Goal: Task Accomplishment & Management: Use online tool/utility

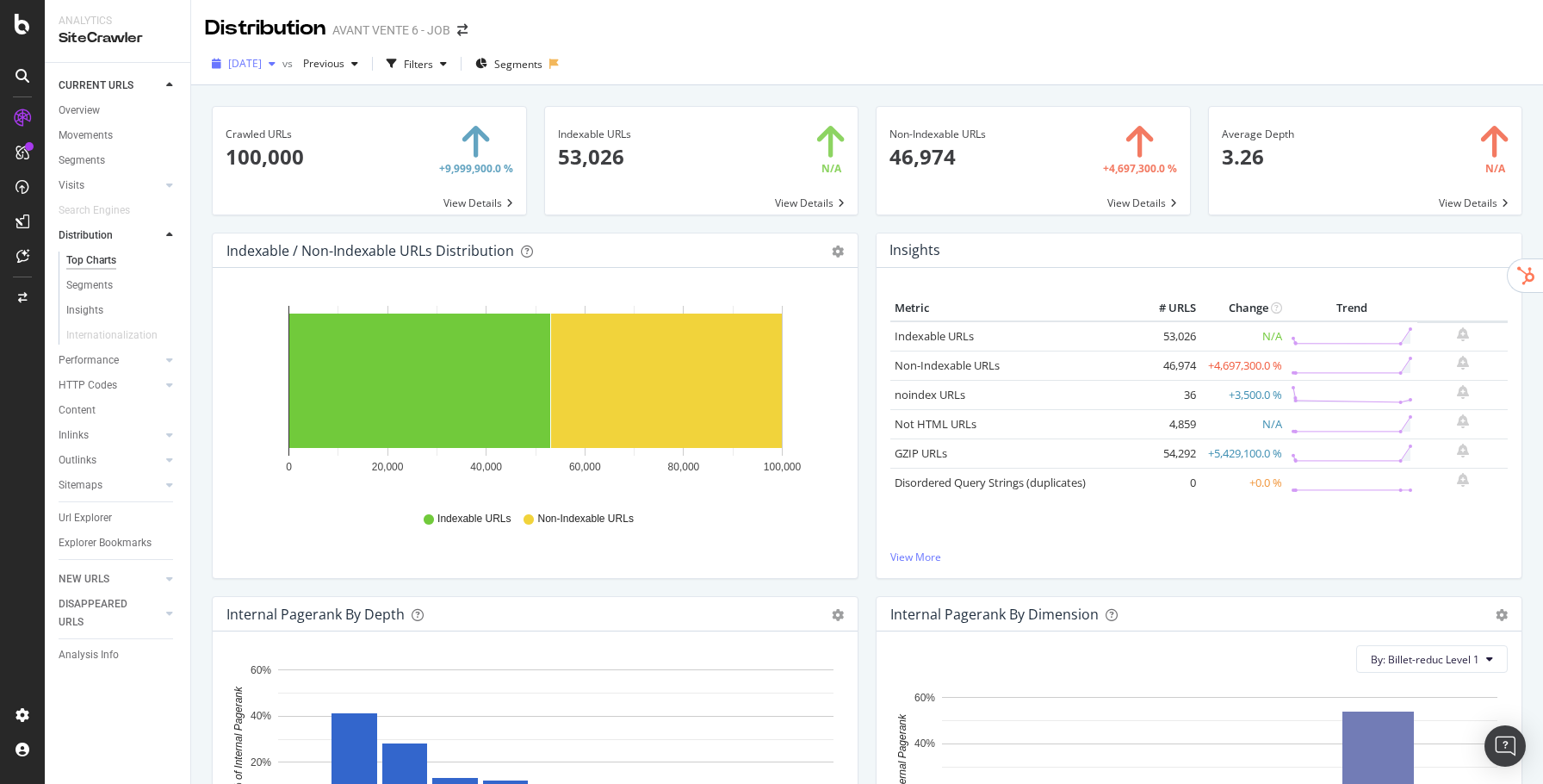
click at [257, 72] on div "[DATE]" at bounding box center [243, 64] width 77 height 26
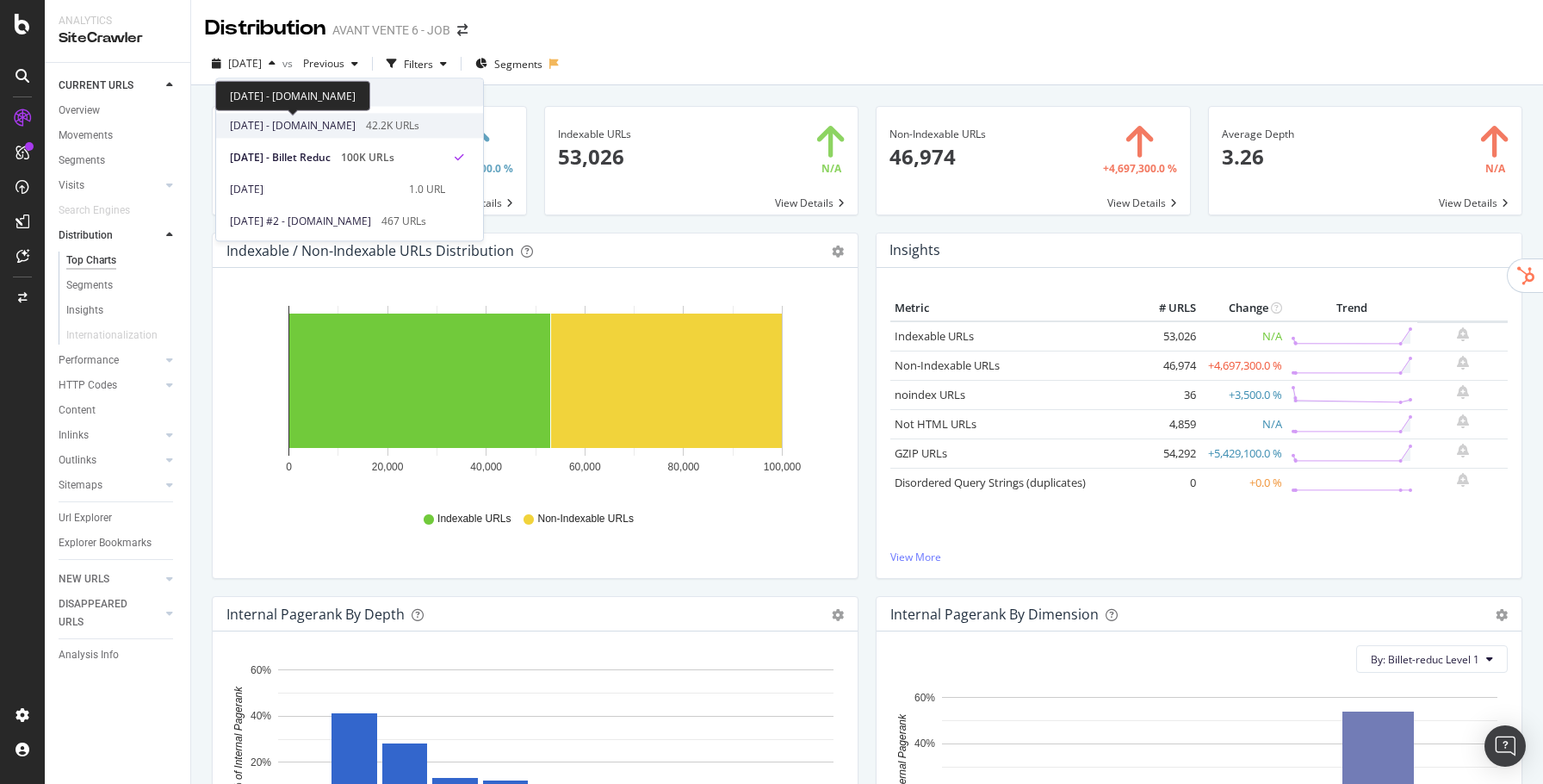
click at [312, 121] on span "2025 Sep. 9th - bymycar.fr" at bounding box center [292, 126] width 126 height 16
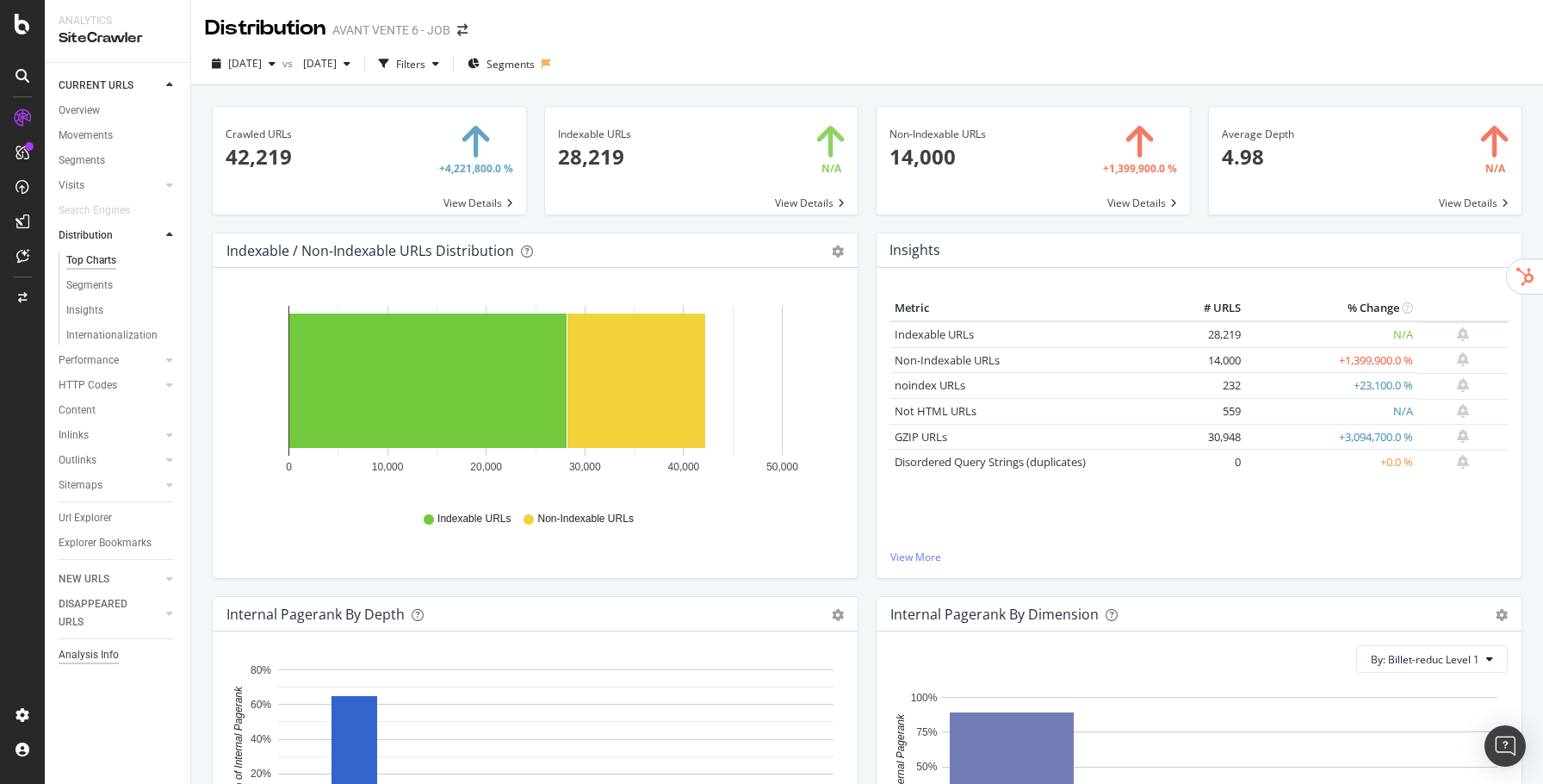
click at [111, 660] on div "Analysis Info" at bounding box center [88, 655] width 60 height 18
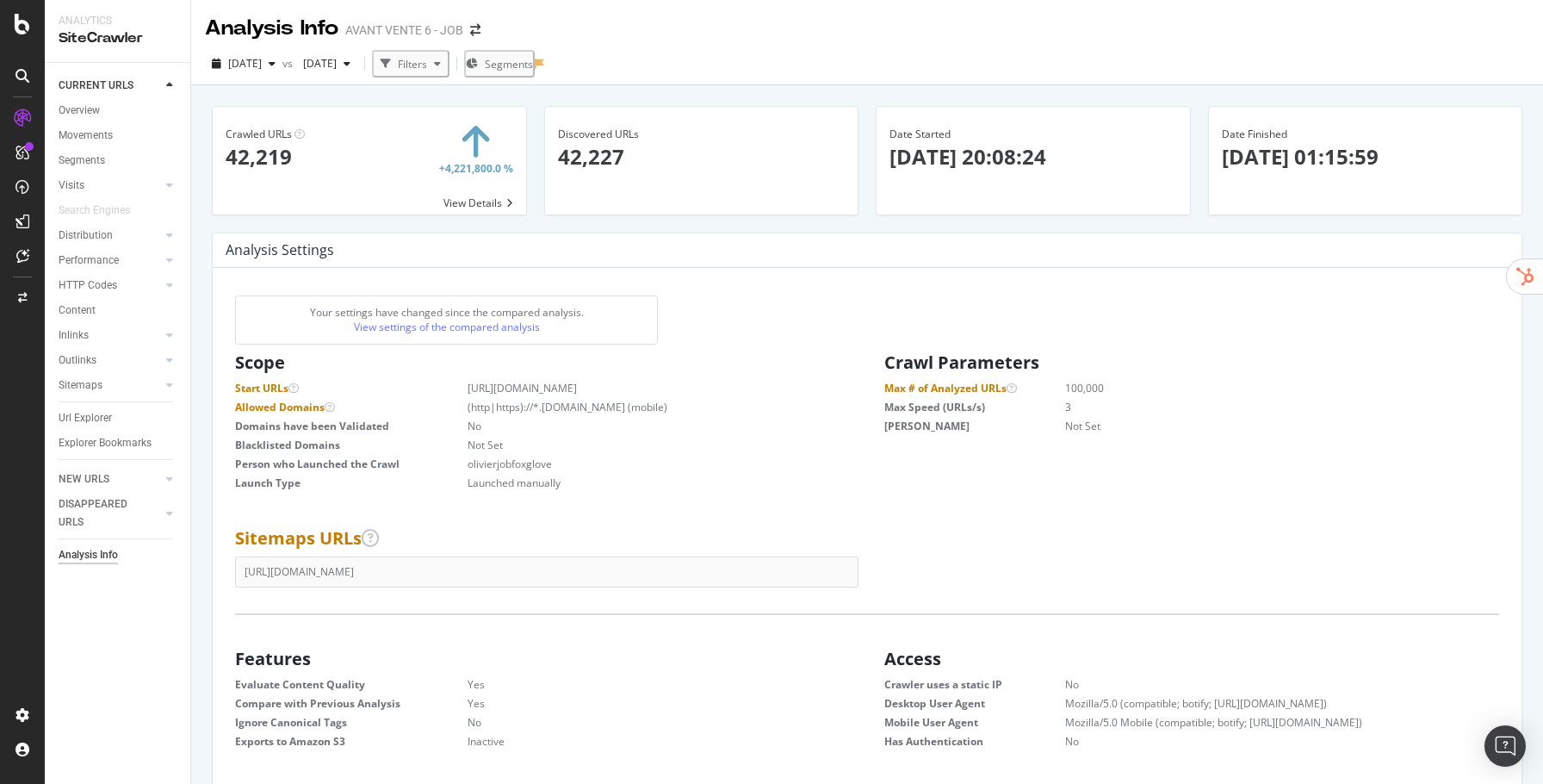
scroll to position [273, 622]
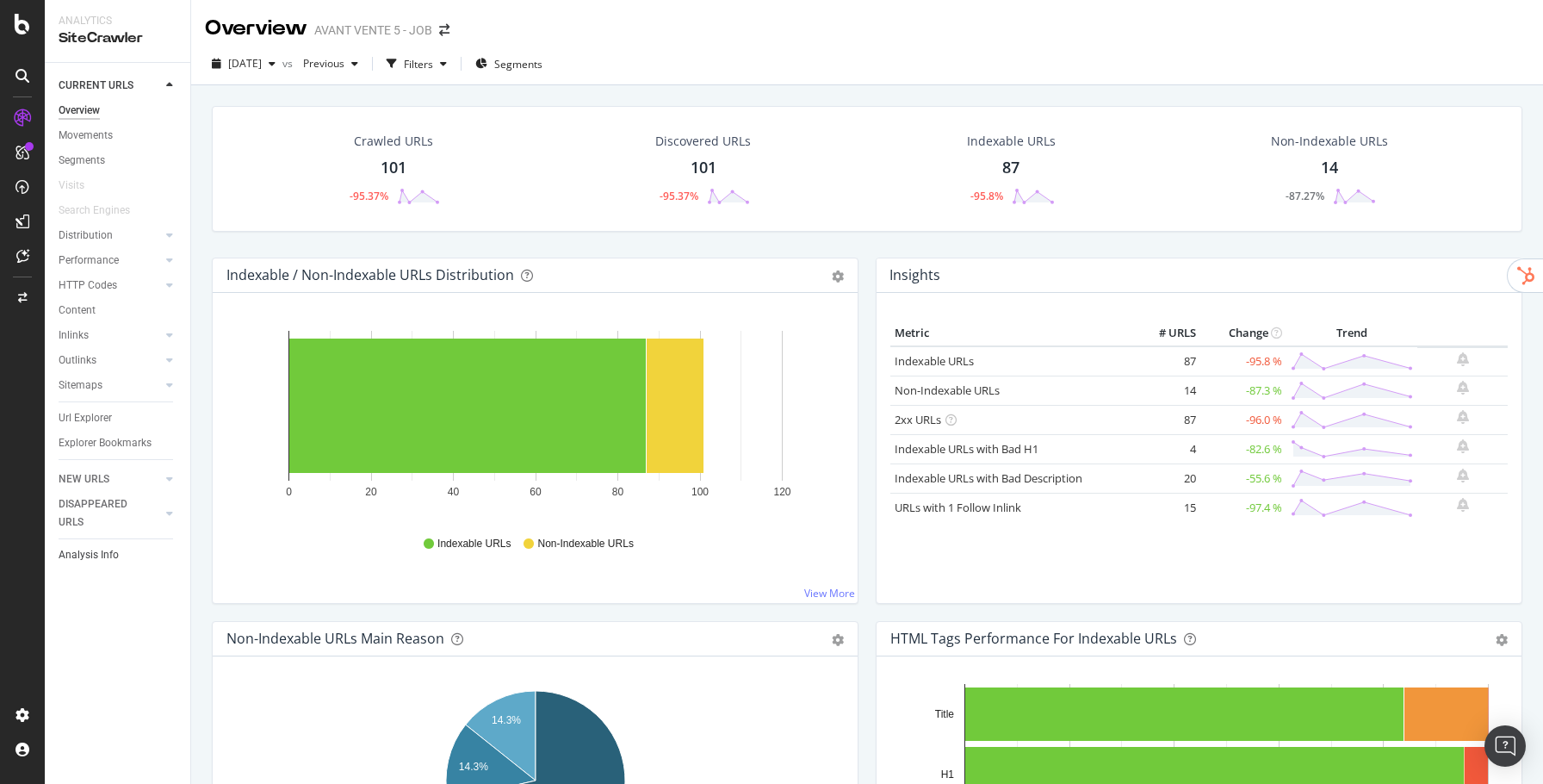
click at [122, 559] on link "Analysis Info" at bounding box center [118, 554] width 120 height 18
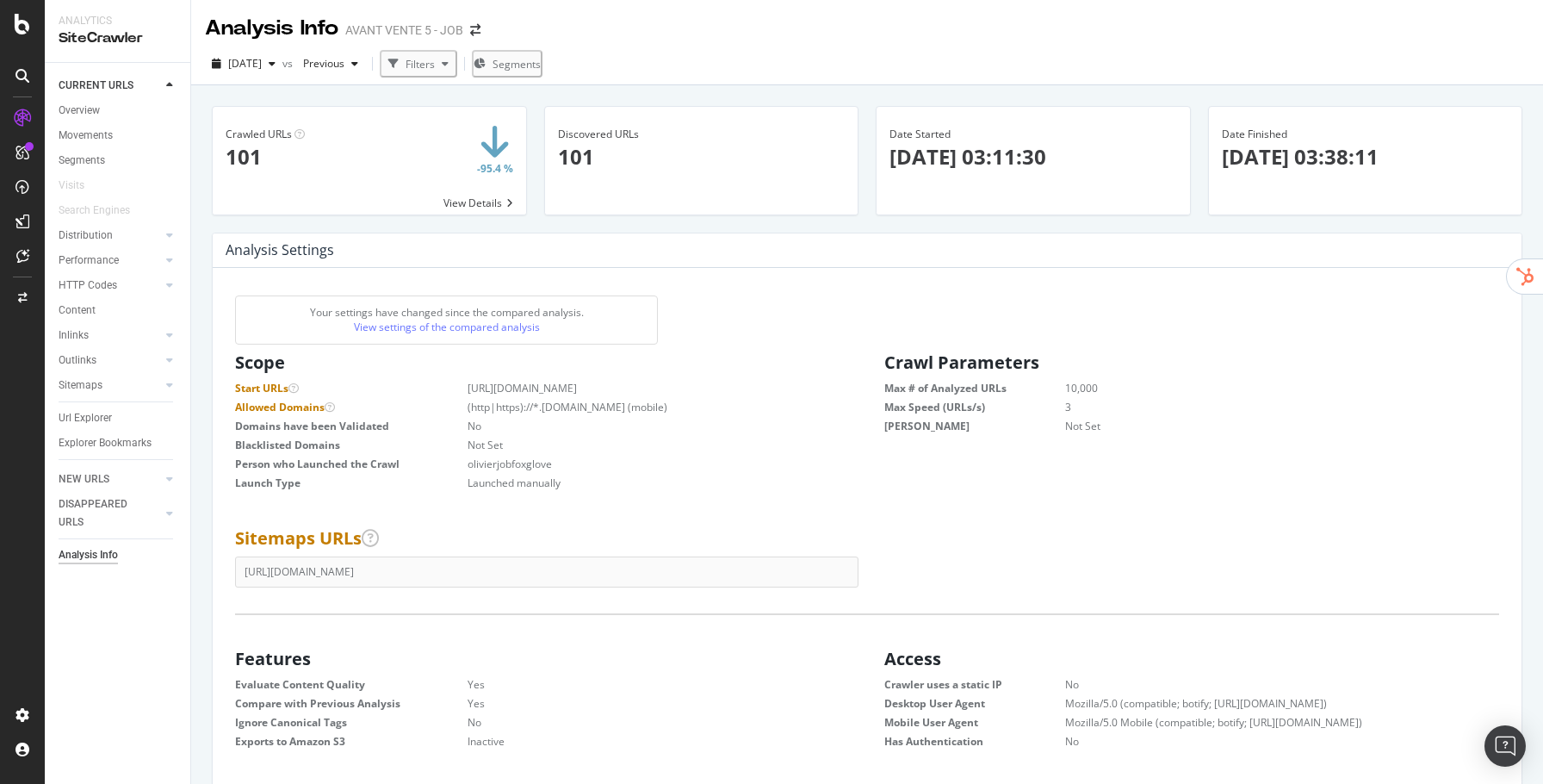
scroll to position [273, 622]
click at [81, 712] on div "Segment Editor" at bounding box center [135, 708] width 164 height 14
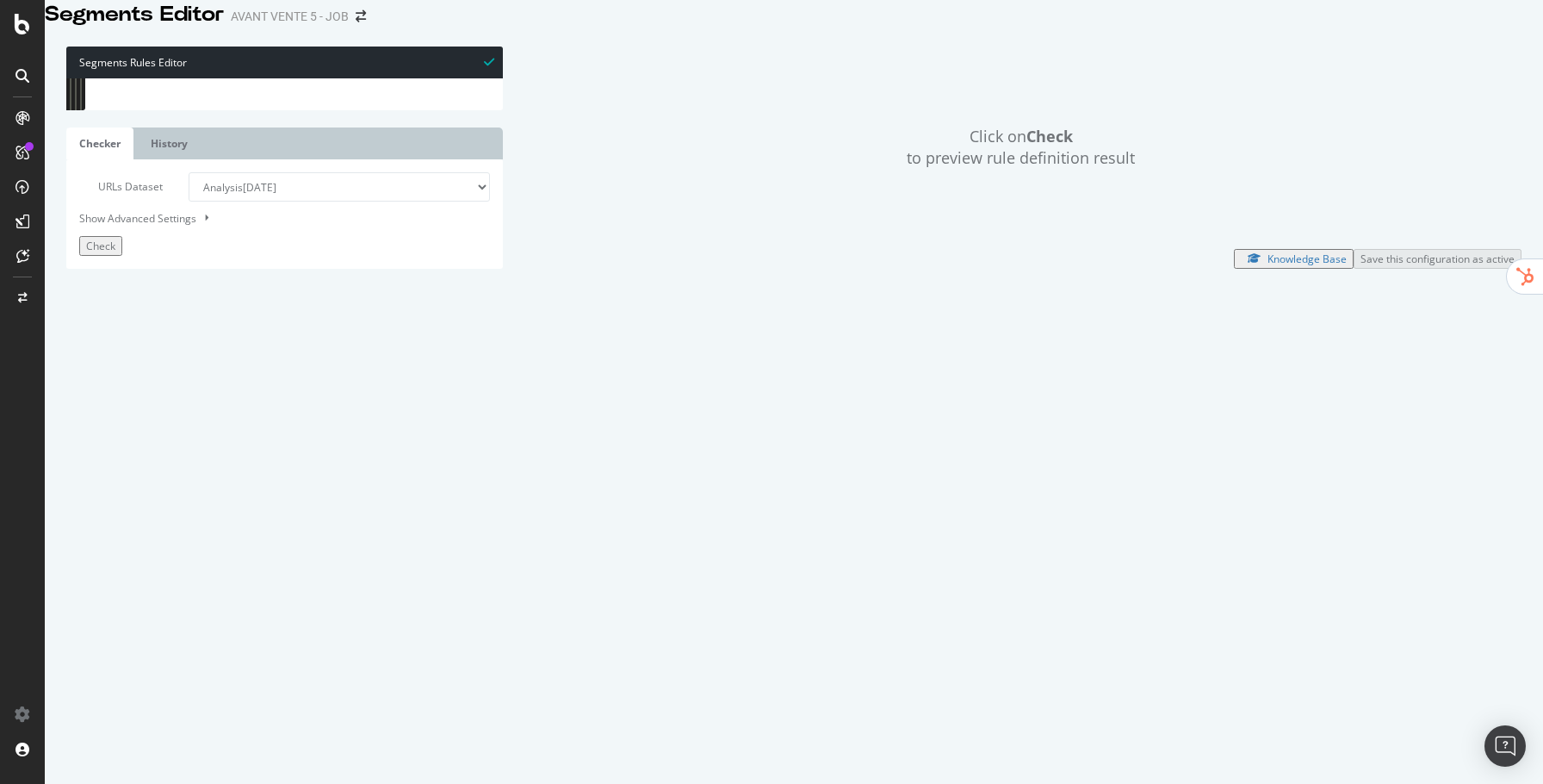
drag, startPoint x: 169, startPoint y: 111, endPoint x: 221, endPoint y: 110, distance: 52.0
click at [221, 110] on div "[ segment : printemps ] @ home or ( path / path /fr/ path /fr/fr path /fr/shop …" at bounding box center [340, 326] width 466 height 498
click at [115, 253] on span "Check" at bounding box center [100, 246] width 29 height 15
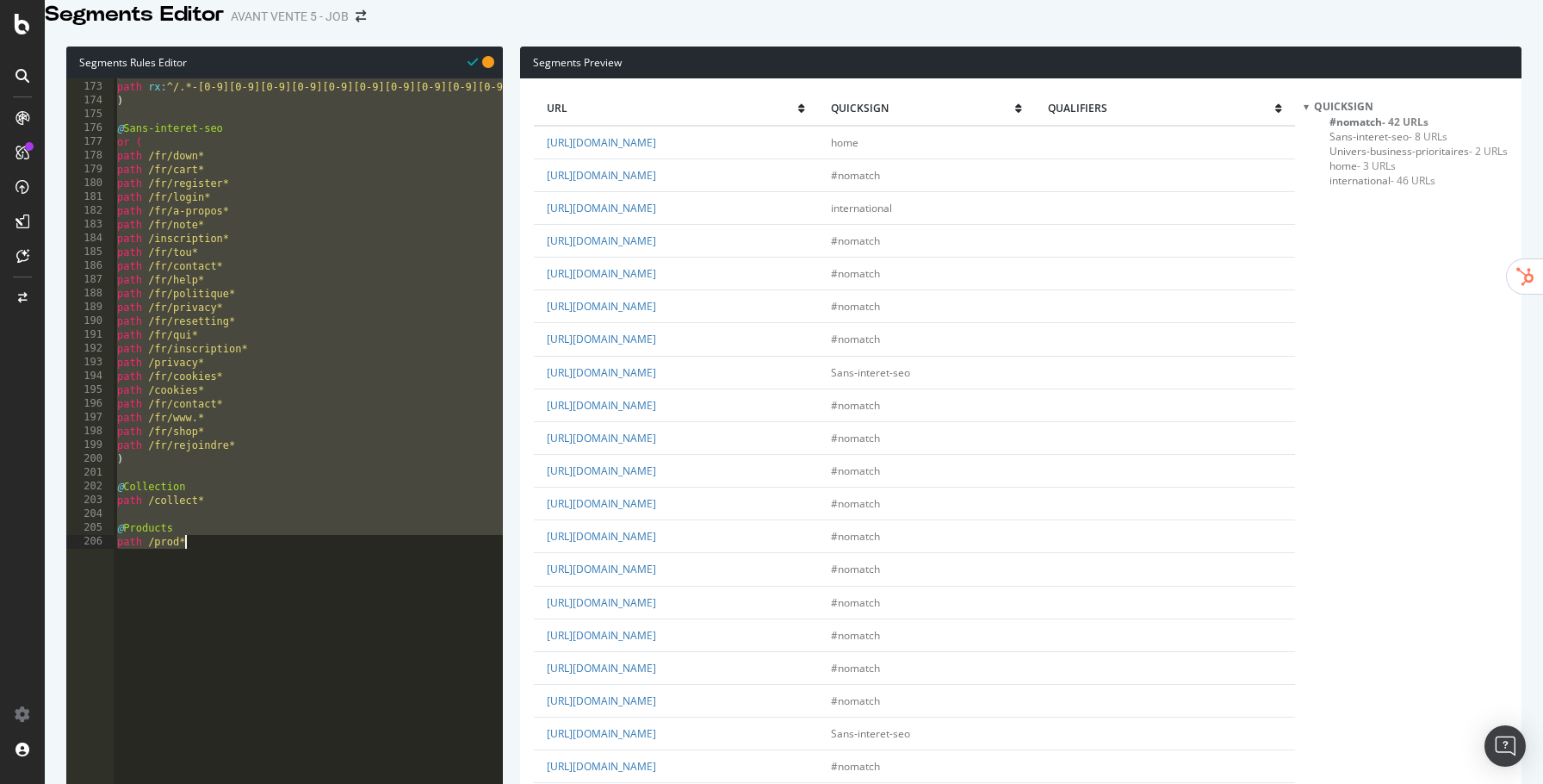
scroll to position [2369, 0]
drag, startPoint x: 110, startPoint y: 152, endPoint x: 234, endPoint y: 612, distance: 476.4
type textarea "@Products path /prod*"
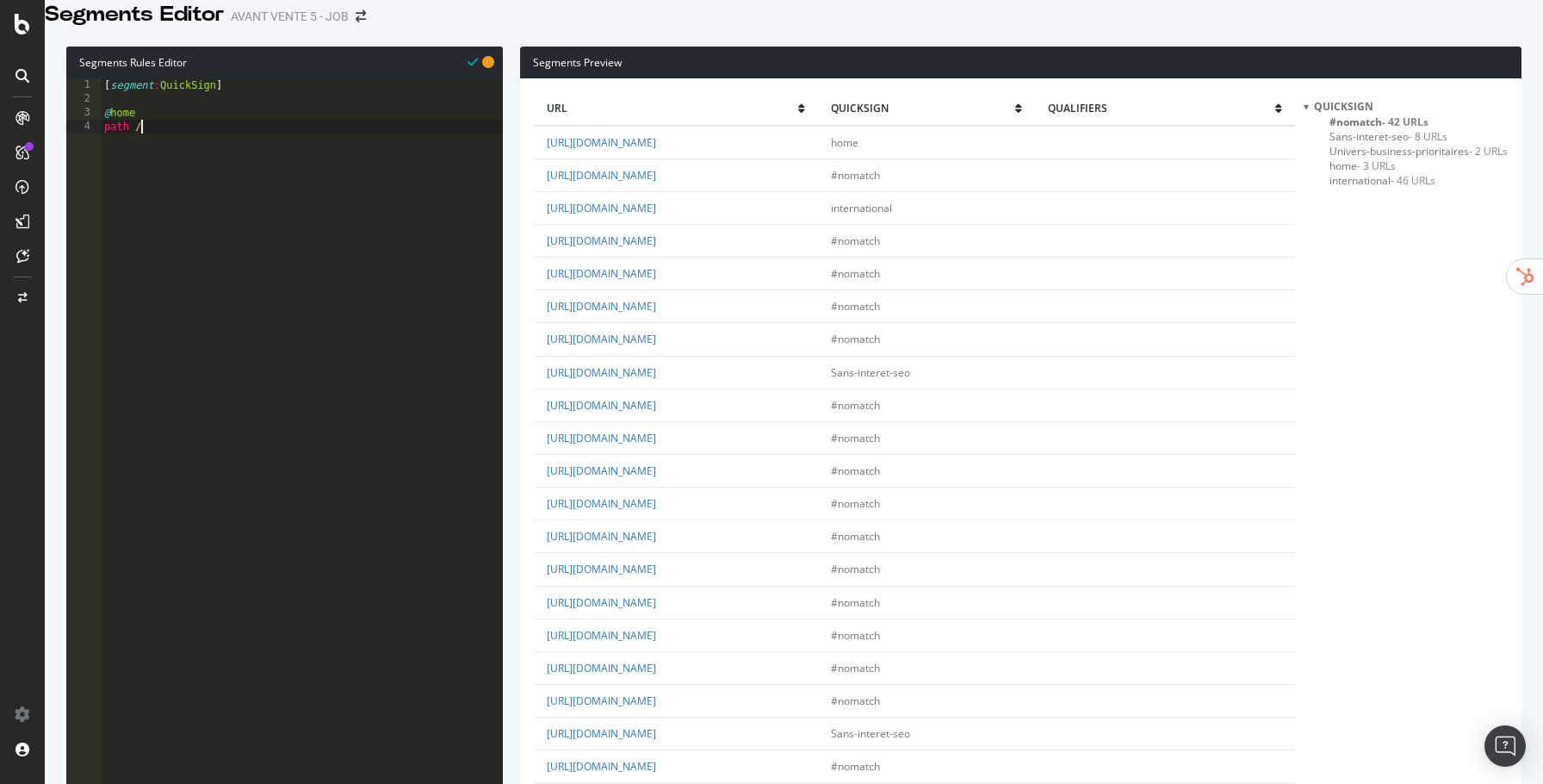
scroll to position [0, 2]
type textarea "@home"
type textarea "path /"
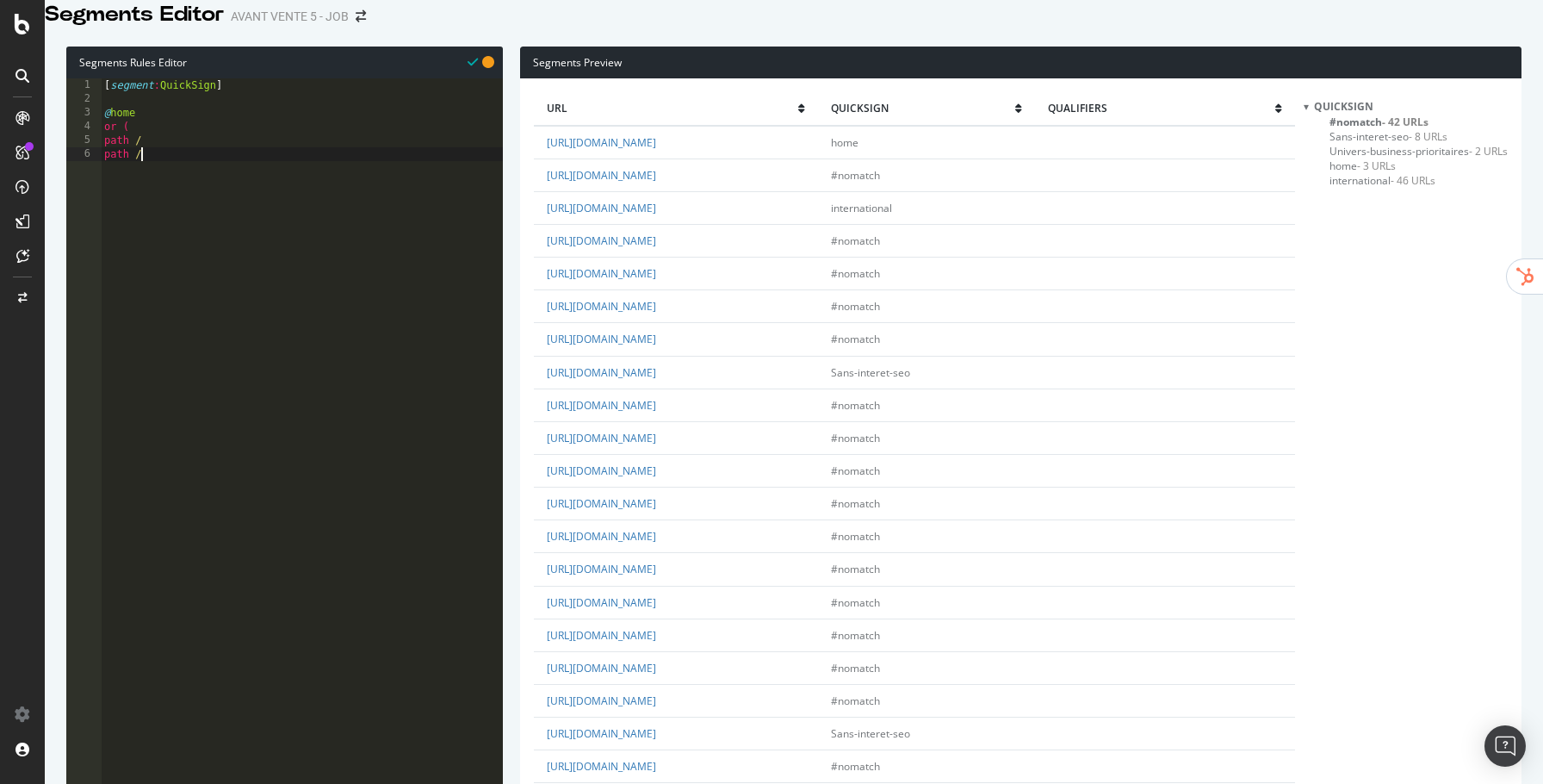
type textarea "path /fr"
type textarea "path /"
paste textarea "path /"
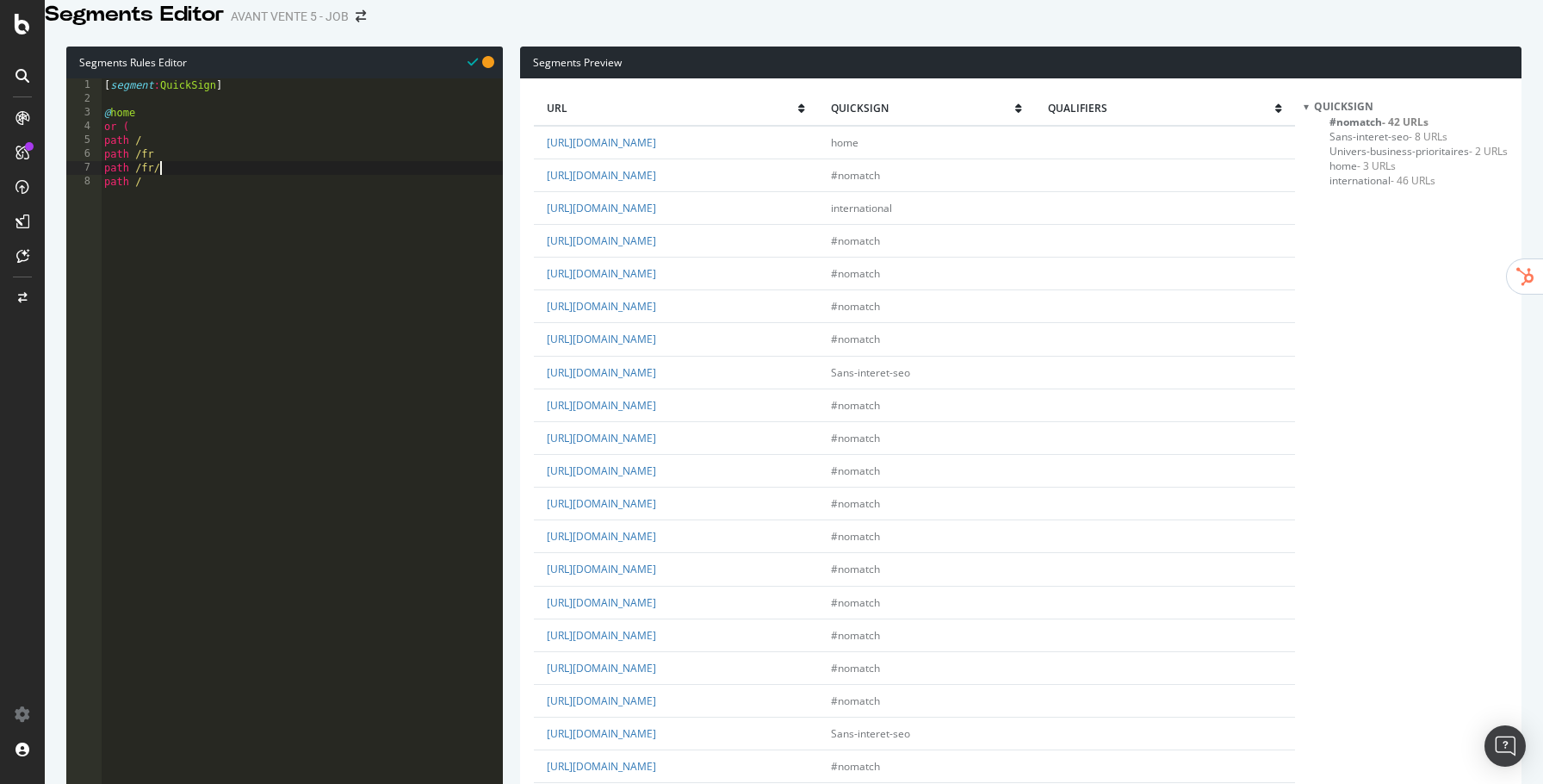
scroll to position [0, 2]
type textarea "path /en/"
type textarea ")"
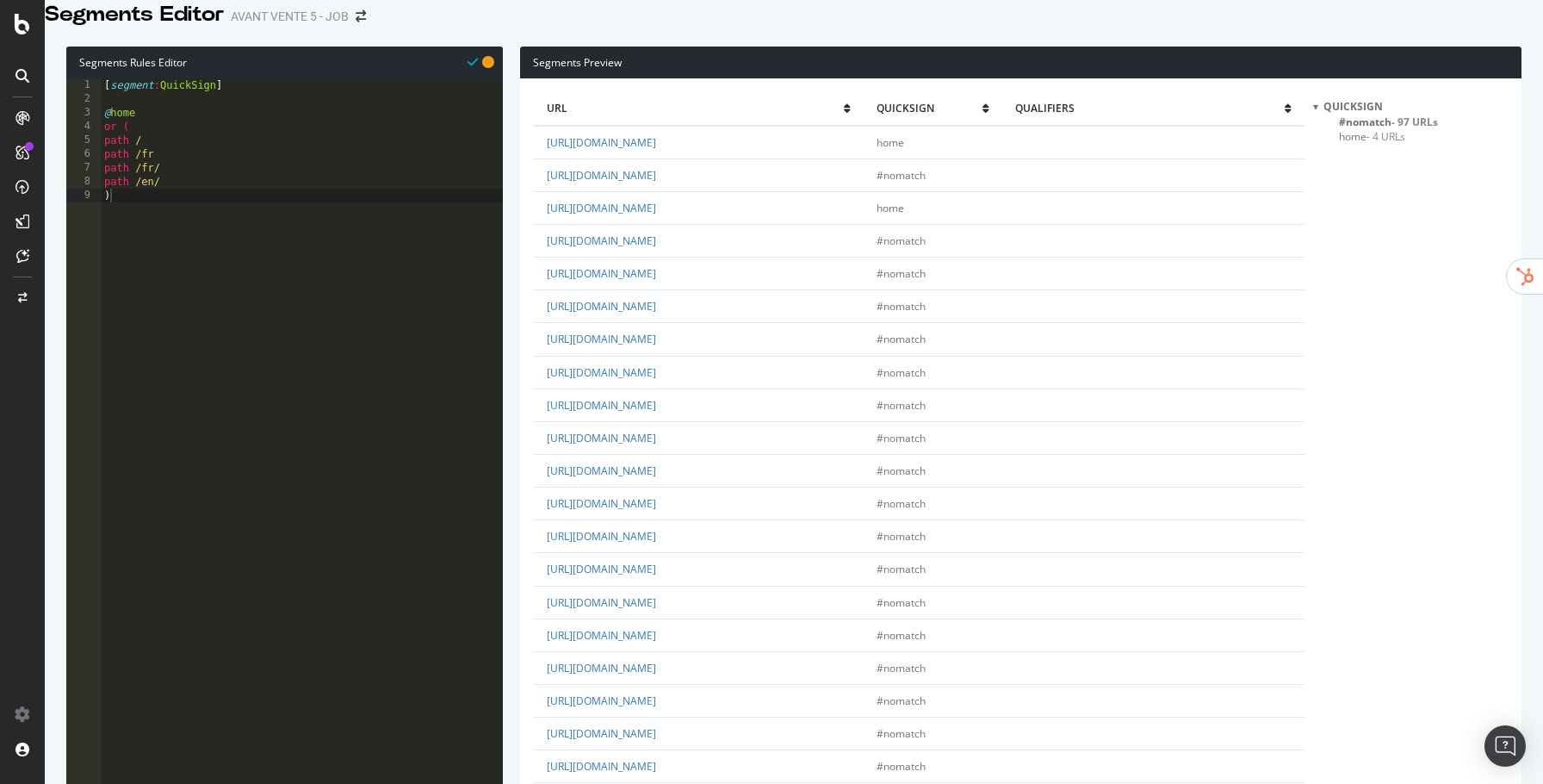
click at [1358, 144] on span "home - 4 URLs" at bounding box center [1372, 137] width 66 height 15
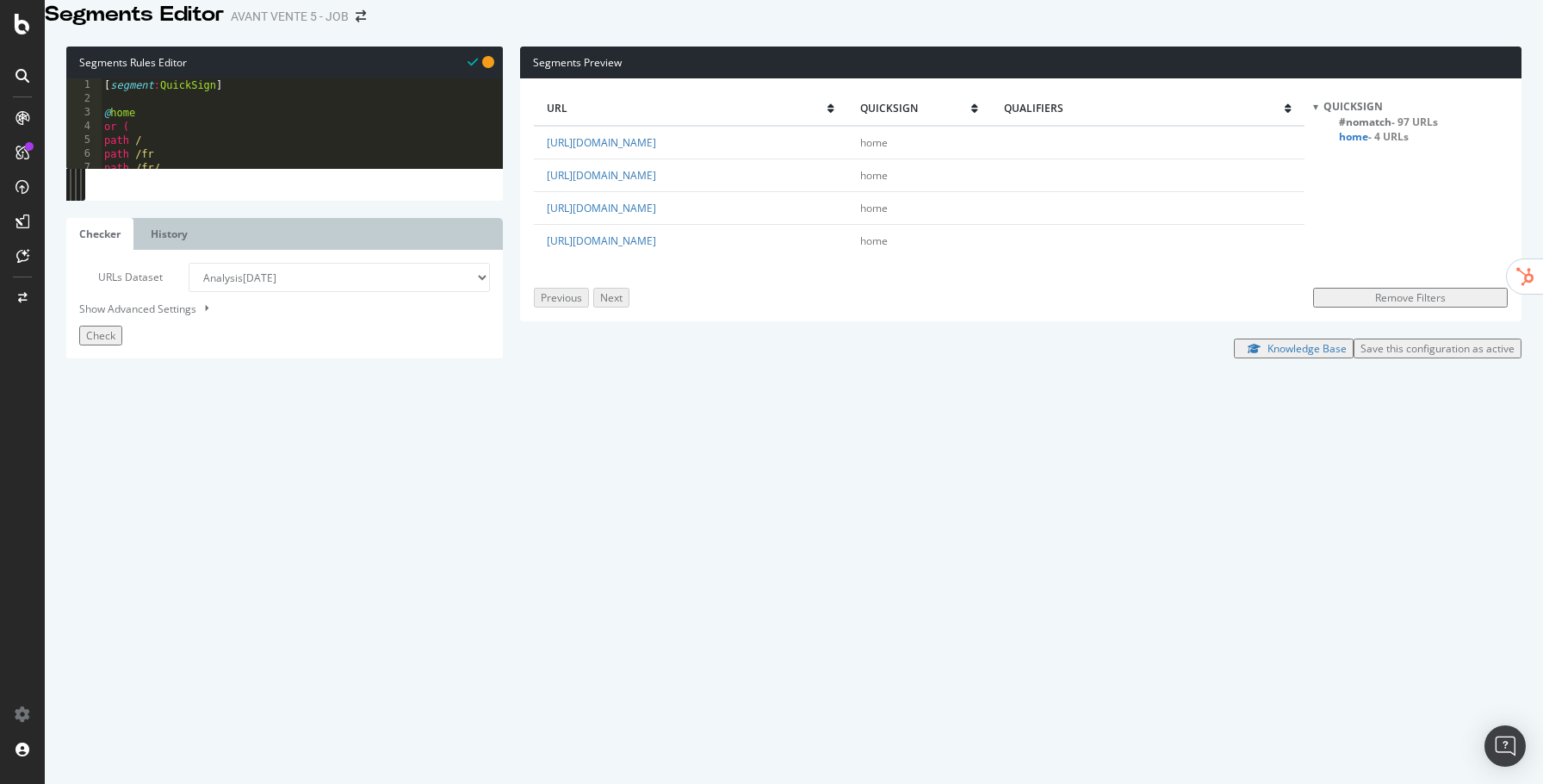
click at [1362, 129] on span "#nomatch - 97 URLs" at bounding box center [1389, 122] width 99 height 15
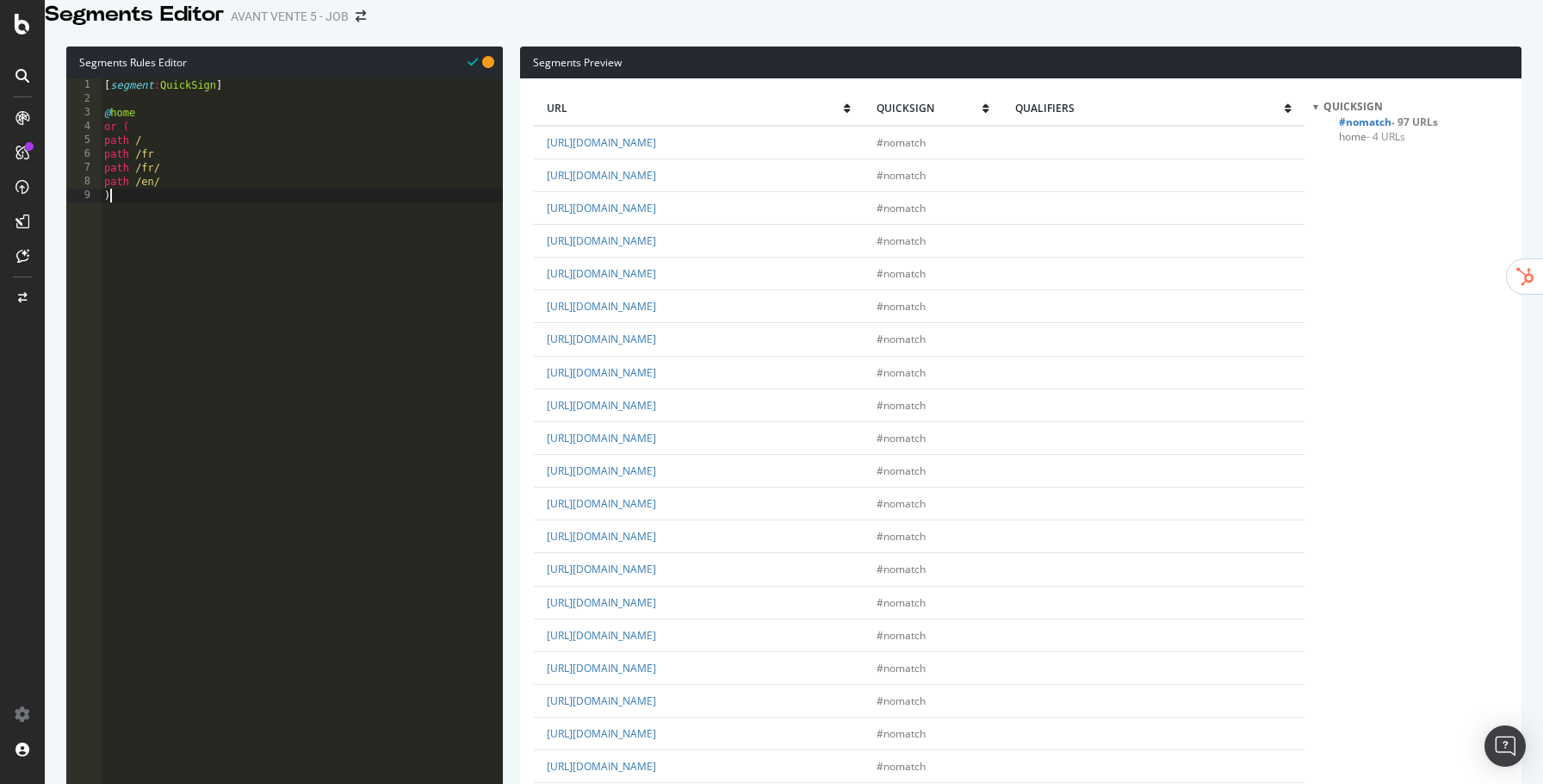
click at [351, 231] on div "[ segment : QuickSign ] @ home or ( path / path /fr path /fr/ path /en/ )" at bounding box center [301, 326] width 402 height 498
type textarea "@Partie-anglophone"
click at [1412, 144] on span "Partie-anglophone - 45 URLs" at bounding box center [1406, 137] width 134 height 15
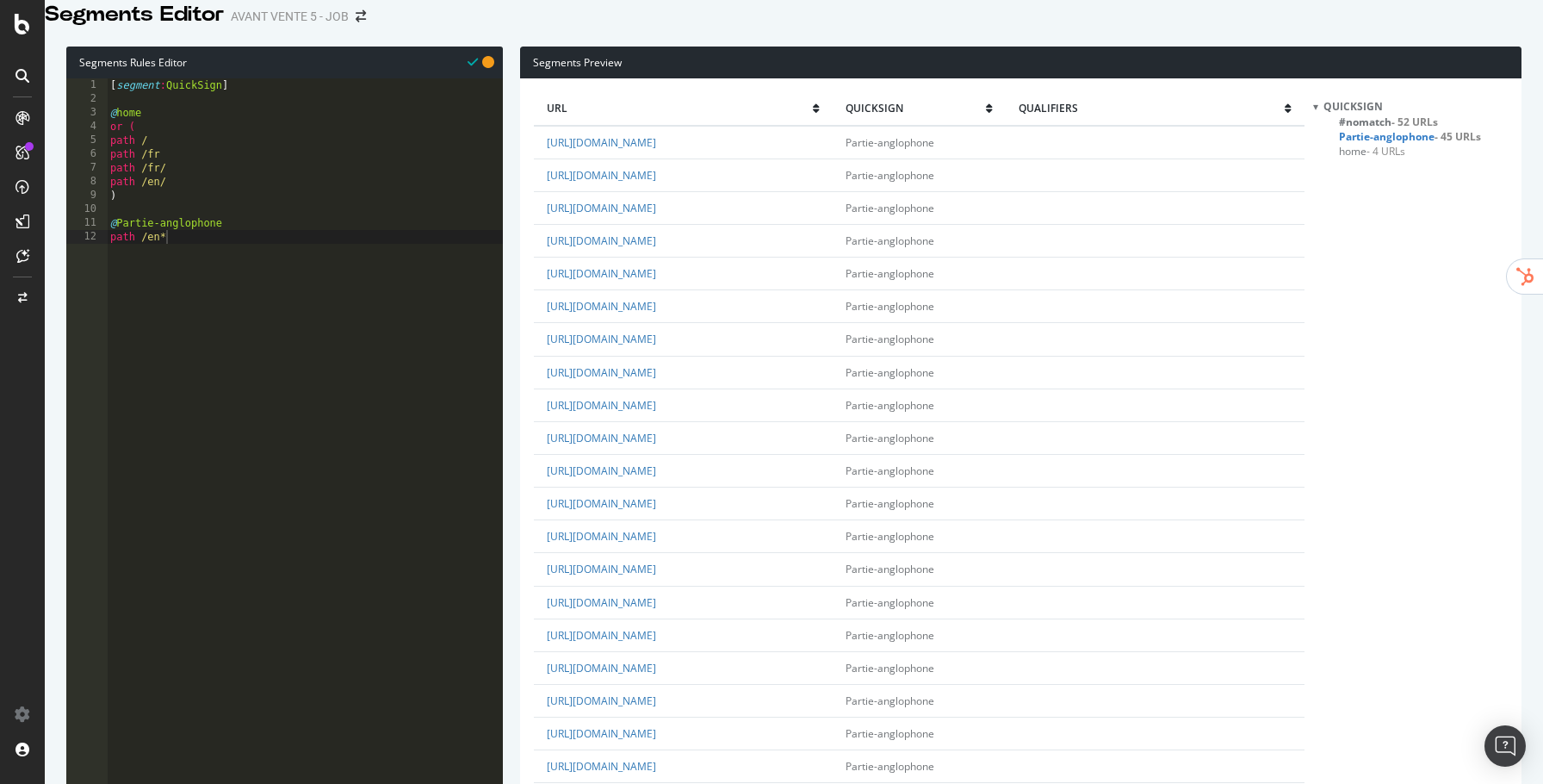
click at [1360, 129] on span "#nomatch - 52 URLs" at bounding box center [1389, 122] width 99 height 15
click at [403, 248] on div "[ segment : QuickSign ] @ home or ( path / path /fr path /fr/ path /en/ ) @ Par…" at bounding box center [305, 326] width 396 height 498
click at [282, 286] on div "[ segment : QuickSign ] @ home or ( path / path /fr path /fr/ path /en/ ) @ Par…" at bounding box center [305, 326] width 396 height 498
type textarea "path /en*"
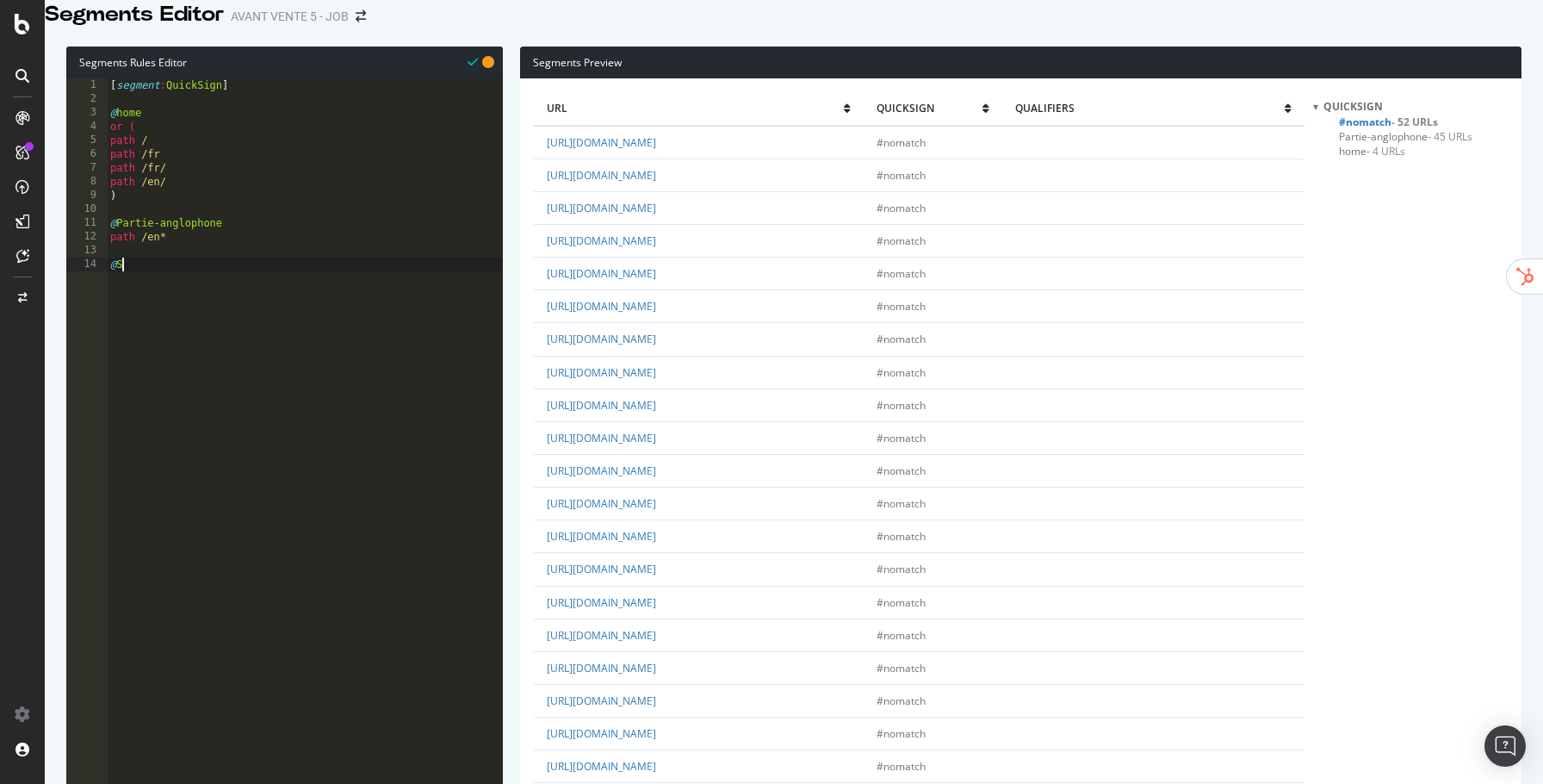
scroll to position [0, 0]
type textarea "@Sans-interets-SEO"
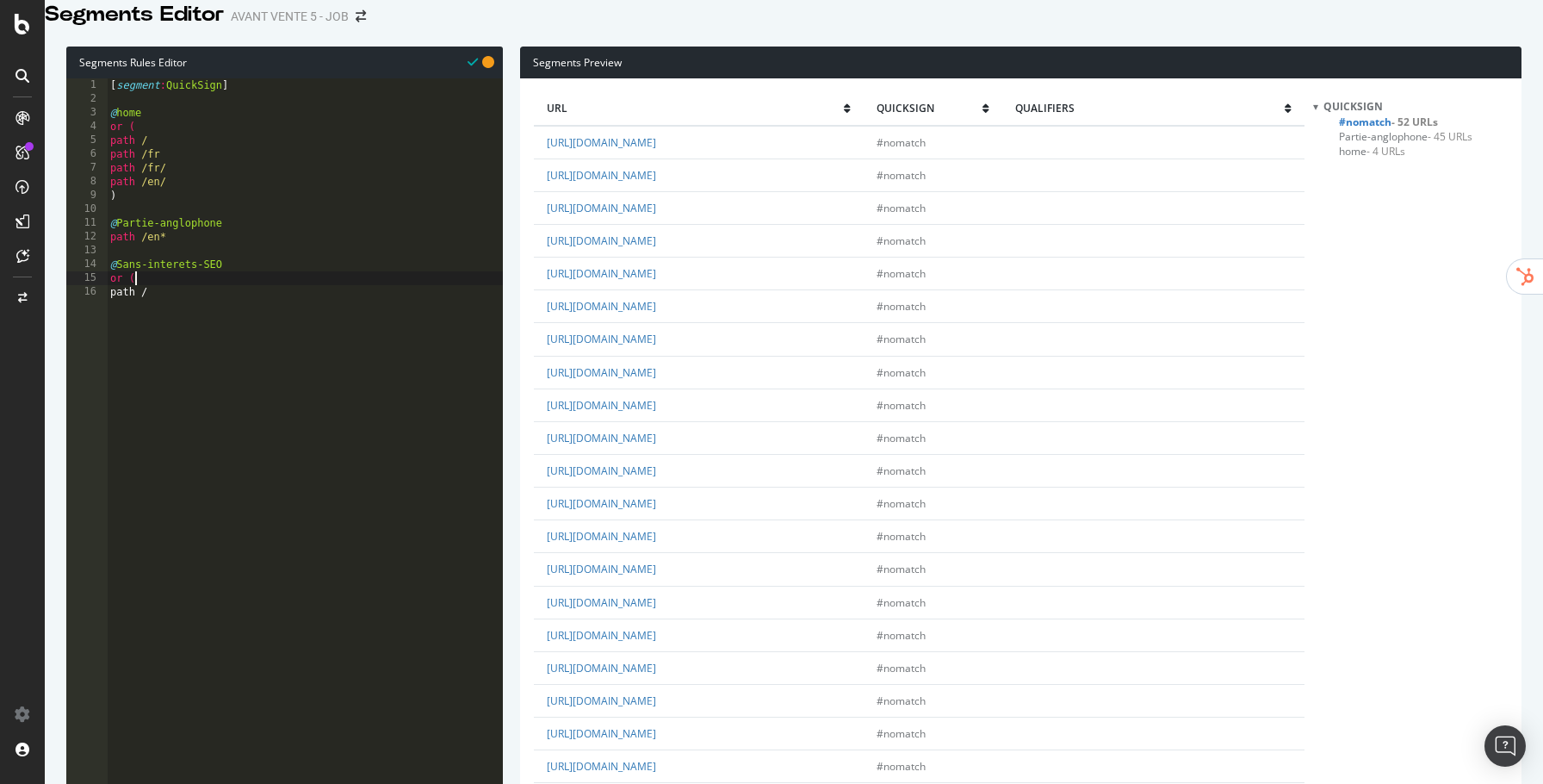
type textarea "path /"
type textarea "path /politique"
paste textarea "path /"
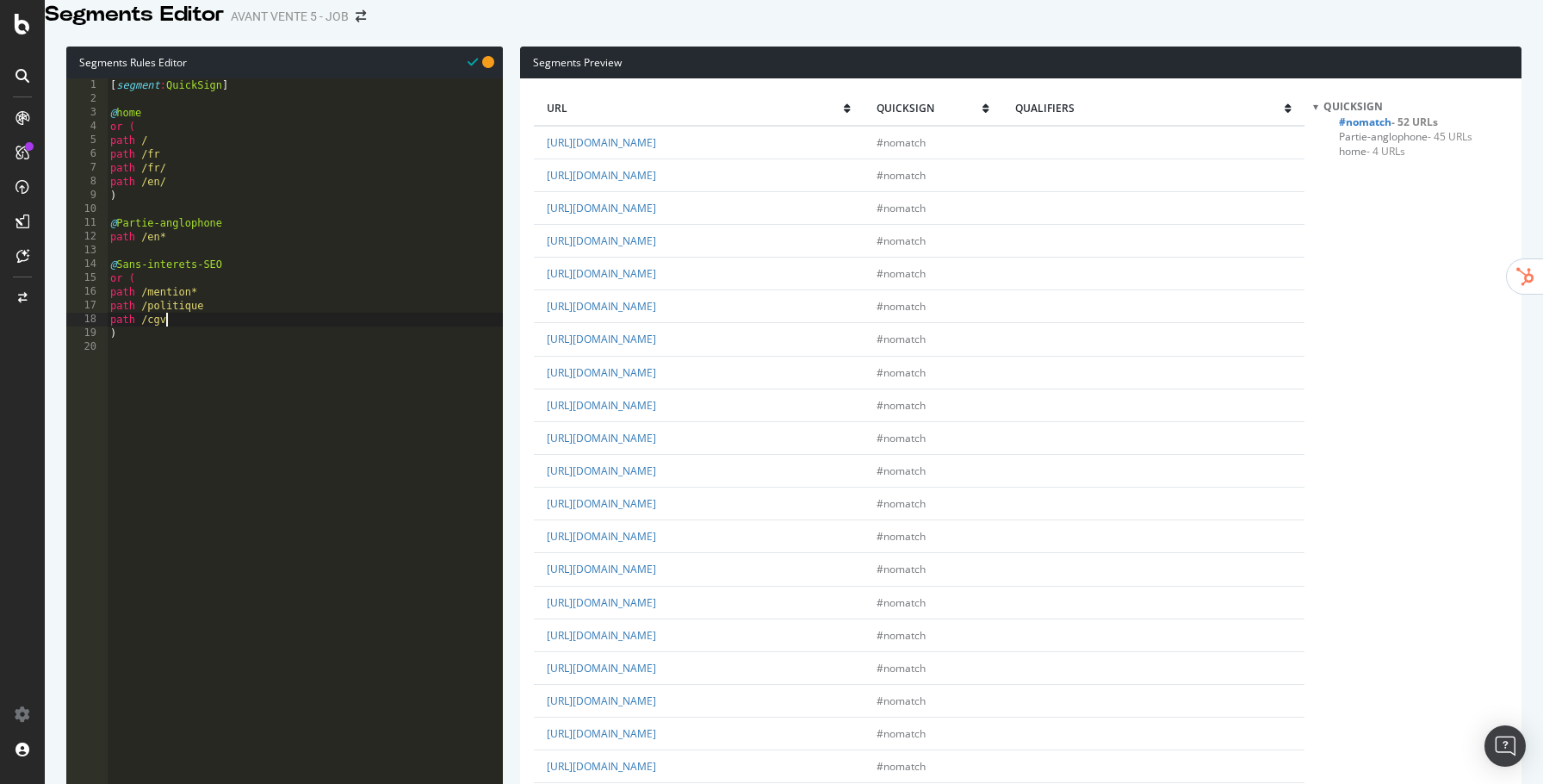
scroll to position [0, 4]
type textarea "path /cgv*"
paste textarea "path /"
type textarea "path /cgu*"
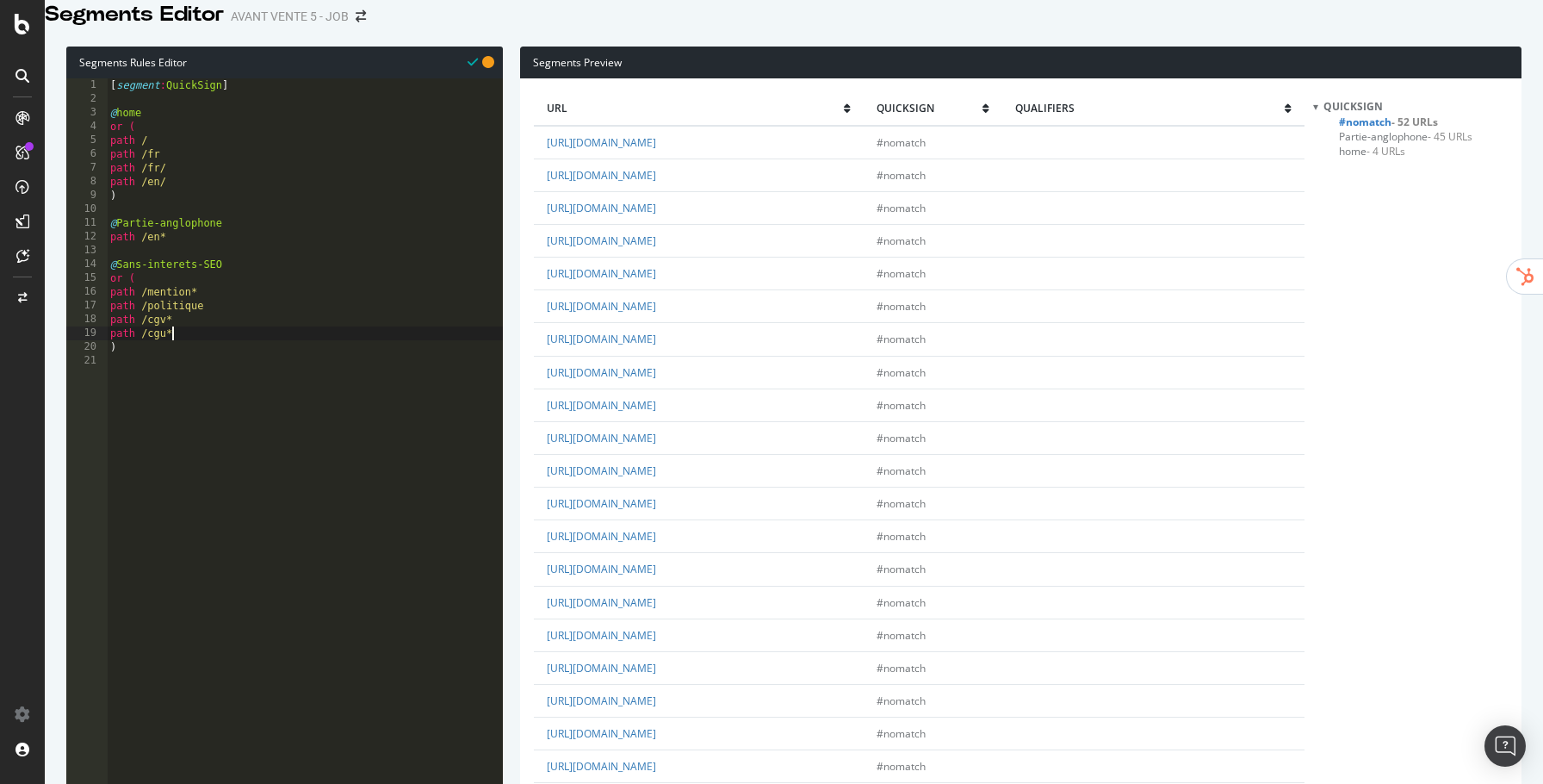
click at [222, 356] on div "[ segment : QuickSign ] @ home or ( path / path /fr path /fr/ path /en/ ) @ Par…" at bounding box center [305, 326] width 396 height 498
paste textarea "path /"
click at [141, 312] on div "[ segment : QuickSign ] @ home or ( path / path /fr path /fr/ path /en/ ) @ Par…" at bounding box center [305, 326] width 396 height 498
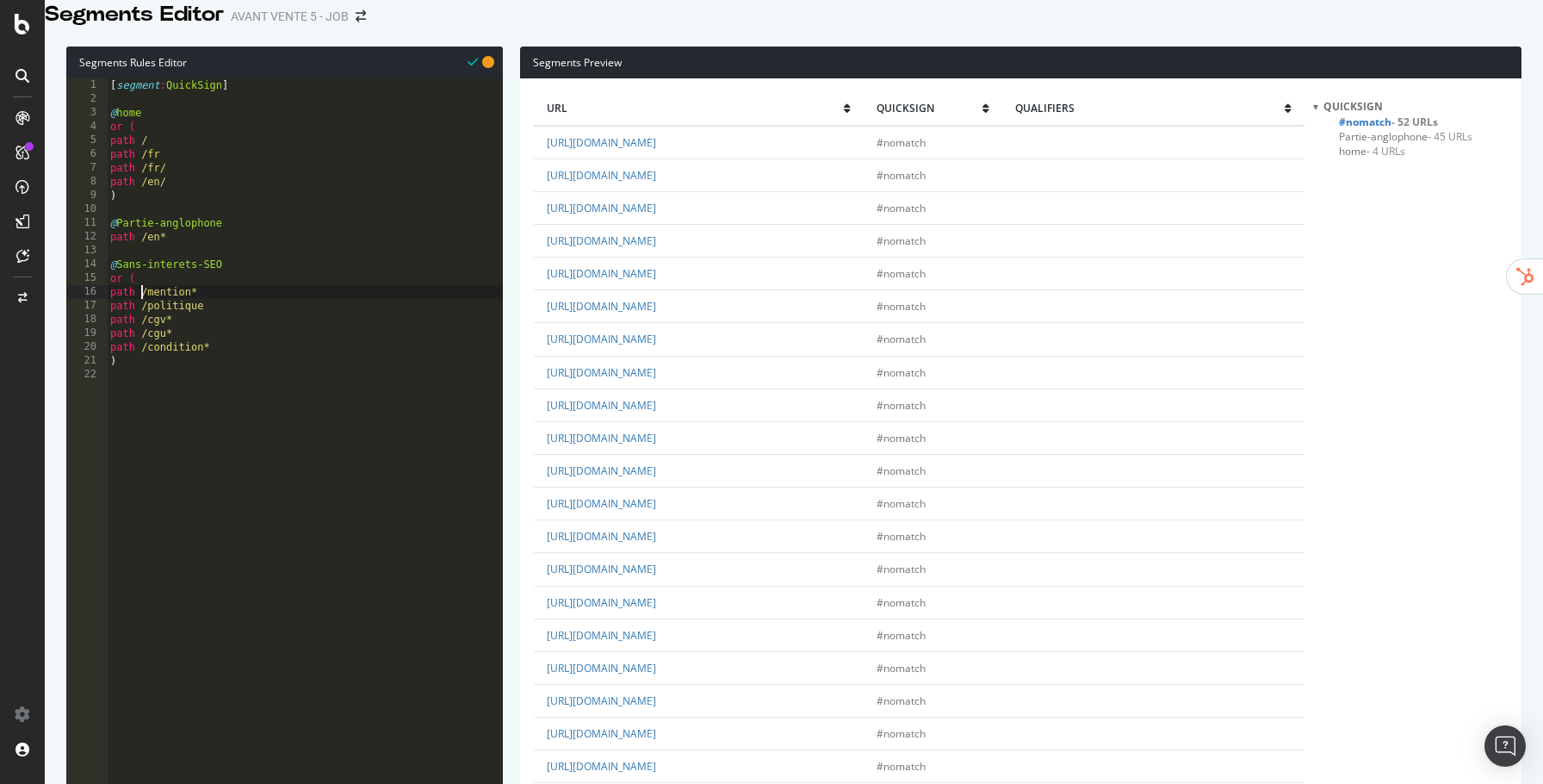
scroll to position [0, 4]
paste textarea "fr/"
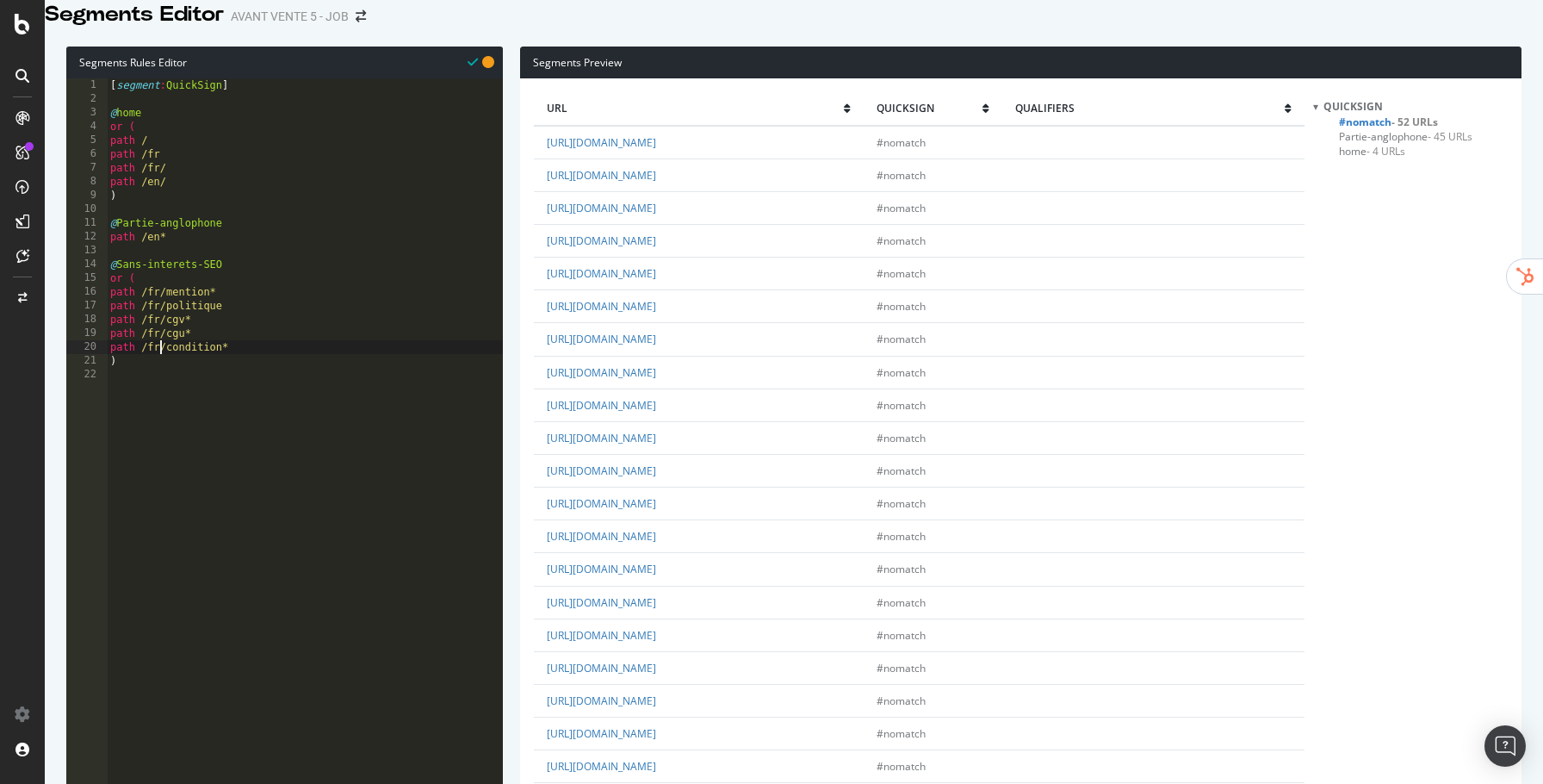
click at [1353, 144] on span "Partie-anglophone - 45 URLs" at bounding box center [1406, 137] width 134 height 15
click at [254, 355] on div "[ segment : QuickSign ] @ home or ( path / path /fr path /fr/ path /en/ ) @ Par…" at bounding box center [305, 326] width 396 height 498
click at [259, 371] on div "[ segment : QuickSign ] @ home or ( path / path /fr path /fr/ path /en/ ) @ Par…" at bounding box center [305, 326] width 396 height 498
type textarea "path /fr/condition*"
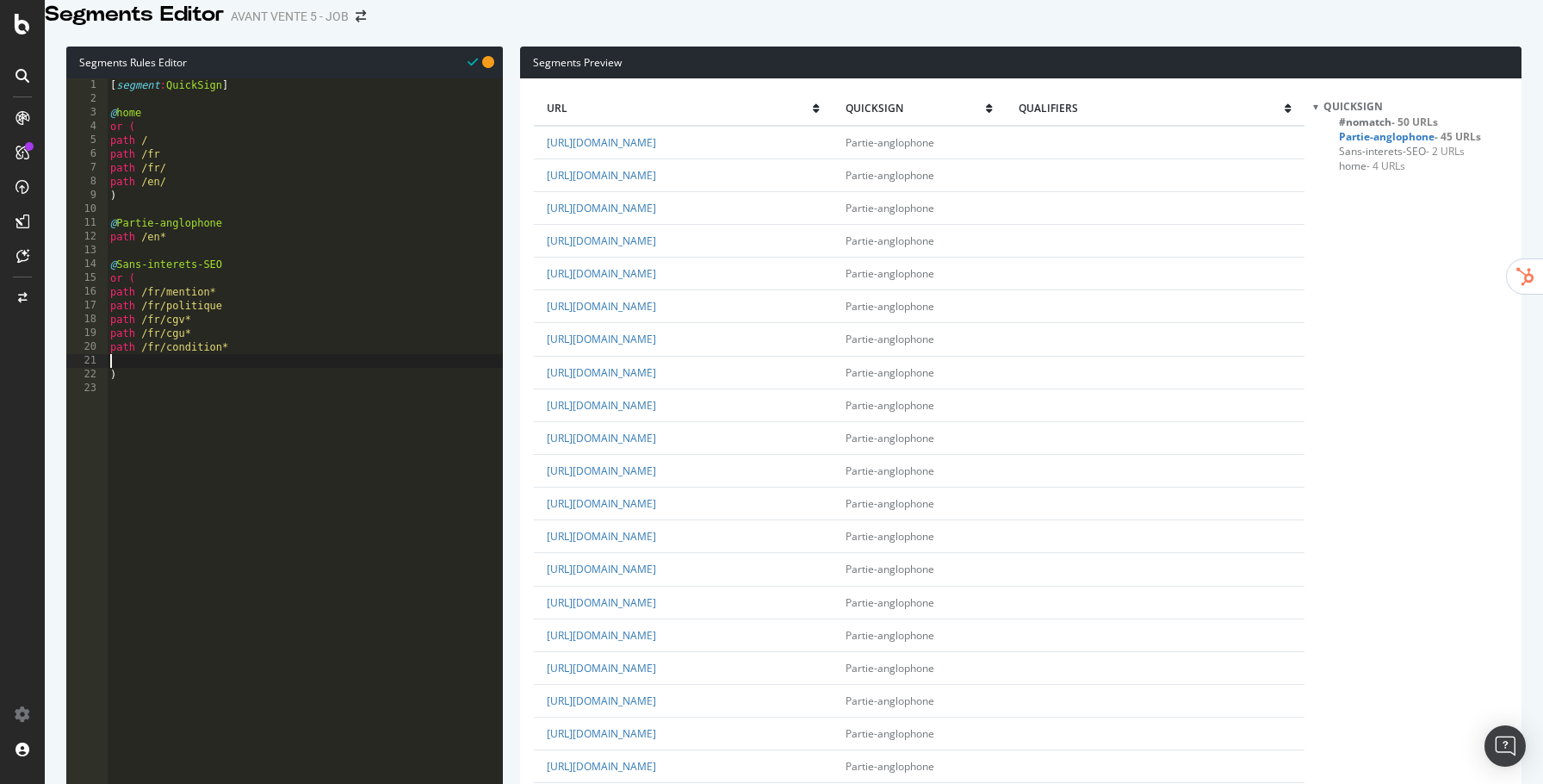
scroll to position [0, 0]
type textarea "path /fr/condition*"
paste textarea "path /fr/"
type textarea "path /fr/a-propos*"
paste textarea "path /fr/"
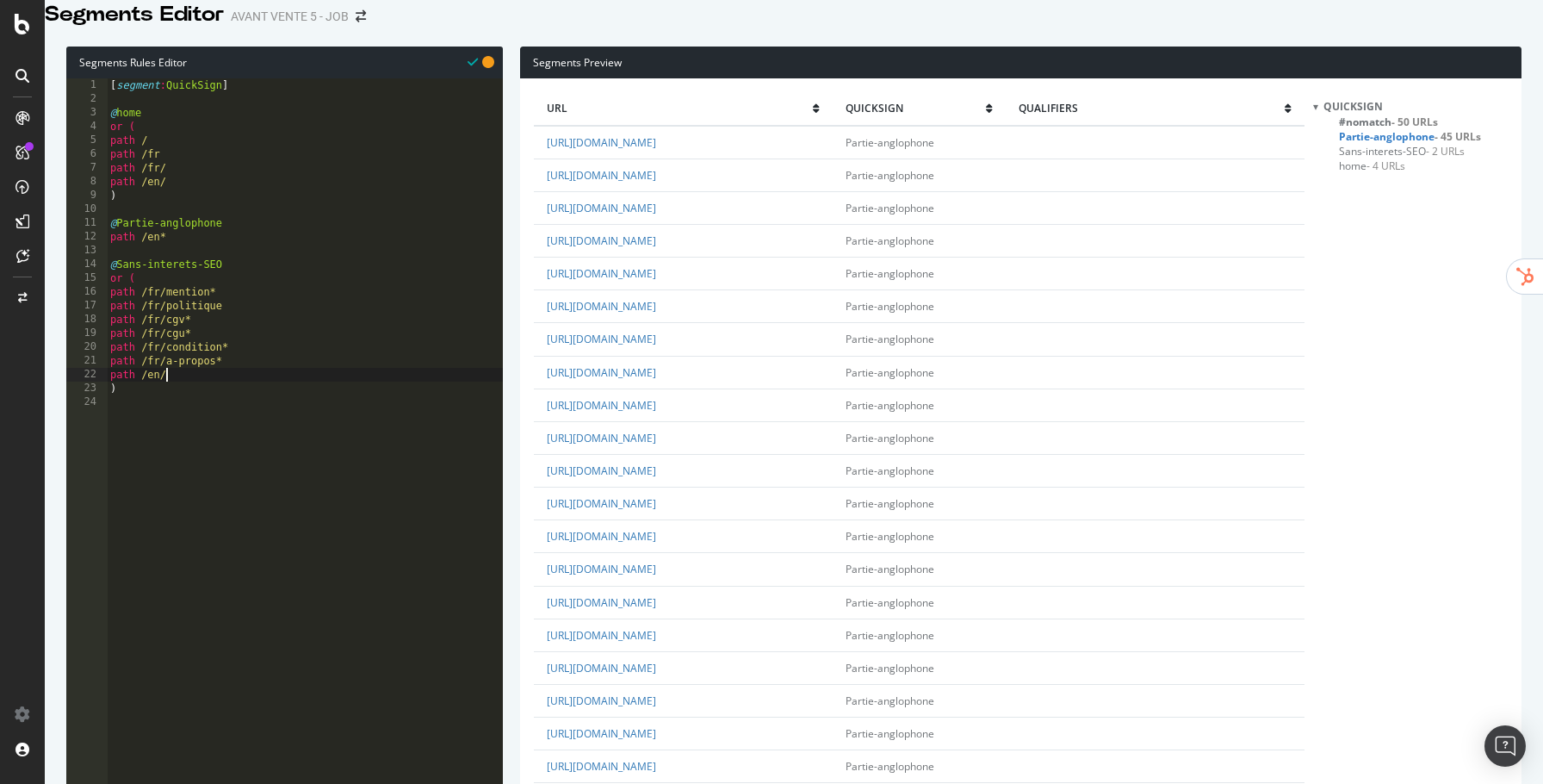
scroll to position [0, 4]
type textarea "path /en/legal*"
paste textarea "path /en/"
type textarea "path /en/partner*"
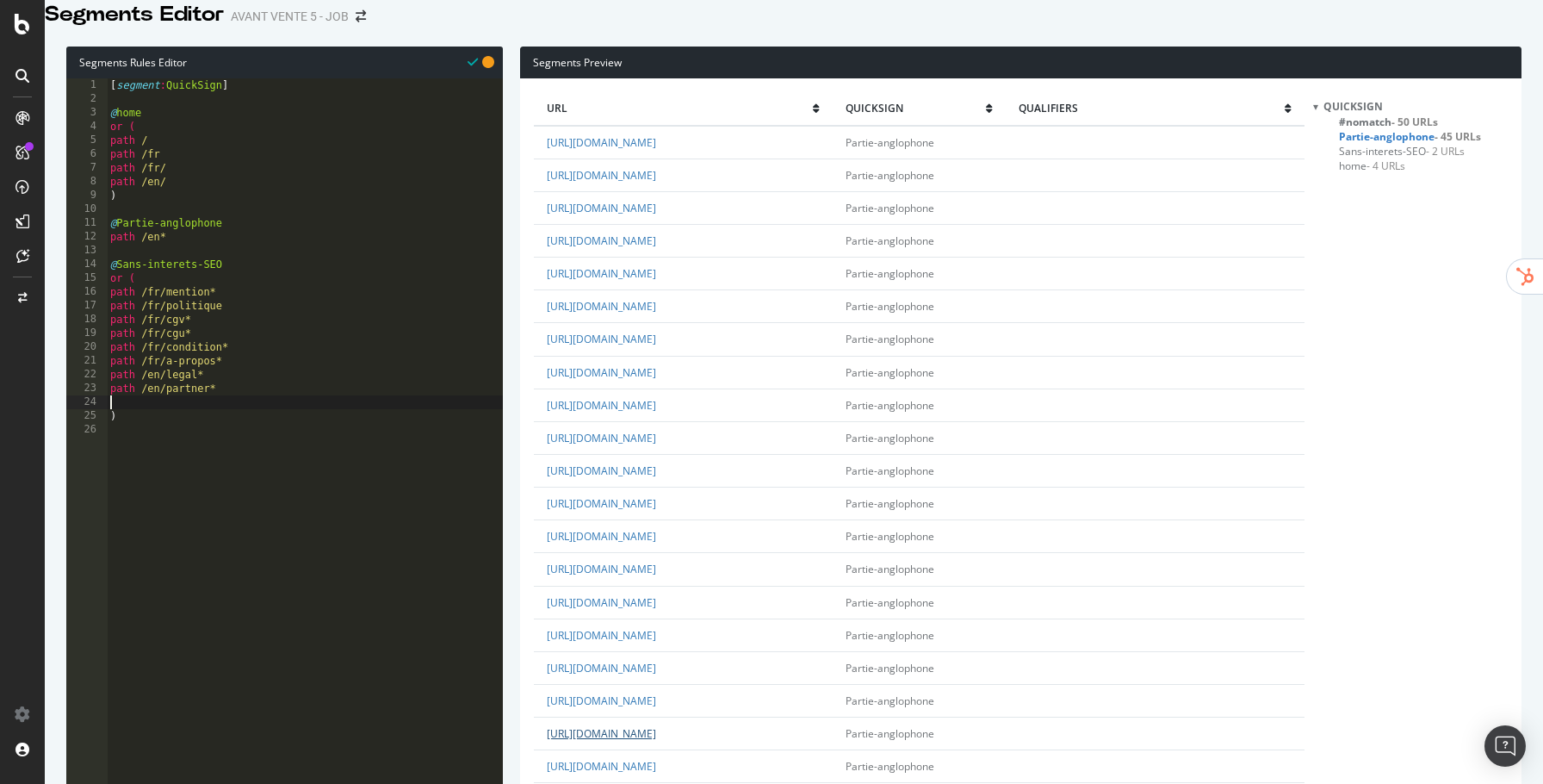
paste textarea "path /en/"
type textarea "path /en/cookie*"
paste textarea "path /en/"
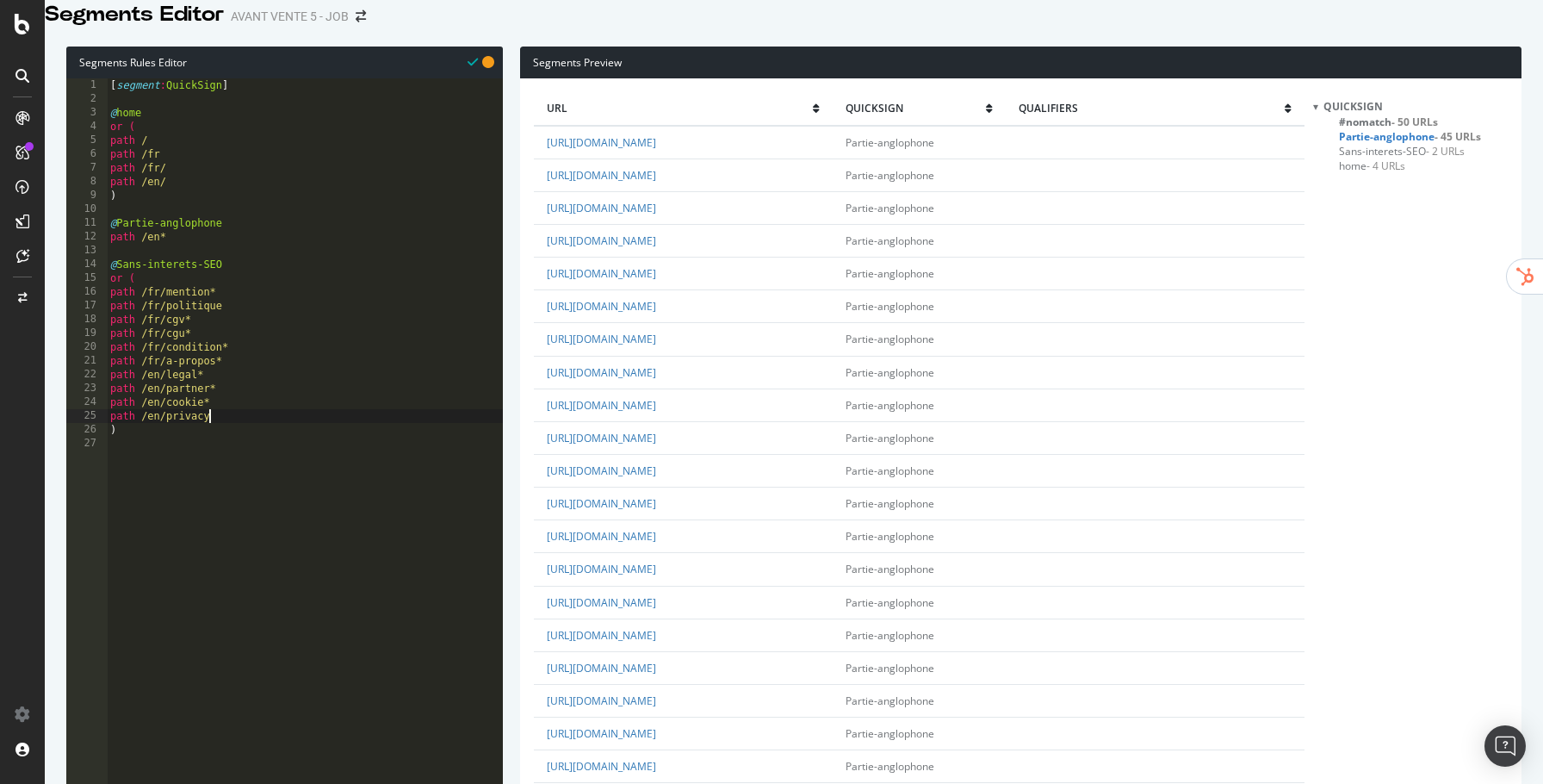
type textarea "path /en/privacy*"
paste textarea "path /en/"
drag, startPoint x: 114, startPoint y: 736, endPoint x: 127, endPoint y: 724, distance: 17.7
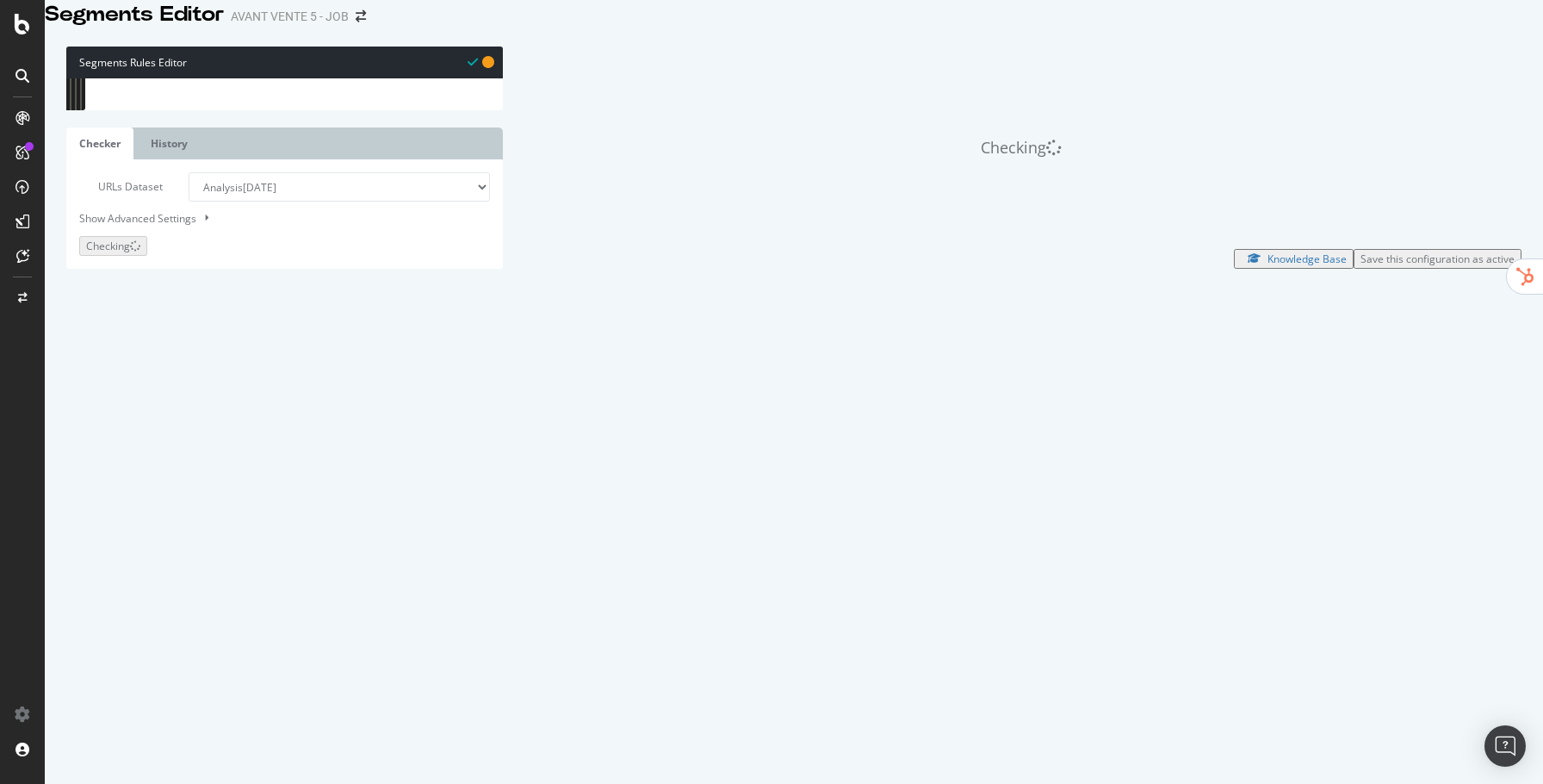
drag, startPoint x: 111, startPoint y: 285, endPoint x: 227, endPoint y: 547, distance: 286.5
click at [227, 547] on div "[ segment : QuickSign ] @ home or ( path / path /fr path /fr/ path /en/ ) @ Par…" at bounding box center [305, 326] width 396 height 498
type textarea ")"
click at [180, 226] on div "[ segment : QuickSign ] @ home or ( path / path /fr path /fr/ path /en/ ) @ Par…" at bounding box center [305, 326] width 396 height 498
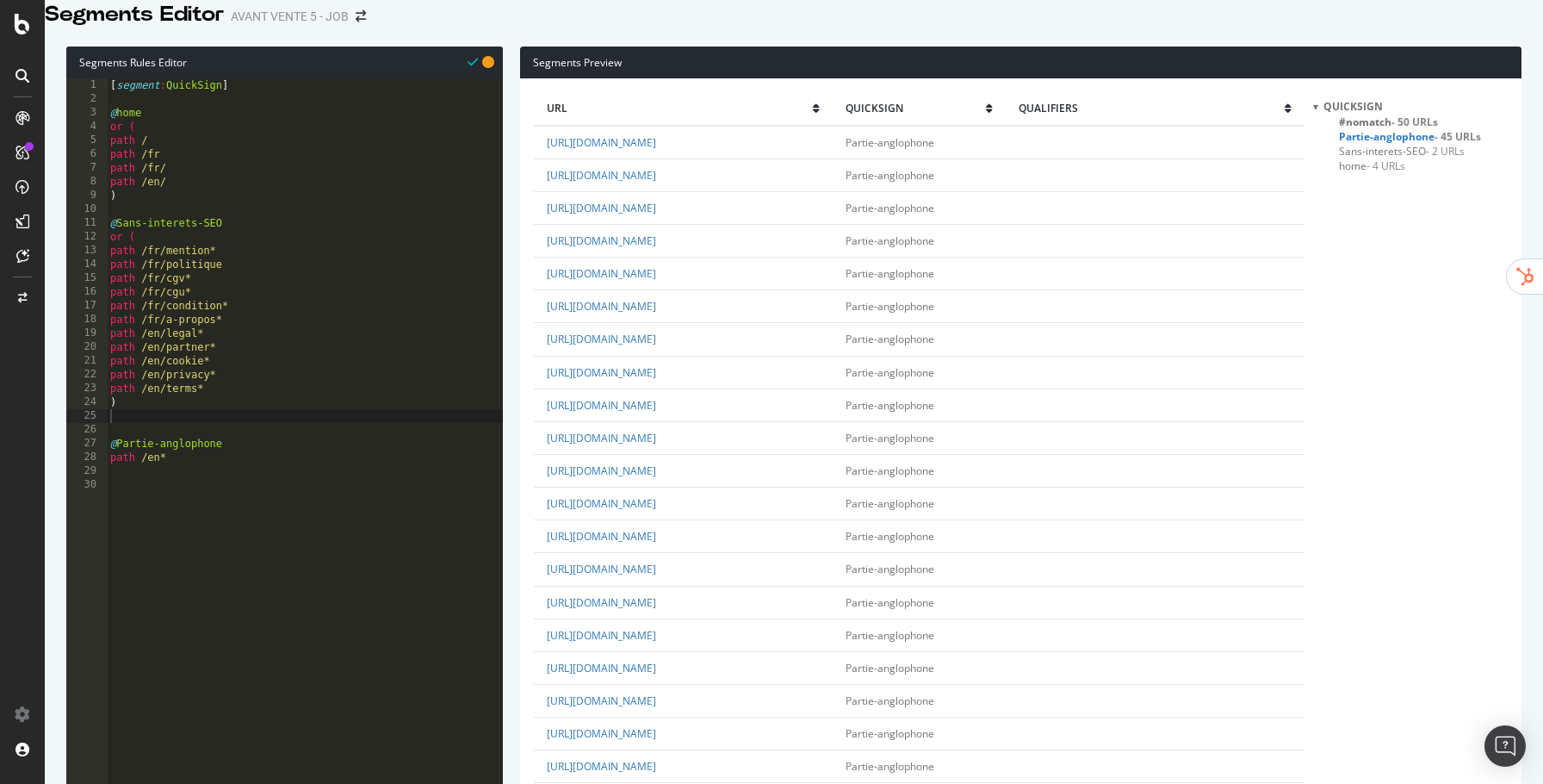
click at [1375, 158] on span "Sans-interets-SEO - 7 URLs" at bounding box center [1402, 152] width 126 height 15
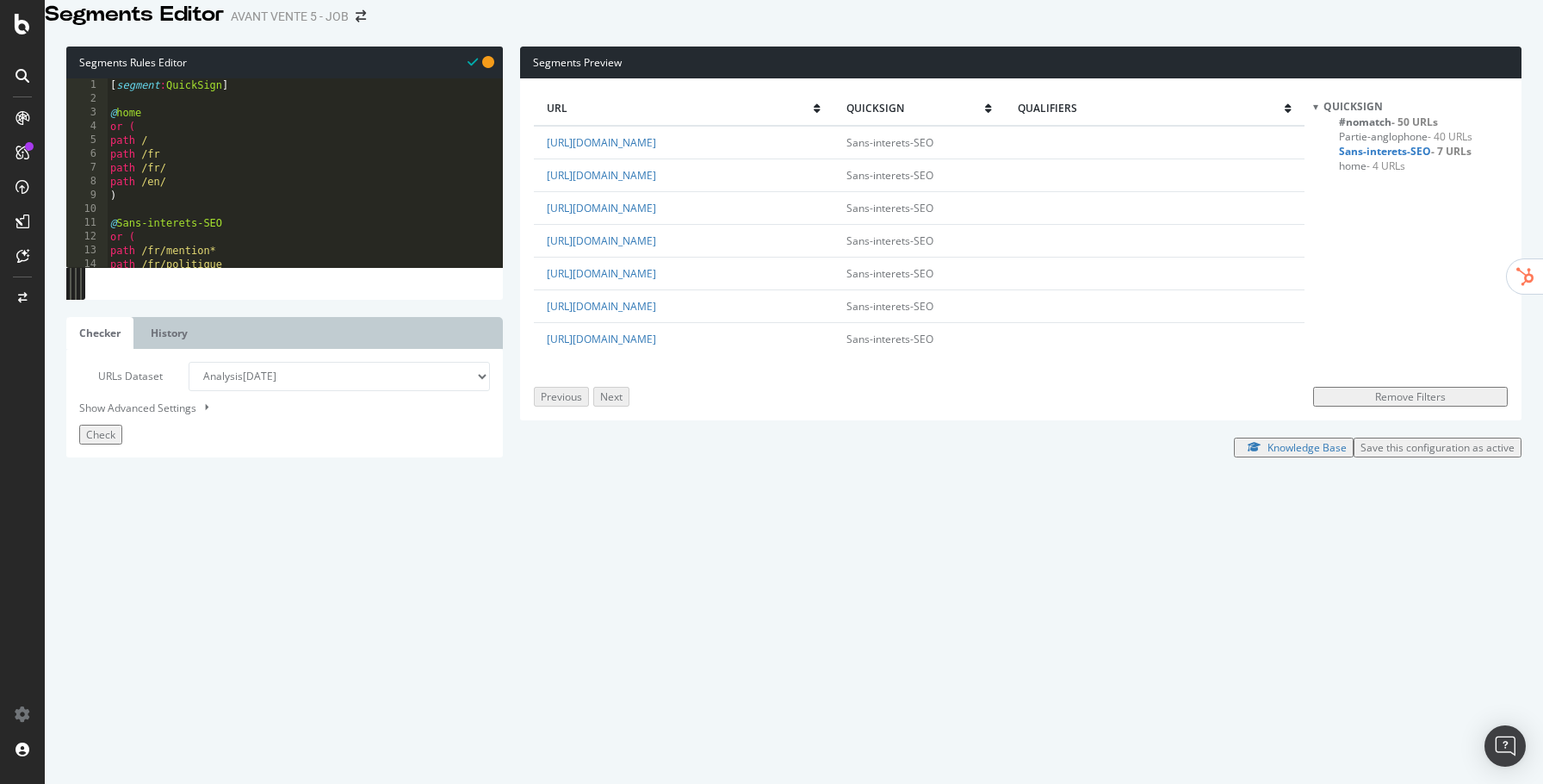
click at [1359, 129] on span "#nomatch - 50 URLs" at bounding box center [1389, 122] width 99 height 15
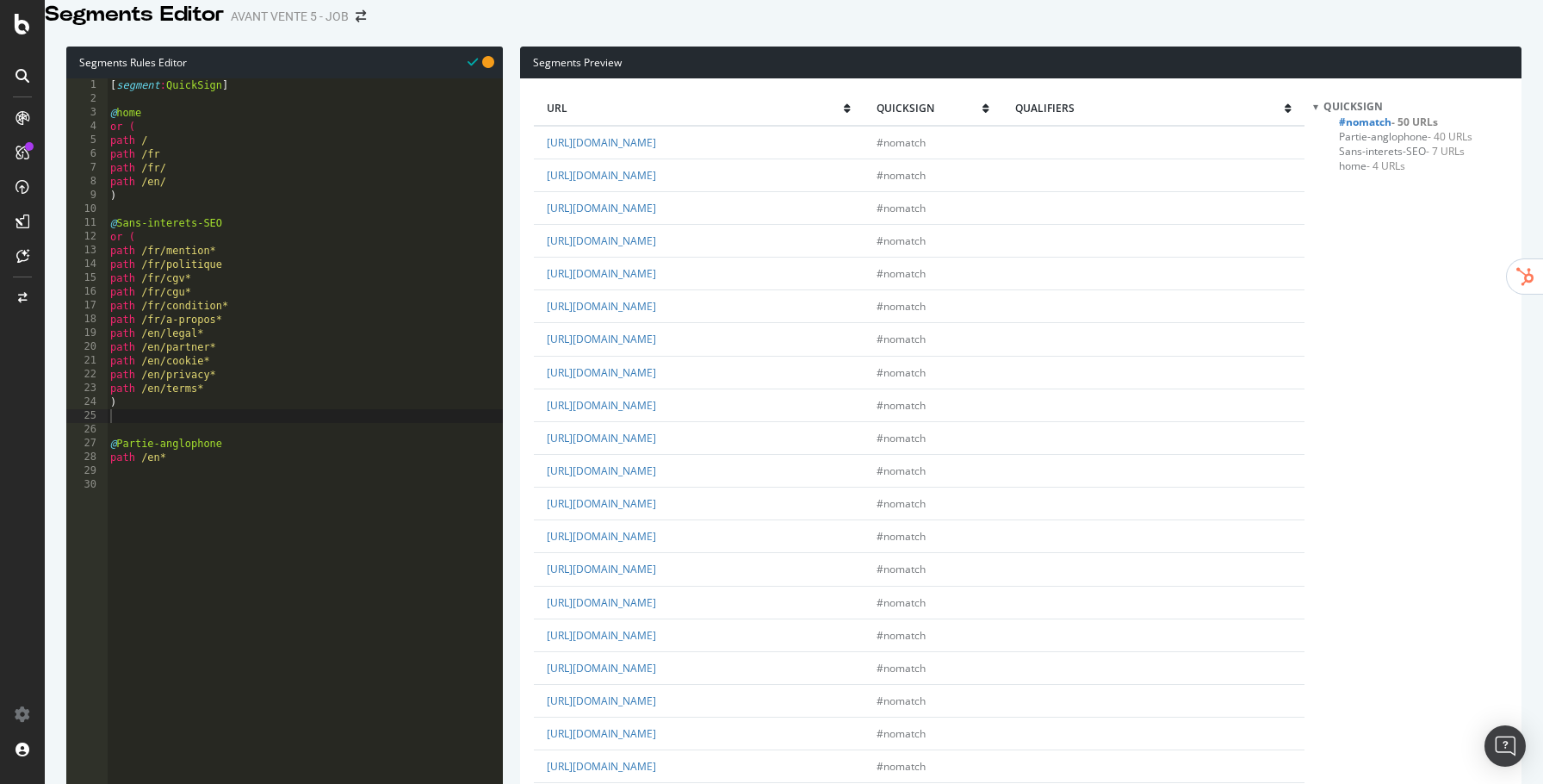
type textarea "path /en/terms*"
click at [318, 412] on div "[ segment : QuickSign ] @ home or ( path / path /fr path /fr/ path /en/ ) @ San…" at bounding box center [305, 326] width 396 height 498
paste textarea "path /en/terms*"
drag, startPoint x: 166, startPoint y: 273, endPoint x: 105, endPoint y: 275, distance: 61.0
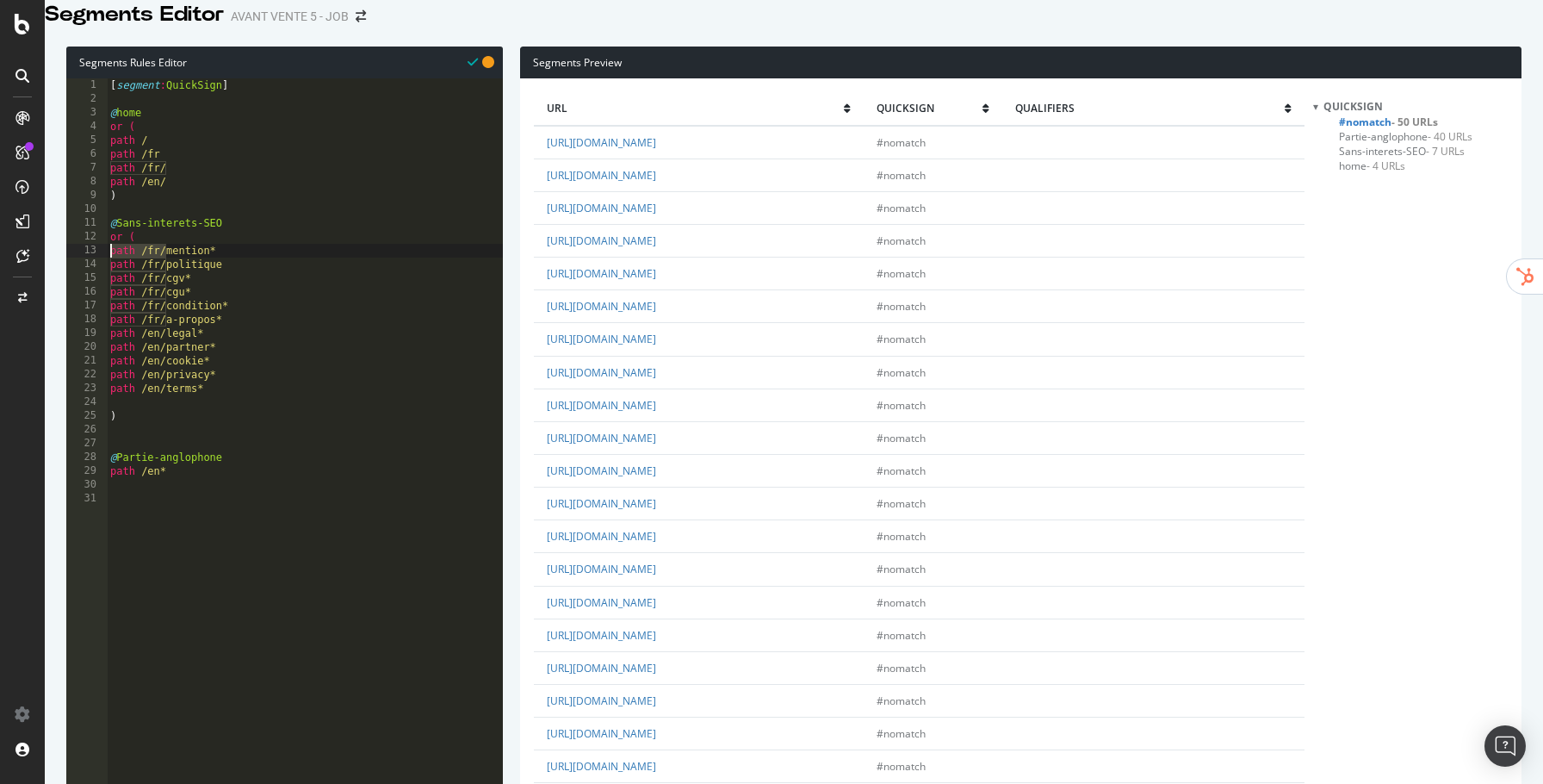
type textarea "path /fr/mention*"
click at [153, 421] on div "[ segment : QuickSign ] @ home or ( path / path /fr path /fr/ path /en/ ) @ San…" at bounding box center [305, 326] width 396 height 498
paste textarea "path /fr/"
type textarea "path /fr/partenaire*"
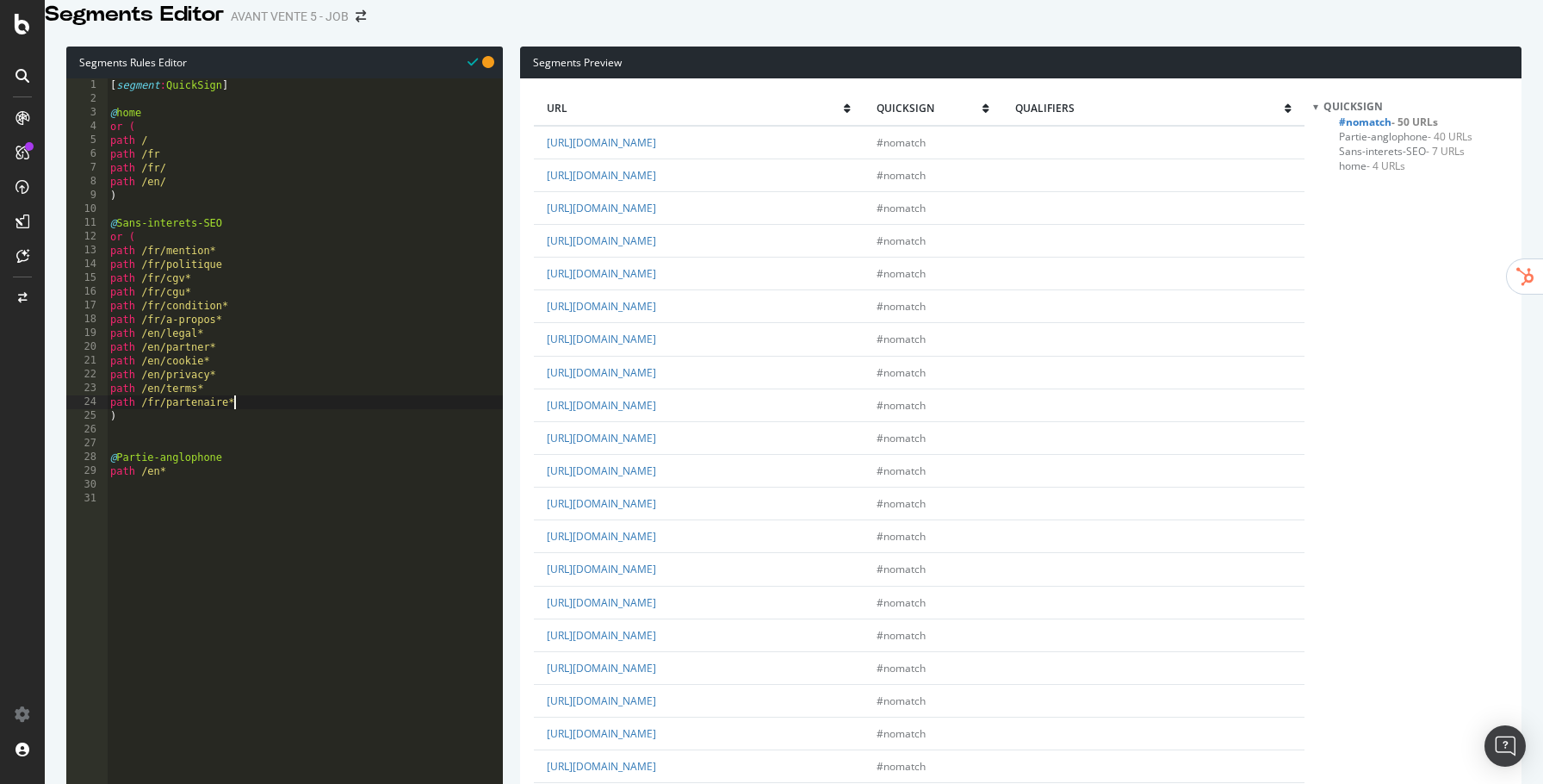
scroll to position [0, 0]
paste textarea "path /fr/"
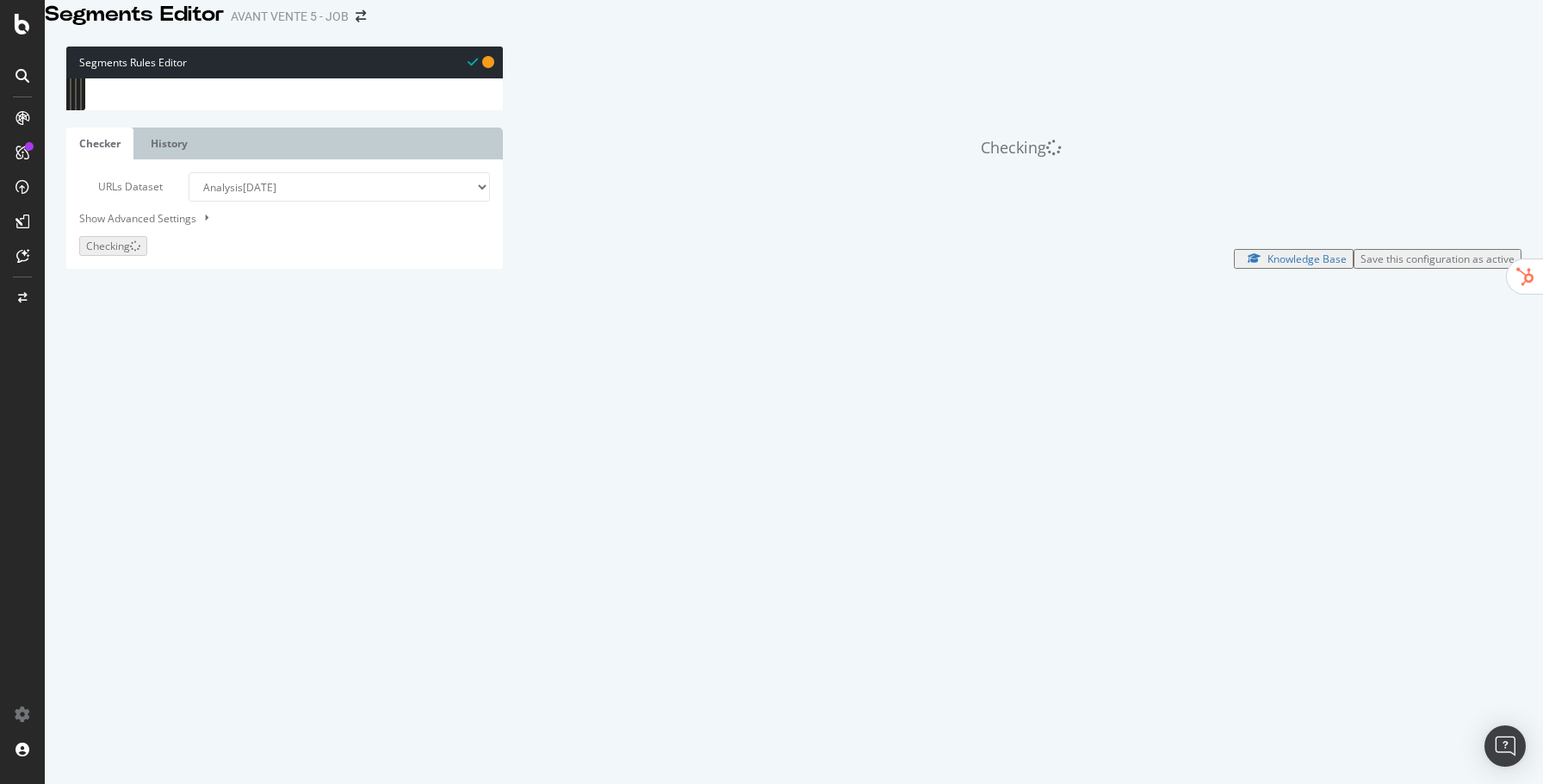
type textarea ")"
click at [216, 223] on div "[ segment : QuickSign ] @ home or ( path / path /fr path /fr/ path /en/ ) @ San…" at bounding box center [305, 326] width 396 height 498
type textarea "@Blog"
type textarea "p"
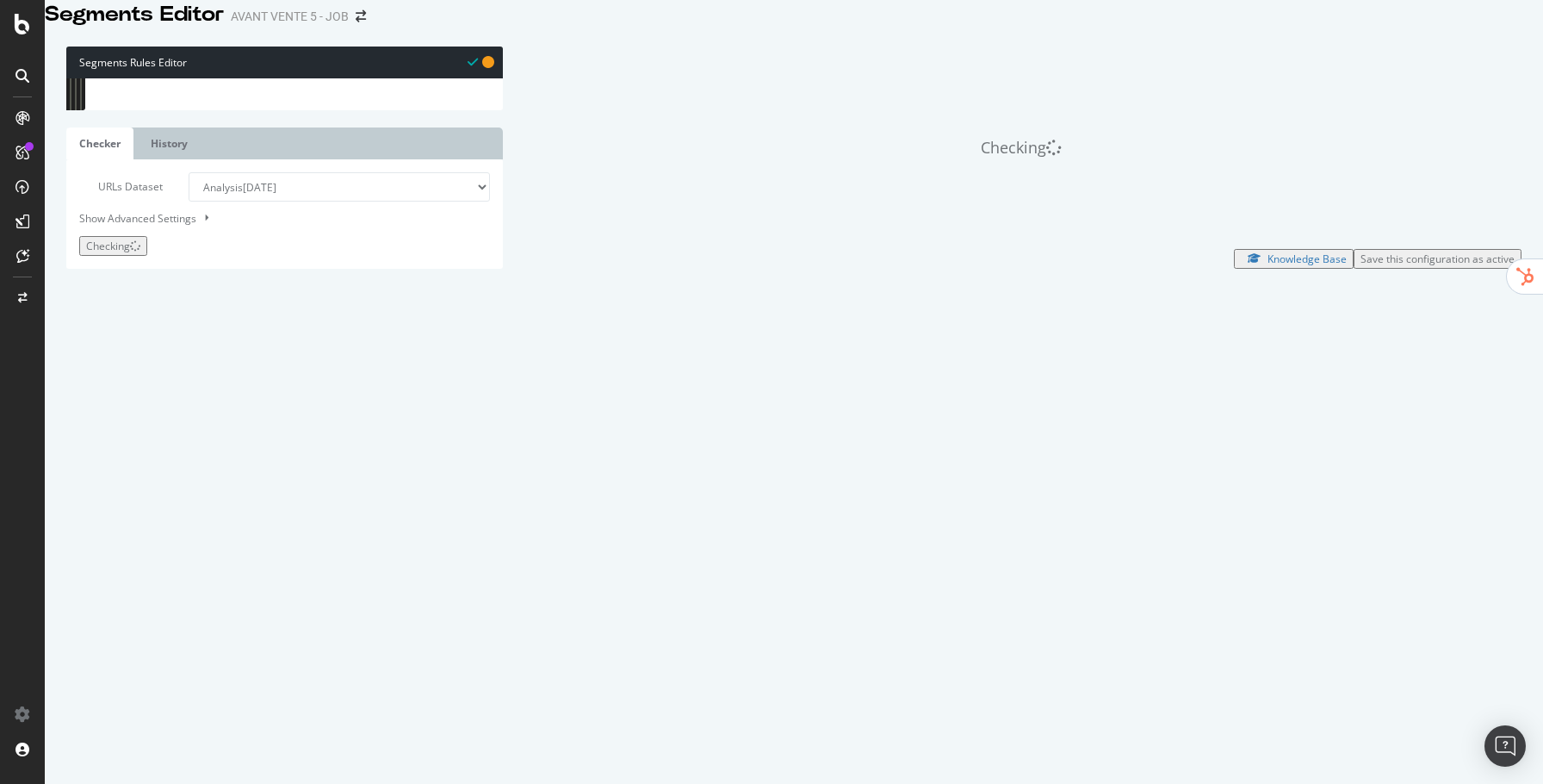
paste textarea "path /fr/"
type textarea "path /fr/blog*"
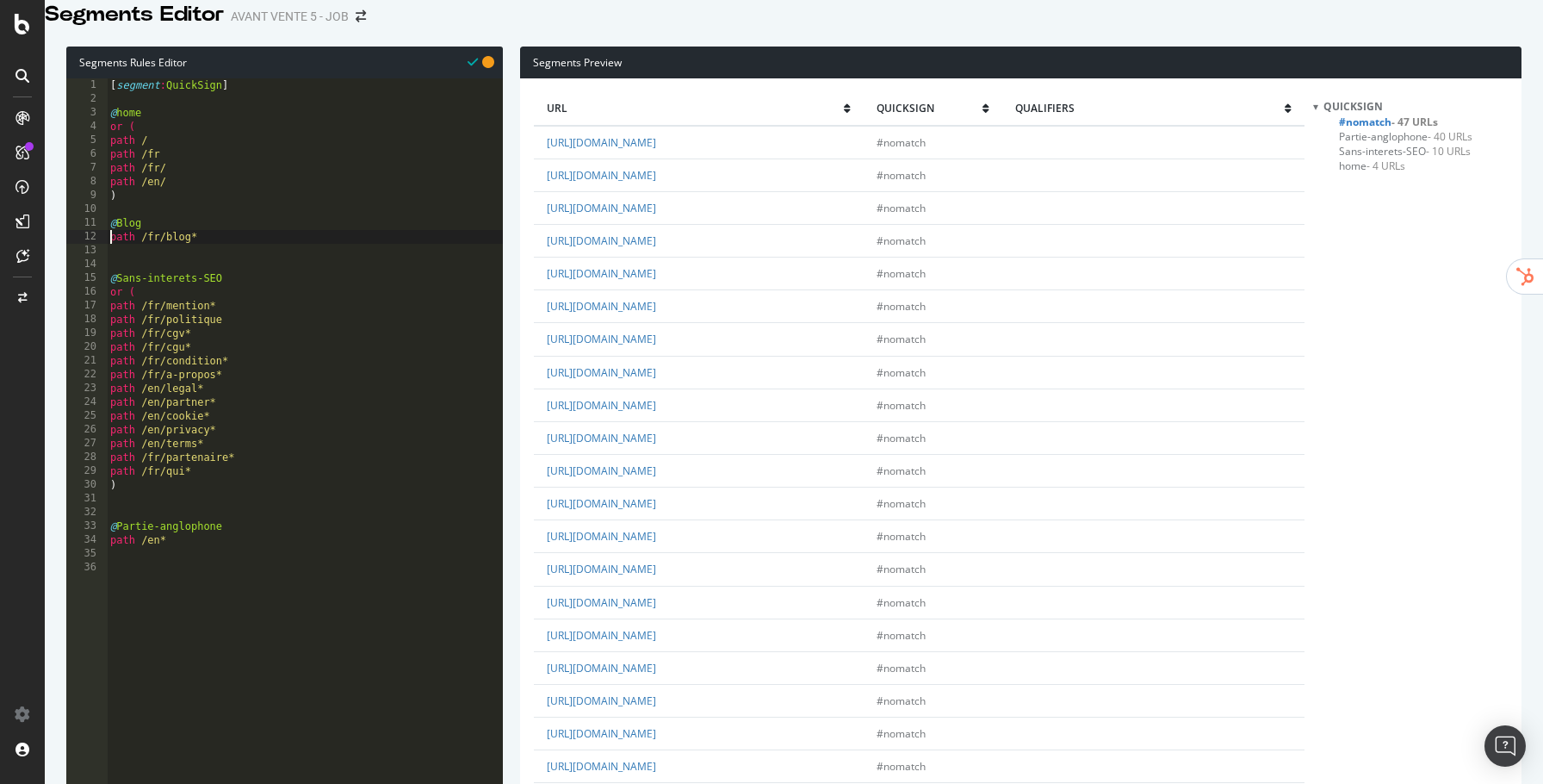
type textarea "path /fr/blog*"
type textarea "url *qui*"
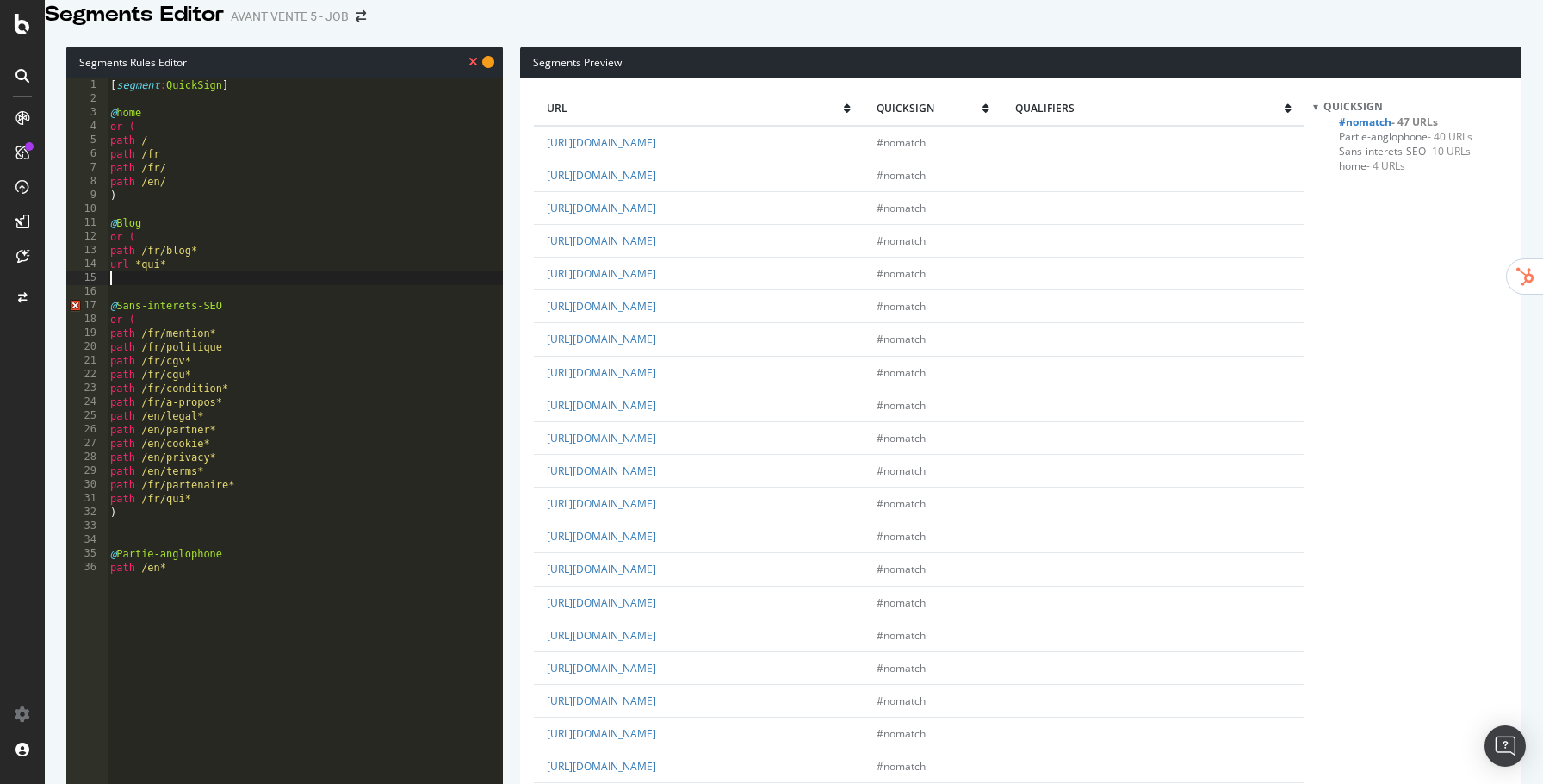
scroll to position [0, 0]
type textarea "url *pourquoi*"
type textarea "url *comment*"
type textarea "url *a-quoi*"
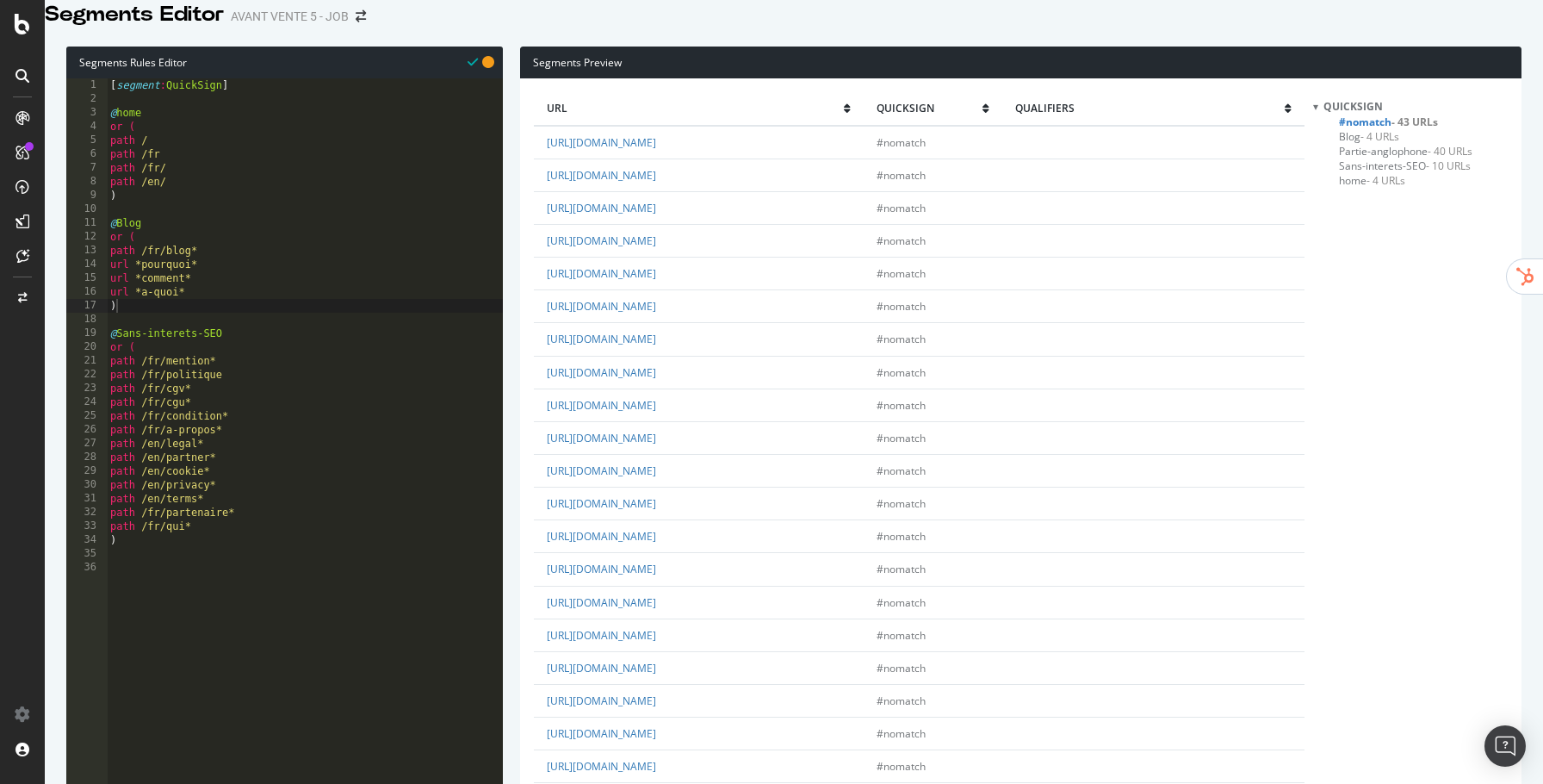
click at [192, 243] on div "[ segment : QuickSign ] @ home or ( path / path /fr path /fr/ path /en/ ) @ Blo…" at bounding box center [305, 326] width 396 height 498
type textarea "@Blog-FR"
click at [650, 150] on link "https://www.quicksign.com/fr/plateforme-saas-onboarding-digital/" at bounding box center [602, 142] width 110 height 15
click at [273, 340] on div "[ segment : QuickSign ] @ home or ( path / path /fr path /fr/ path /en/ ) @ Blo…" at bounding box center [305, 326] width 396 height 498
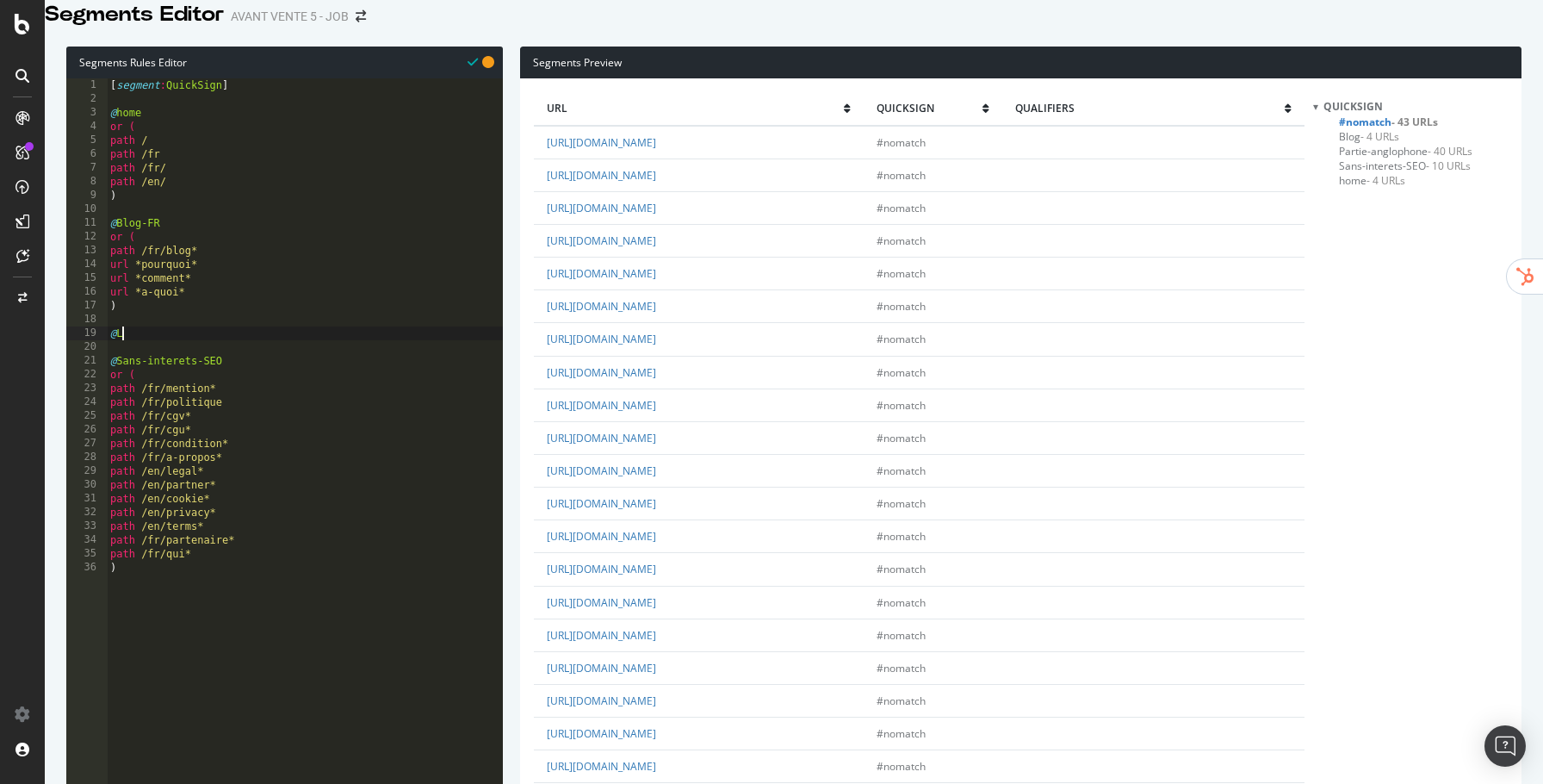
scroll to position [0, 0]
type textarea "@Landings-business-FR"
type textarea "or ("
type textarea ")"
paste textarea "path /fr/"
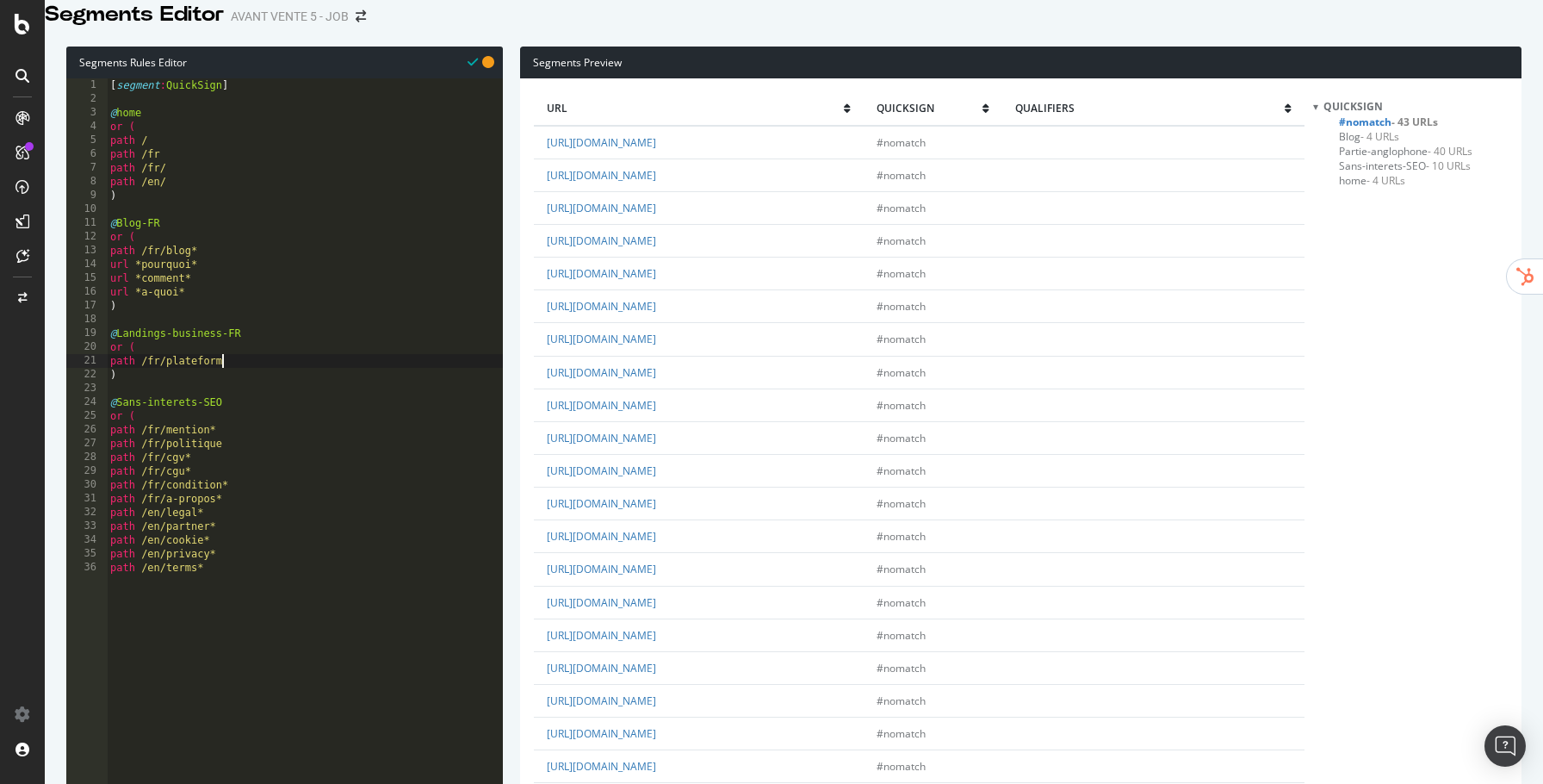
type textarea "path /fr/plateform*"
paste textarea "path /fr/"
type textarea "path /fr/eid*"
paste textarea "path /fr/"
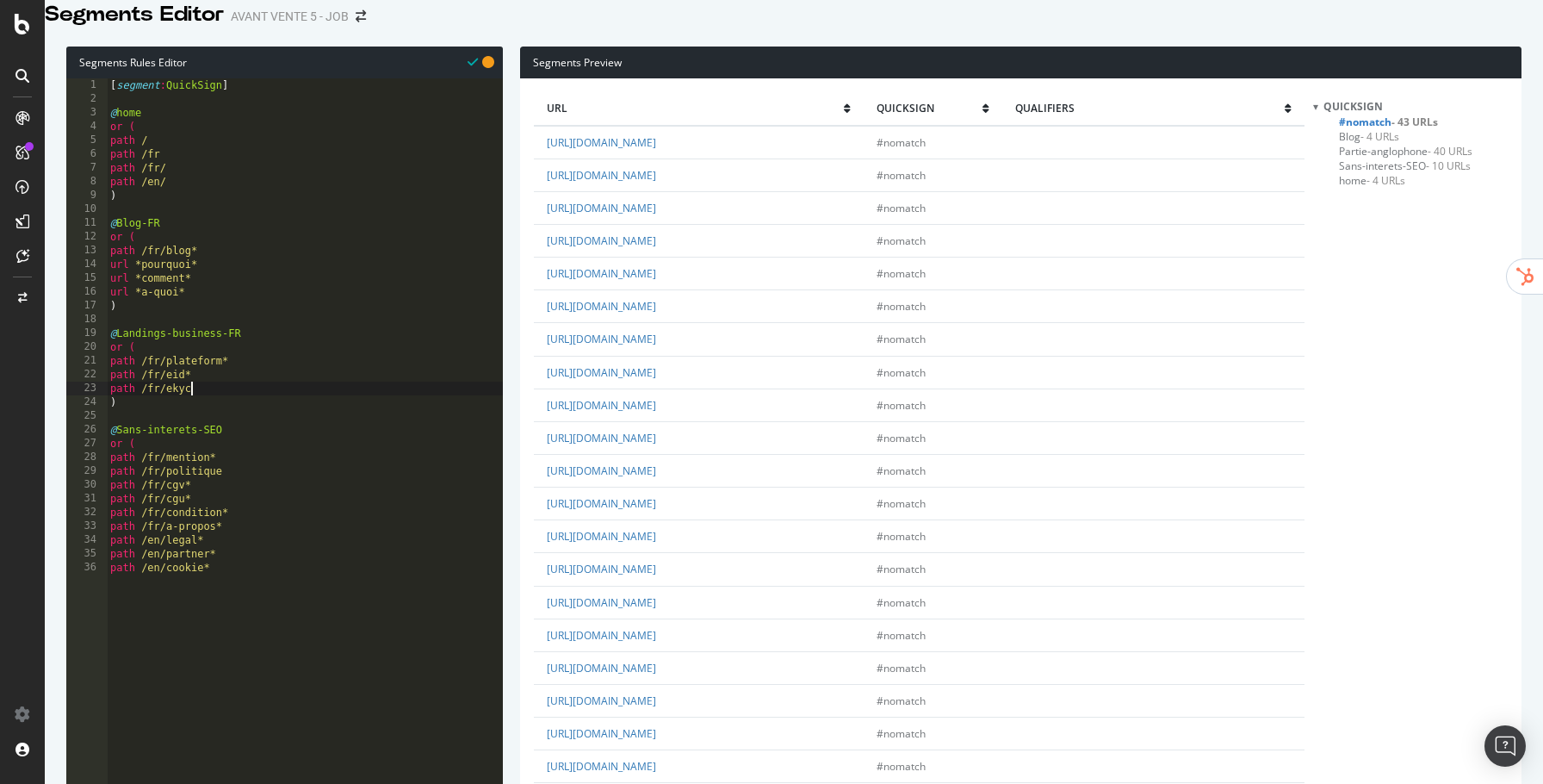
type textarea "path /fr/ekyc*"
type textarea "e"
paste textarea "path /fr/"
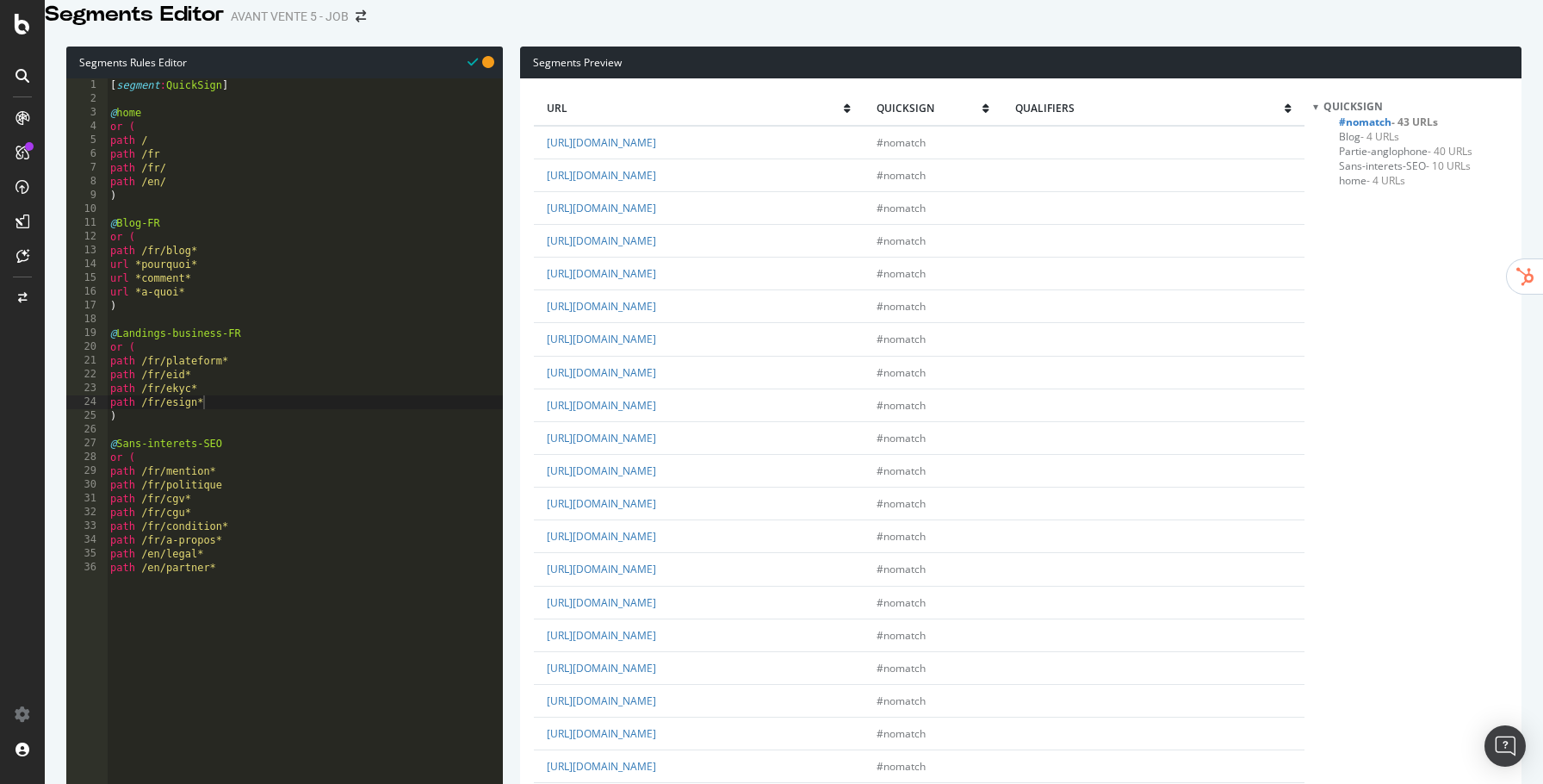
click at [615, 355] on td "https://www.quicksign.com/fr/credit-a-la-consommation/" at bounding box center [698, 339] width 330 height 33
click at [614, 346] on link "https://www.quicksign.com/fr/credit-a-la-consommation/" at bounding box center [602, 339] width 110 height 15
click at [309, 424] on div "[ segment : QuickSign ] @ home or ( path / path /fr path /fr/ path /en/ ) @ Blo…" at bounding box center [305, 326] width 396 height 498
paste textarea "path /fr/"
type textarea "path /fr/esign*"
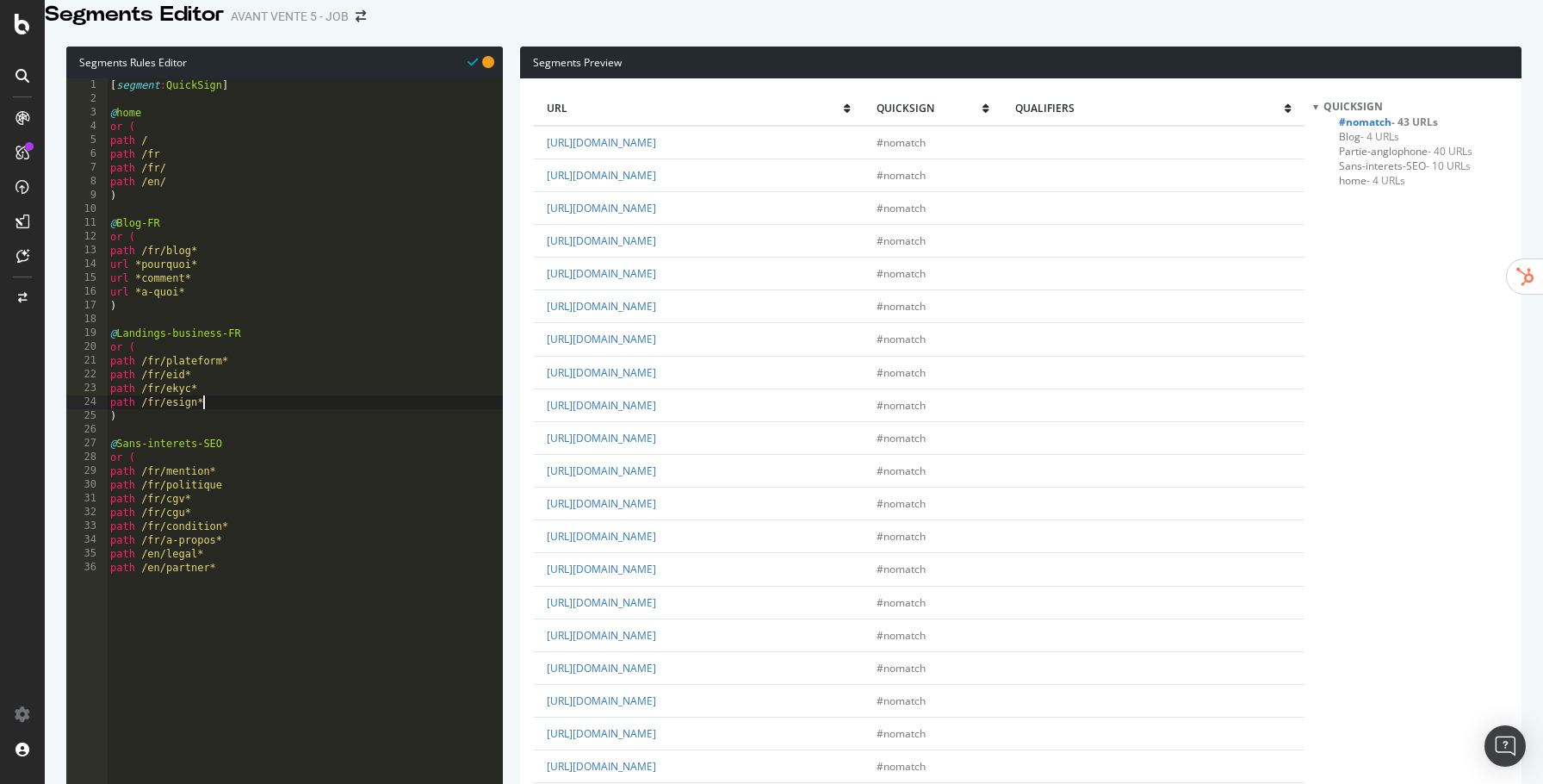
scroll to position [0, 0]
paste textarea "path /fr/"
type textarea "path /fr/credit*"
paste textarea "path /fr/"
type textarea "path /fr/gestion*"
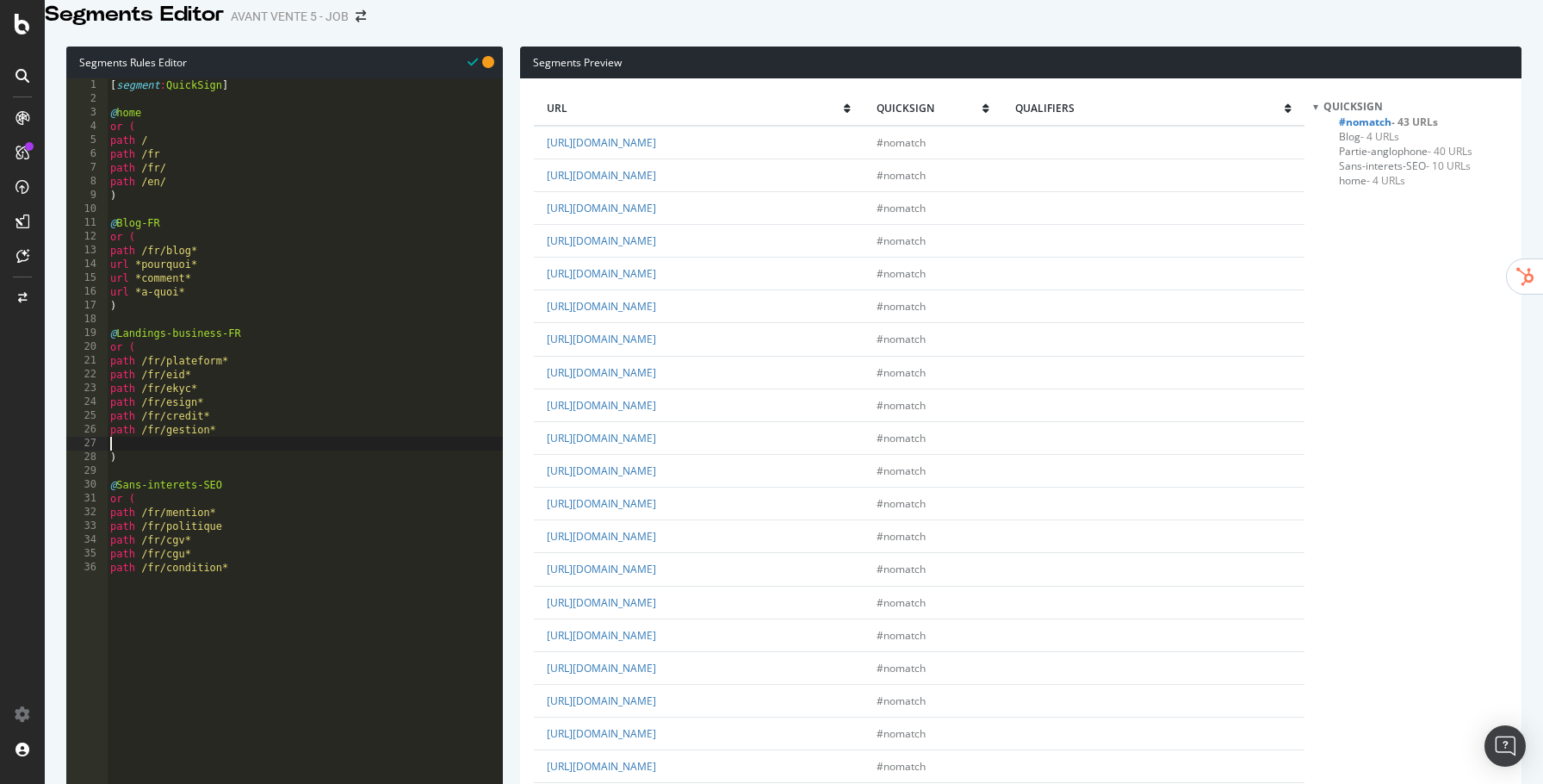
paste textarea "path /fr/"
type textarea "path /fr/remediation*"
paste textarea "path /fr/"
click at [657, 628] on link "https://www.quicksign.com/fr/scaler-lonboarding-digital-en-europe/" at bounding box center [602, 635] width 110 height 15
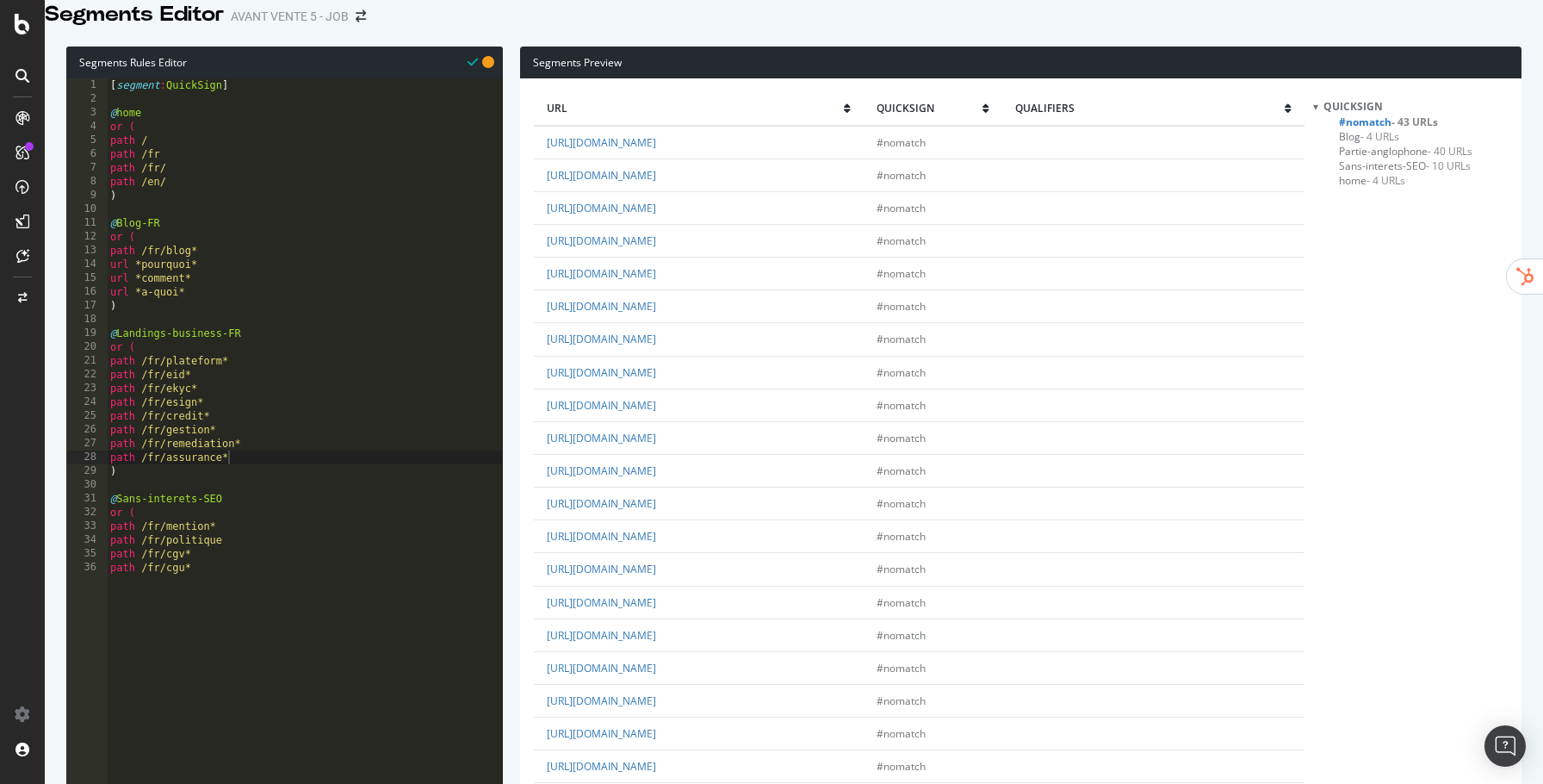
type textarea "url *a-quoi*"
click at [204, 318] on div "[ segment : QuickSign ] @ home or ( path / path /fr path /fr/ path /en/ ) @ Blo…" at bounding box center [305, 326] width 396 height 498
paste textarea "path /fr/"
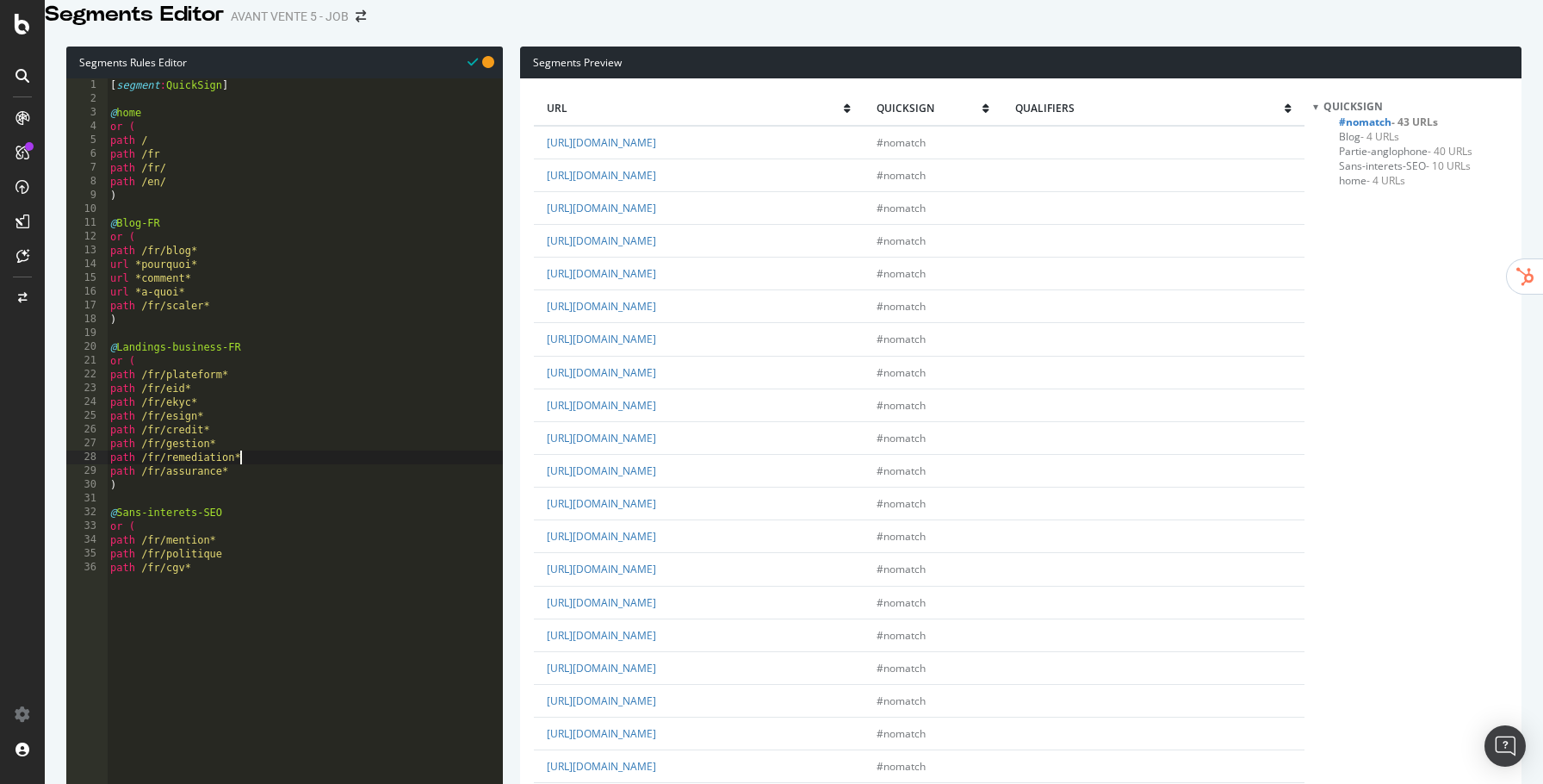
click at [321, 480] on div "[ segment : QuickSign ] @ home or ( path / path /fr path /fr/ path /en/ ) @ Blo…" at bounding box center [305, 326] width 396 height 498
type textarea "path /fr/remediation*"
paste textarea "path /fr/"
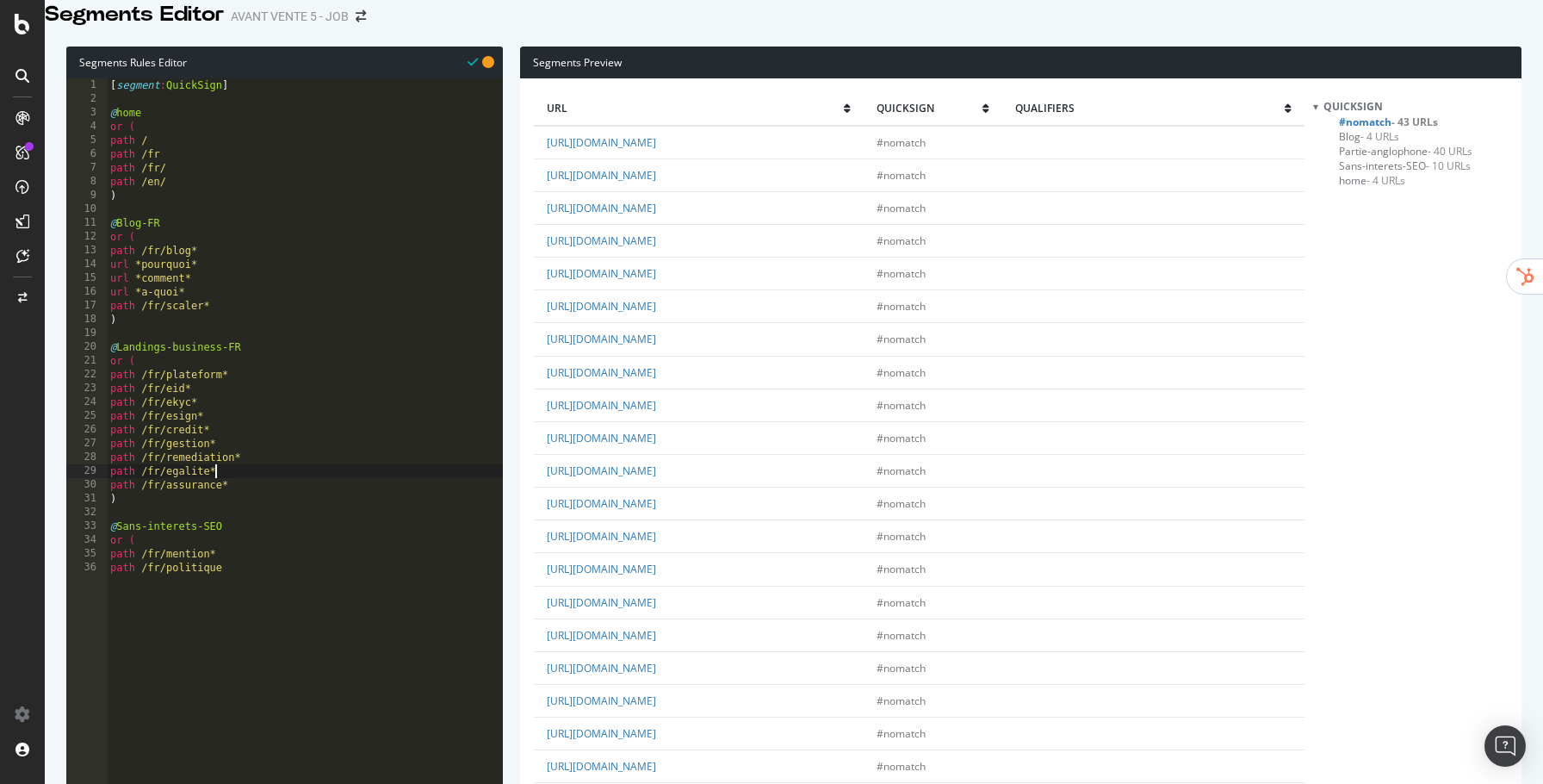
type textarea "path /fr/"
click at [252, 533] on div "[ segment : QuickSign ] @ home or ( path / path /fr path /fr/ path /en/ ) @ Blo…" at bounding box center [305, 326] width 396 height 498
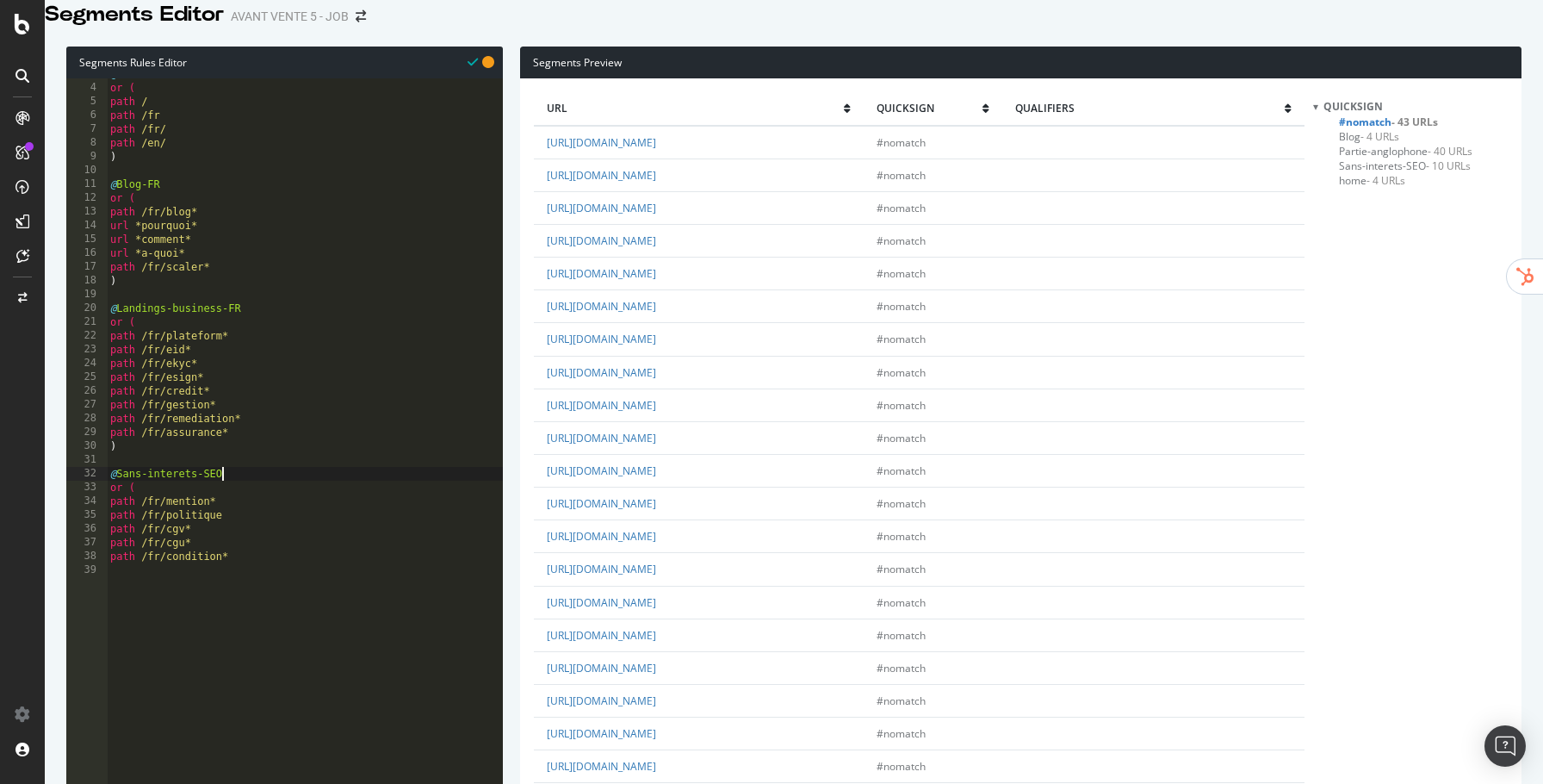
click at [250, 538] on div "@ home or ( path / path /fr path /fr/ path /en/ ) @ Blog-FR or ( path /fr/blog*…" at bounding box center [305, 315] width 396 height 498
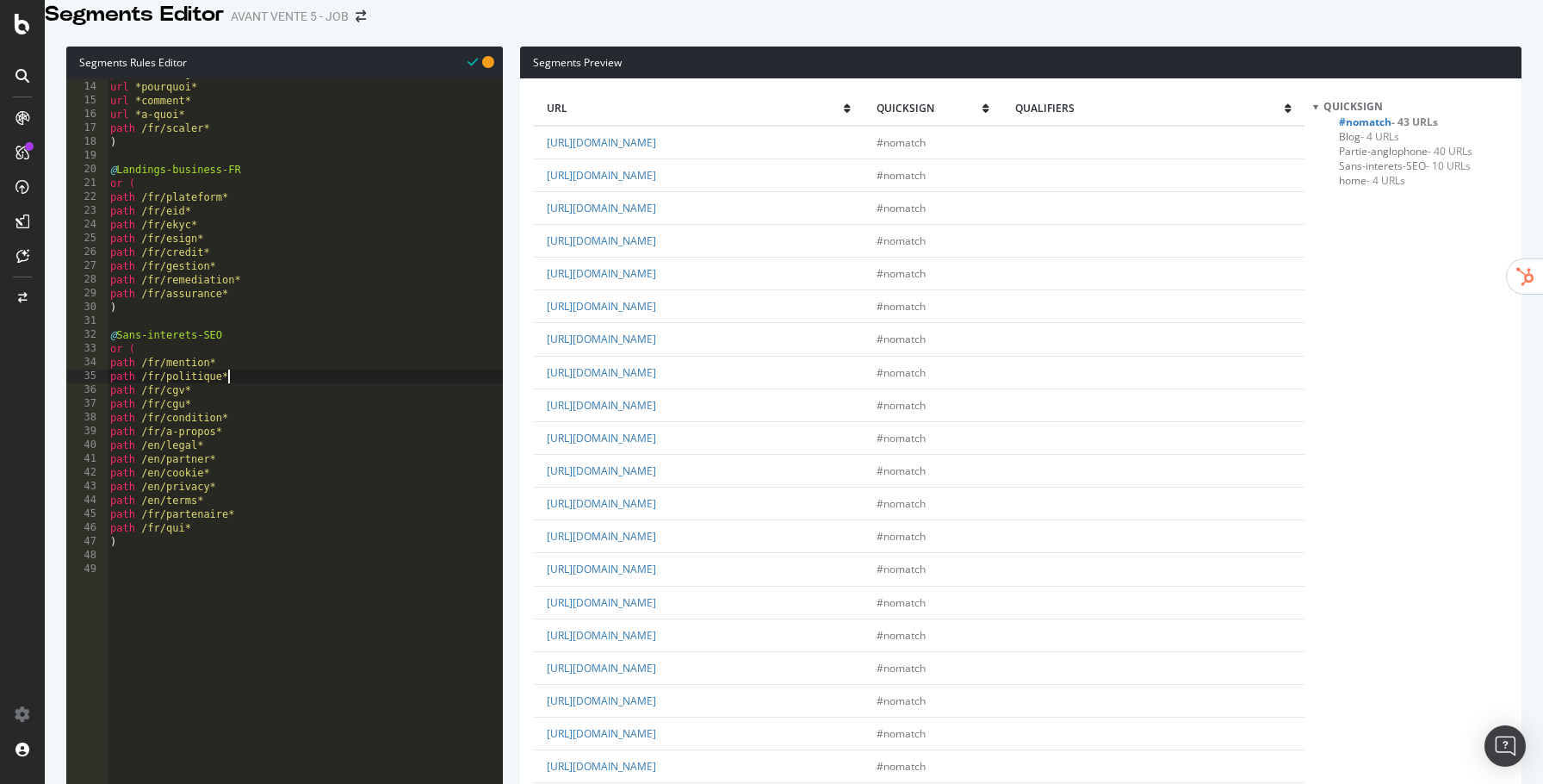
scroll to position [178, 0]
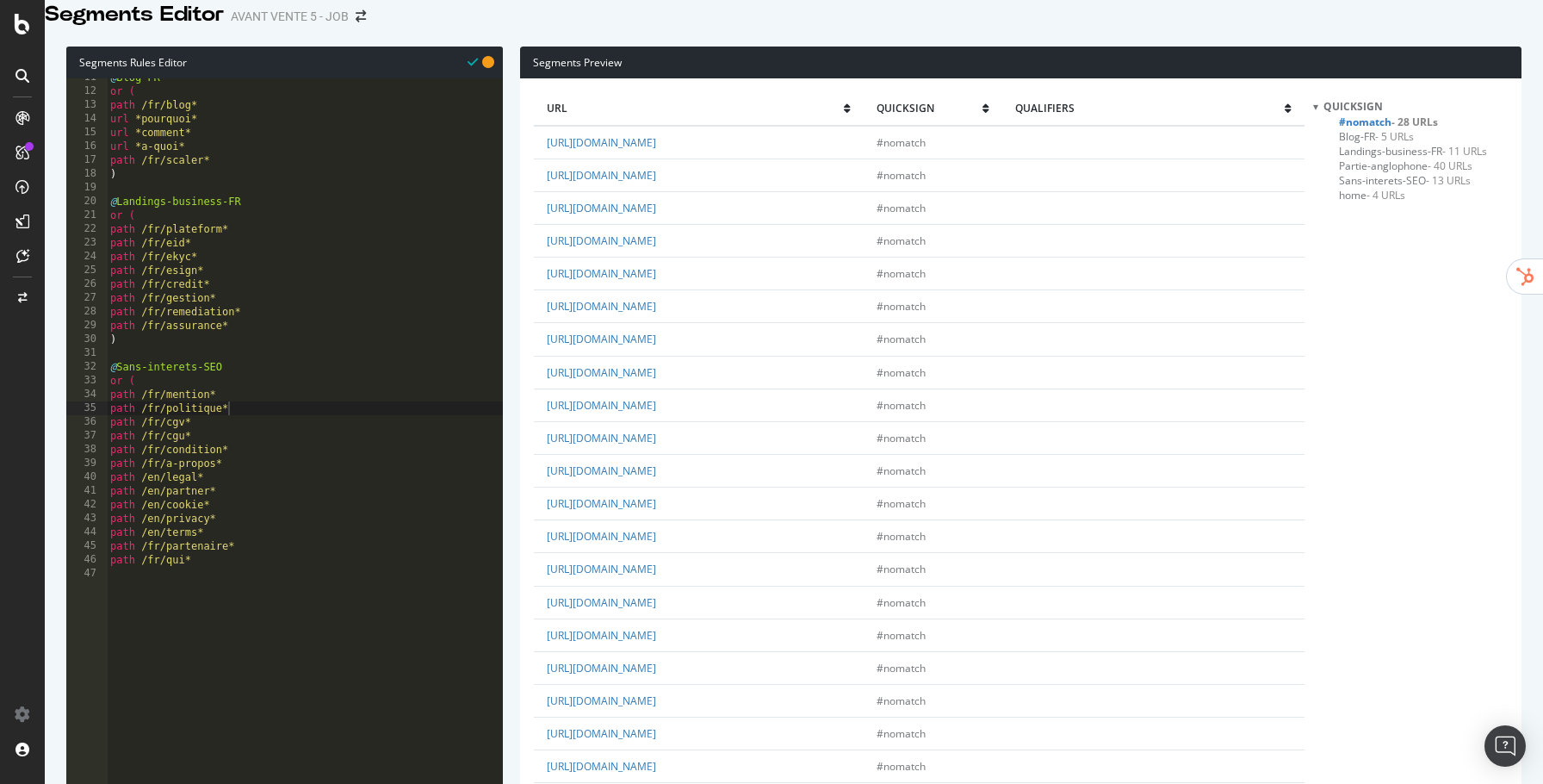
scroll to position [145, 0]
type textarea "url *a-quoi*"
click at [243, 174] on div "@ Blog-FR or ( path /fr/blog* url *pourquoi* url *comment* url *a-quoi* path /f…" at bounding box center [305, 319] width 396 height 498
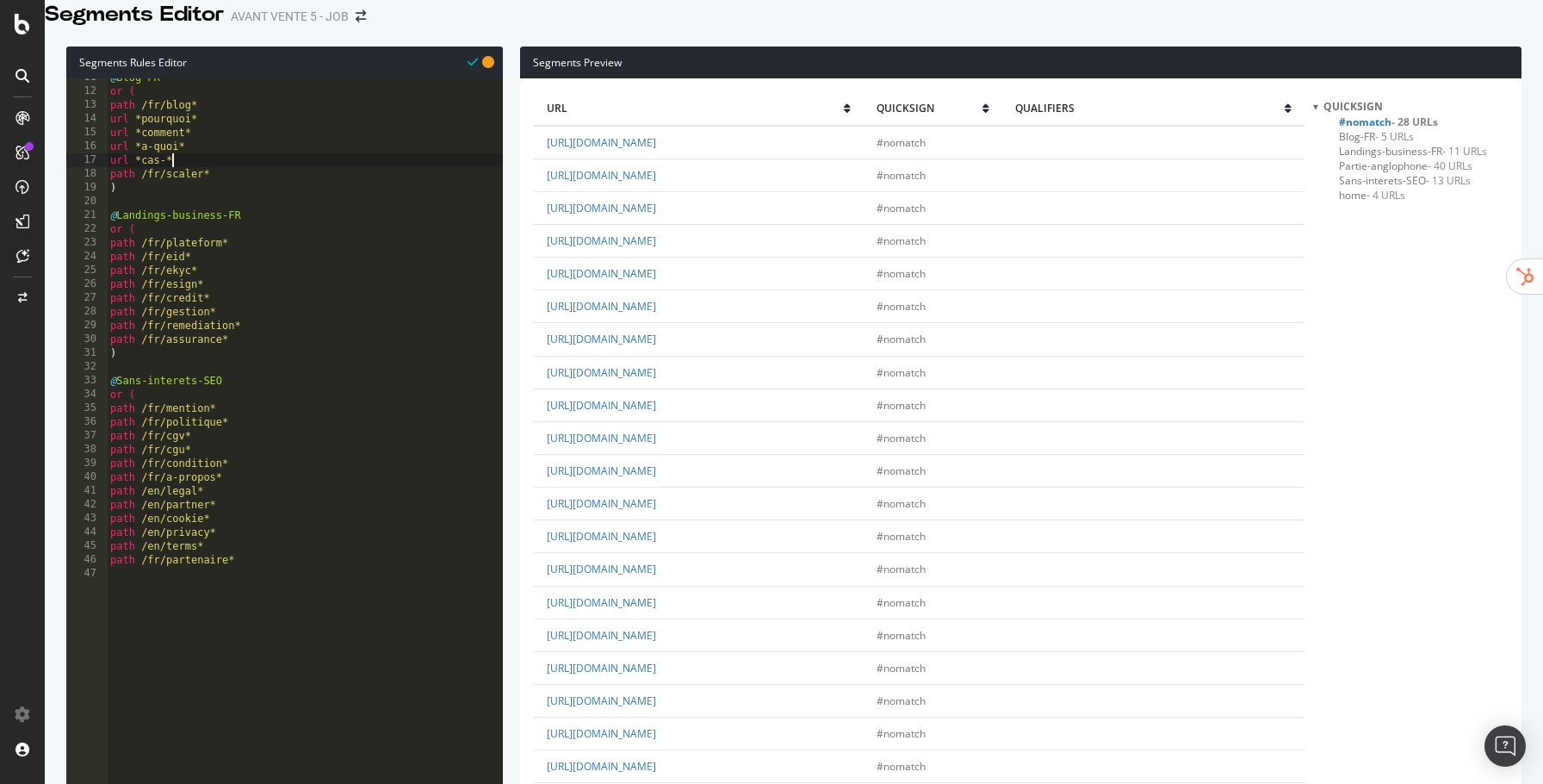
click at [657, 365] on link "https://www.quicksign.com/fr/demandez-une-demo/" at bounding box center [602, 373] width 110 height 15
type textarea "path /fr/mention*"
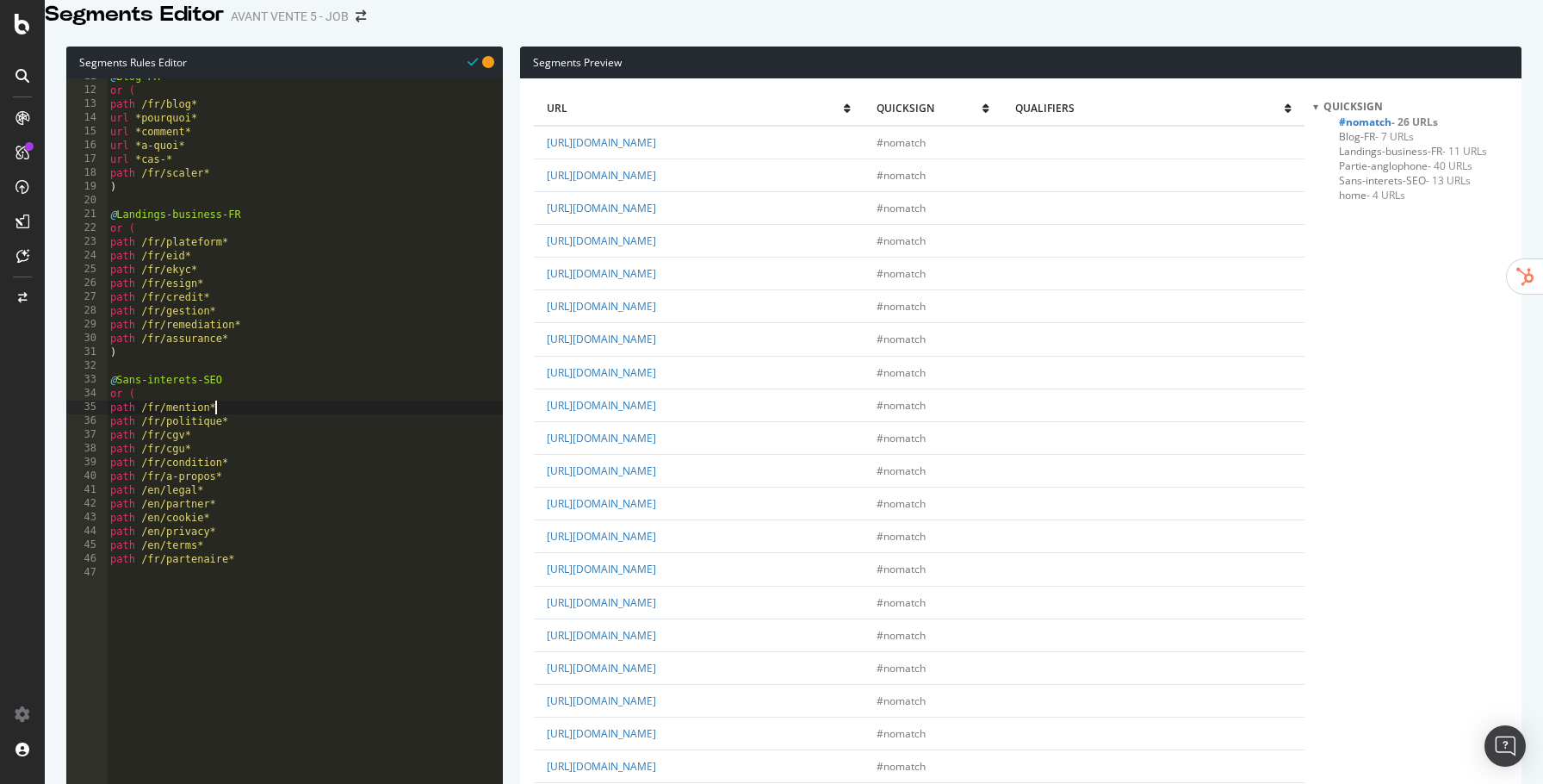
click at [280, 422] on div "@ Blog-FR or ( path /fr/blog* url *pourquoi* url *comment* url *a-quoi* url *ca…" at bounding box center [305, 318] width 396 height 498
paste textarea "path /fr/"
type textarea "path /fr/request*"
paste textarea "path /fr/"
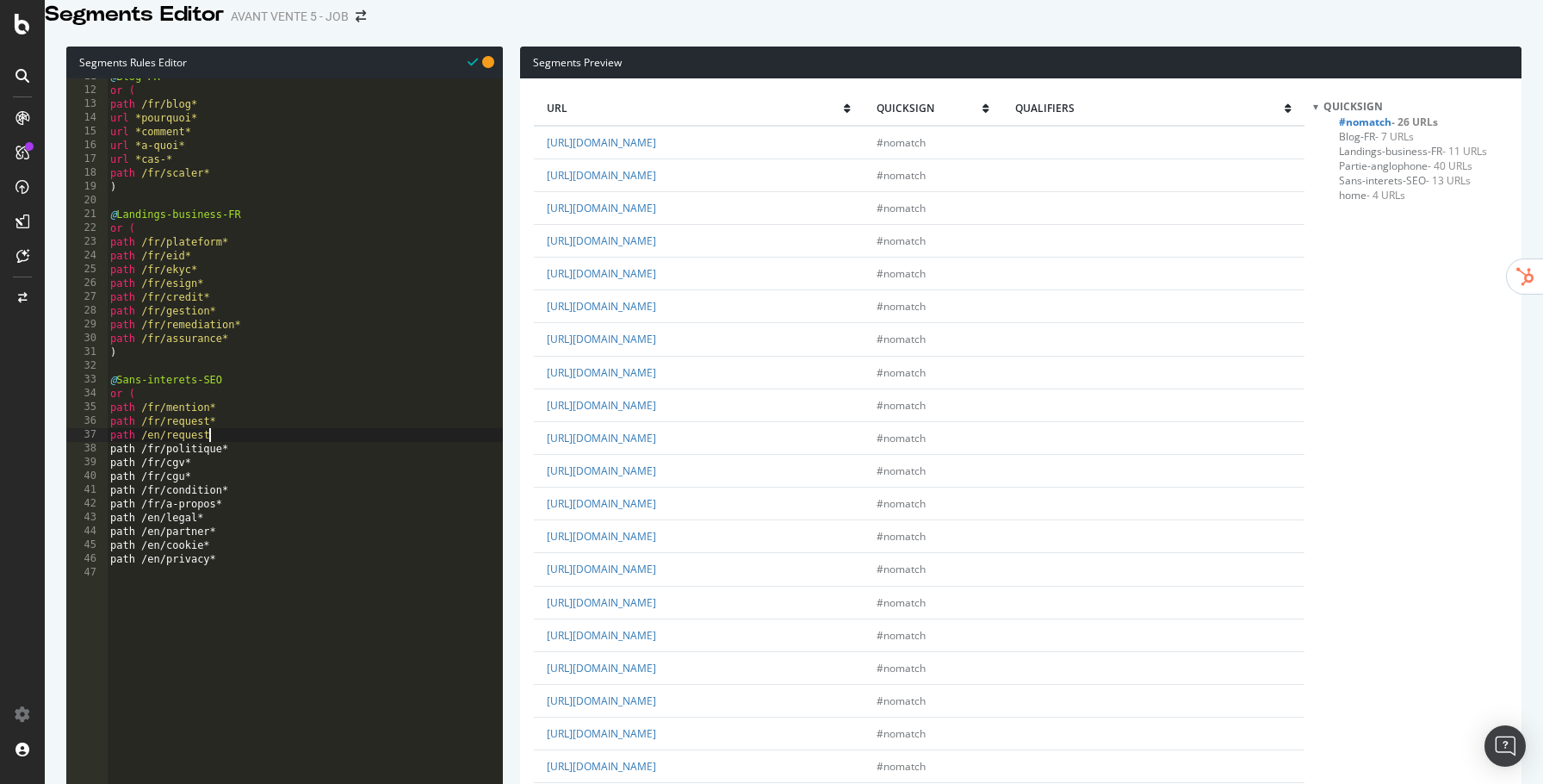
type textarea "path /en/request*"
paste textarea "path /fr/"
click at [657, 595] on link "https://www.quicksign.com/platform/" at bounding box center [602, 603] width 110 height 15
click at [657, 660] on link "https://www.quicksign.com/fr/parcours-client-experience-agent-onboarding-digita…" at bounding box center [602, 668] width 110 height 15
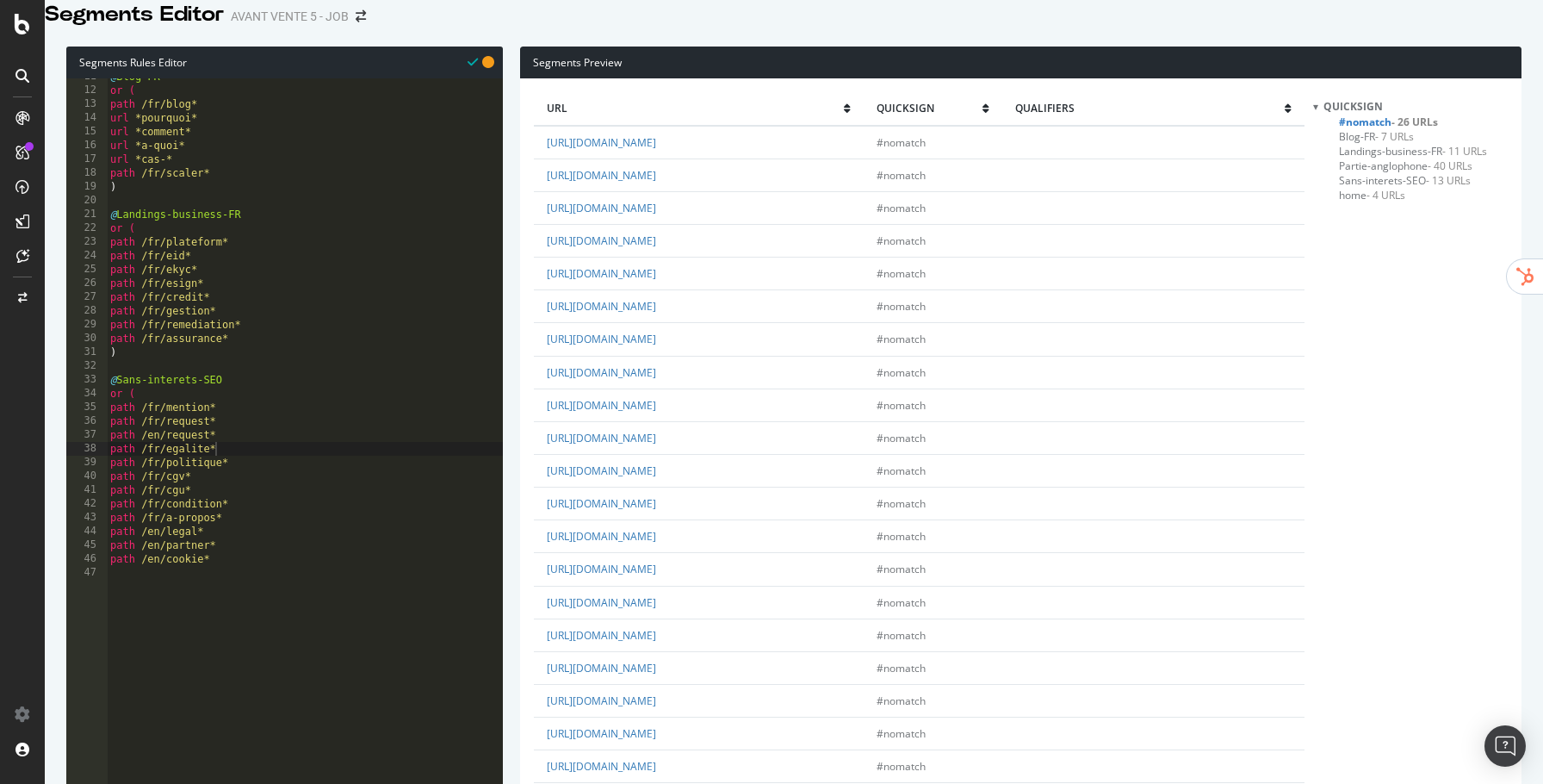
click at [298, 346] on div "@ Blog-FR or ( path /fr/blog* url *pourquoi* url *comment* url *a-quoi* url *ca…" at bounding box center [305, 318] width 396 height 498
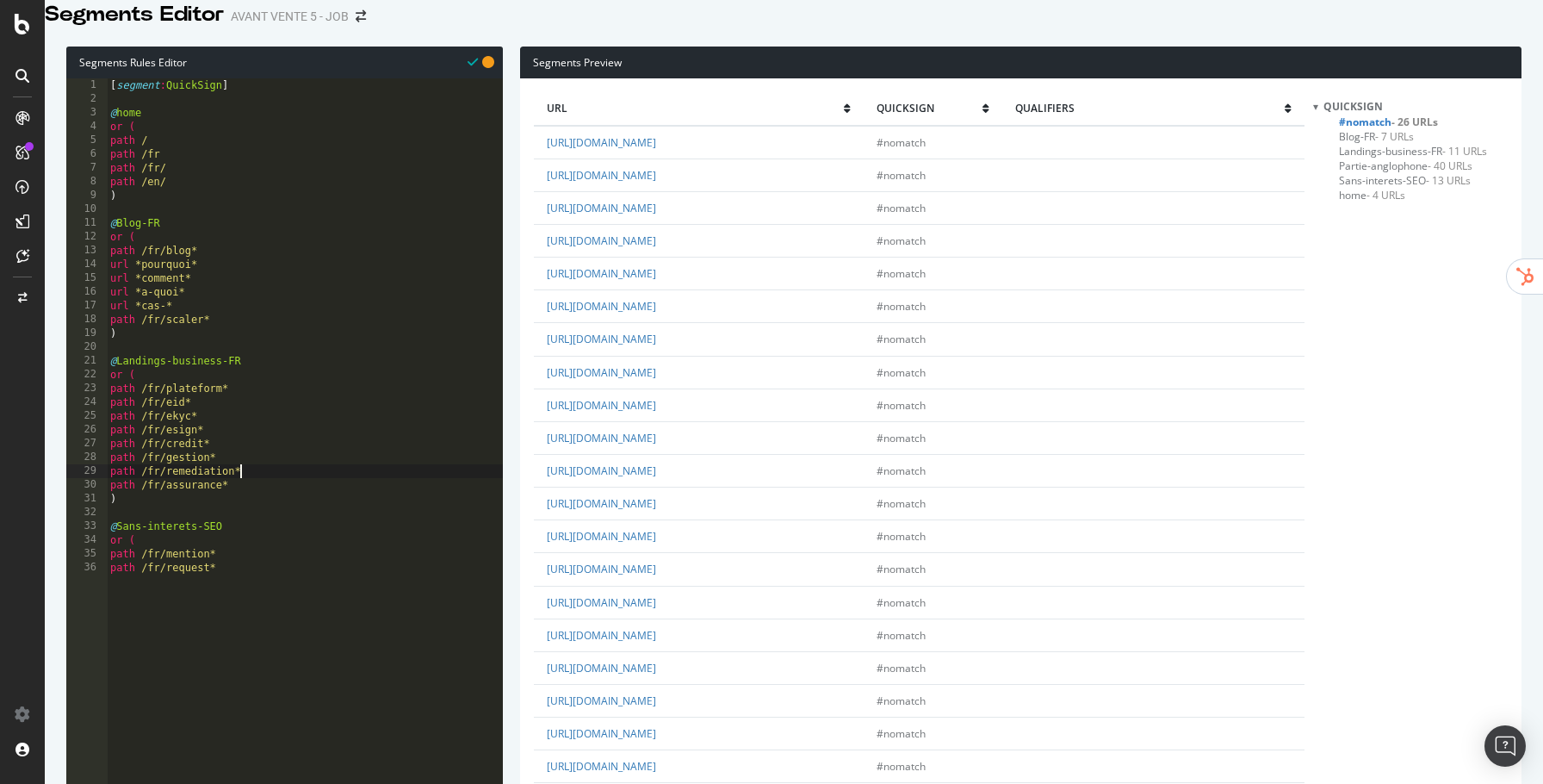
scroll to position [0, 0]
click at [332, 323] on div "[ segment : QuickSign ] @ home or ( path / path /fr path /fr/ path /en/ ) @ Blo…" at bounding box center [305, 326] width 396 height 498
type textarea "url *cas-*"
paste textarea "path /fr/"
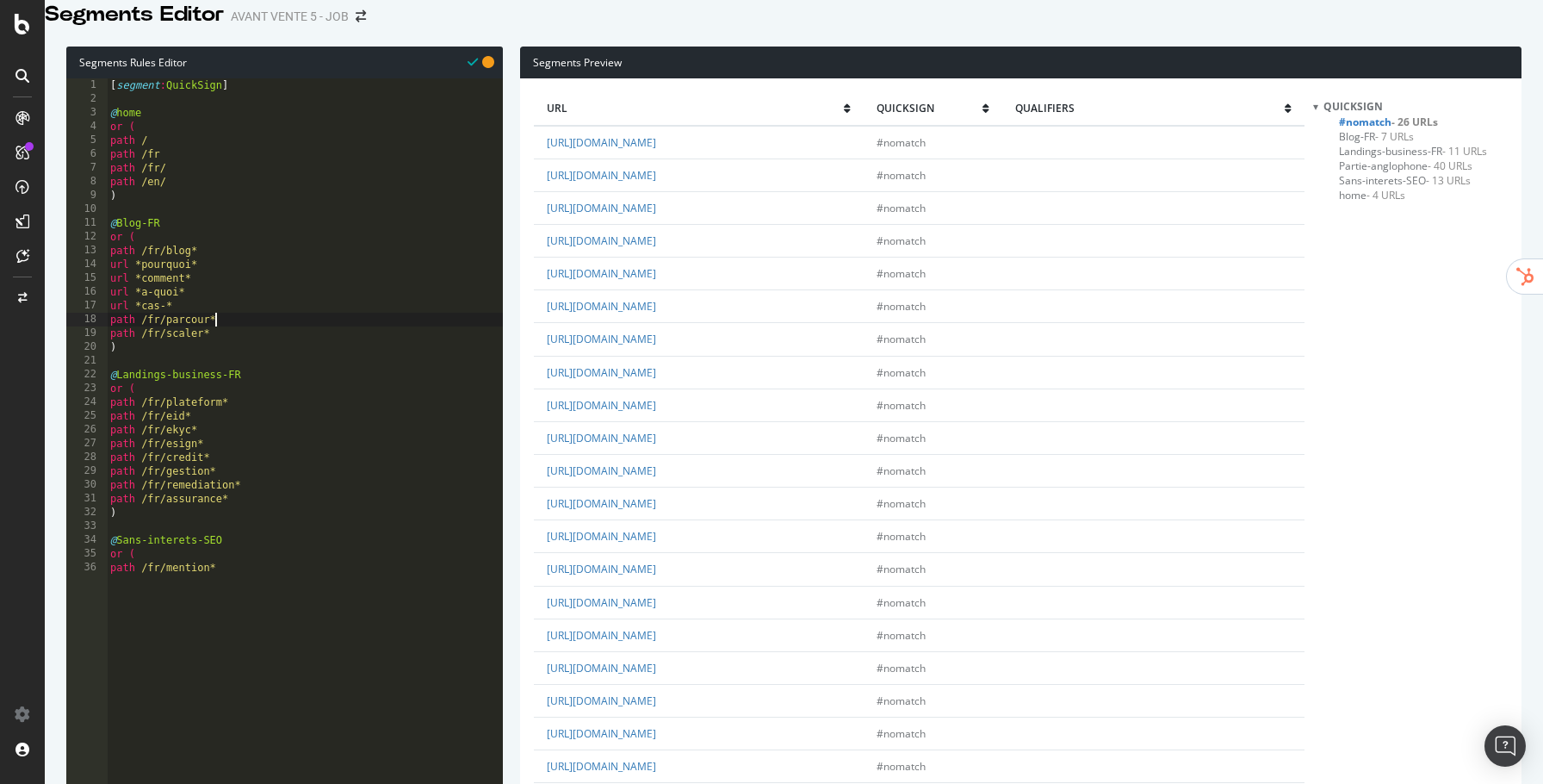
type textarea "path /fr/parcour*"
click at [280, 340] on div "[ segment : QuickSign ] @ home or ( path / path /fr path /fr/ path /en/ ) @ Blo…" at bounding box center [305, 326] width 396 height 498
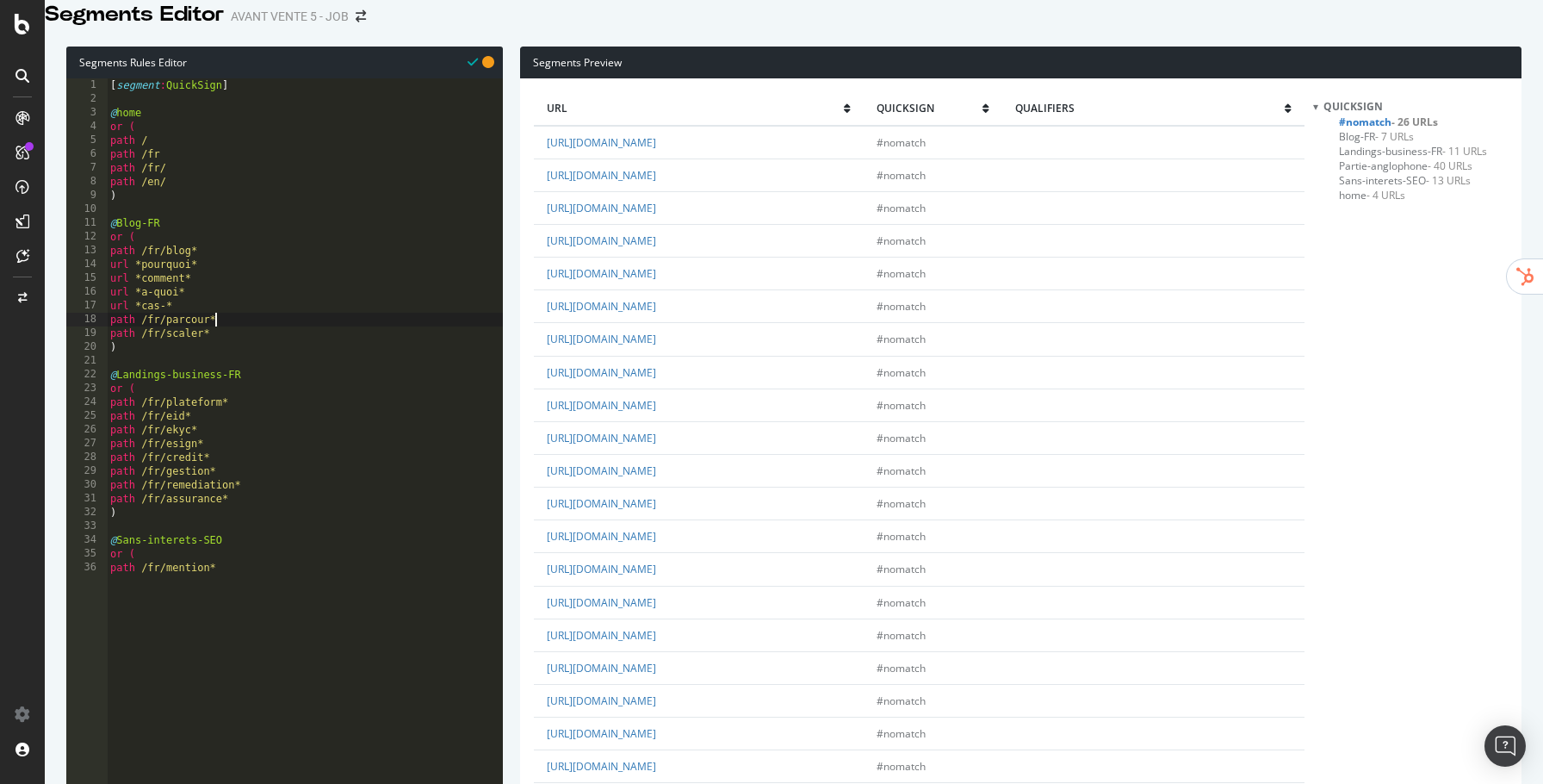
paste textarea "path /fr/"
click at [586, 487] on td "https://www.quicksign.com/fr/tout-savoir-eid-et-reglementation-eidas/" at bounding box center [698, 503] width 330 height 33
click at [266, 346] on div "[ segment : QuickSign ] @ home or ( path / path /fr path /fr/ path /en/ ) @ Blo…" at bounding box center [305, 326] width 396 height 498
click at [268, 355] on div "[ segment : QuickSign ] @ home or ( path / path /fr path /fr/ path /en/ ) @ Blo…" at bounding box center [305, 326] width 396 height 498
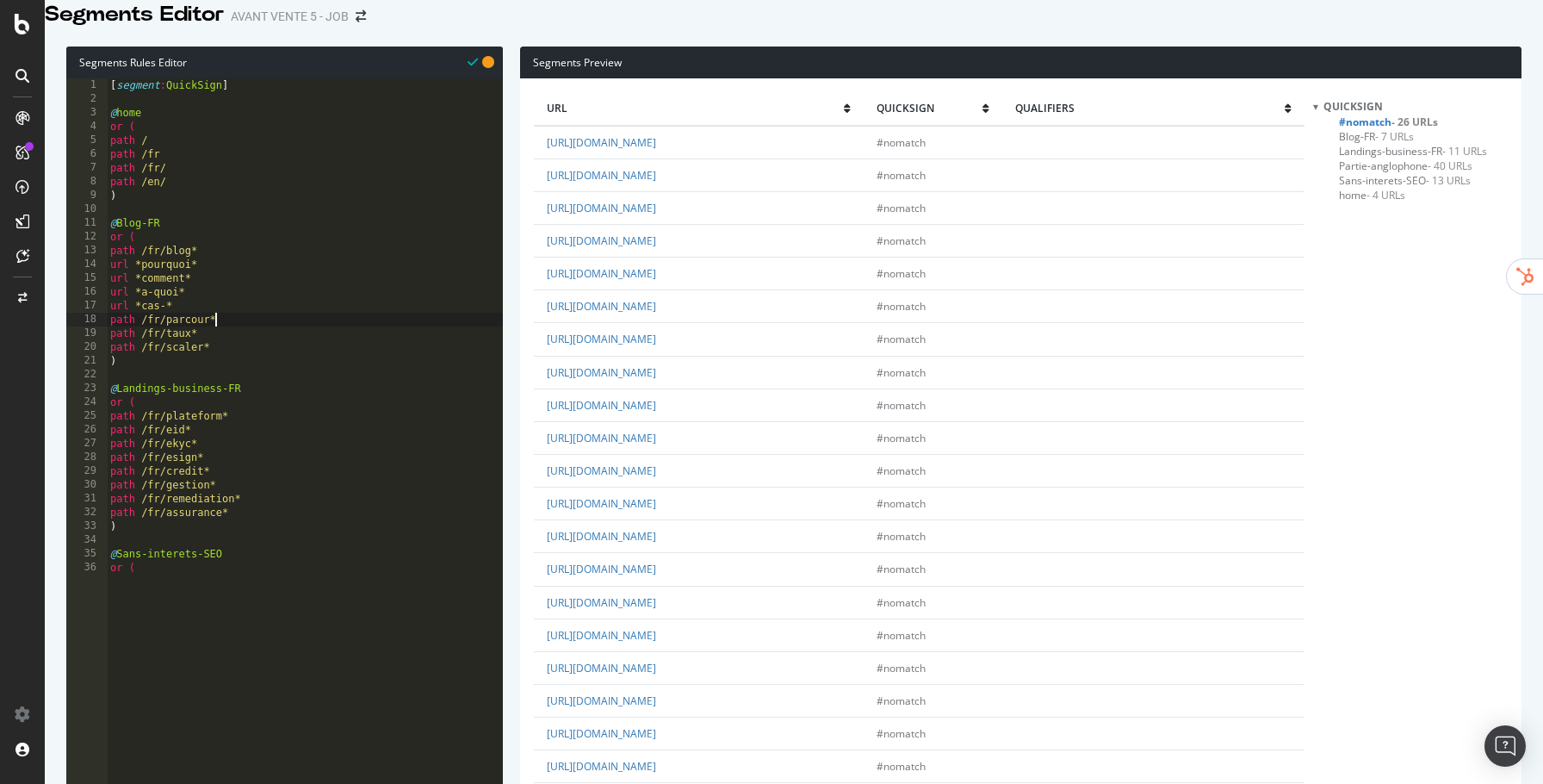
type textarea "path /fr/taux*"
paste textarea "path /fr/"
type textarea "path /fr/tout*"
paste textarea "path /fr/"
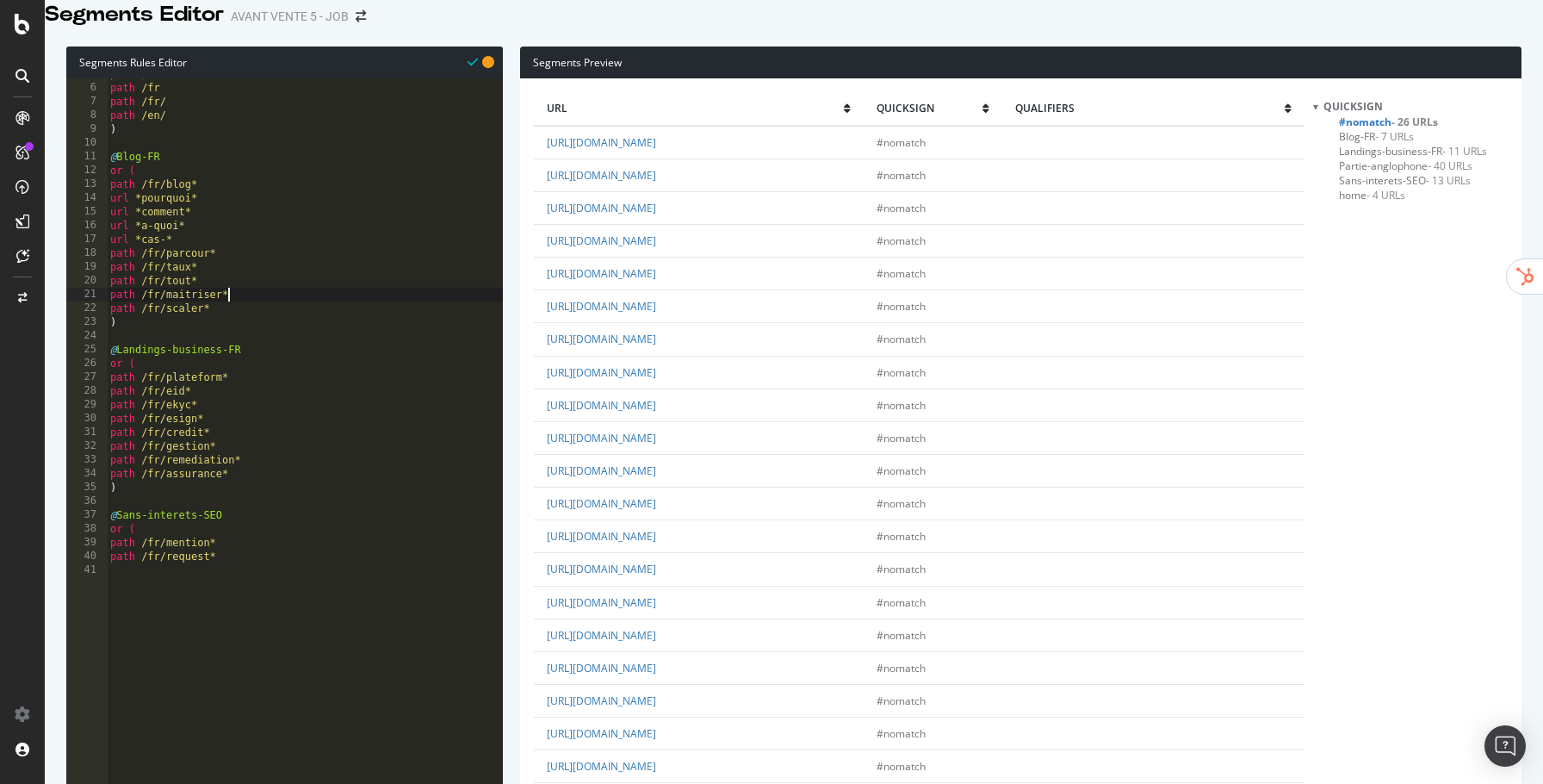
scroll to position [179, 0]
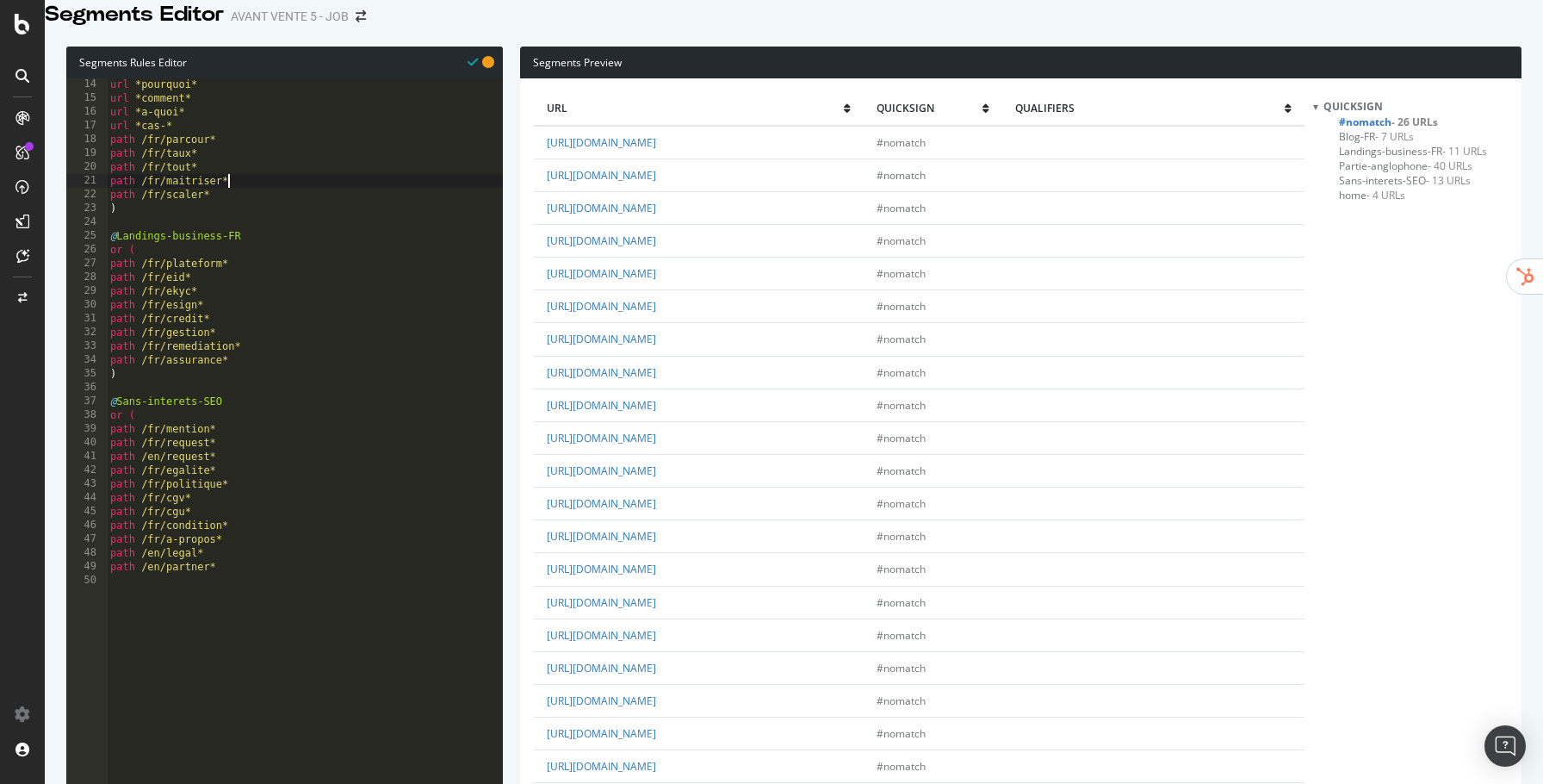
click at [286, 447] on div "url *pourquoi* url *comment* url *a-quoi* url *cas-* path /fr/parcour* path /fr…" at bounding box center [305, 326] width 396 height 498
type textarea "path /fr/mention*"
paste textarea "path /fr/"
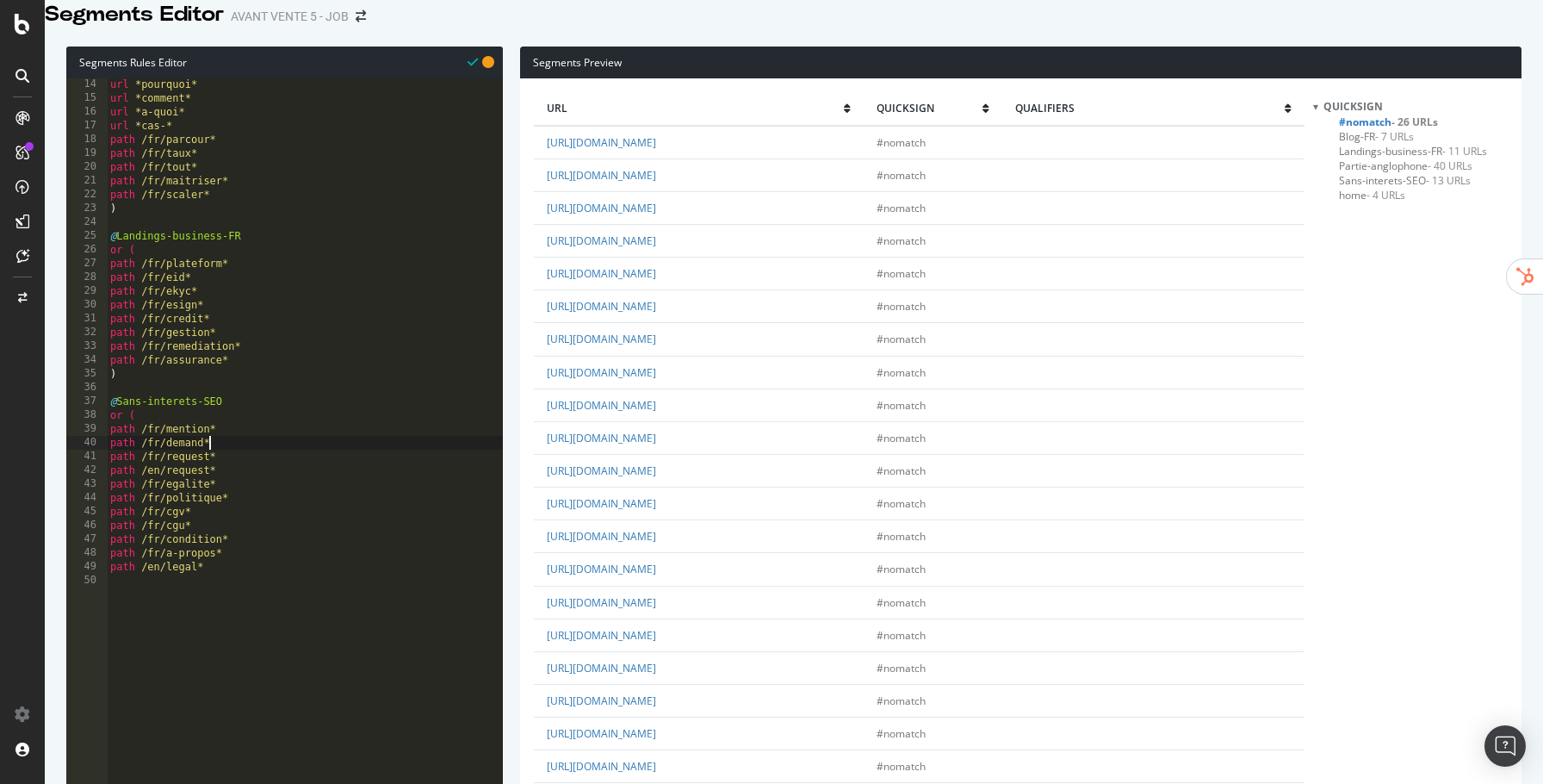
type textarea "path /fr/demand*"
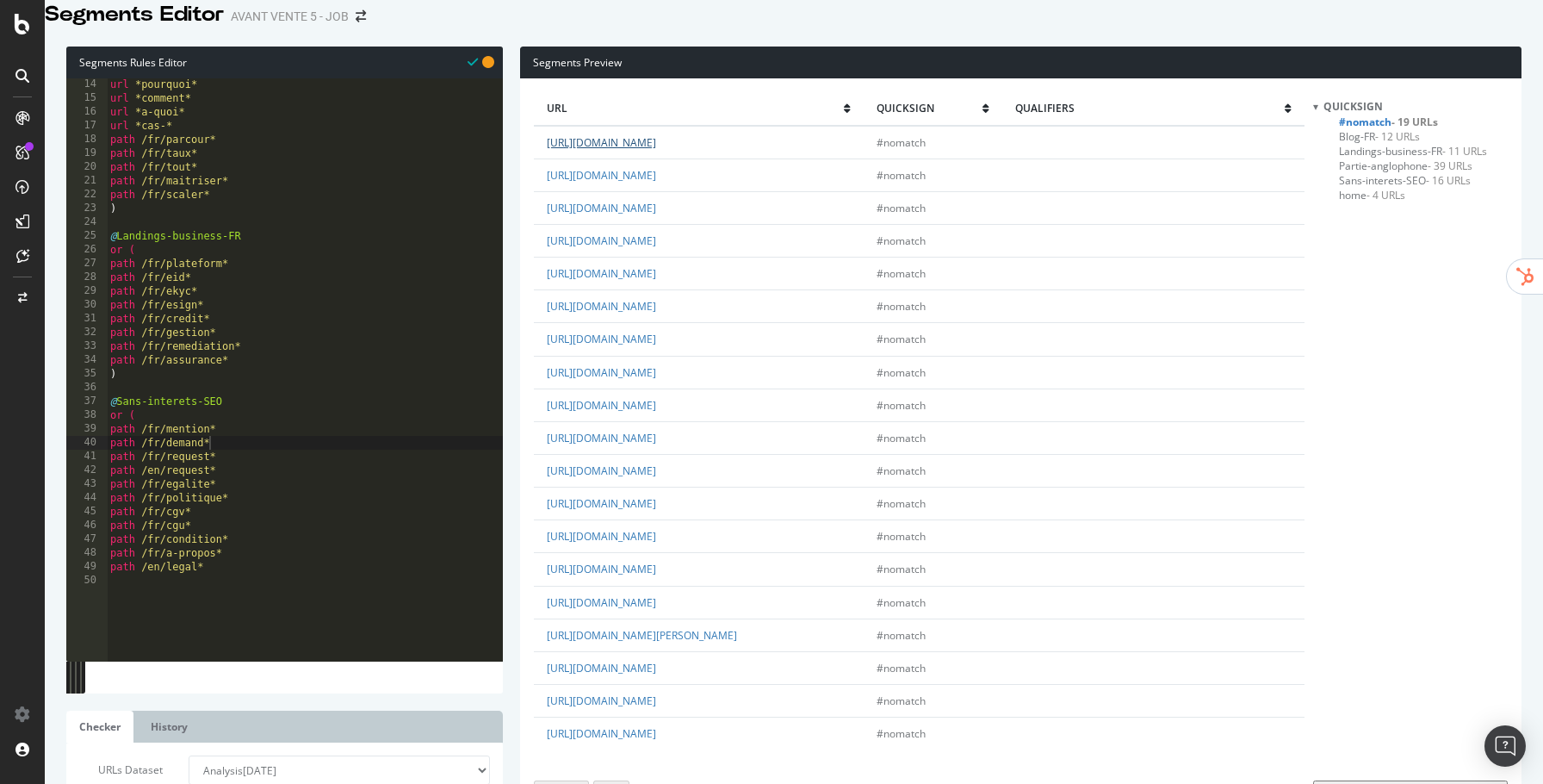
click at [657, 150] on link "https://www.quicksign.com/fr/contactez-un-expert/" at bounding box center [602, 142] width 110 height 15
click at [366, 467] on div "url *pourquoi* url *comment* url *a-quoi* url *cas-* path /fr/parcour* path /fr…" at bounding box center [305, 326] width 396 height 498
paste textarea "path /fr/"
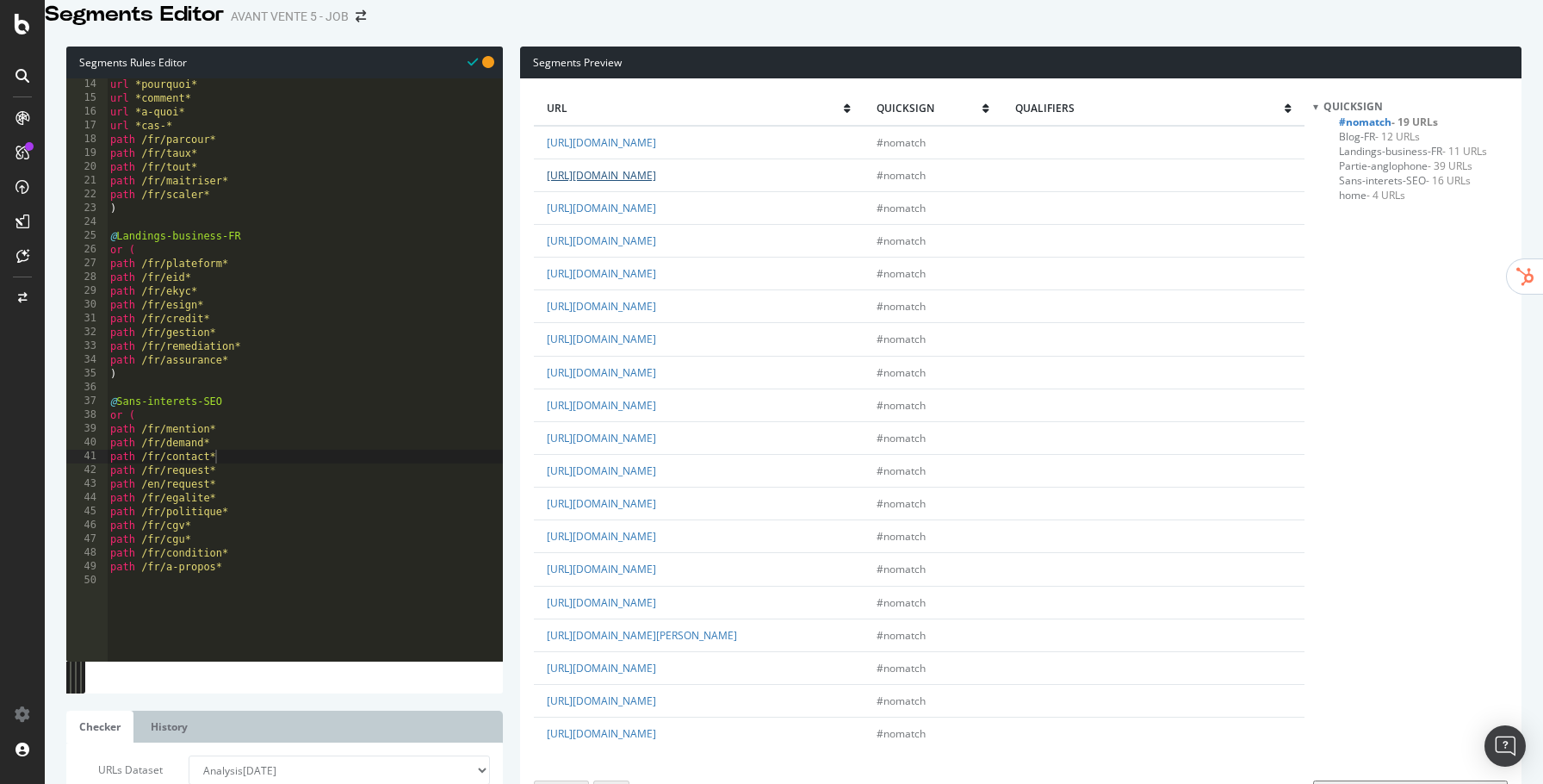
click at [657, 182] on link "https://www.quicksign.com/fr/banque-en-ligne/" at bounding box center [602, 176] width 110 height 15
type textarea "path /fr/plateform*"
click at [273, 286] on div "url *pourquoi* url *comment* url *a-quoi* url *cas-* path /fr/parcour* path /fr…" at bounding box center [305, 326] width 396 height 498
paste textarea "path /fr/"
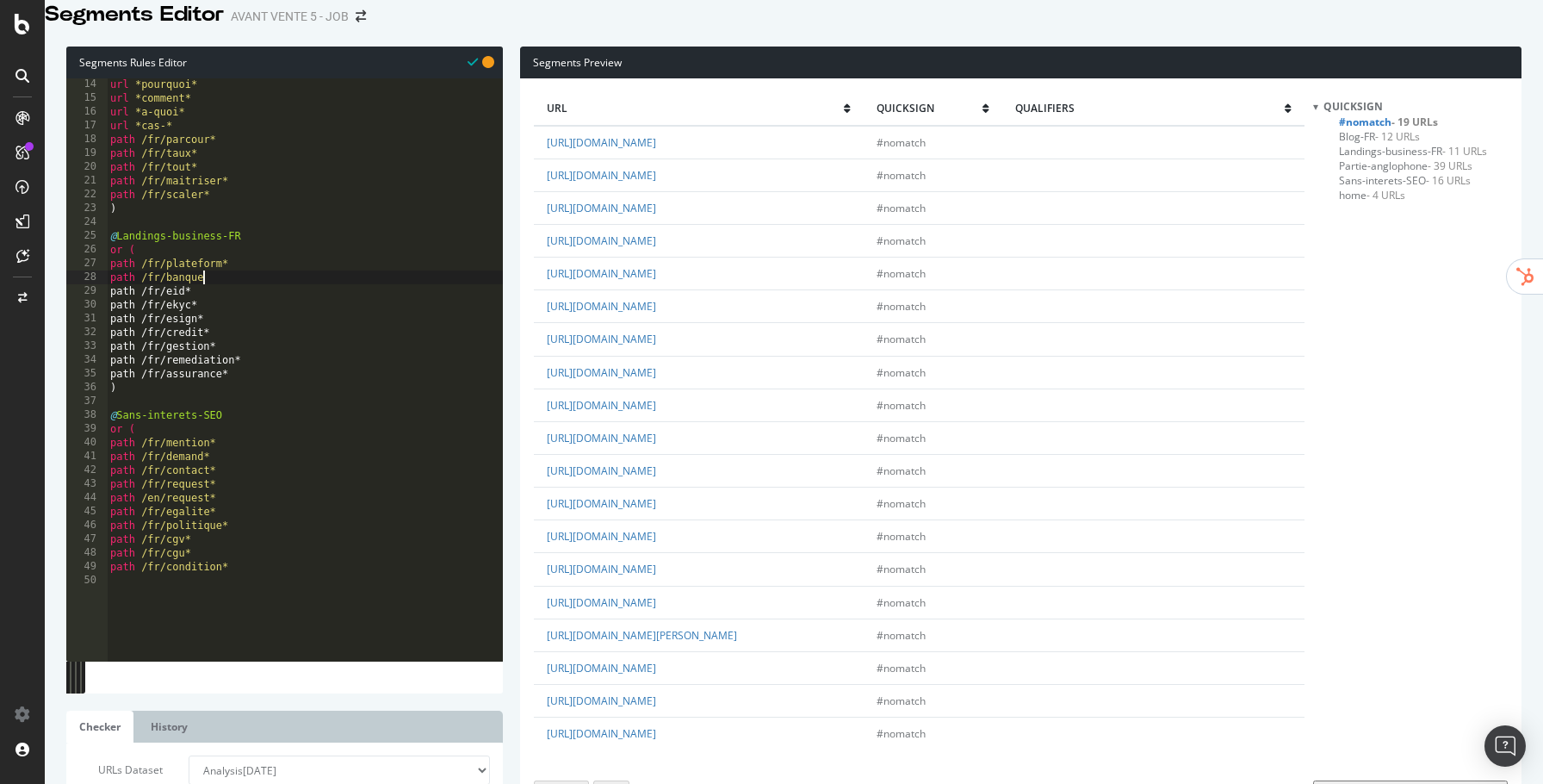
type textarea "path /fr/banque*"
paste textarea "path /fr/"
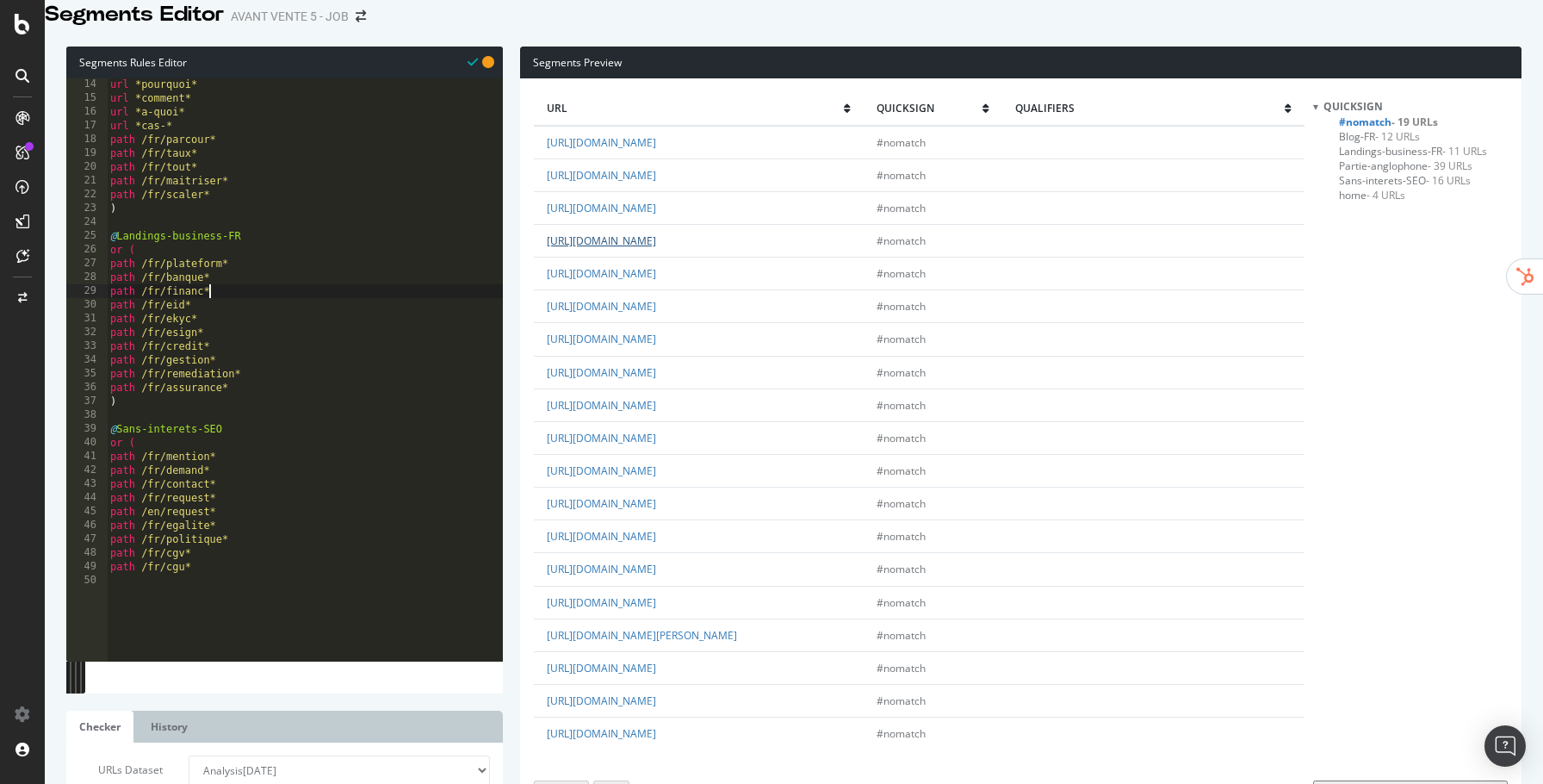
click at [604, 248] on link "https://www.quicksign.com/fr/ressources/" at bounding box center [602, 241] width 110 height 15
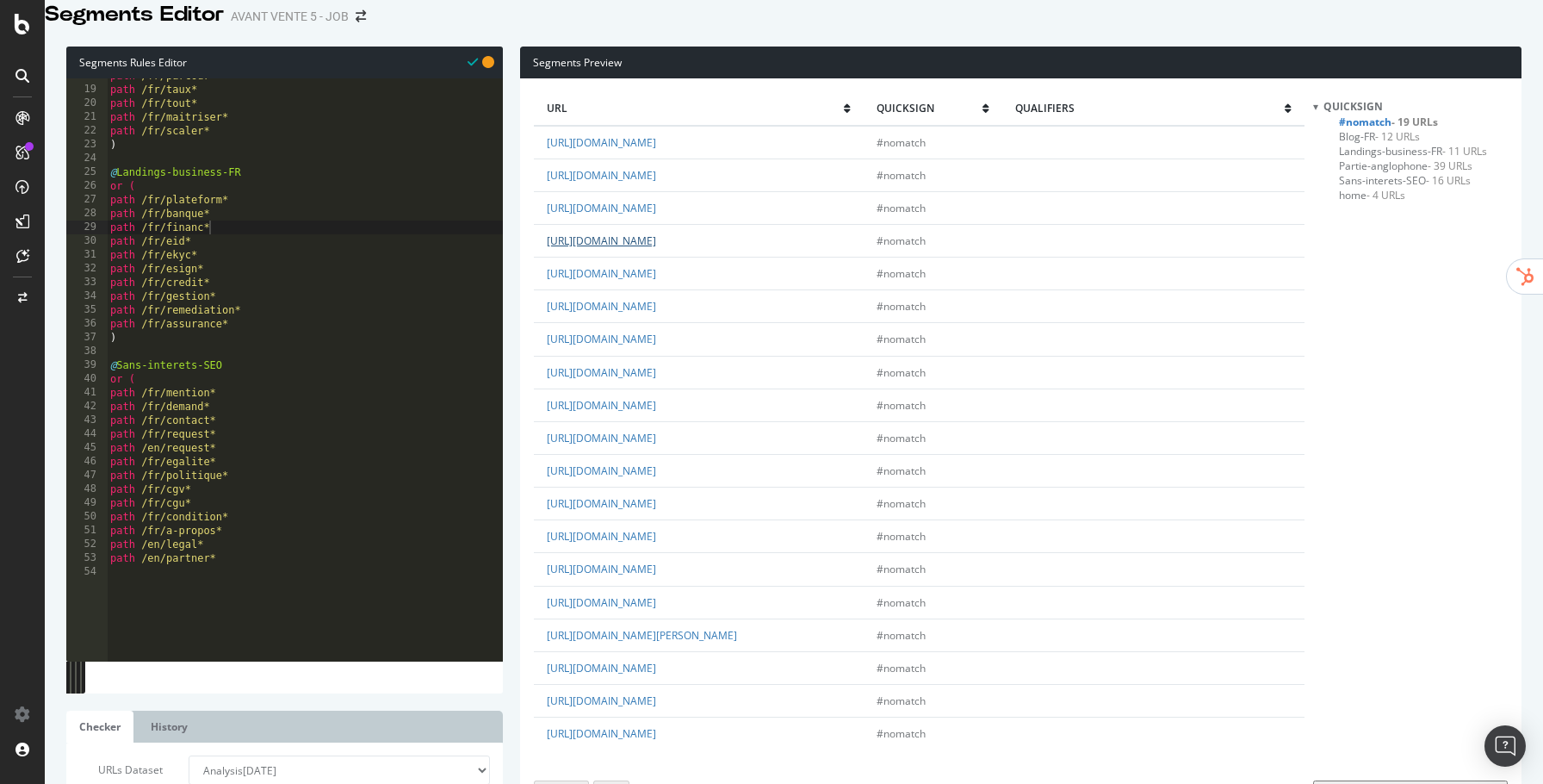
scroll to position [242, 0]
type textarea "path /fr/scaler*"
click at [264, 158] on div "path /fr/parcour* path /fr/taux* path /fr/tout* path /fr/maitriser* path /fr/sc…" at bounding box center [305, 318] width 396 height 498
paste textarea "path /fr/"
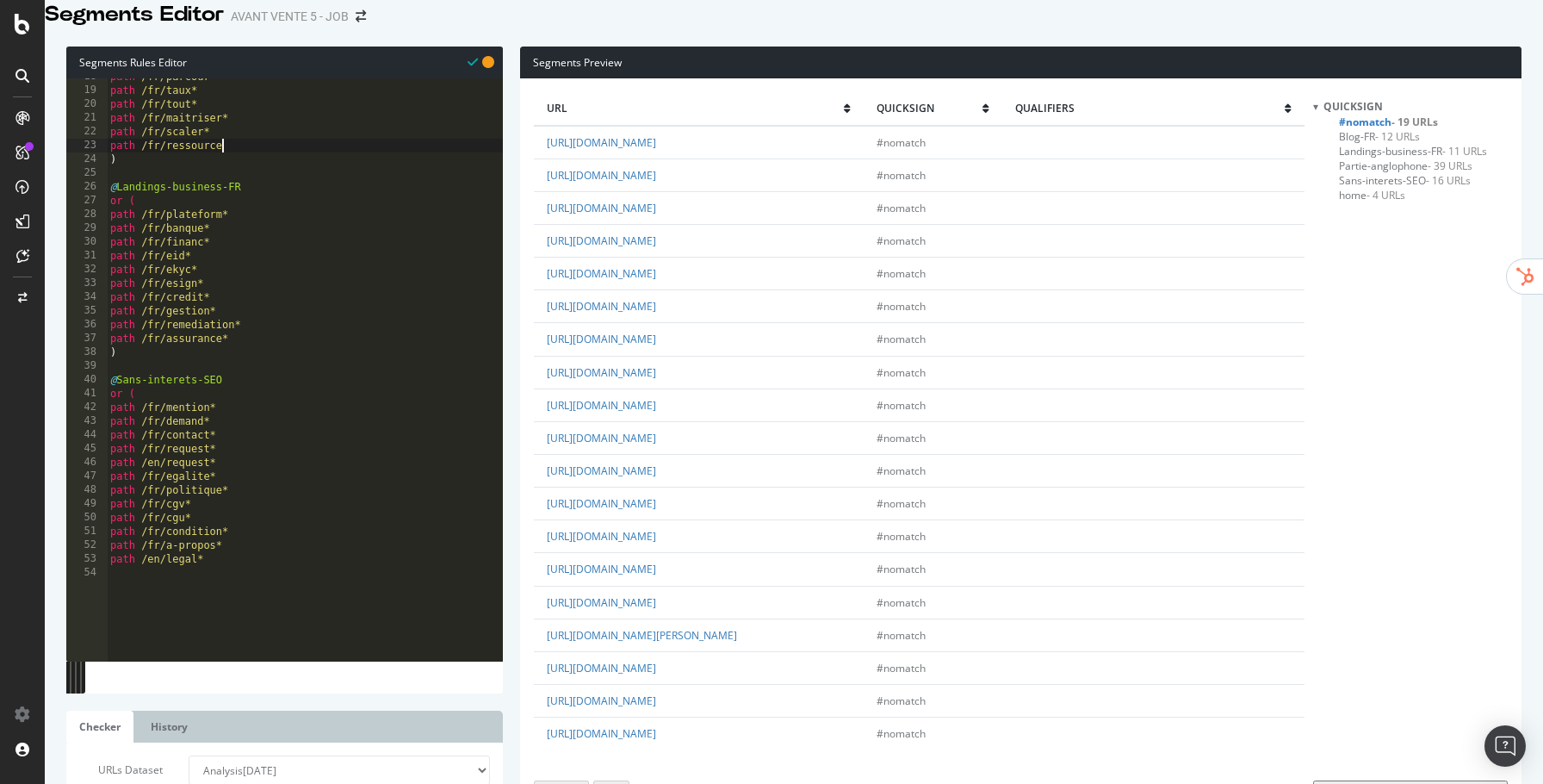
scroll to position [0, 8]
click at [290, 310] on div "path /fr/parcour* path /fr/taux* path /fr/tout* path /fr/maitriser* path /fr/sc…" at bounding box center [305, 318] width 396 height 498
click at [278, 179] on div "path /fr/parcour* path /fr/taux* path /fr/tout* path /fr/maitriser* path /fr/sc…" at bounding box center [305, 323] width 396 height 498
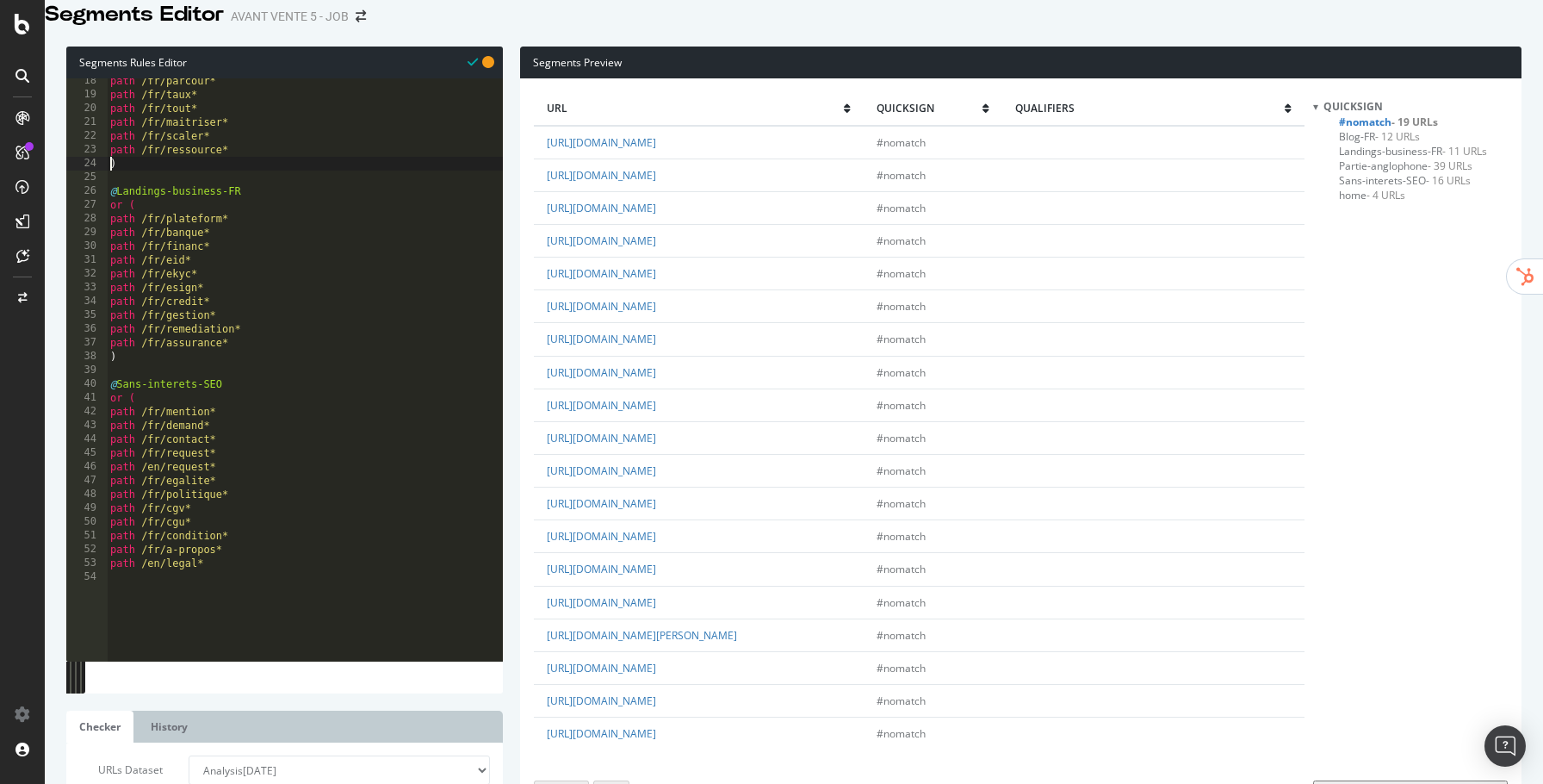
type textarea "path /fr/ressource*"
paste textarea "path /fr/"
type textarea "url *2025*"
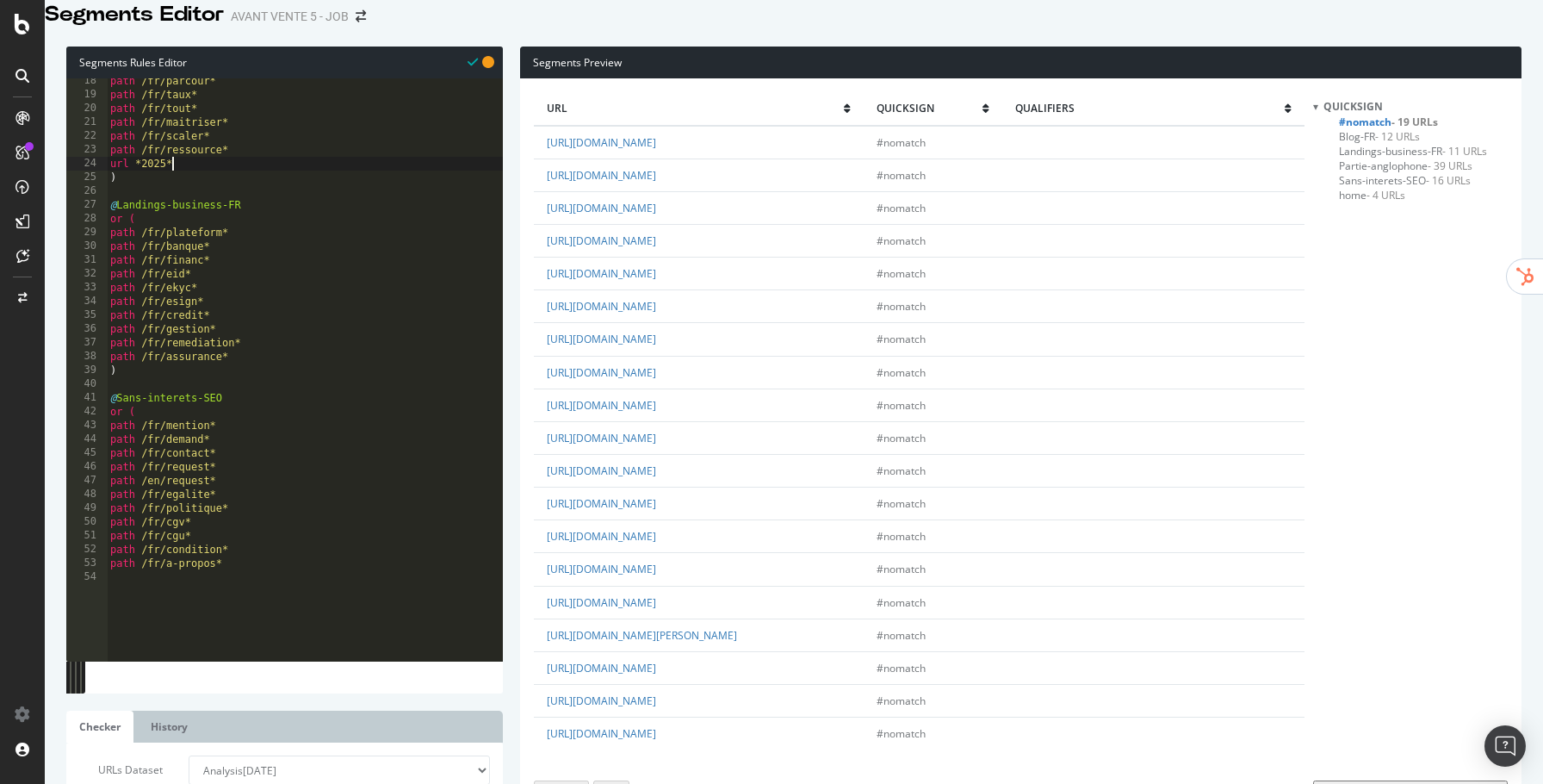
click at [221, 189] on div "path /fr/parcour* path /fr/taux* path /fr/tout* path /fr/maitriser* path /fr/sc…" at bounding box center [305, 323] width 396 height 498
paste textarea "path /fr/"
type textarea "url *ce-que*"
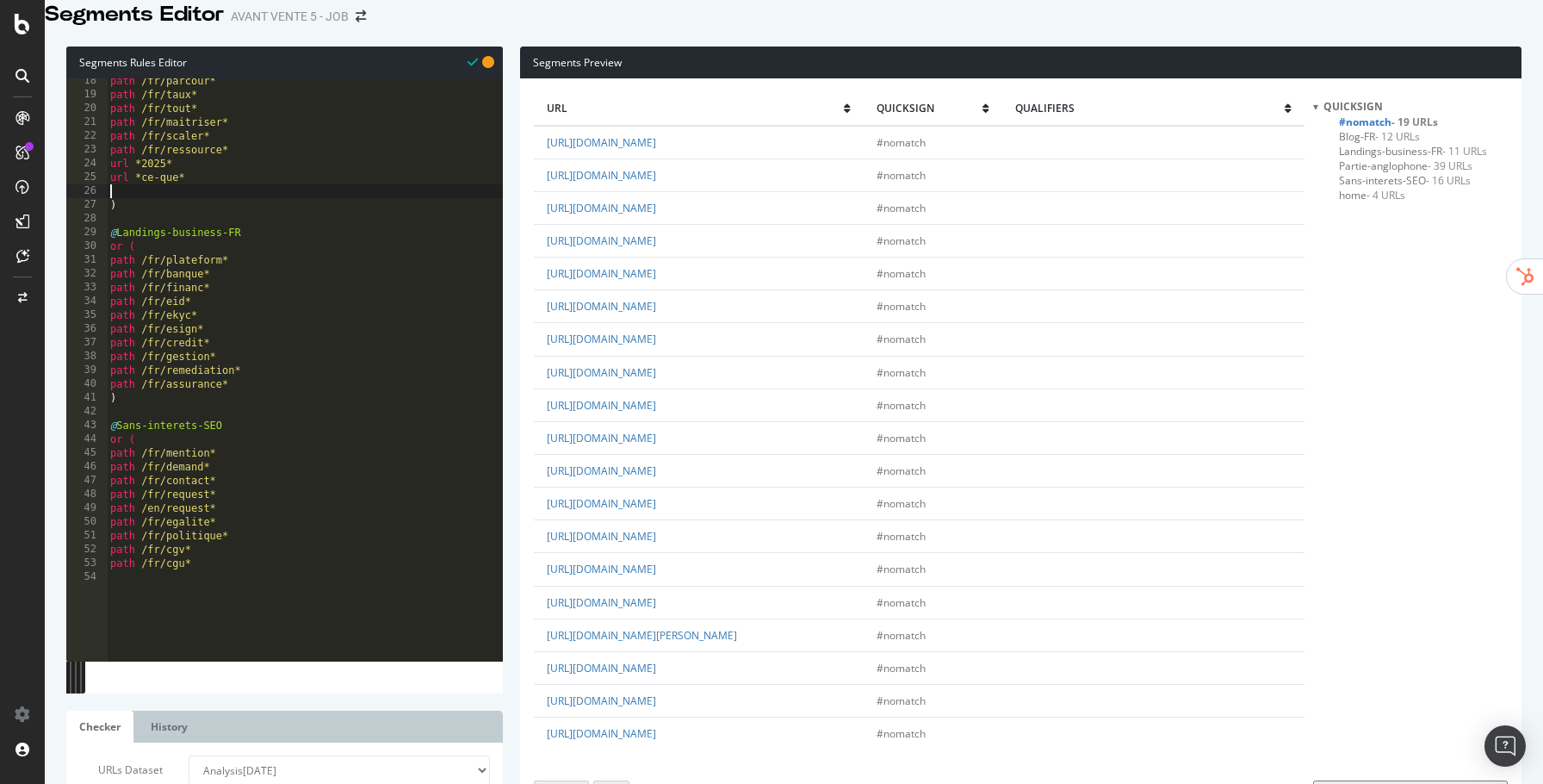
paste textarea "path /fr/"
type textarea "url *guide*"
paste textarea "path /fr/"
type textarea ")"
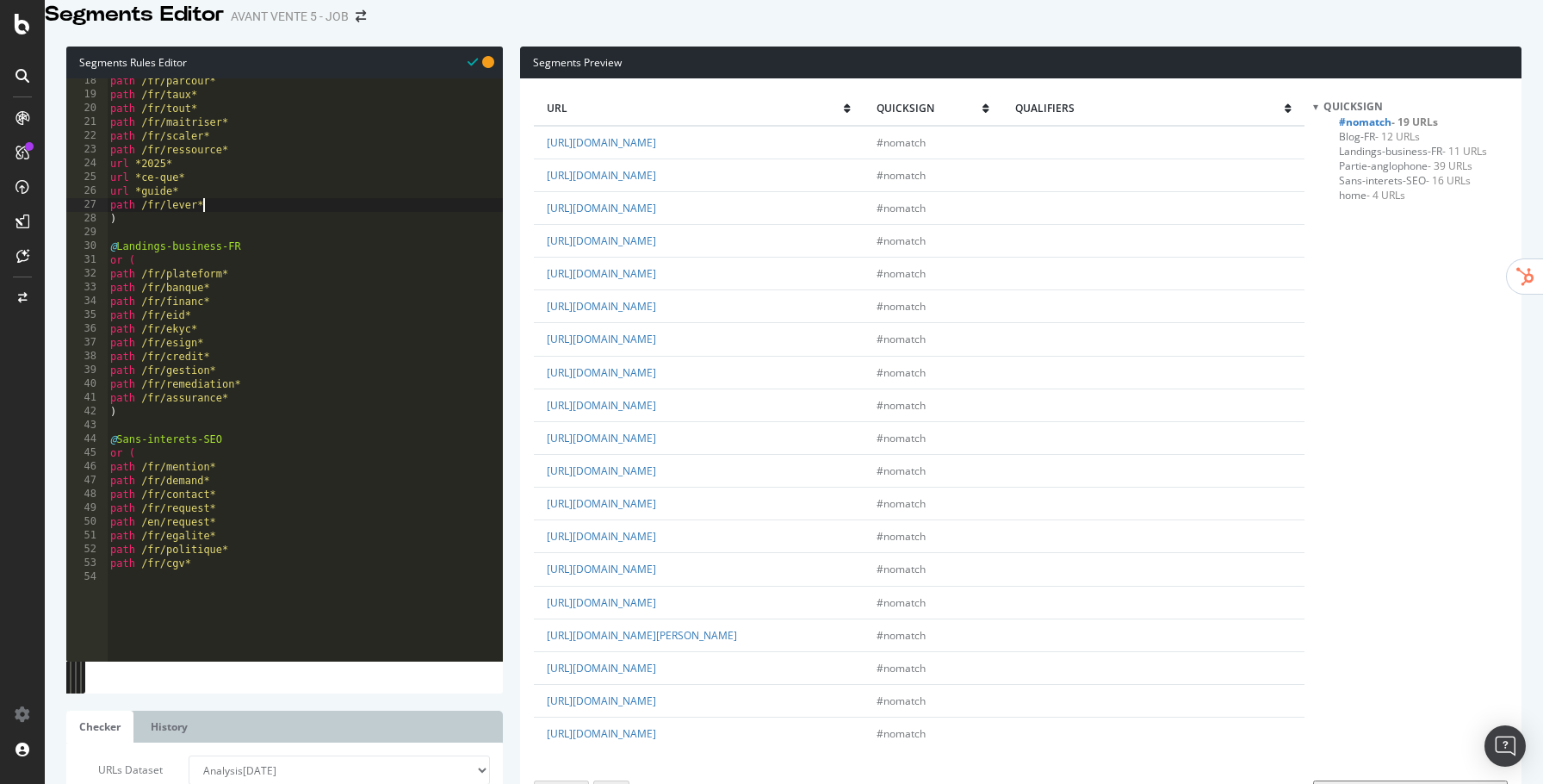
scroll to position [0, 0]
type textarea ")"
type textarea "path /fr/mention*"
paste textarea "path /fr/"
type textarea "path /privacy*"
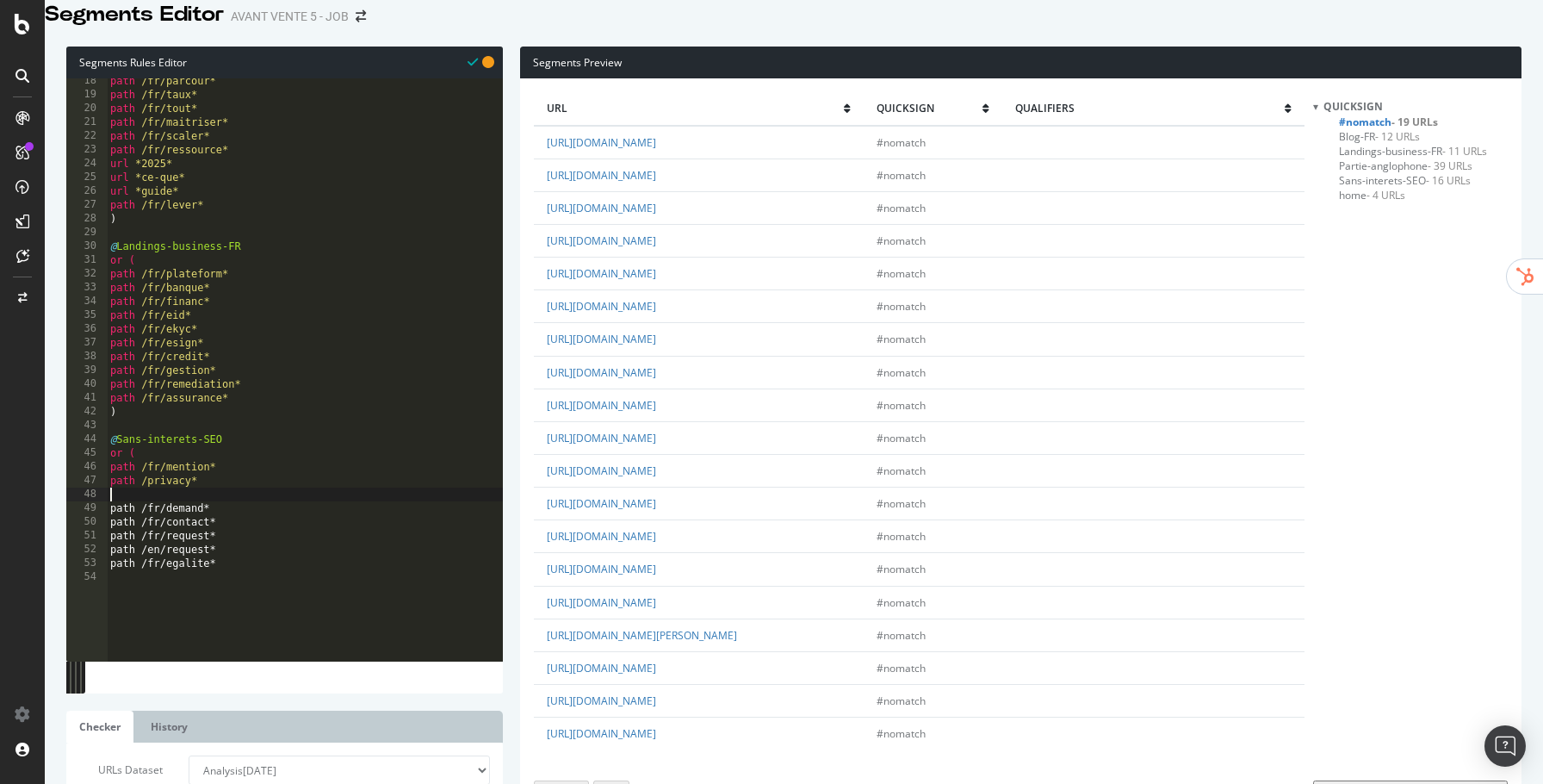
paste textarea "path /fr/"
click at [657, 660] on link "https://www.quicksign.com/fr/platform-saas-digital-onboarding/" at bounding box center [602, 668] width 110 height 15
type textarea "path /fr/assurance*"
click at [298, 418] on div "path /fr/parcour* path /fr/taux* path /fr/tout* path /fr/maitriser* path /fr/sc…" at bounding box center [305, 323] width 396 height 498
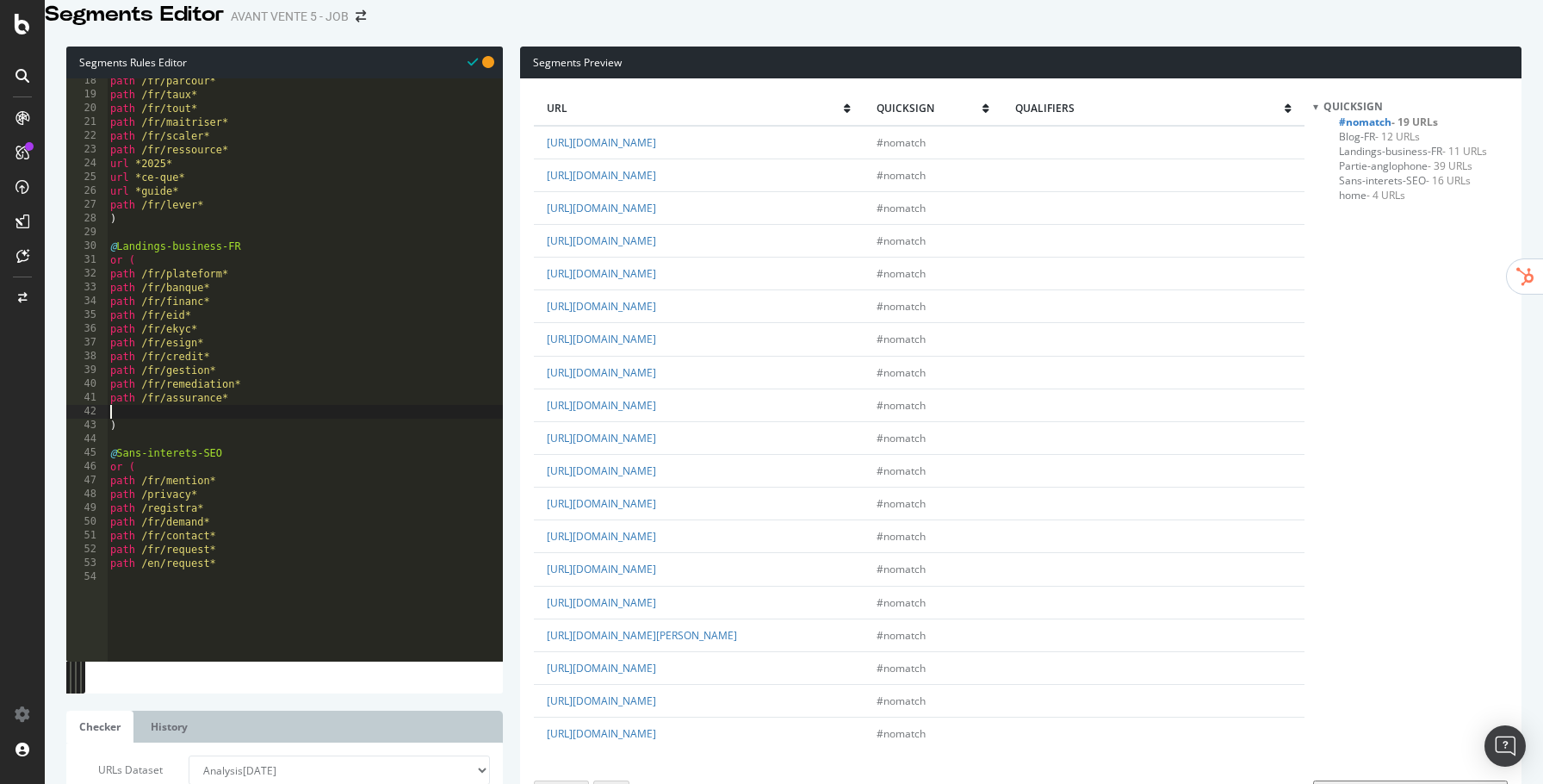
scroll to position [0, 0]
paste textarea "path /fr/"
type textarea "path /platform"
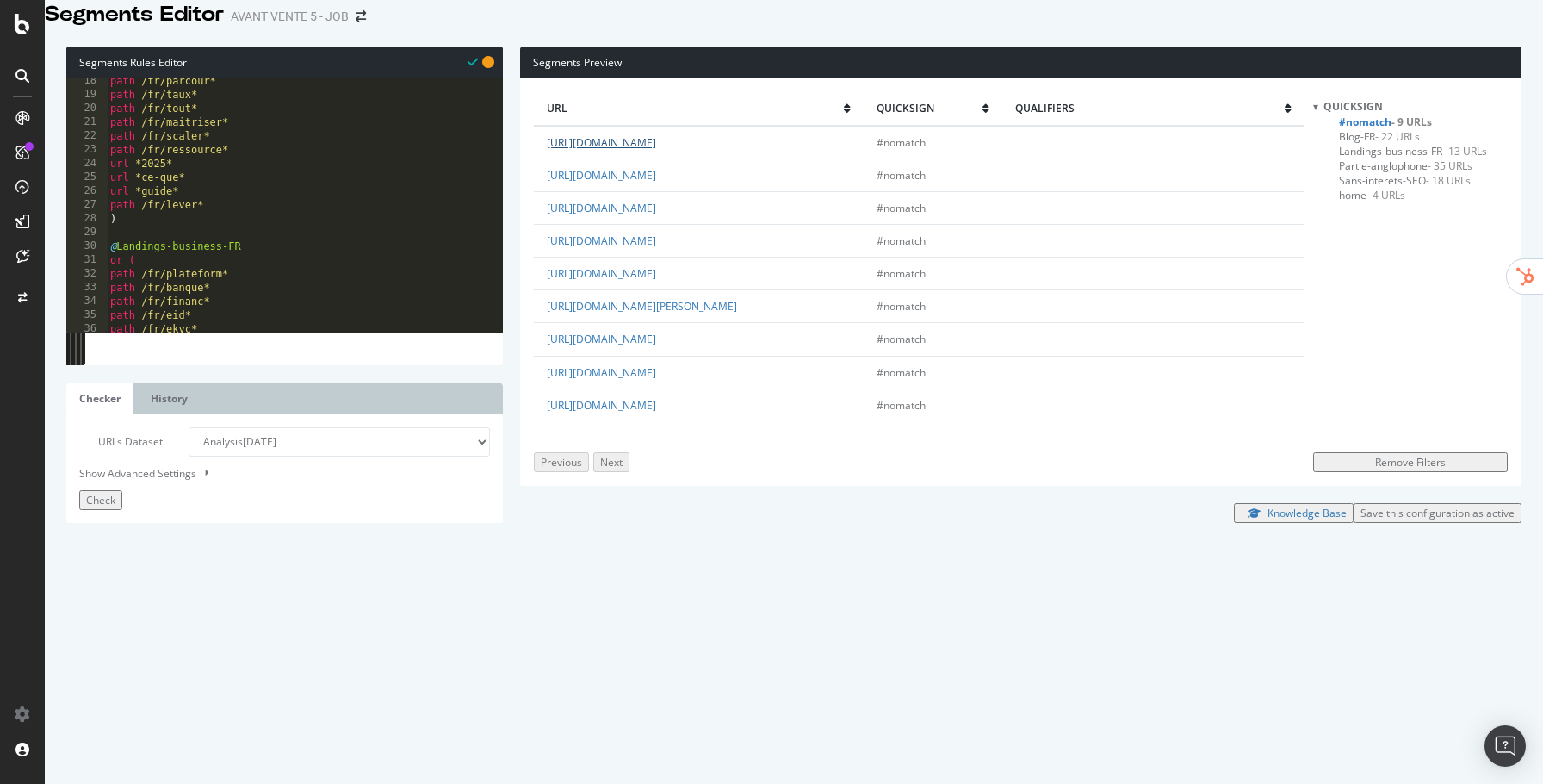
click at [657, 150] on link "https://www.quicksign.com/fr/conformite/" at bounding box center [602, 142] width 110 height 15
type textarea "path /privacy*"
click at [303, 508] on div "path /fr/parcour* path /fr/taux* path /fr/tout* path /fr/maitriser* path /fr/sc…" at bounding box center [305, 323] width 396 height 498
paste textarea "path /fr/"
type textarea "path /fr/conformit*"
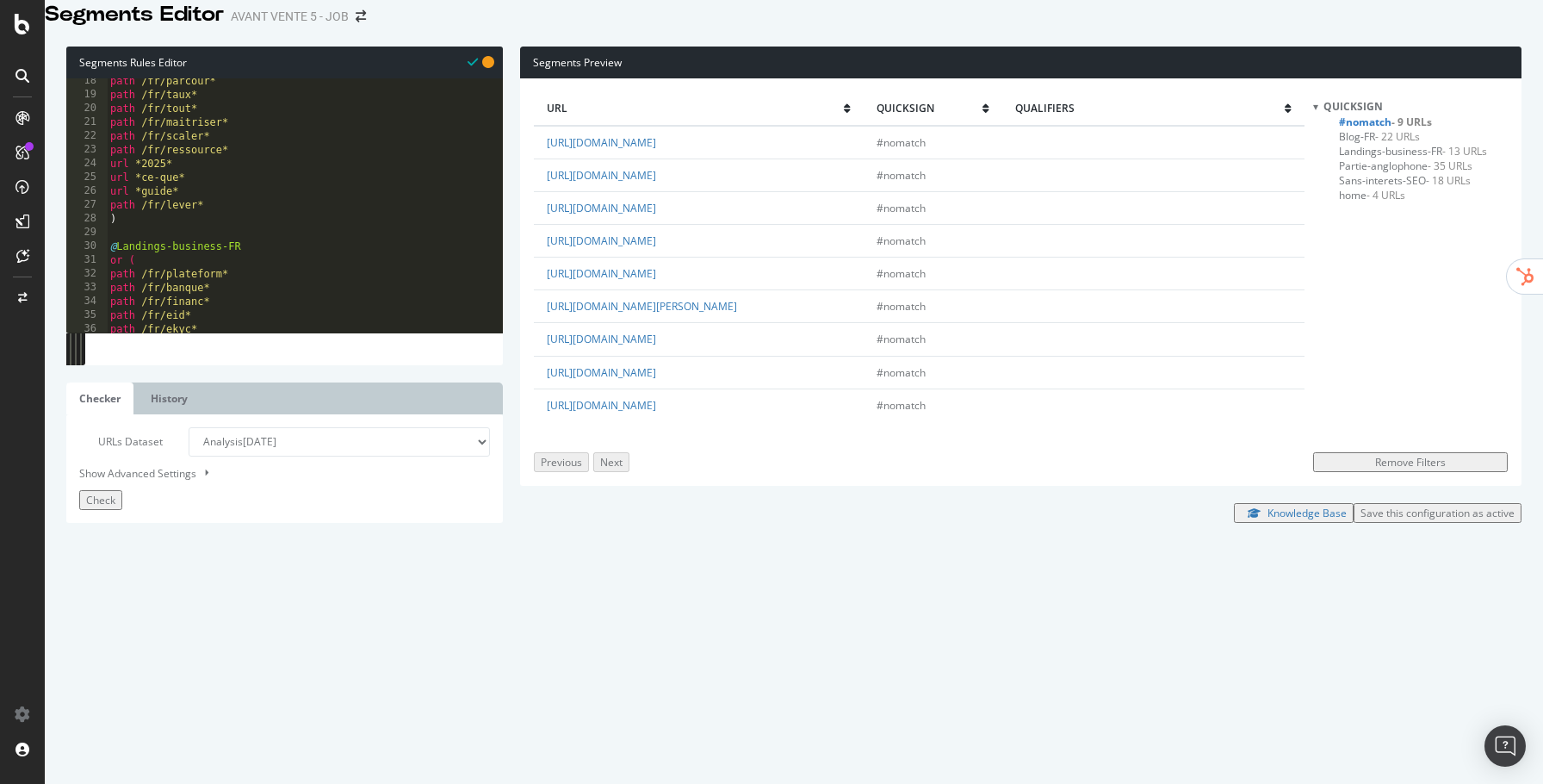
paste textarea "path /fr/"
type textarea "@Sans-interets-SEO"
type textarea "path /platform*"
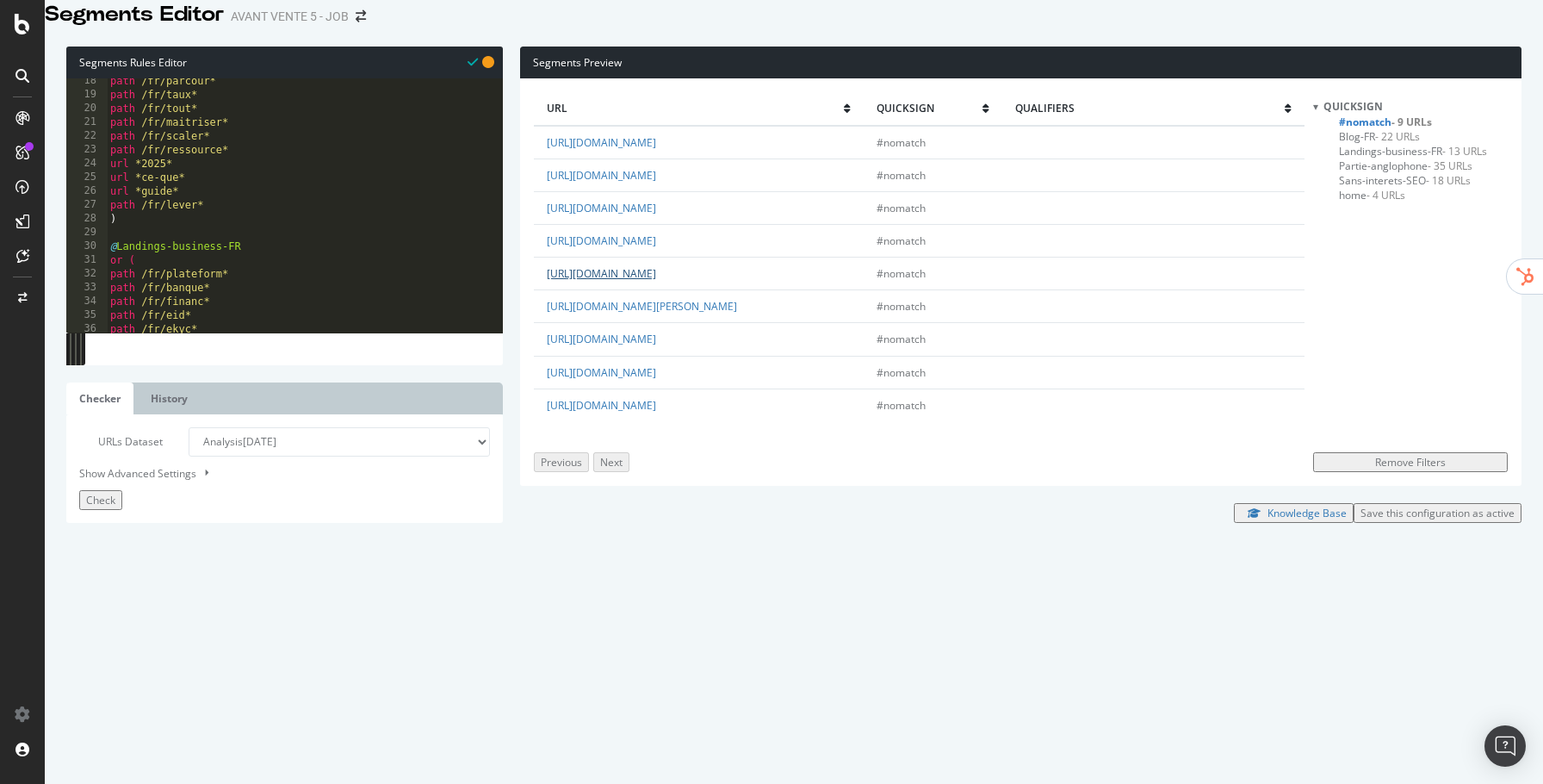
click at [657, 281] on link "https://www.quicksign.com/fr/signature-electronique-eidas/" at bounding box center [602, 273] width 110 height 15
click at [412, 437] on div "path /fr/parcour* path /fr/taux* path /fr/tout* path /fr/maitriser* path /fr/sc…" at bounding box center [305, 323] width 396 height 498
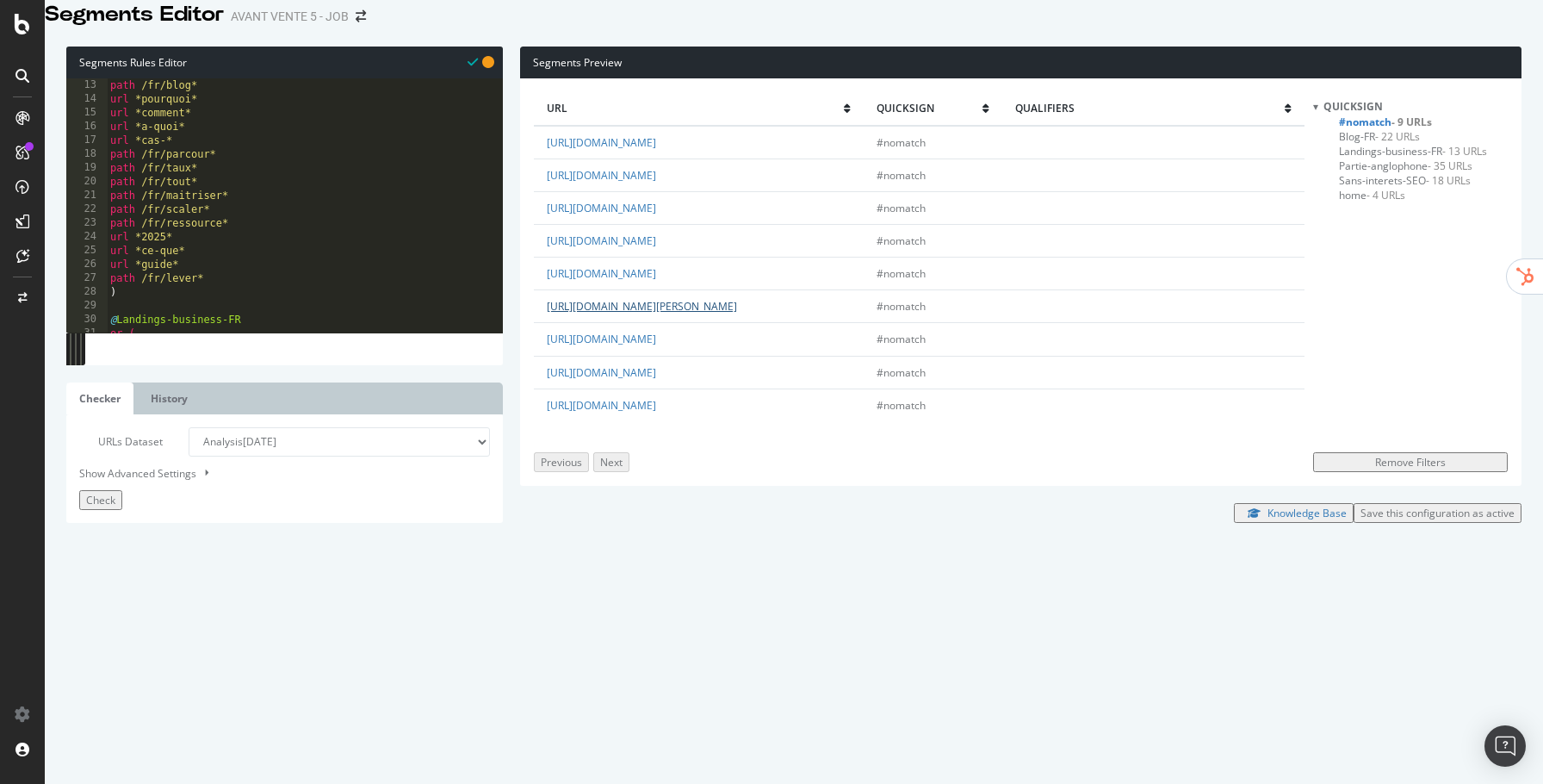
click at [670, 313] on link "https://www.quicksign.com/fr/certificat-qualifie-de-signature-electronique-dans…" at bounding box center [642, 306] width 191 height 15
type textarea "path /privacy*"
click at [290, 500] on div "path /fr/tout* path /fr/maitriser* path /fr/scaler* path /fr/ressource* url *20…" at bounding box center [305, 322] width 396 height 498
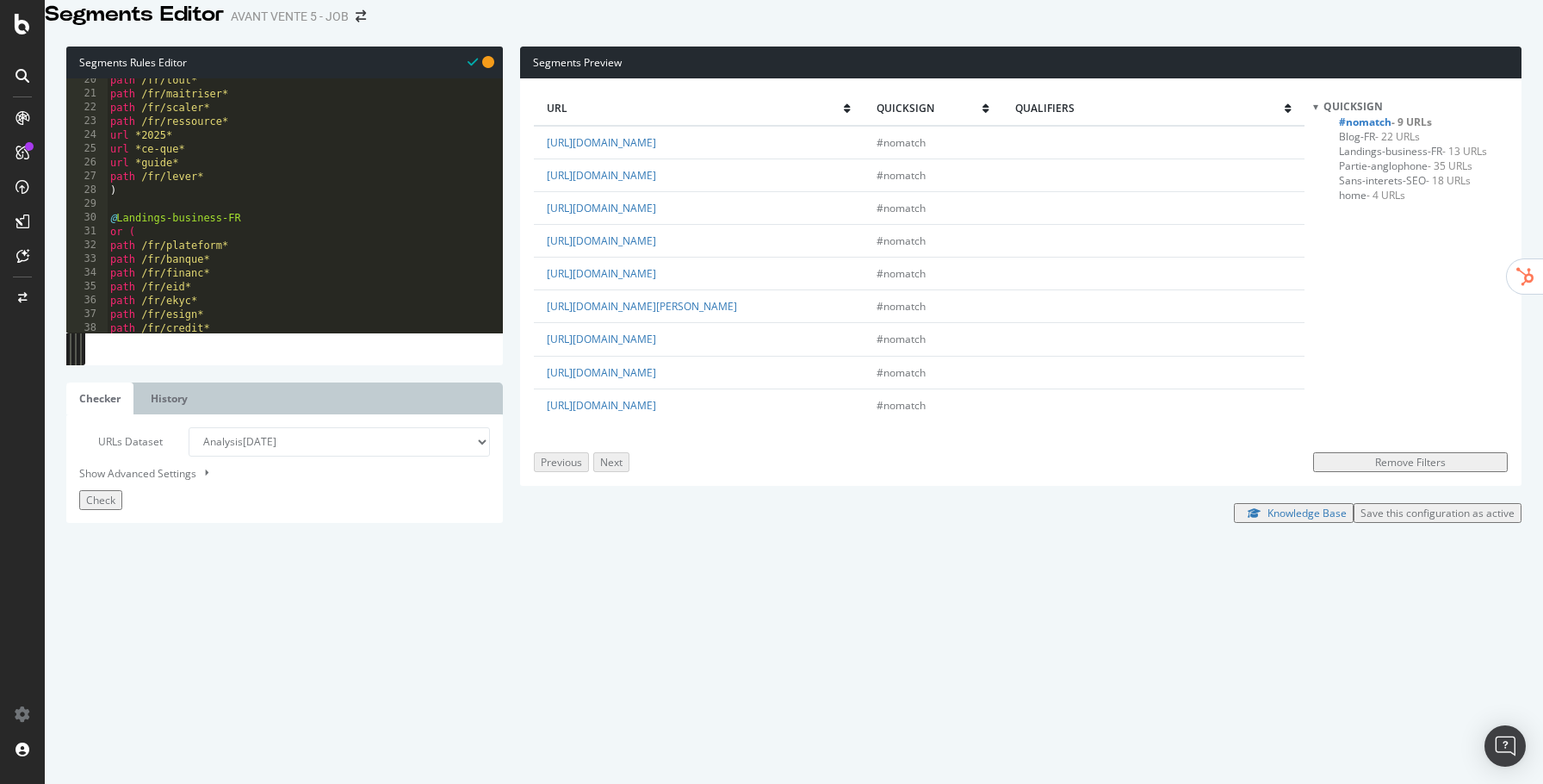
paste textarea "path /fr/"
type textarea "path /fr/certificat*"
paste textarea "path /fr/"
type textarea "path /fr/conformite*"
paste textarea "path /fr/"
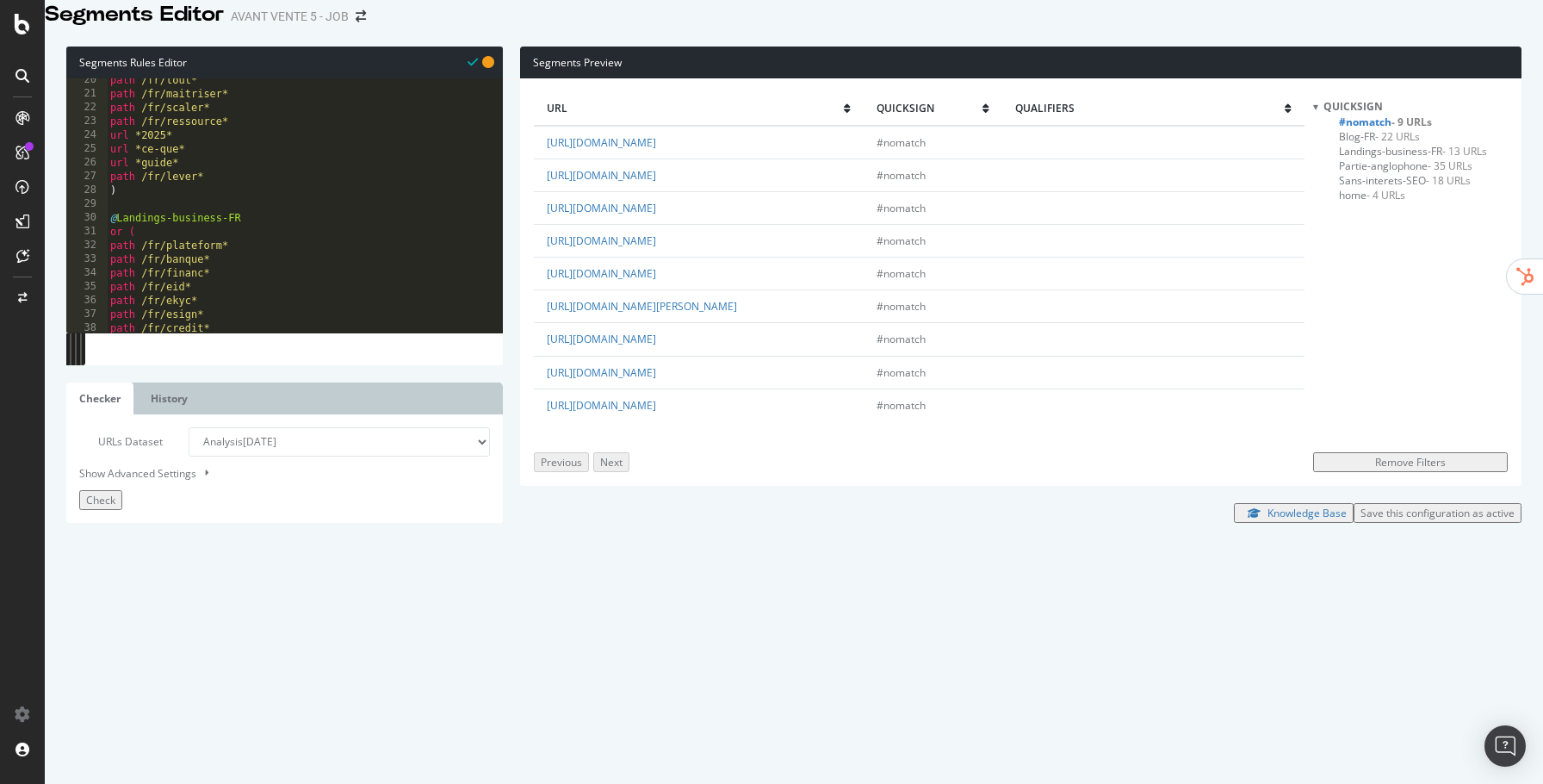
scroll to position [0, 10]
click at [657, 182] on link "https://www.quicksign.com/fr/2d-doc-onboarding-digital/" at bounding box center [602, 176] width 110 height 15
click at [321, 473] on div "path /fr/tout* path /fr/maitriser* path /fr/scaler* path /fr/ressource* url *20…" at bounding box center [305, 322] width 396 height 498
click at [325, 490] on div "path /fr/tout* path /fr/maitriser* path /fr/scaler* path /fr/ressource* url *20…" at bounding box center [305, 322] width 396 height 498
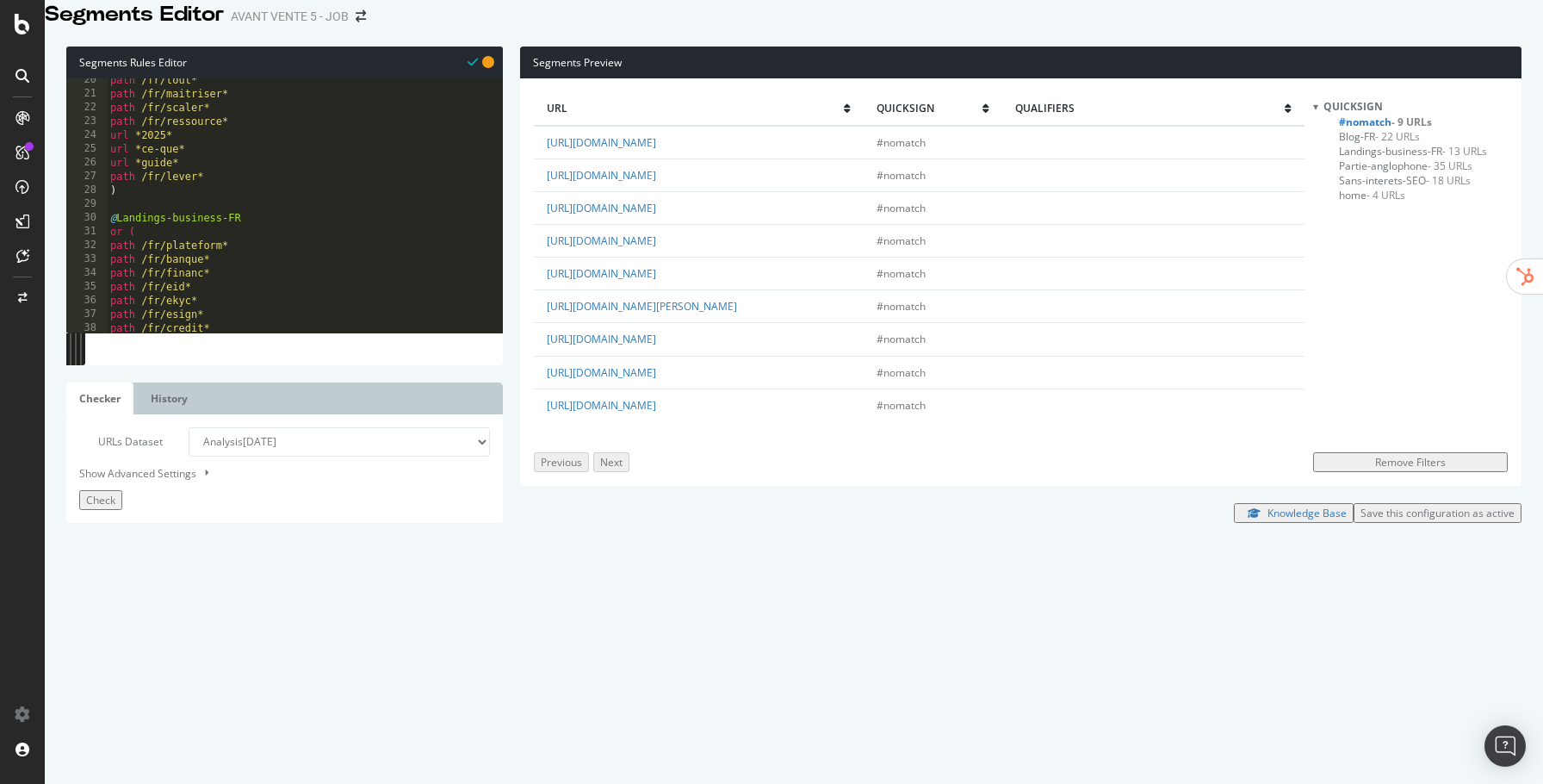
type textarea "path /fr/mention*"
paste textarea "path /fr/"
click at [122, 510] on button "Check" at bounding box center [100, 499] width 43 height 20
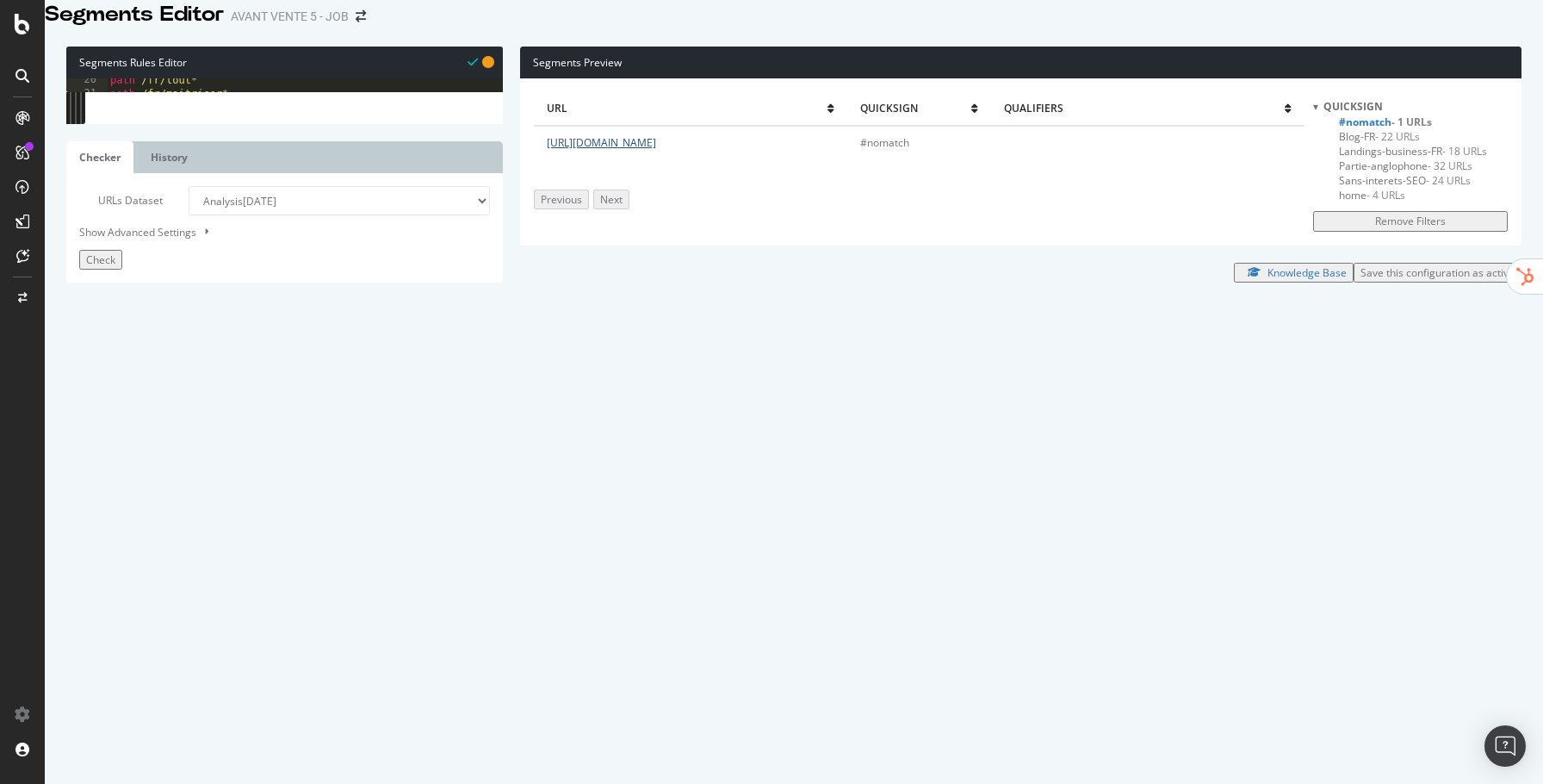
click at [657, 150] on link "https://www.quicksign.com/fr/platform-saas-digital-onboarding/" at bounding box center [602, 142] width 110 height 15
type textarea "url *eidas*"
click at [275, 414] on div "path /fr/tout* path /fr/maitriser* path /fr/scaler* path /fr/ressource* url *20…" at bounding box center [305, 322] width 396 height 498
paste textarea "path /fr/"
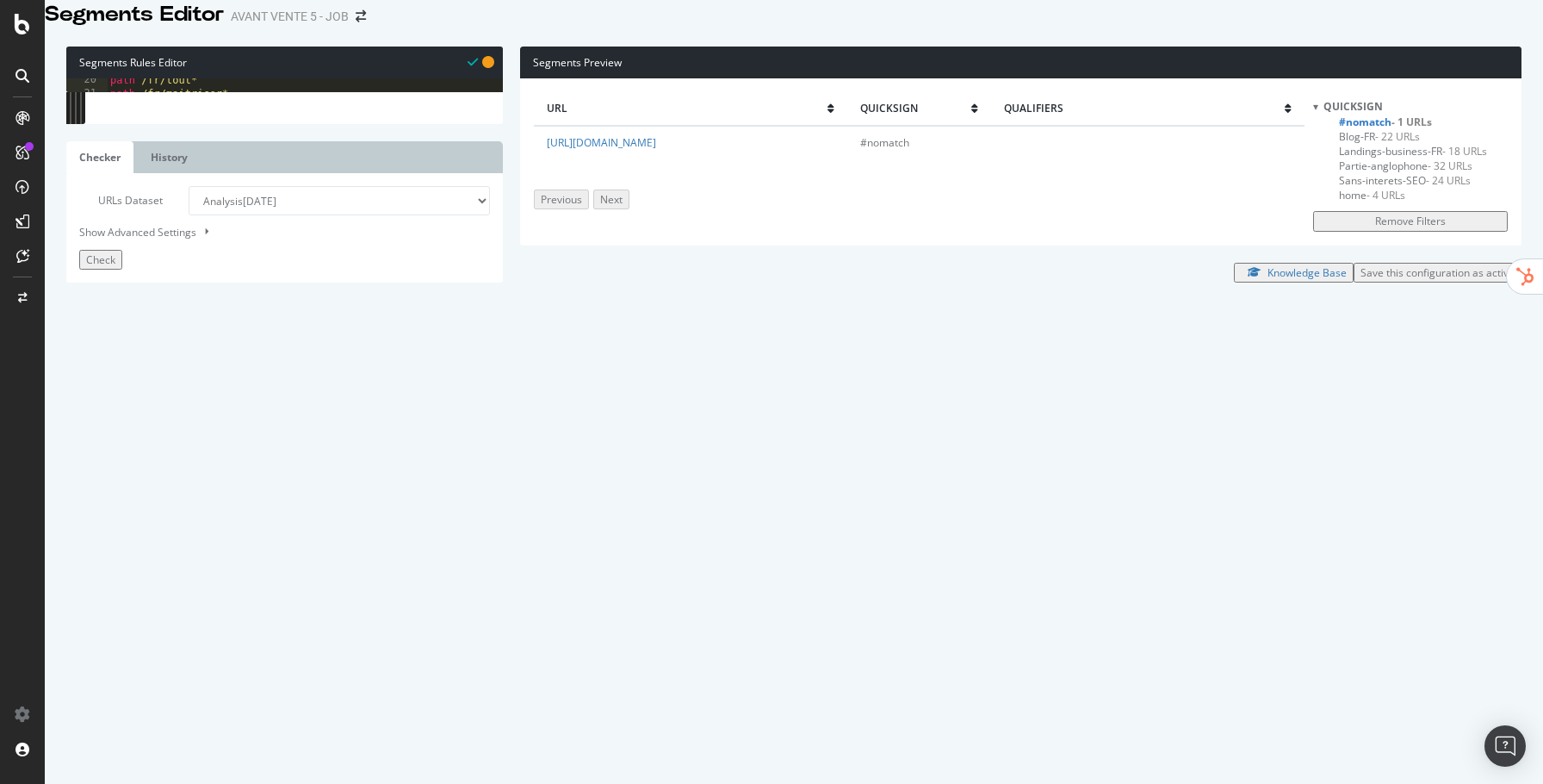
scroll to position [0, 8]
click at [122, 270] on button "Check" at bounding box center [100, 259] width 43 height 20
click at [341, 435] on div "path /fr/tout* path /fr/maitriser* path /fr/scaler* path /fr/ressource* url *20…" at bounding box center [305, 322] width 396 height 498
type textarea "path /fr/platform*"
click at [1364, 173] on span "Partie-anglophone - 32 URLs" at bounding box center [1406, 166] width 134 height 15
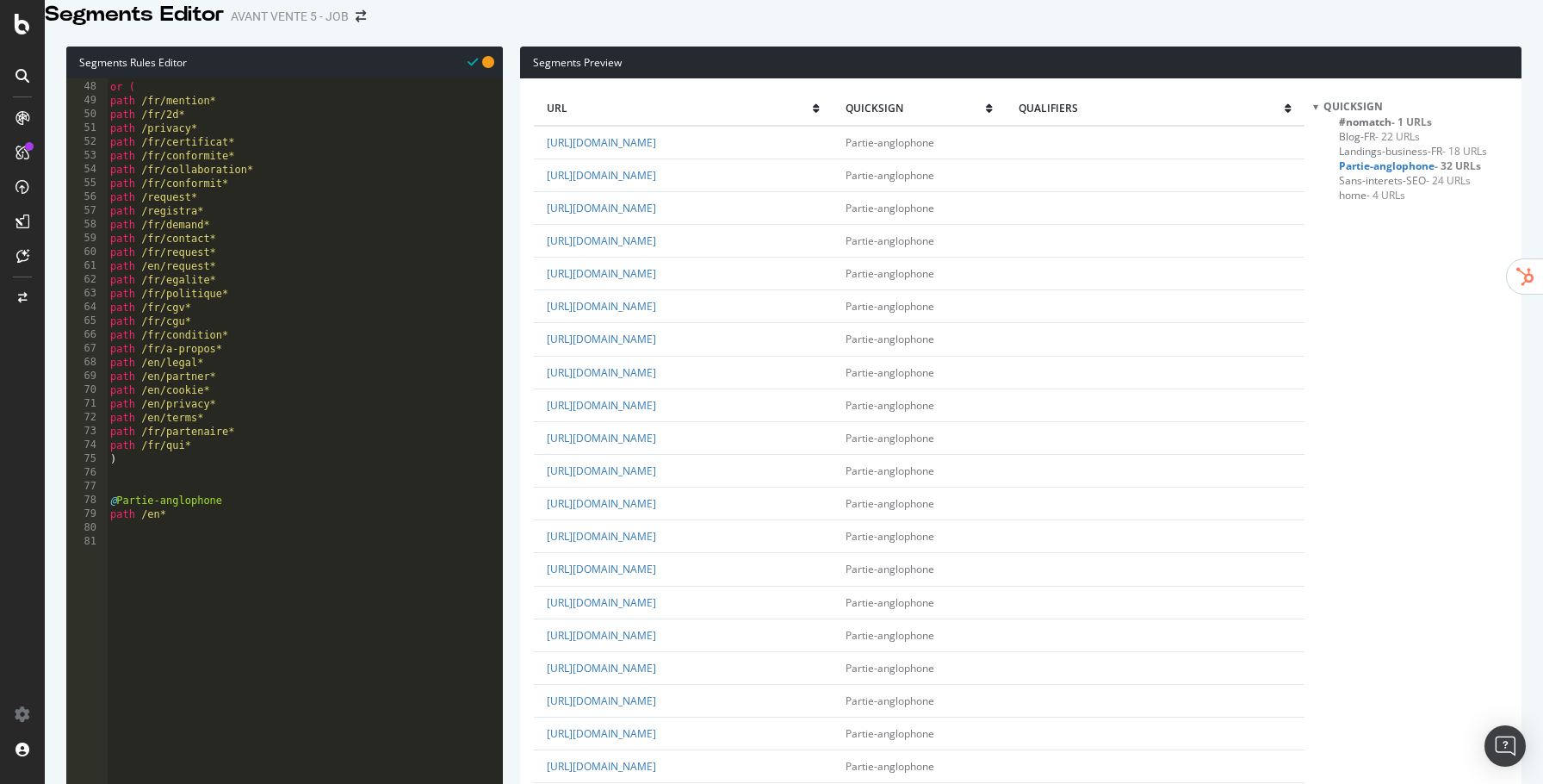
scroll to position [0, 0]
drag, startPoint x: 132, startPoint y: 502, endPoint x: 229, endPoint y: 544, distance: 105.7
click at [229, 544] on div "@ Sans-interets-SEO or ( path /fr/mention* path /fr/2d* path /privacy* path /fr…" at bounding box center [305, 314] width 396 height 498
type textarea "path /en*"
type textarea "@Landing-EN"
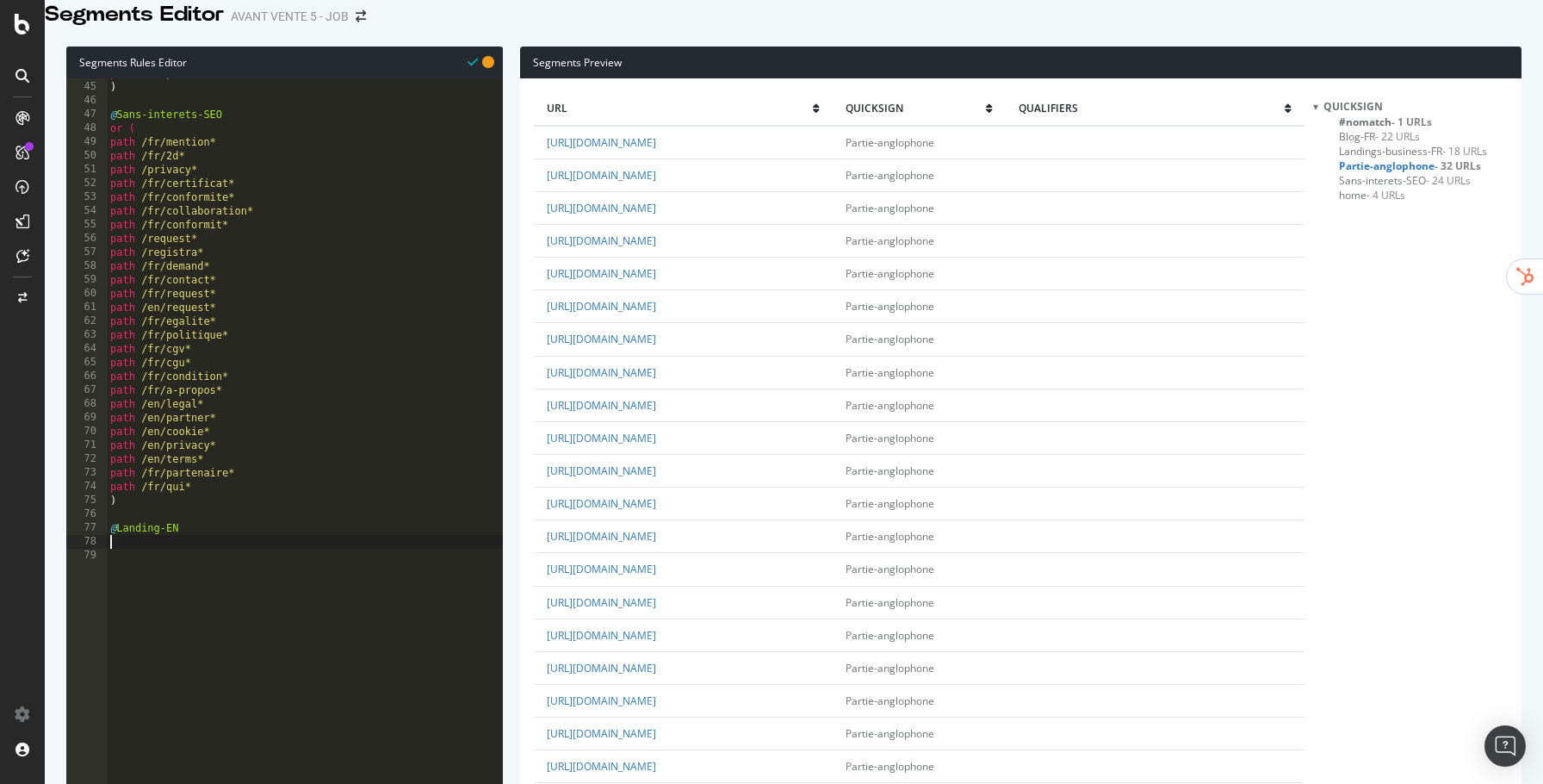
click at [321, 366] on div "path /fr/platform* ) @ Sans-interets-SEO or ( path /fr/mention* path /fr/2d* pa…" at bounding box center [305, 314] width 396 height 498
type textarea "path /fr/cgv*"
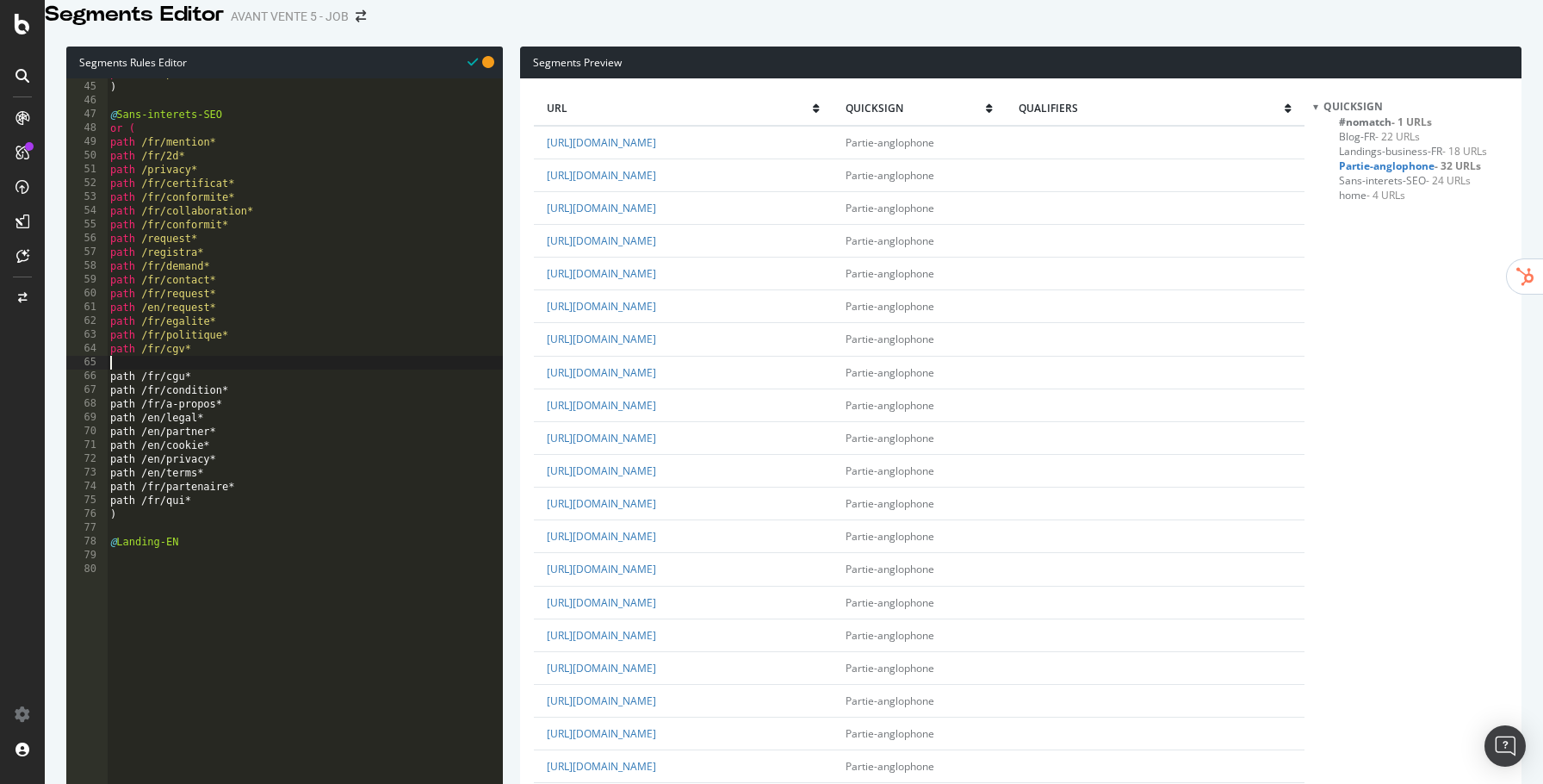
paste textarea "path /fr/"
type textarea ")"
type textarea "@Landing-EN"
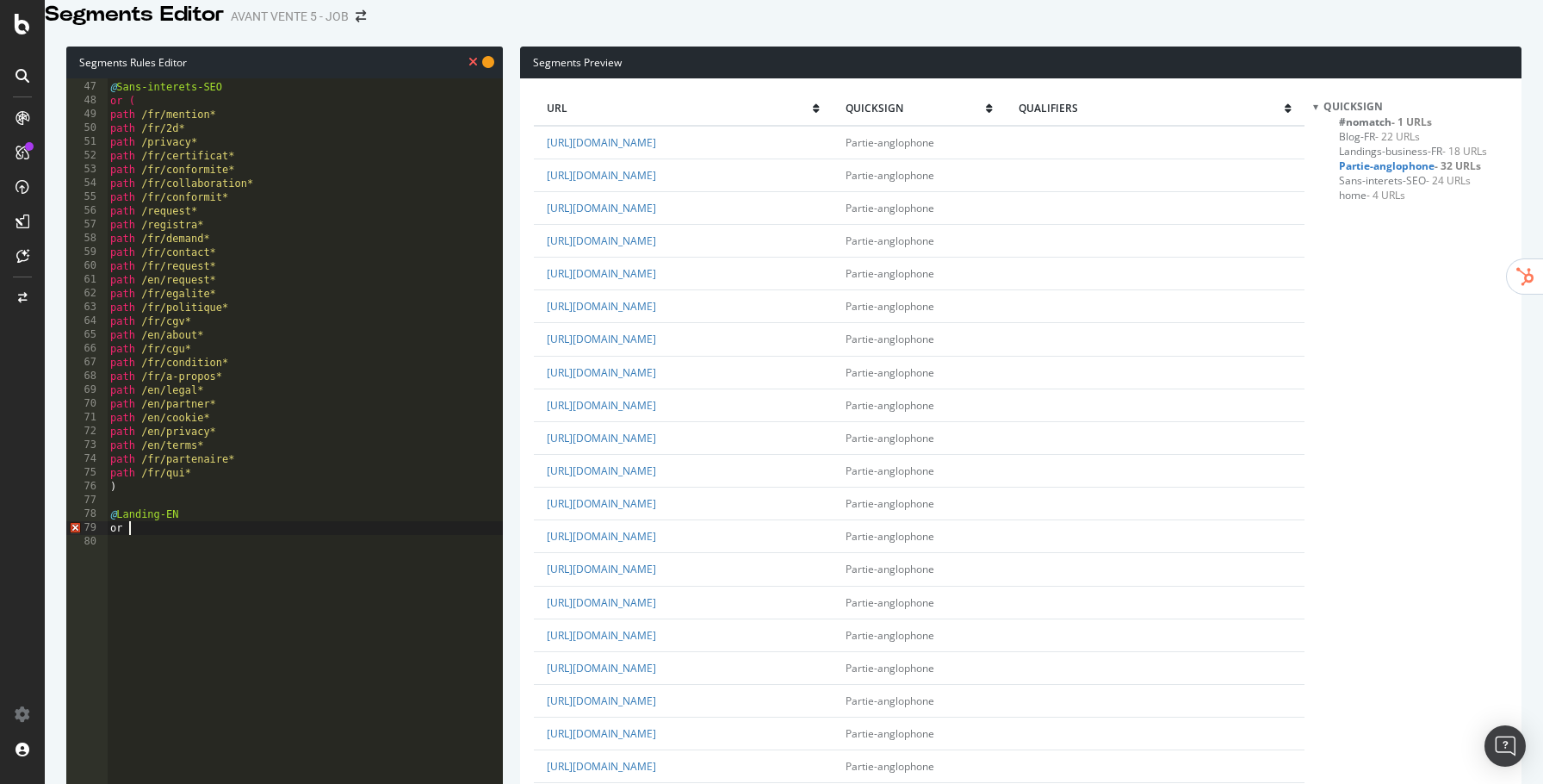
type textarea "or ("
paste textarea "path /en/"
type textarea "path /en/e-id*"
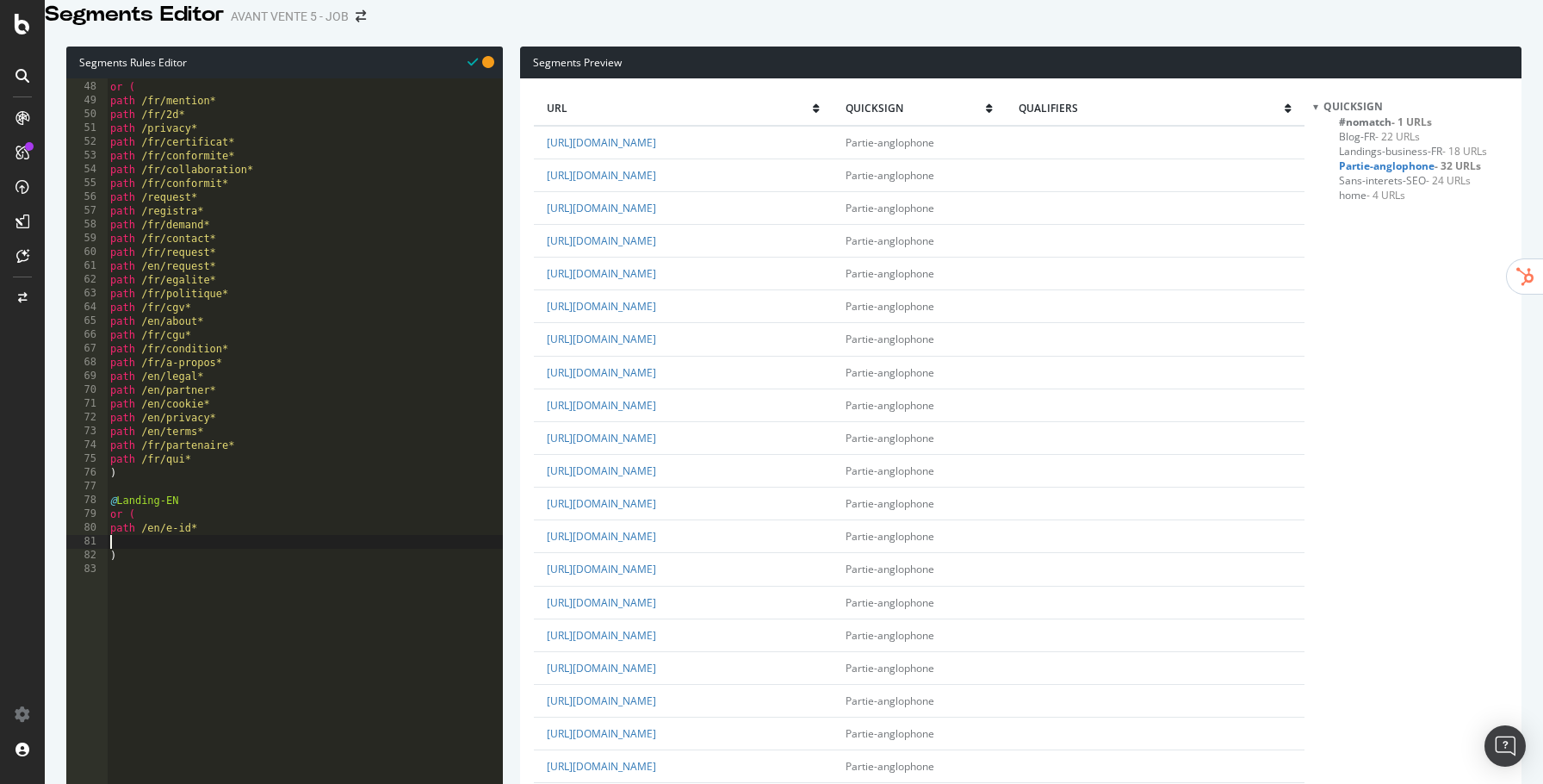
paste textarea "path /en/"
type textarea "path /en/e-kyc*"
paste textarea "path /en/"
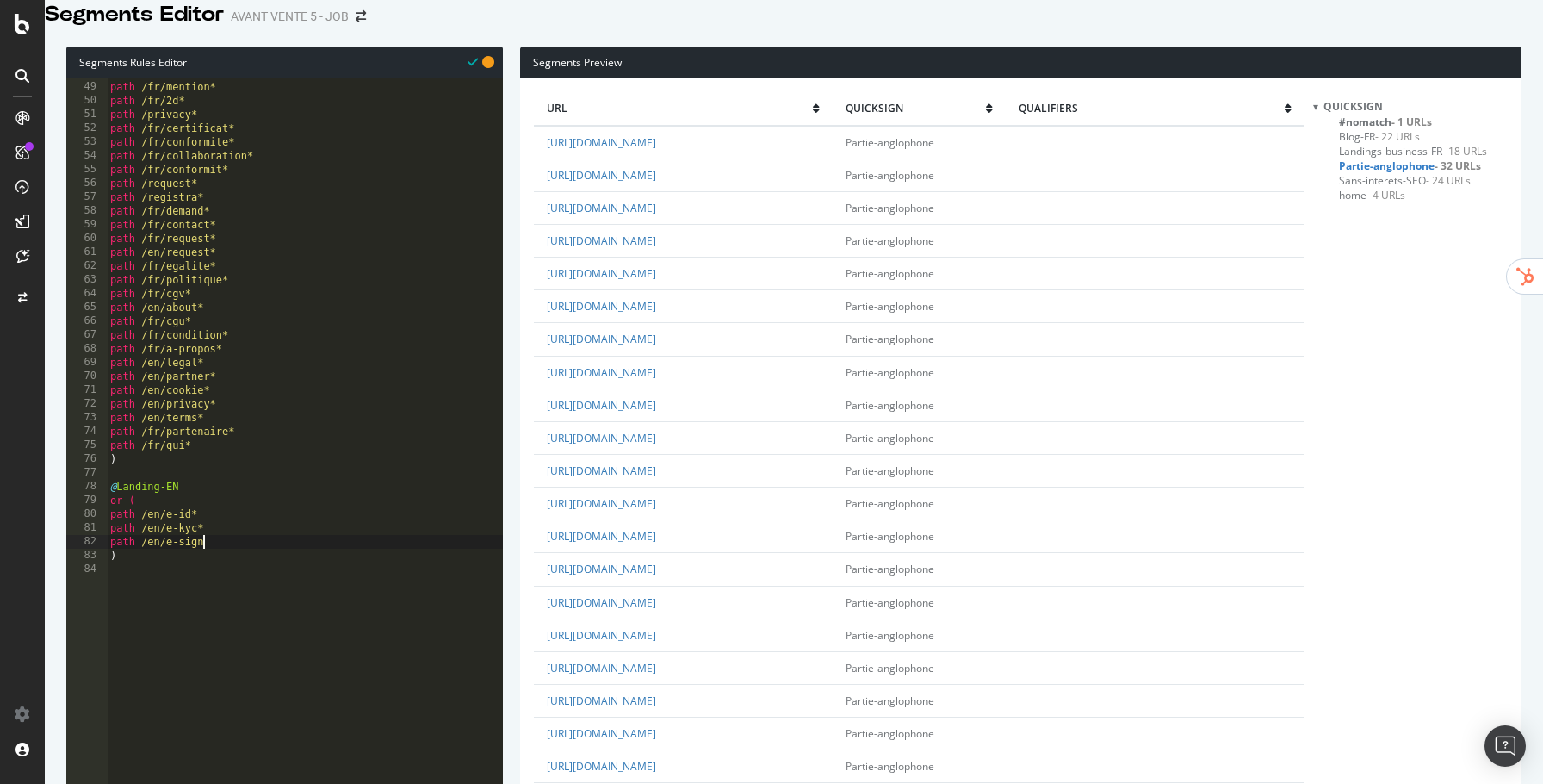
type textarea "path /en/e-sign*"
paste textarea "path /en/"
type textarea "path /en/online-banking*"
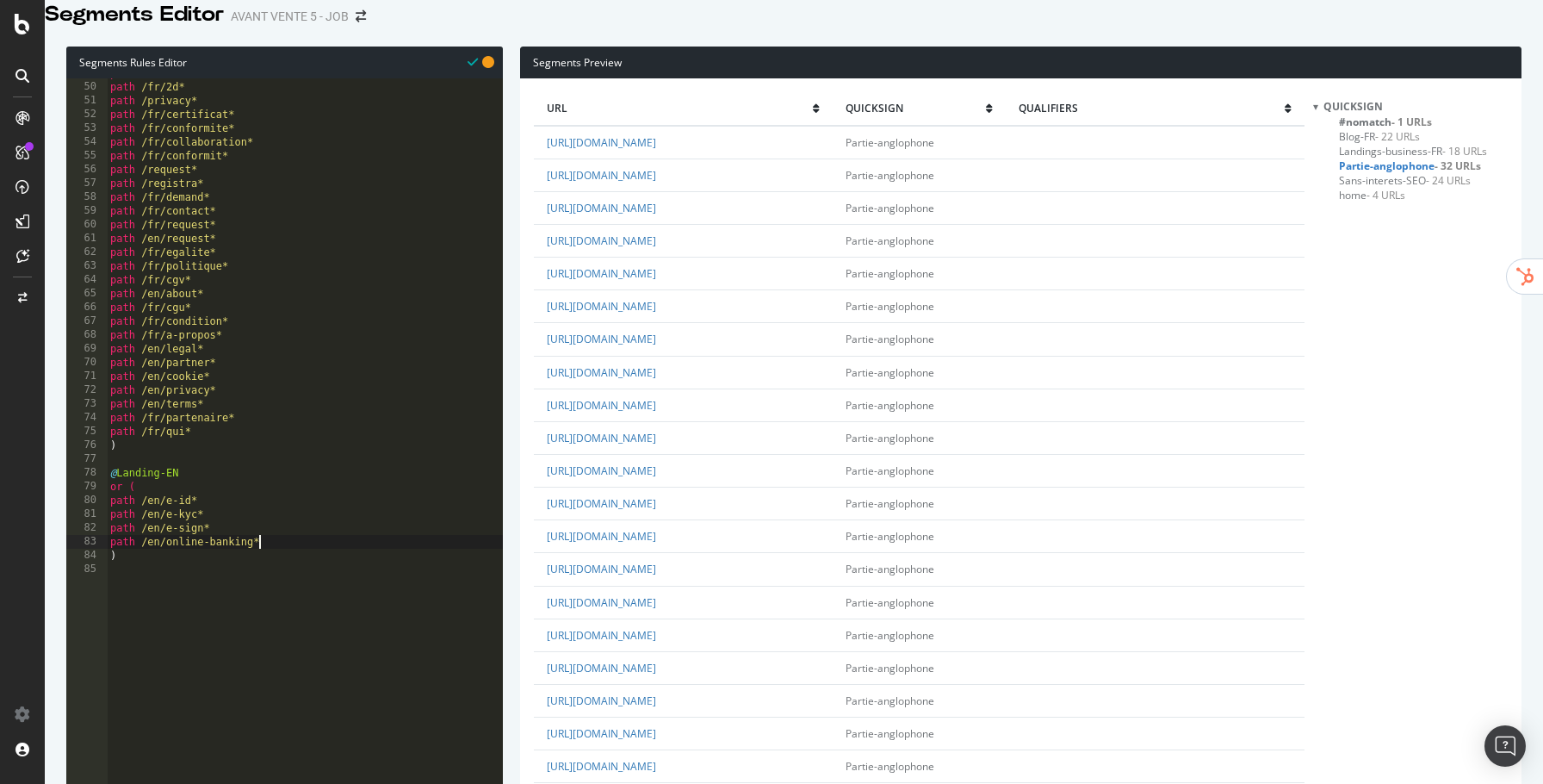
scroll to position [687, 0]
paste textarea "path /en/"
type textarea "path /en/life-assurance*"
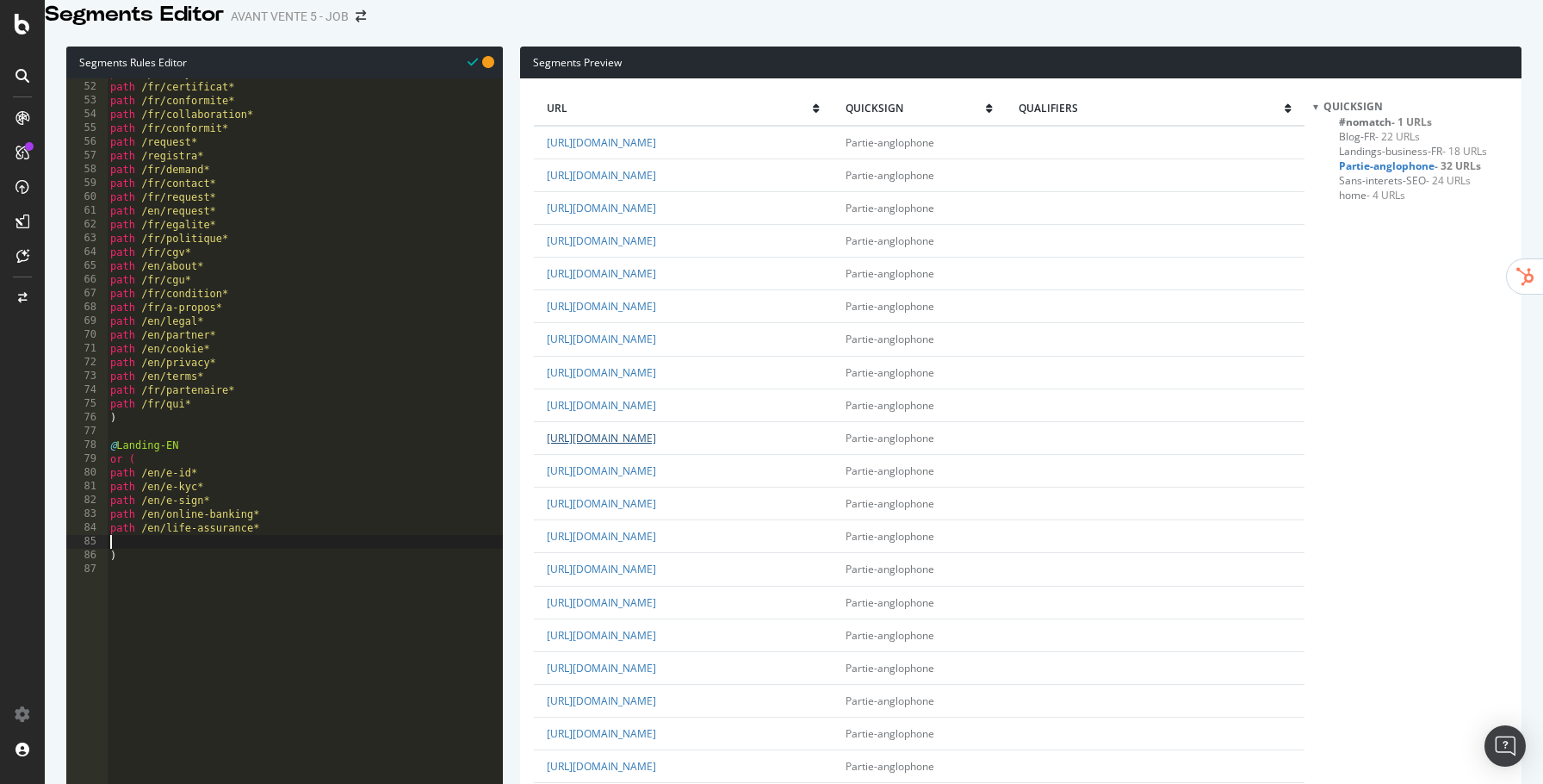
scroll to position [99, 0]
paste textarea "path /en/"
click at [264, 294] on div "path /privacy* path /fr/certificat* path /fr/conformite* path /fr/collaboration…" at bounding box center [305, 314] width 396 height 498
type textarea "path /en/about*"
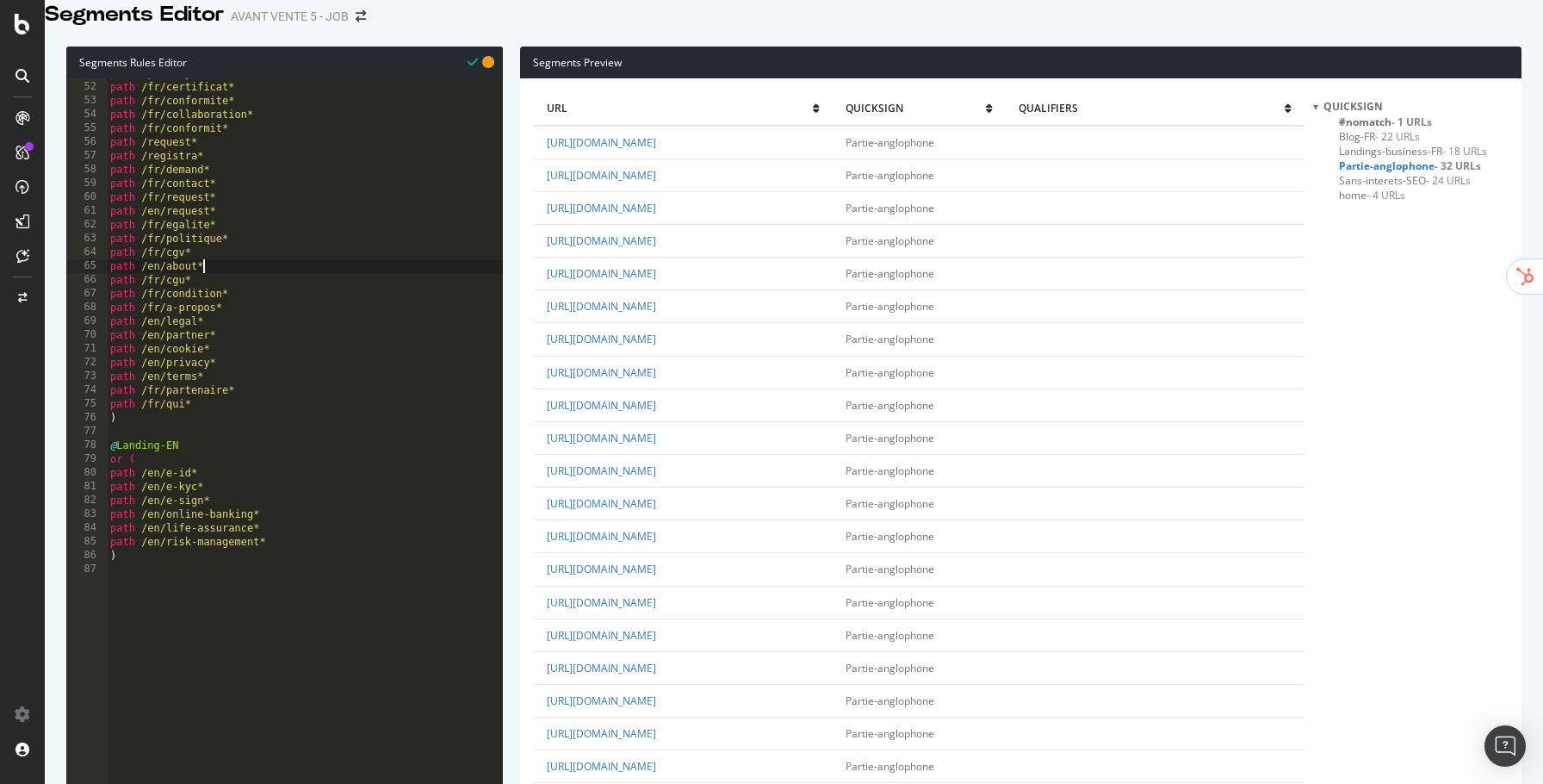
scroll to position [0, 7]
paste textarea "path /en/"
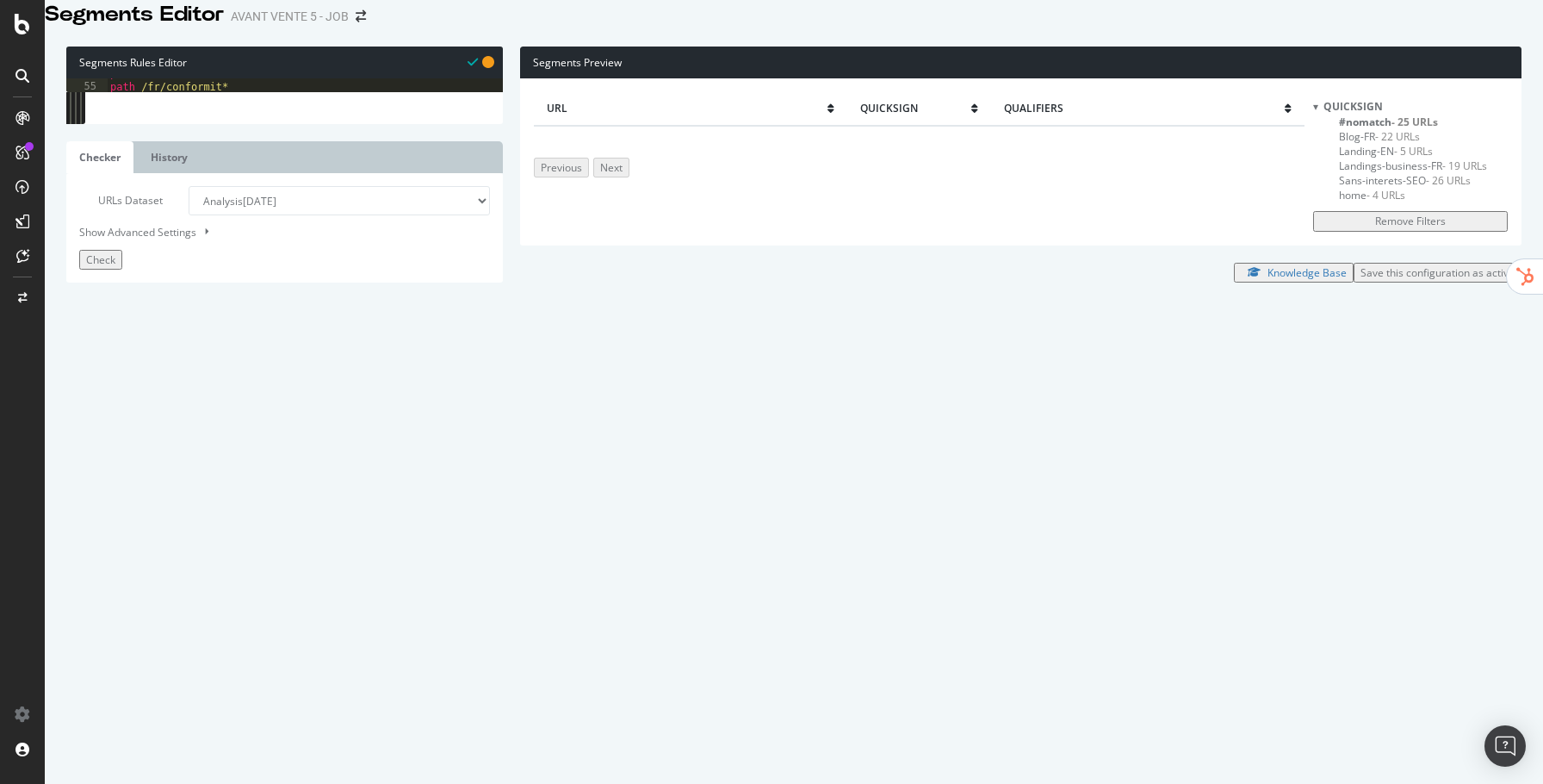
click at [1359, 129] on span "#nomatch - 25 URLs" at bounding box center [1389, 122] width 99 height 15
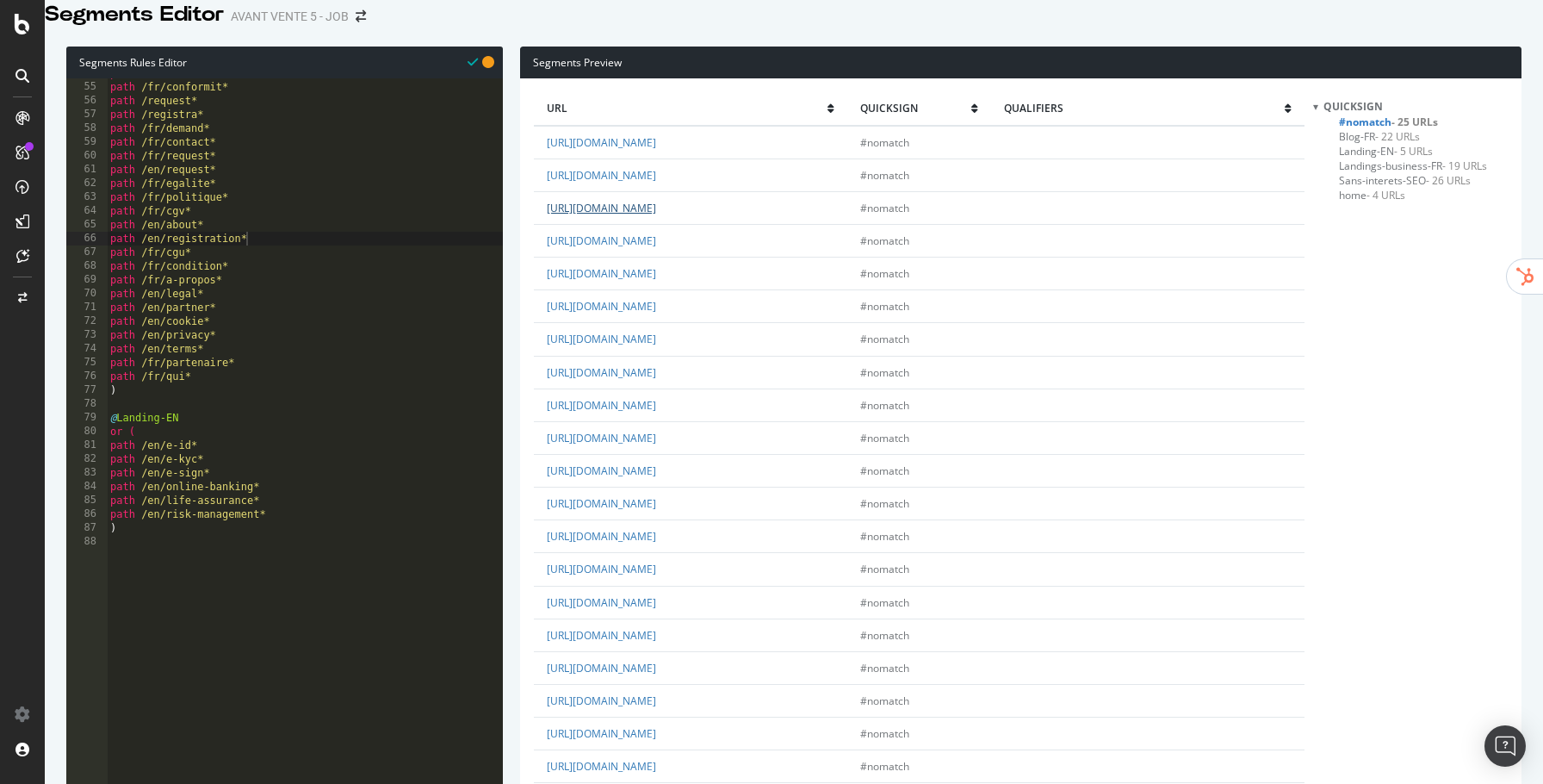
click at [657, 216] on link "https://www.quicksign.com/en/compliance/" at bounding box center [602, 208] width 110 height 15
type textarea "path /en/risk-management*"
click at [321, 536] on div "path /fr/collaboration* path /fr/conformit* path /request* path /registra* path…" at bounding box center [305, 314] width 396 height 498
paste textarea "path /en/"
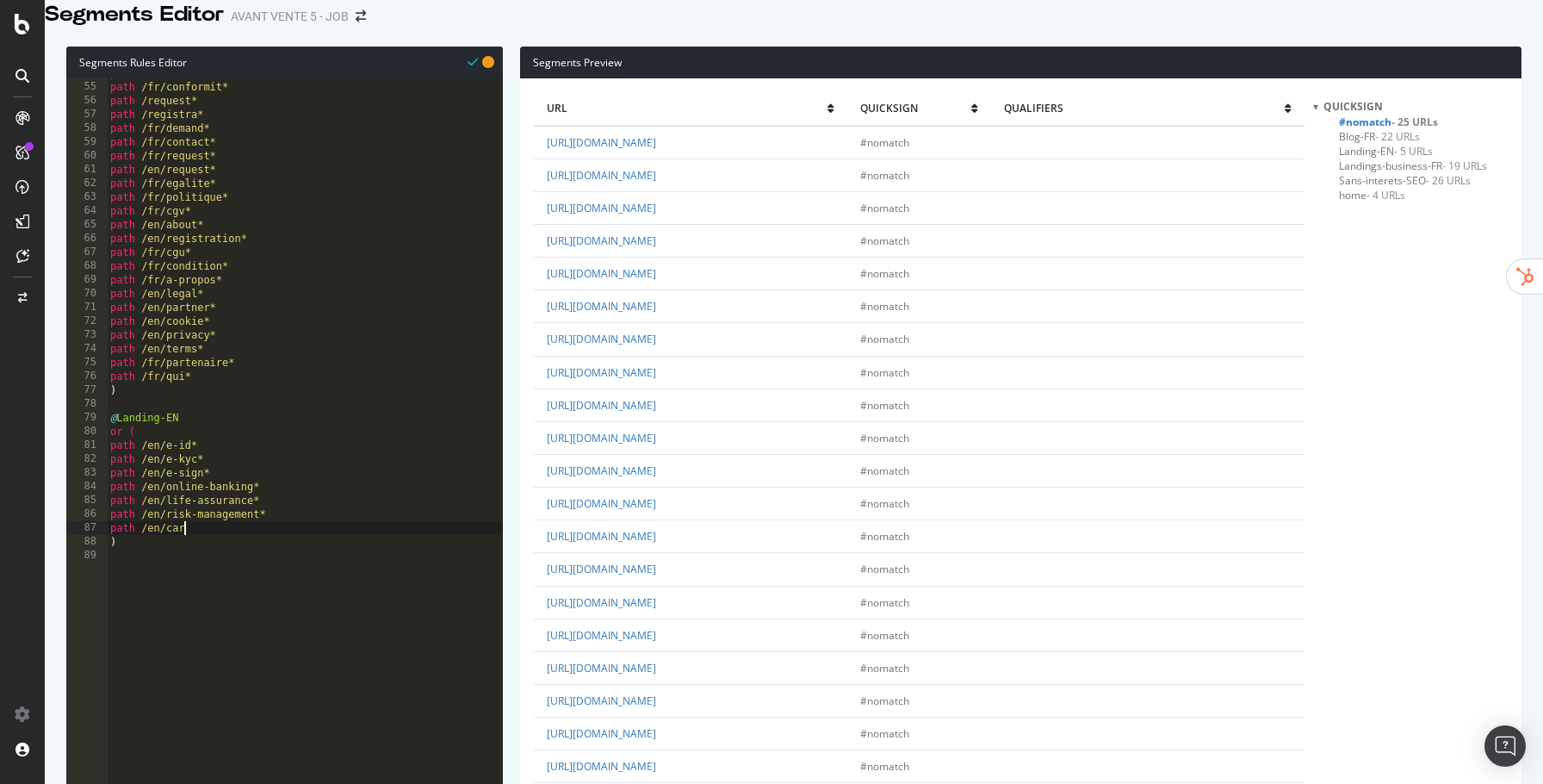
type textarea "path /en/car*"
paste textarea "path /en/"
type textarea "path /en/consumer*"
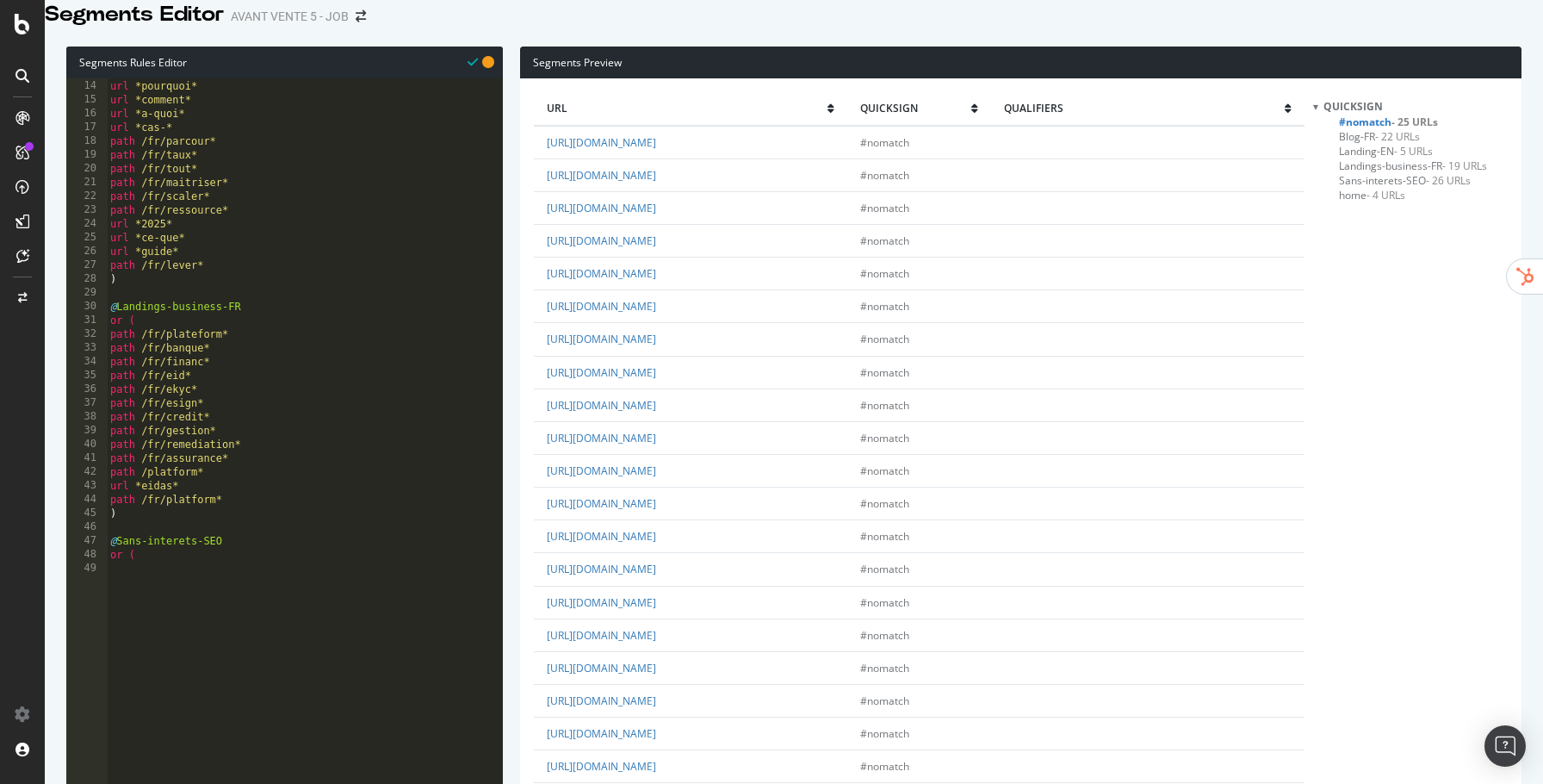
scroll to position [77, 0]
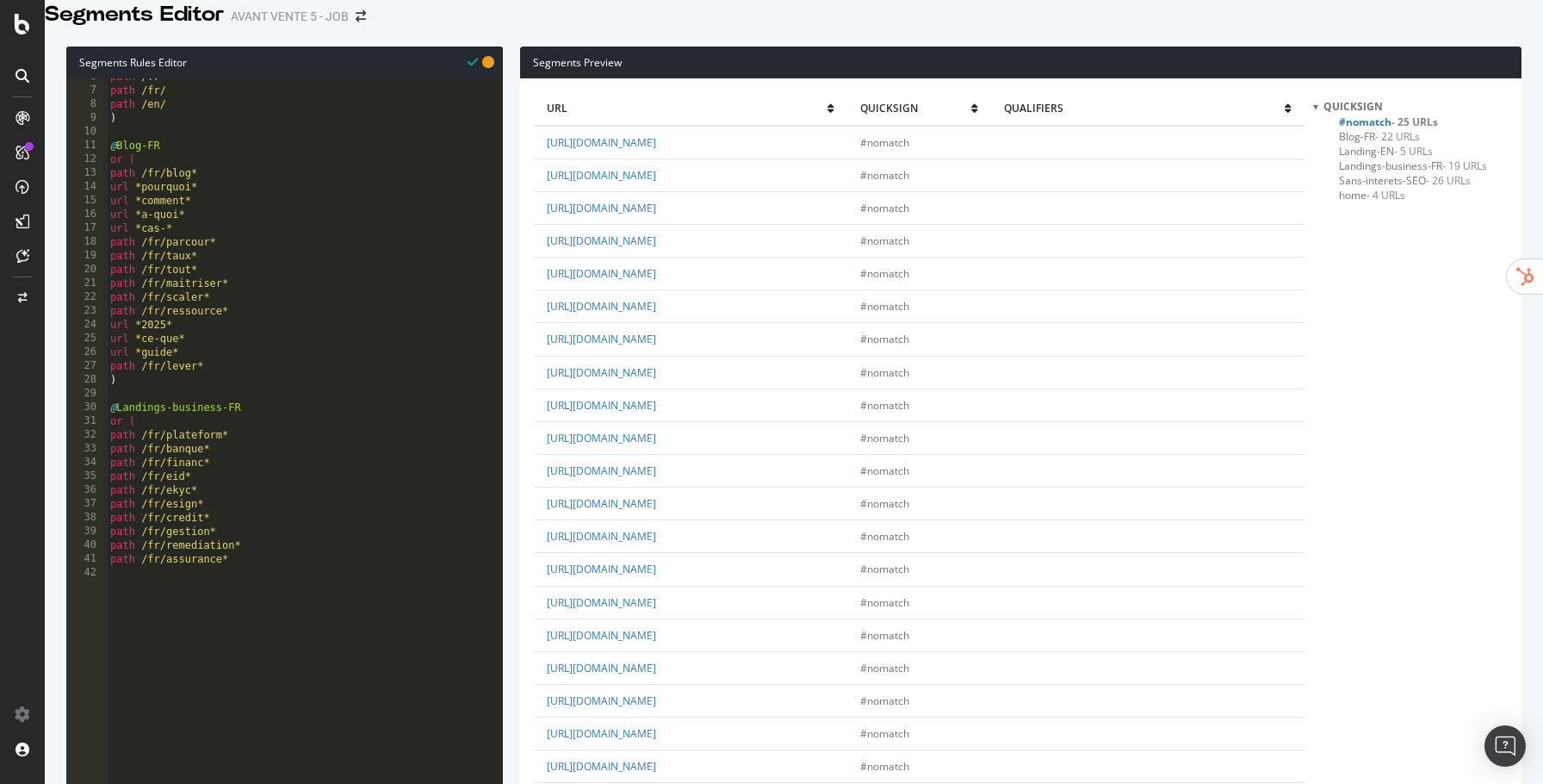
click at [175, 163] on div "path /fr path /fr/ path /en/ ) @ Blog-FR or ( path /fr/blog* url *pourquoi* url…" at bounding box center [305, 318] width 396 height 498
type textarea ")"
type textarea "@Landings-business-FR"
type textarea ")"
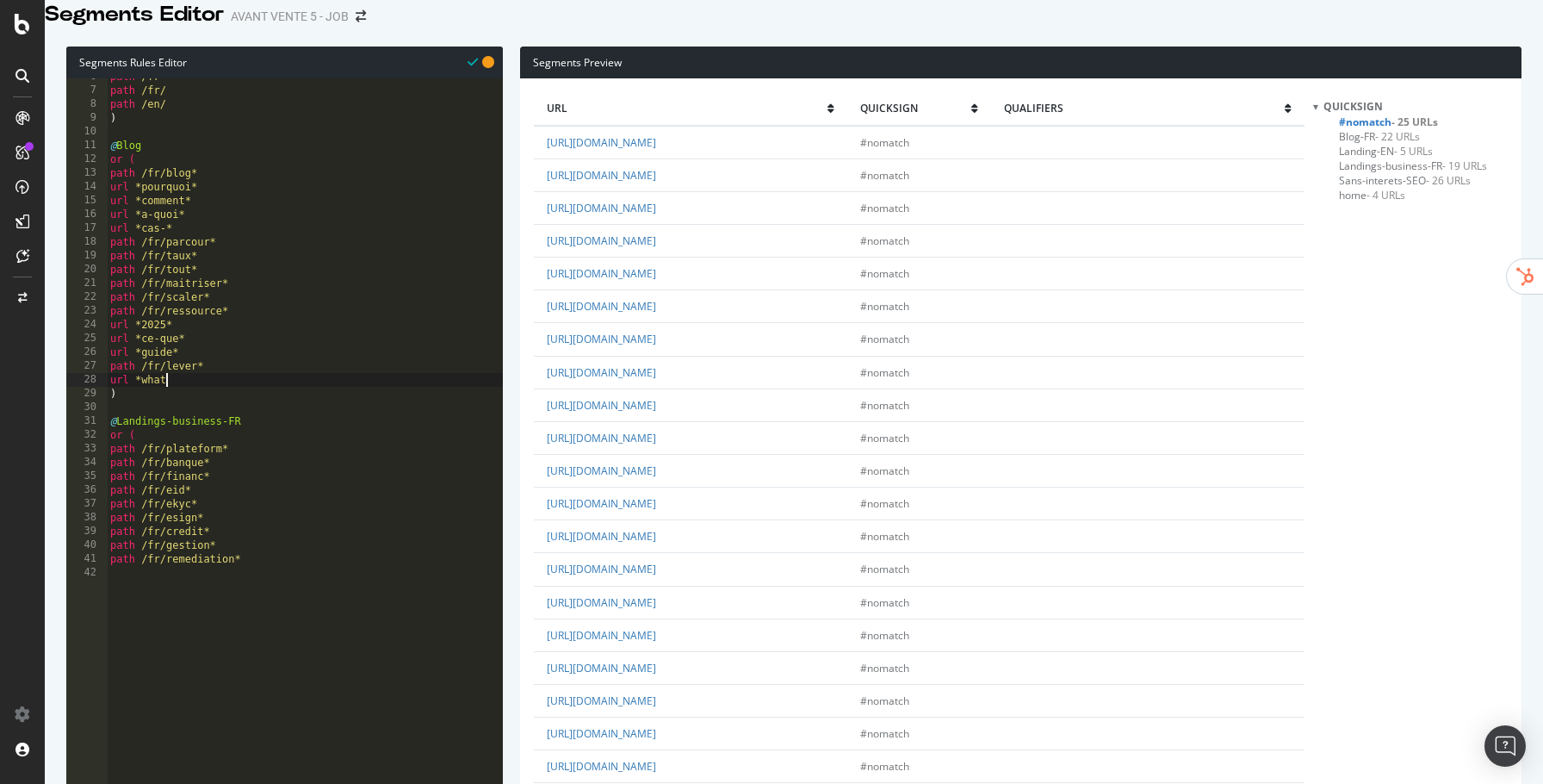
type textarea "url *what*"
type textarea "url *how*"
type textarea "url *why*"
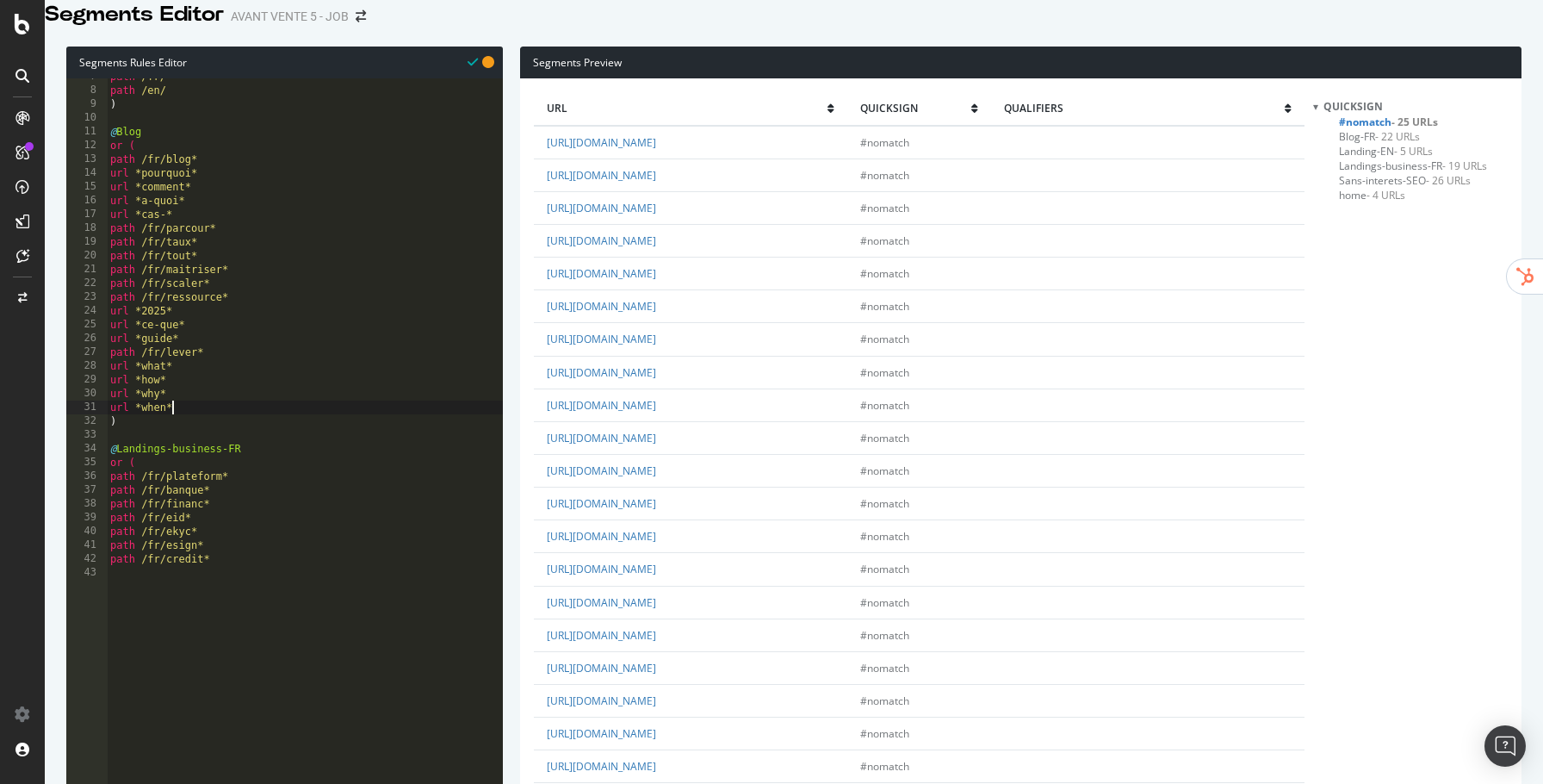
scroll to position [90, 0]
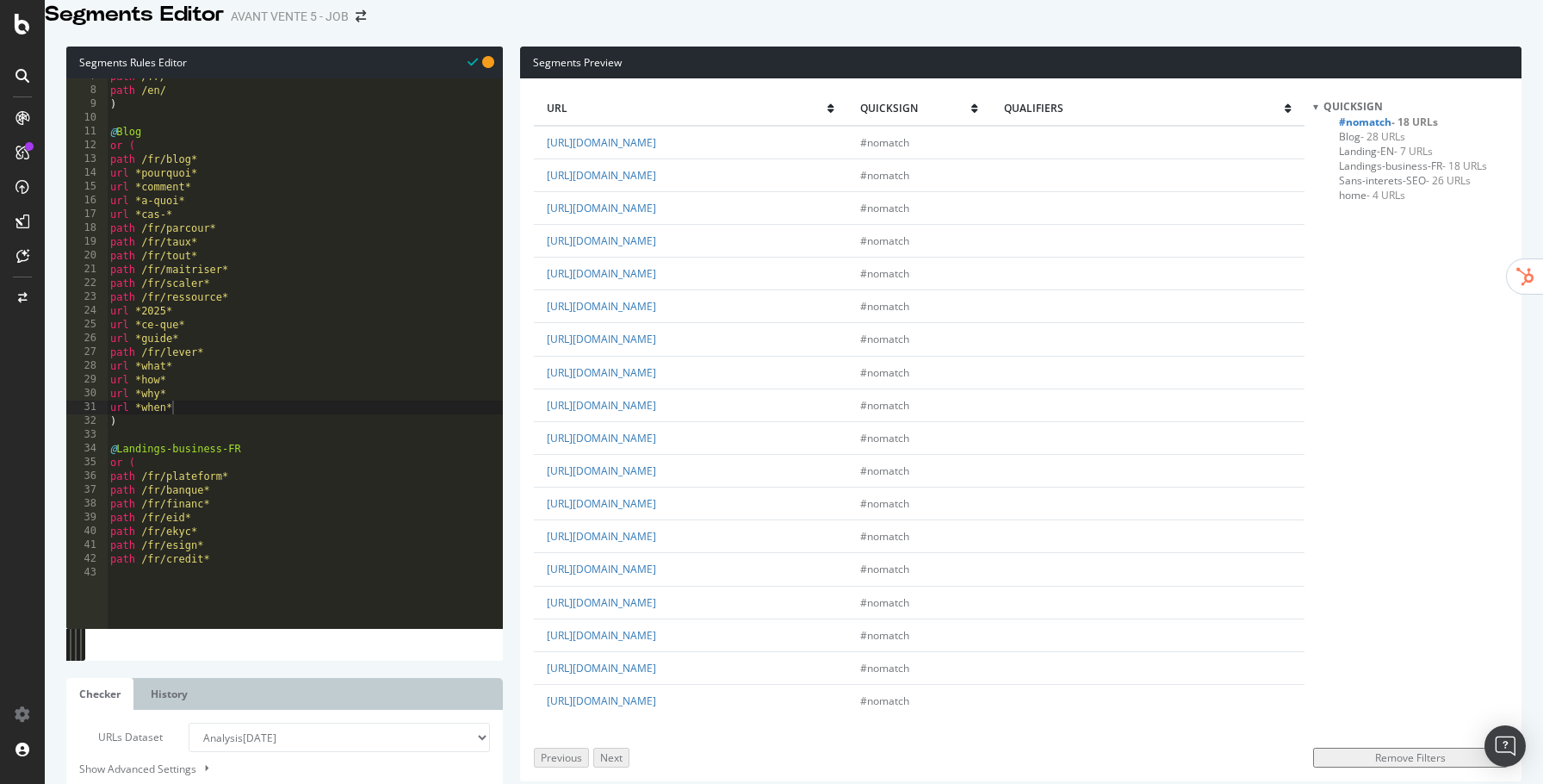
drag, startPoint x: 208, startPoint y: 419, endPoint x: 210, endPoint y: 428, distance: 9.2
click at [209, 422] on div "path /fr/ path /en/ ) @ Blog or ( path /fr/blog* url *pourquoi* url *comment* u…" at bounding box center [305, 318] width 396 height 498
click at [211, 432] on div "path /fr/ path /en/ ) @ Blog or ( path /fr/blog* url *pourquoi* url *comment* u…" at bounding box center [305, 318] width 396 height 498
type textarea "url *when*"
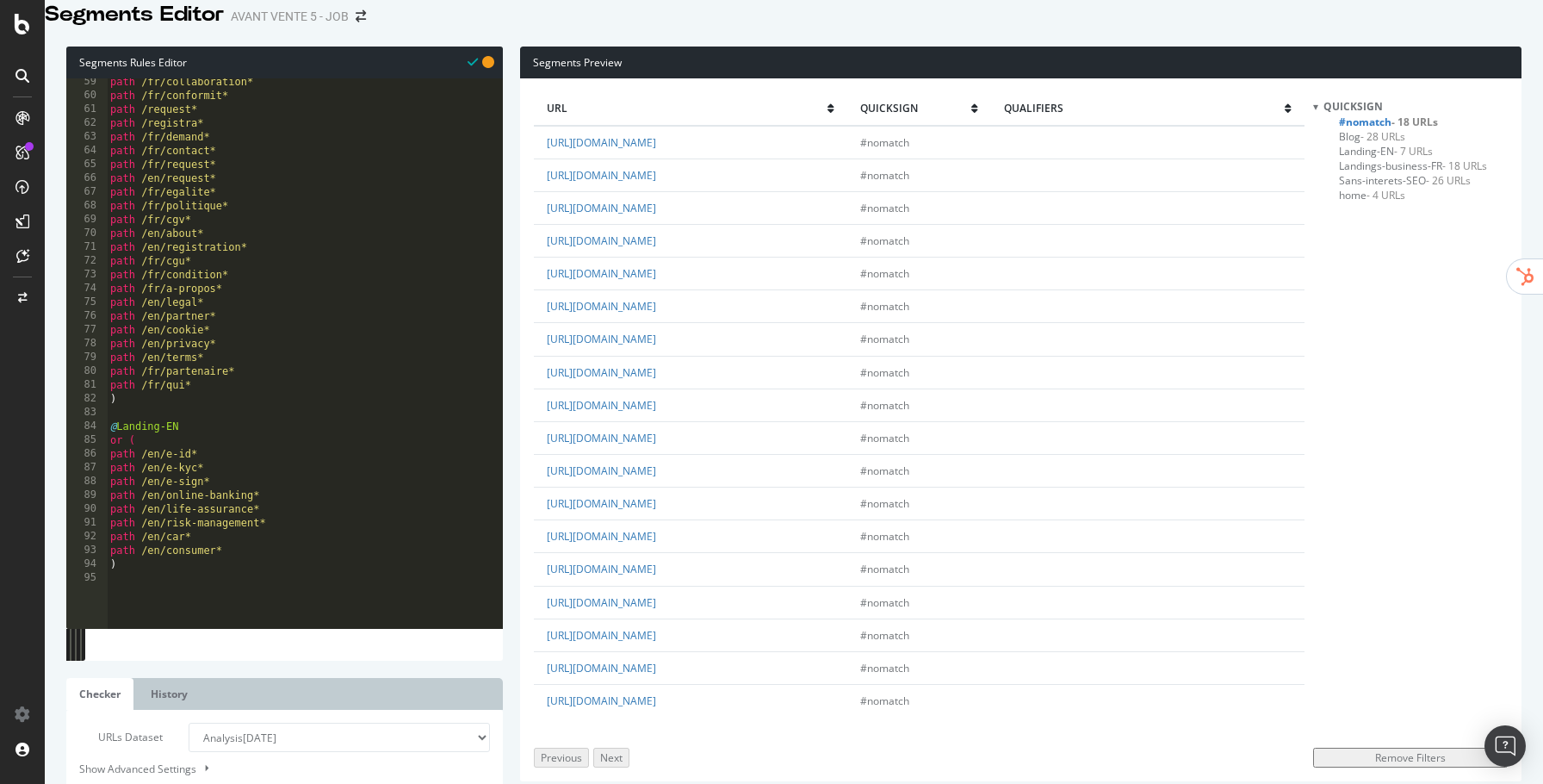
scroll to position [839, 0]
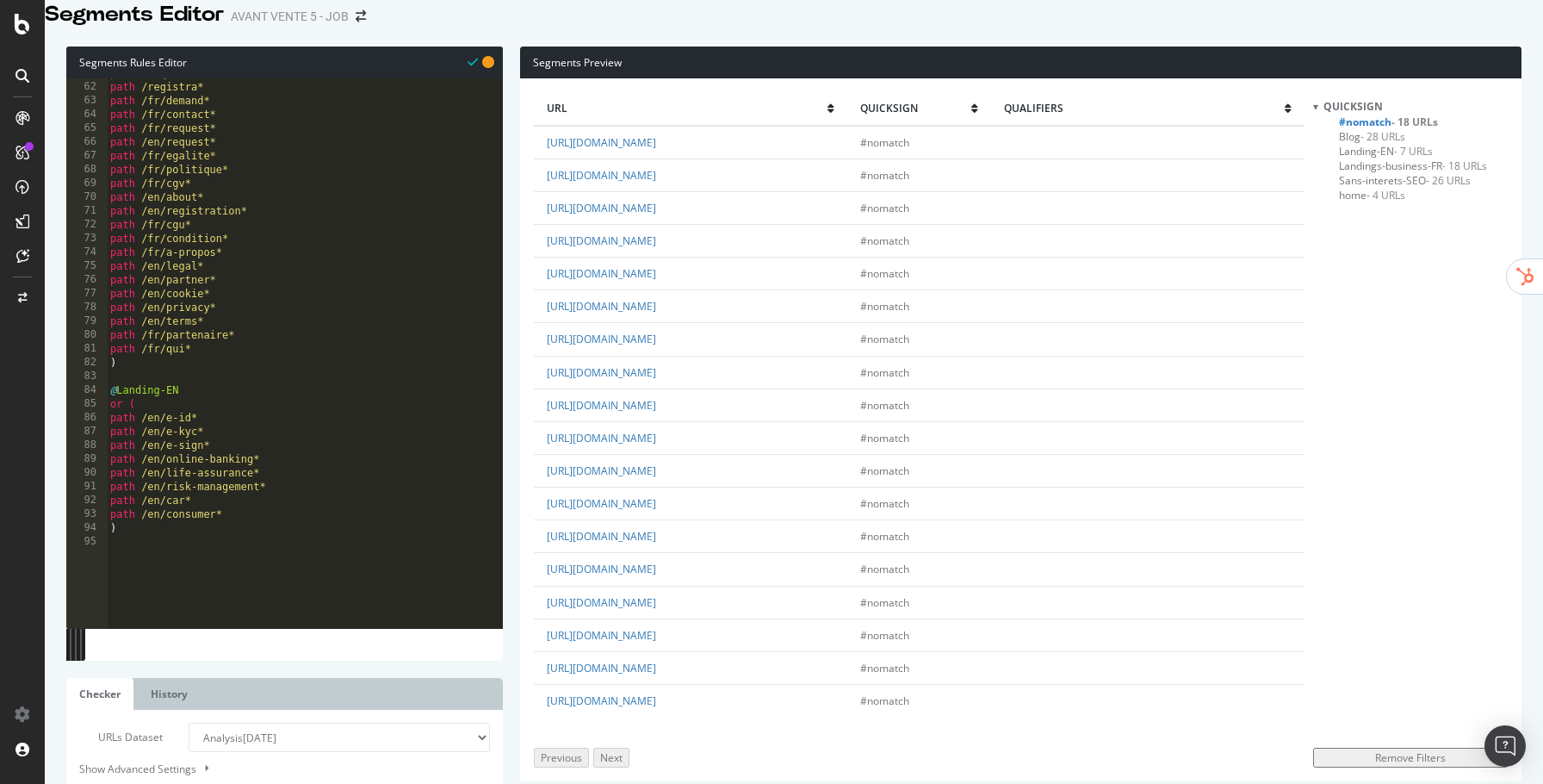
click at [256, 533] on div "path /request* path /registra* path /fr/demand* path /fr/contact* path /fr/requ…" at bounding box center [305, 314] width 396 height 498
type textarea "path /en/consumer*"
type textarea "u"
paste textarea "path /en/"
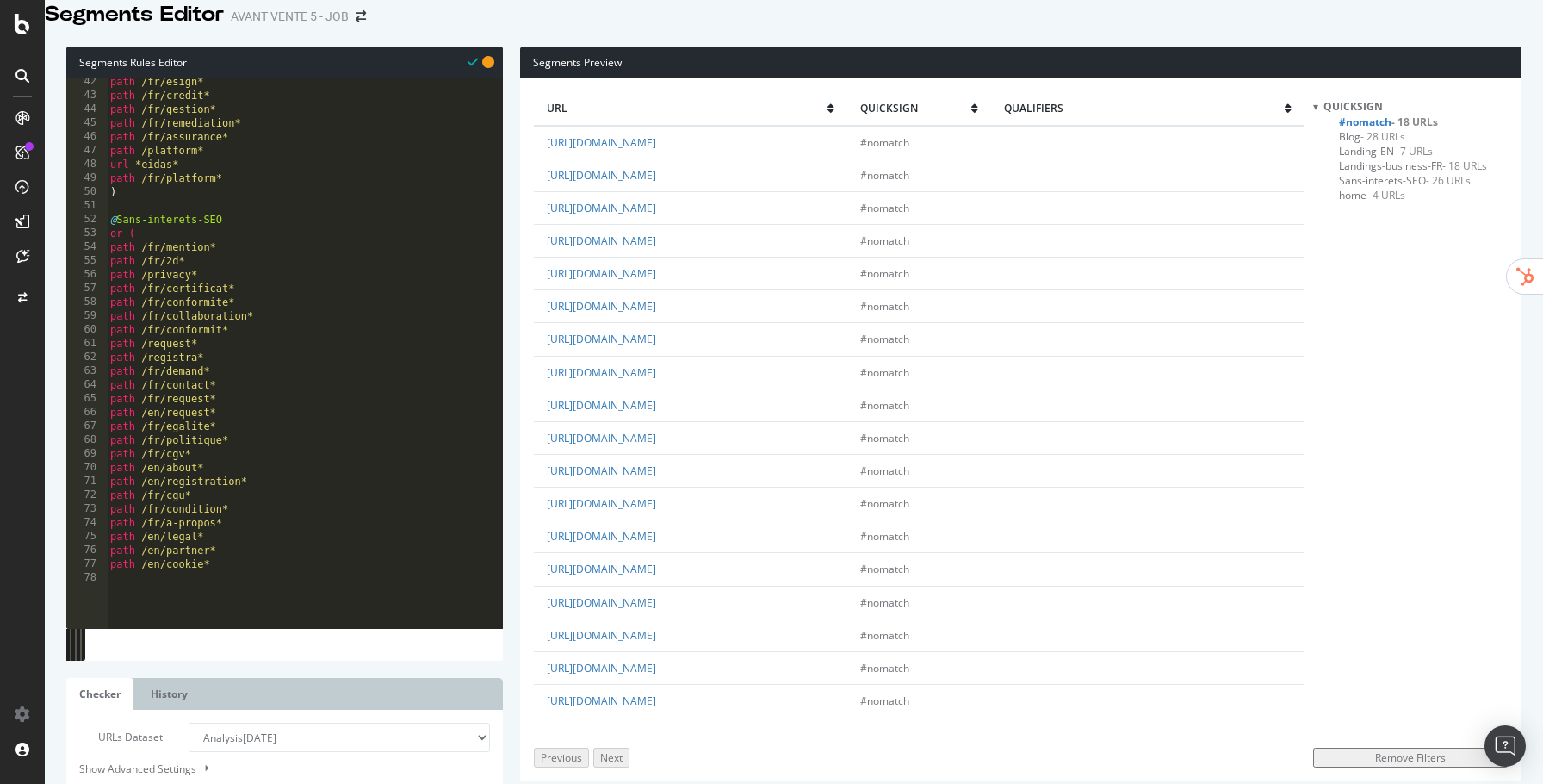
scroll to position [539, 0]
click at [263, 223] on div "path /fr/eid* path /fr/ekyc* path /fr/esign* path /fr/credit* path /fr/gestion*…" at bounding box center [305, 324] width 396 height 498
type textarea "path /fr/platform*"
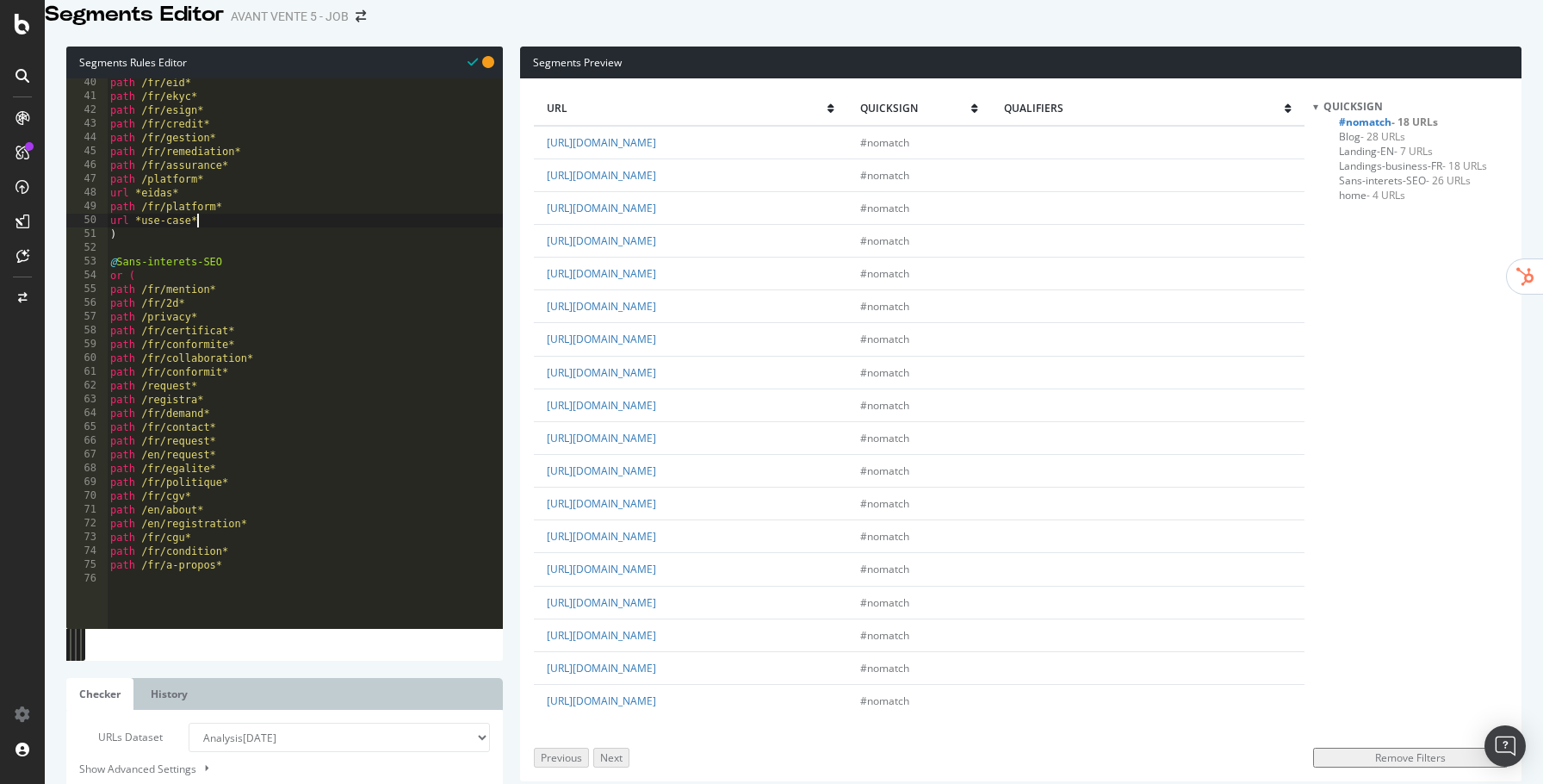
scroll to position [0, 6]
click at [87, 783] on button "Check" at bounding box center [100, 795] width 43 height 20
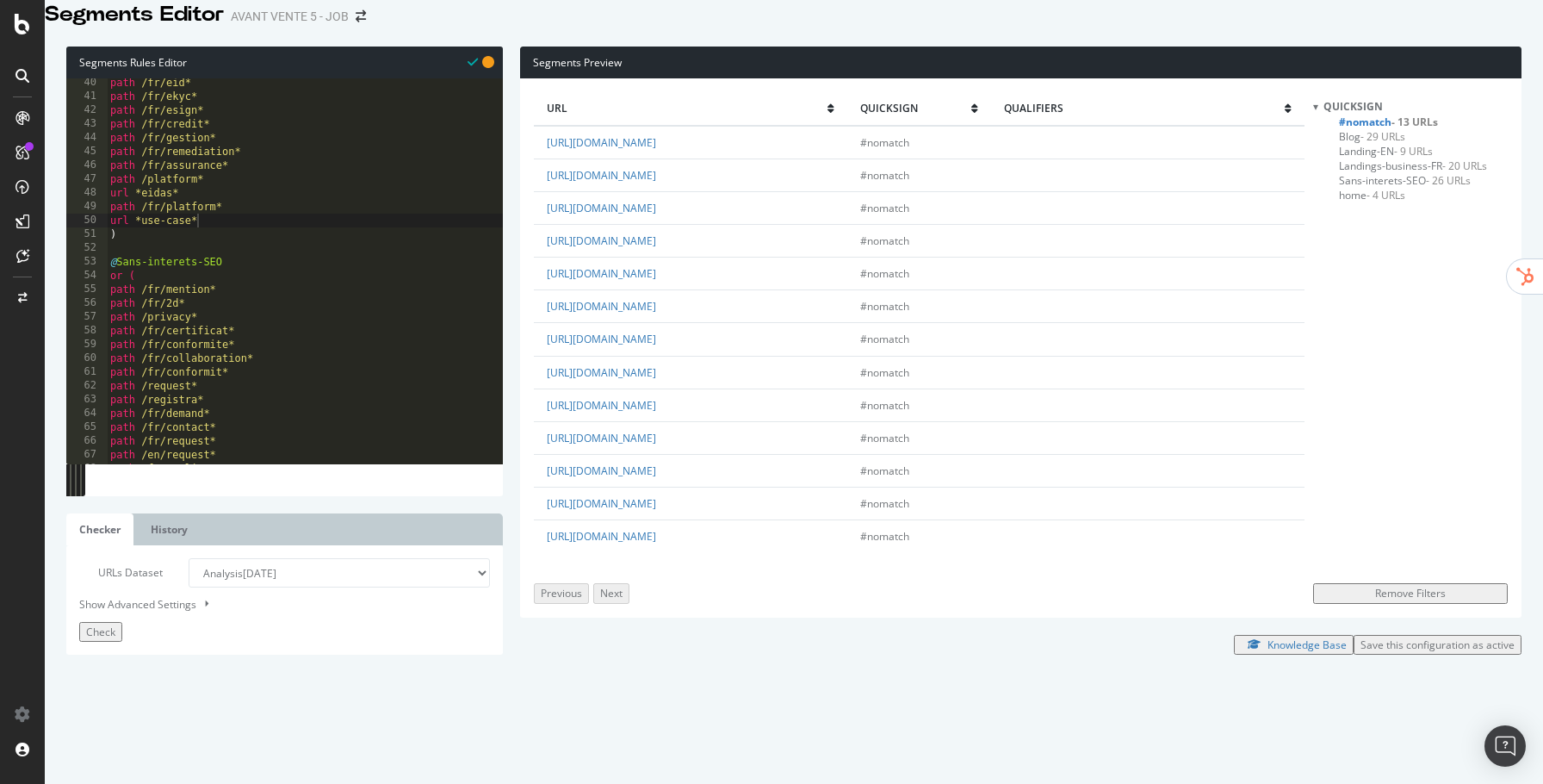
type textarea "path /fr/2d*"
click at [305, 330] on div "path /fr/eid* path /fr/ekyc* path /fr/esign* path /fr/credit* path /fr/gestion*…" at bounding box center [305, 324] width 396 height 498
paste textarea "Cursor at row 57"
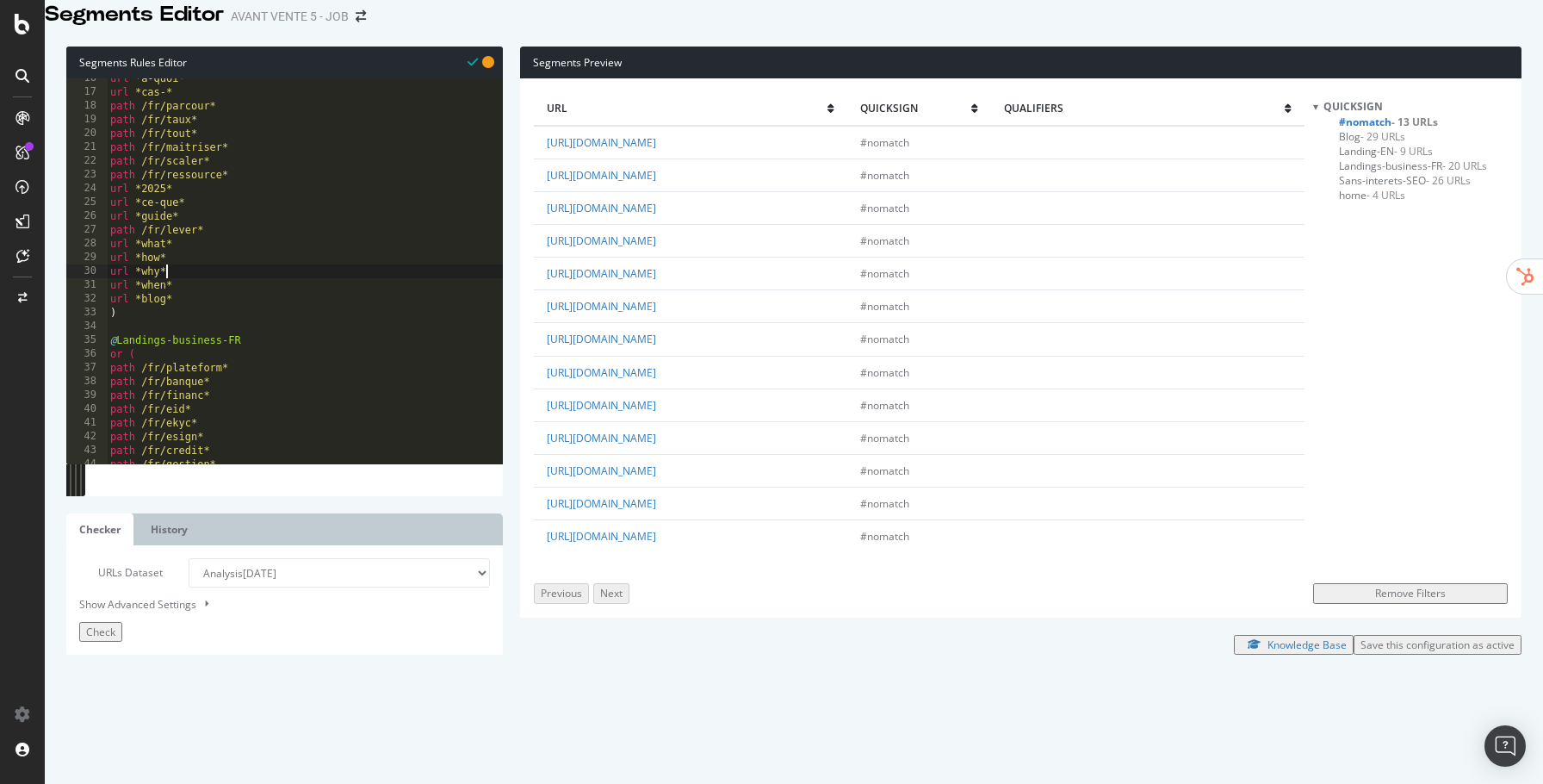
click at [293, 297] on div "url *a-quoi* url *cas-* path /fr/parcour* path /fr/taux* path /fr/tout* path /f…" at bounding box center [305, 320] width 396 height 498
type textarea "url *why*"
paste textarea "path /en/"
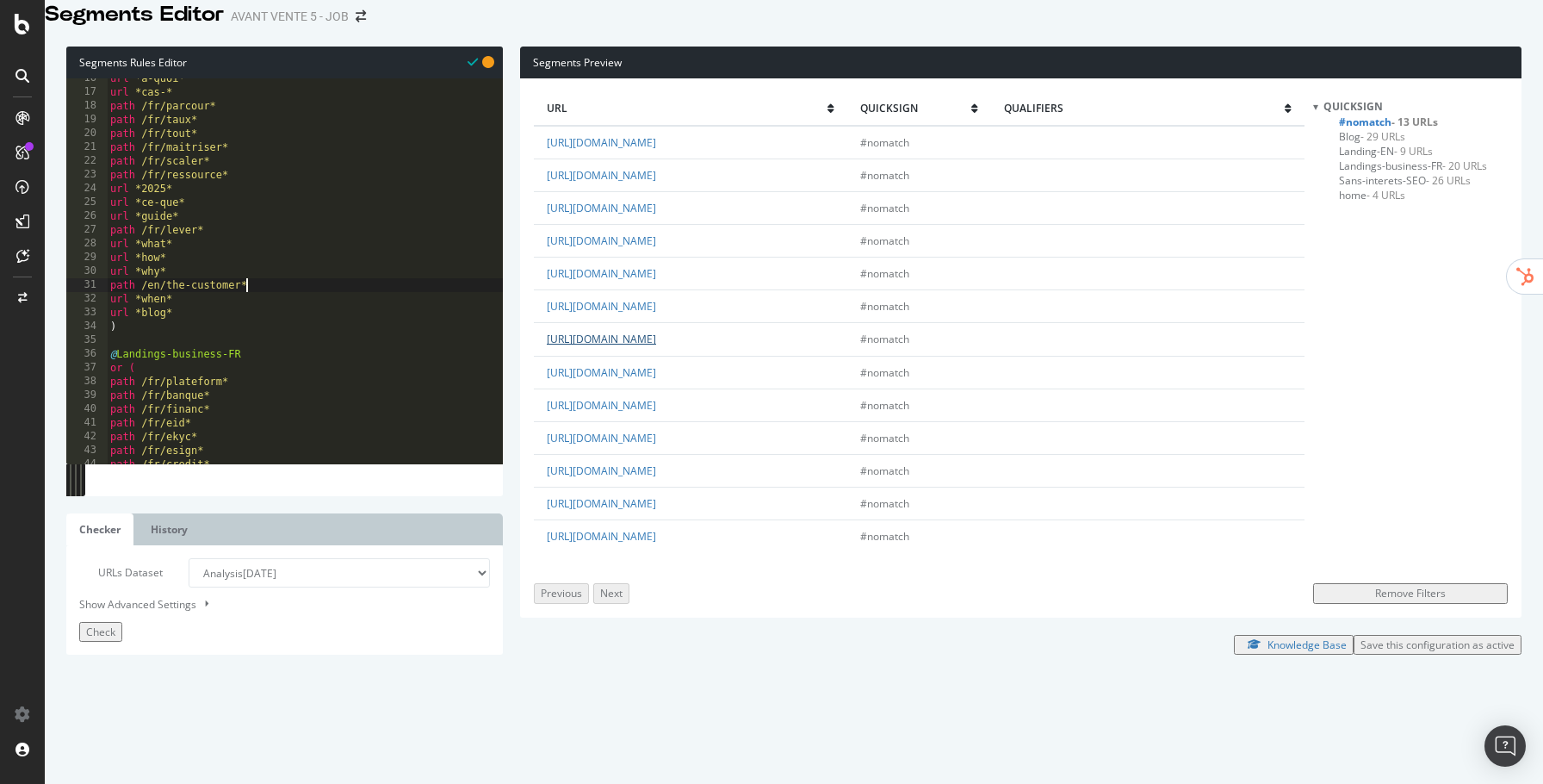
type textarea "path /en/the-customer*"
click at [642, 346] on link "https://www.quicksign.com/en/quicksign-your-ally-in-remediation-campaigns/" at bounding box center [602, 339] width 110 height 15
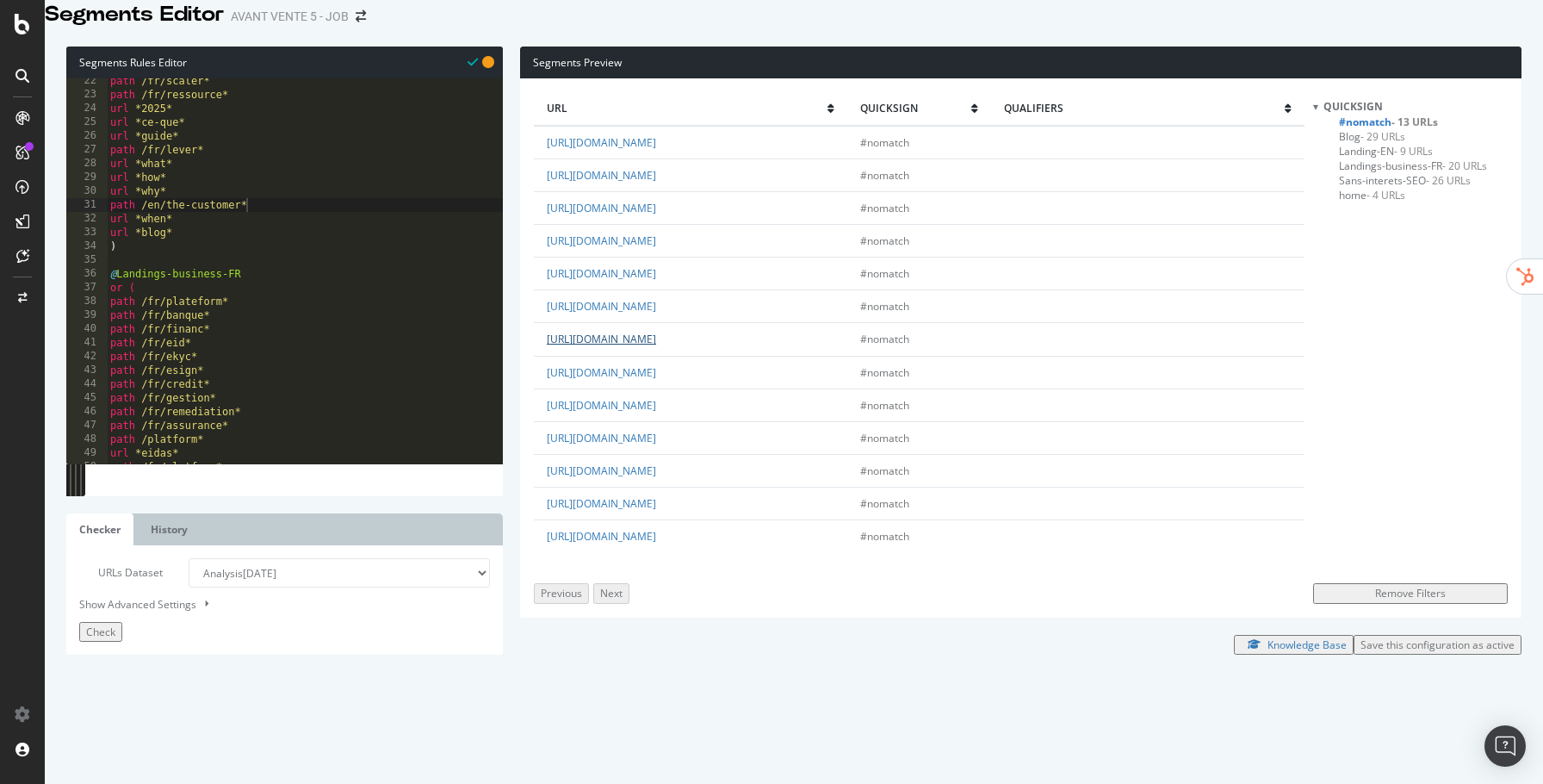
scroll to position [160, 0]
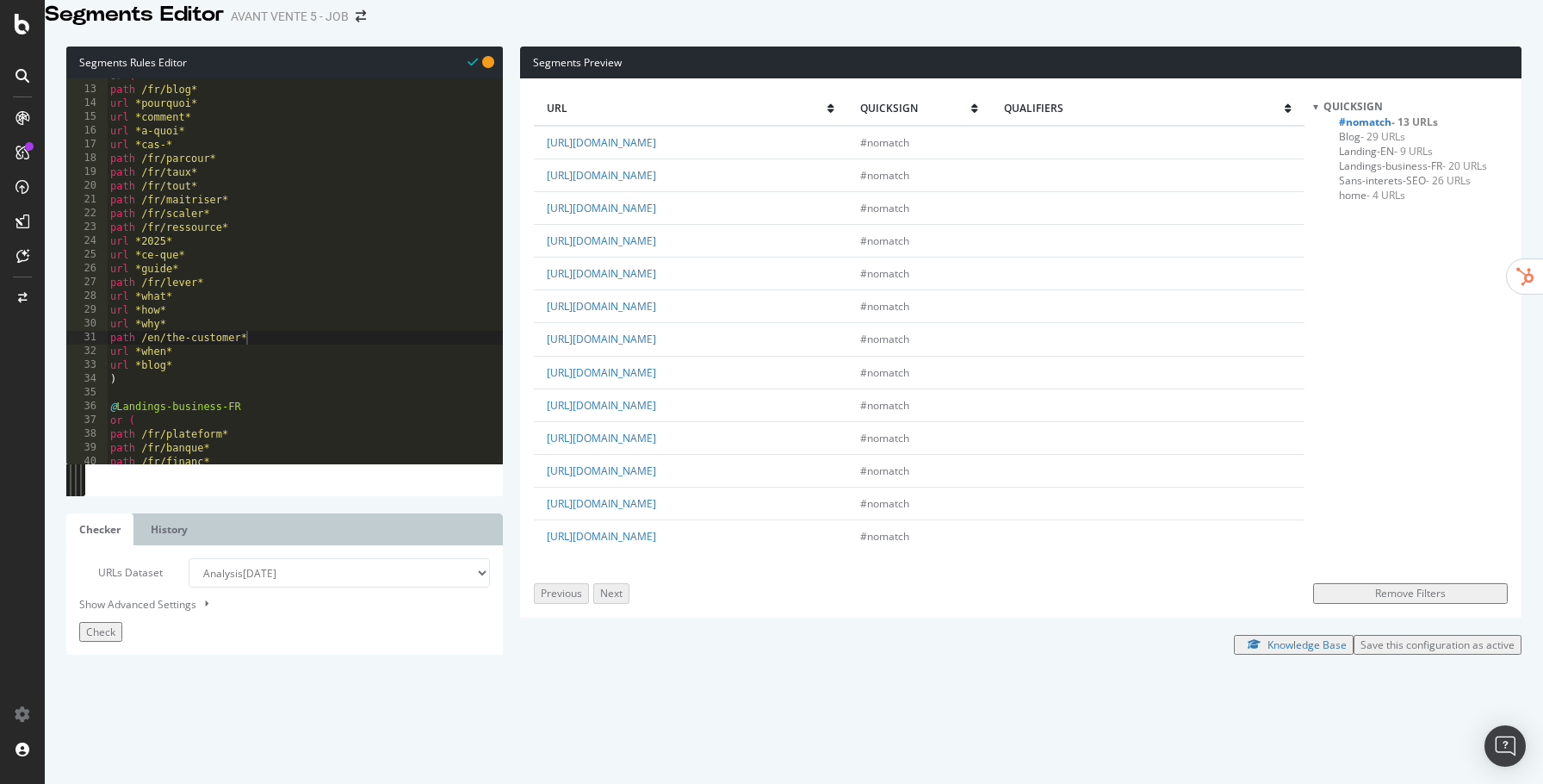
click at [312, 355] on div "or ( path /fr/blog* url *pourquoi* url *comment* url *a-quoi* url *cas-* path /…" at bounding box center [305, 317] width 396 height 498
type textarea "u"
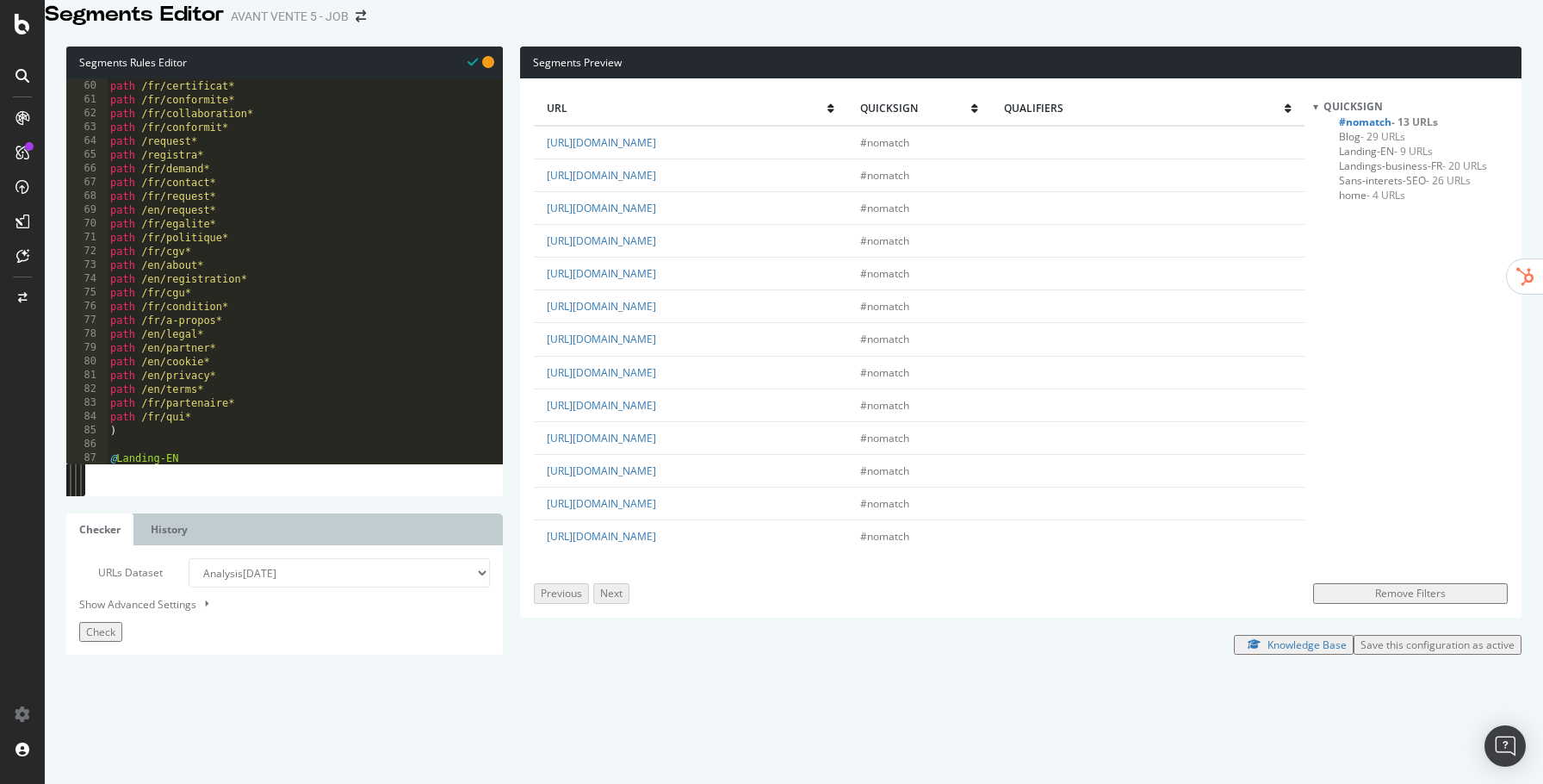
scroll to position [838, 0]
click at [248, 489] on div "path /fr/conformite* path /fr/collaboration* path /fr/conformit* path /request*…" at bounding box center [305, 315] width 396 height 498
type textarea "path /en/e-kyc*"
paste textarea "path /en/"
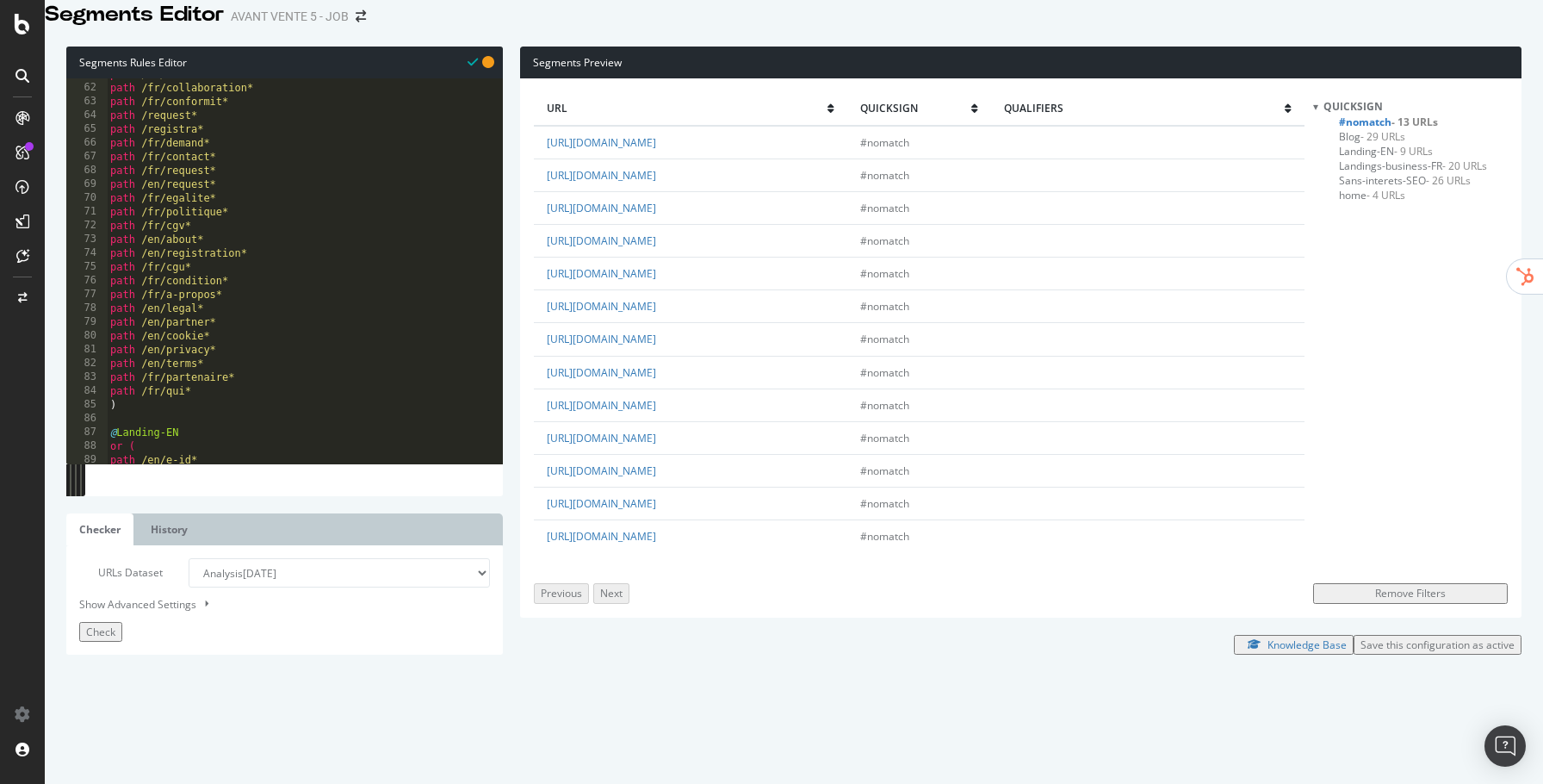
type textarea "path /en/kyc*"
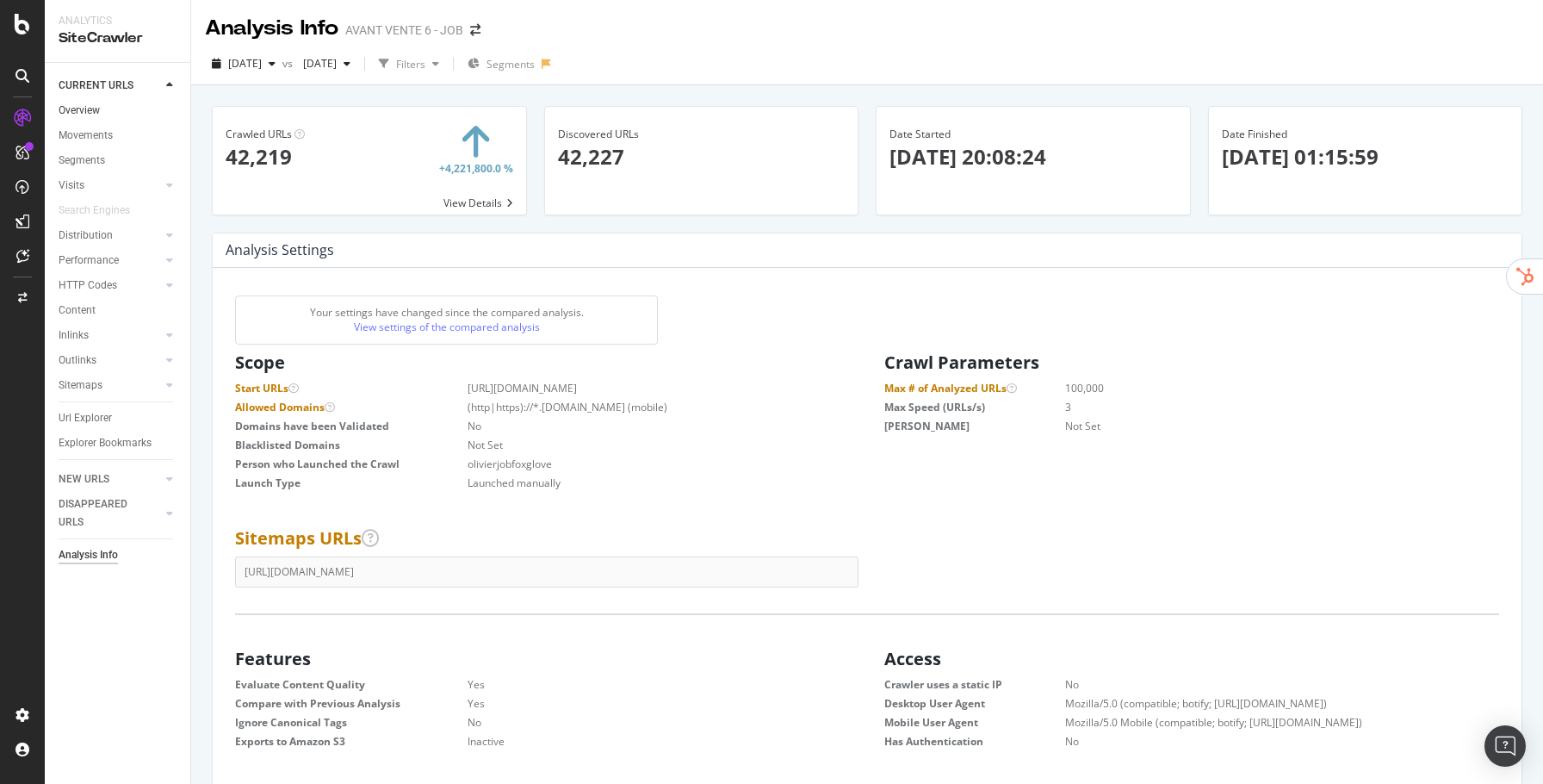
scroll to position [273, 622]
click at [96, 110] on div "Overview" at bounding box center [79, 110] width 41 height 18
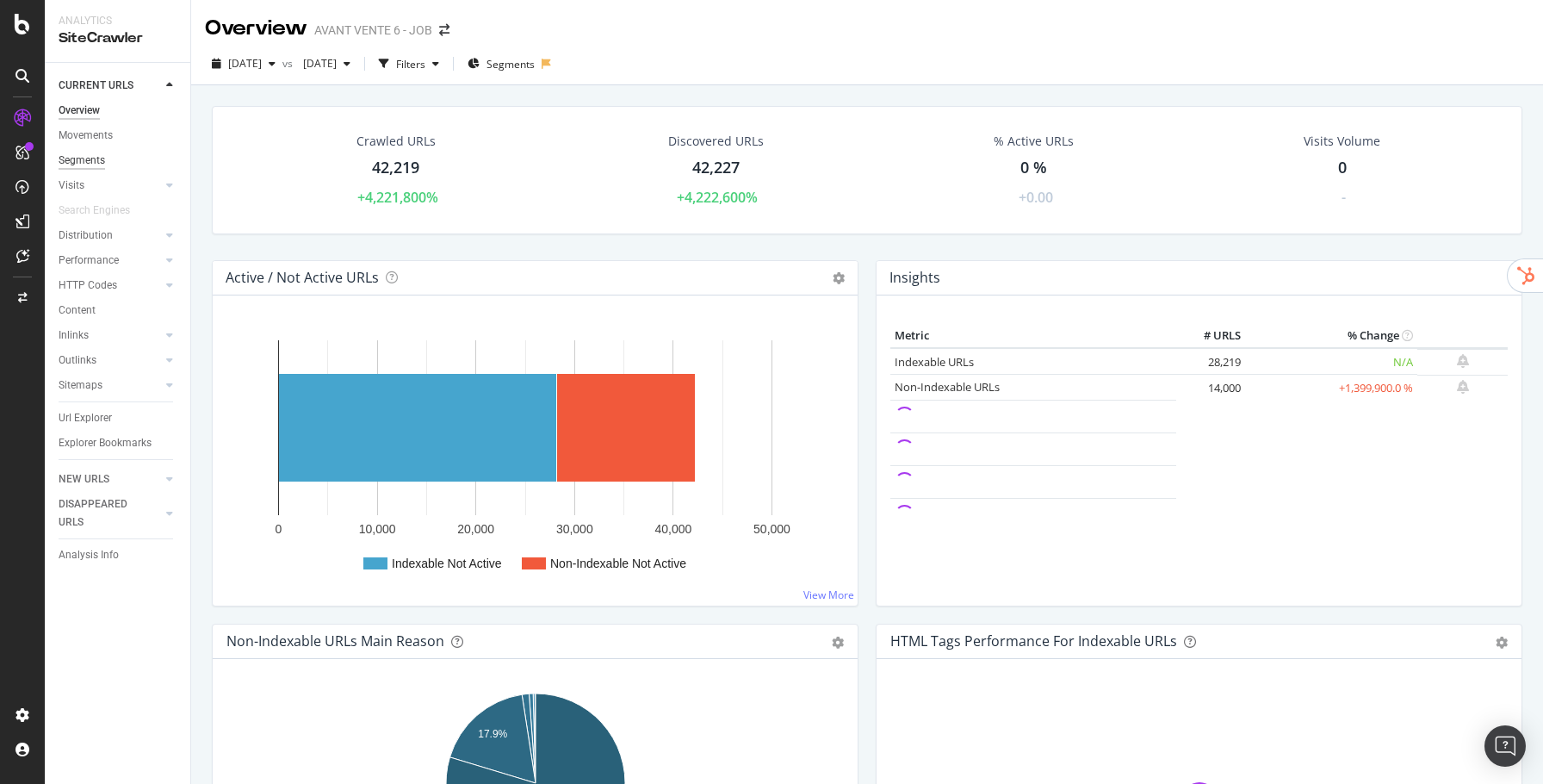
click at [89, 164] on div "Segments" at bounding box center [82, 160] width 47 height 18
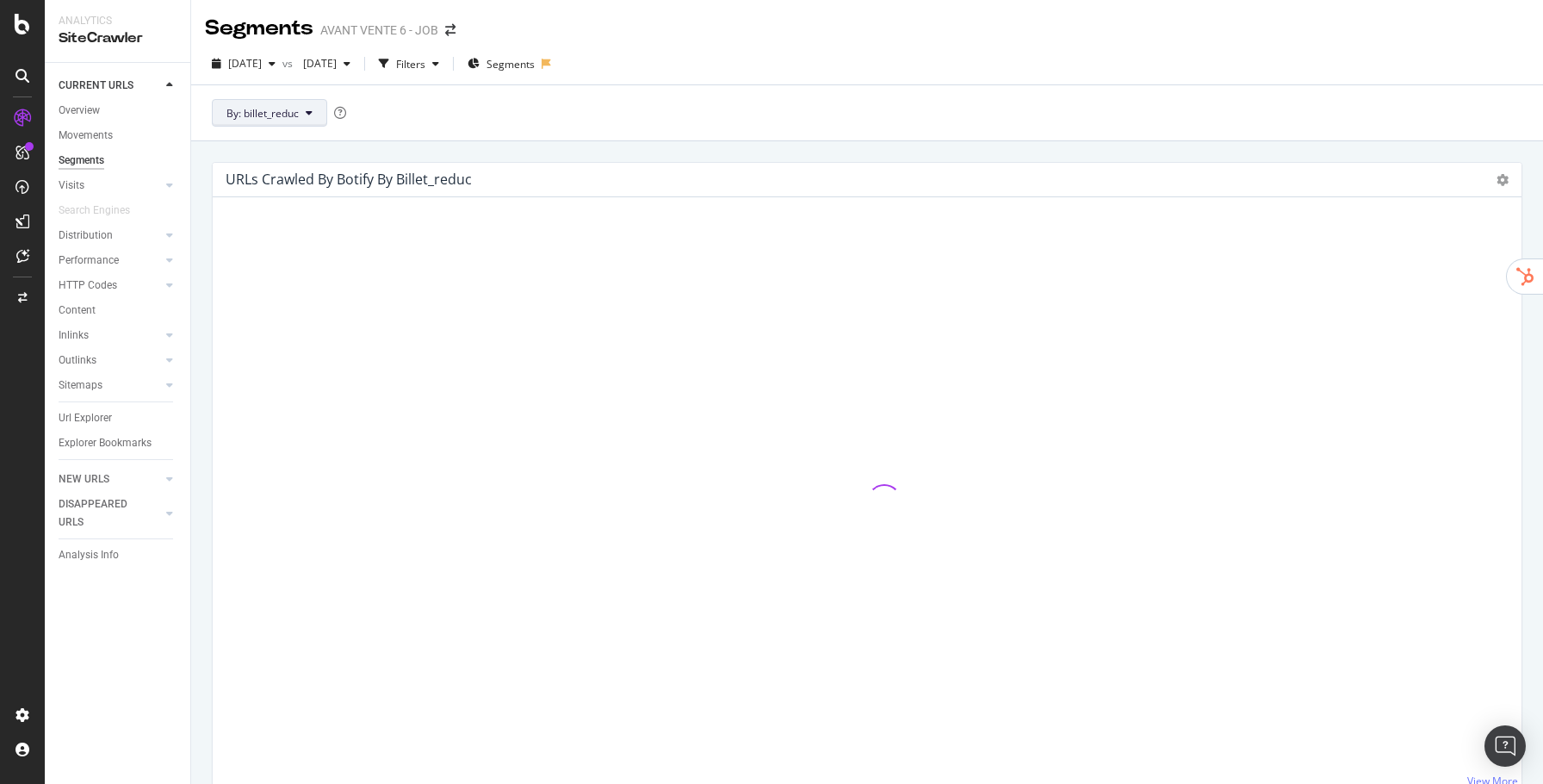
click at [245, 111] on span "By: billet_reduc" at bounding box center [263, 113] width 73 height 15
click at [437, 101] on div "By: billet_reduc" at bounding box center [868, 113] width 1352 height 56
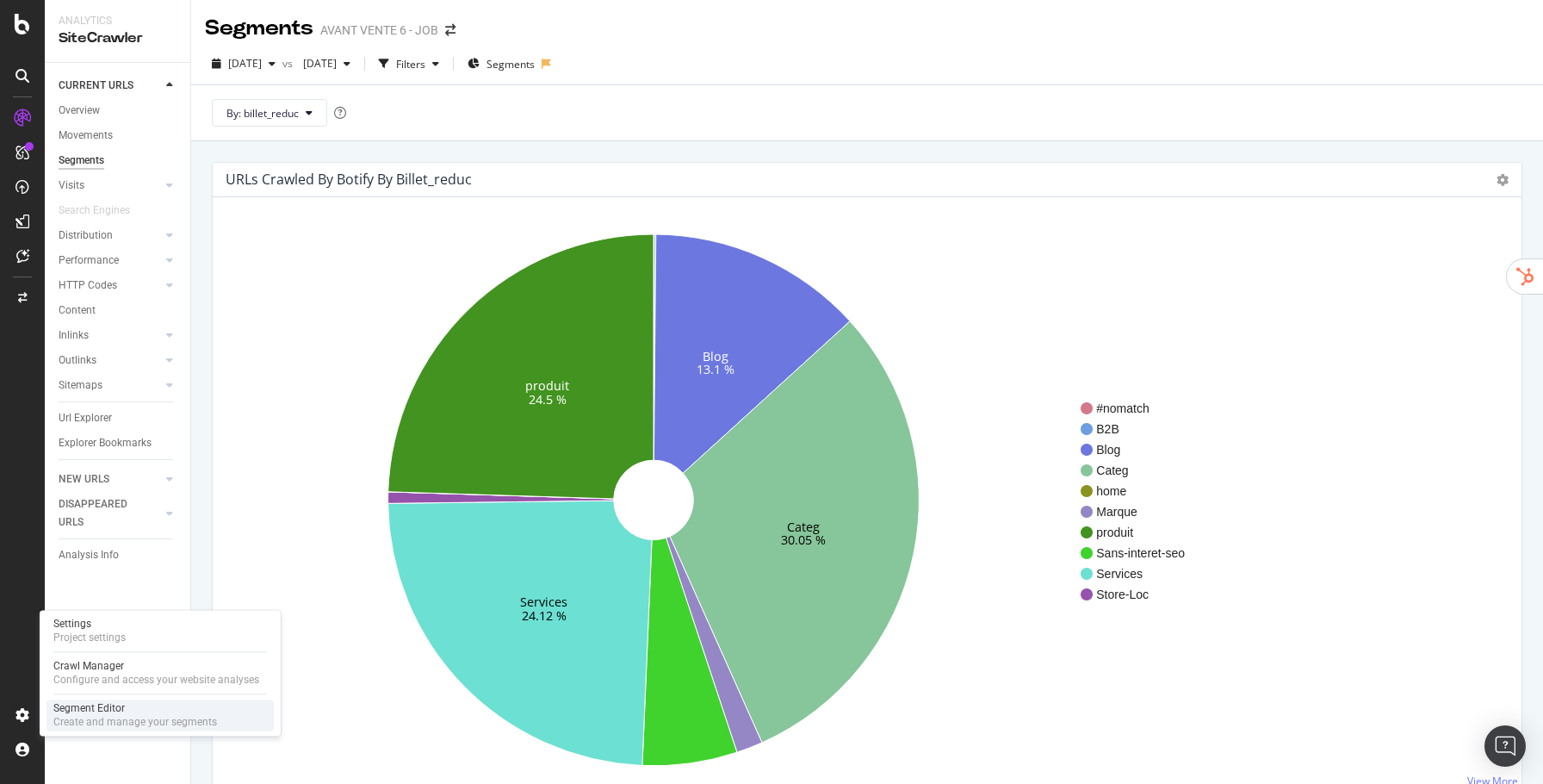
click at [95, 707] on div "Segment Editor" at bounding box center [135, 708] width 164 height 14
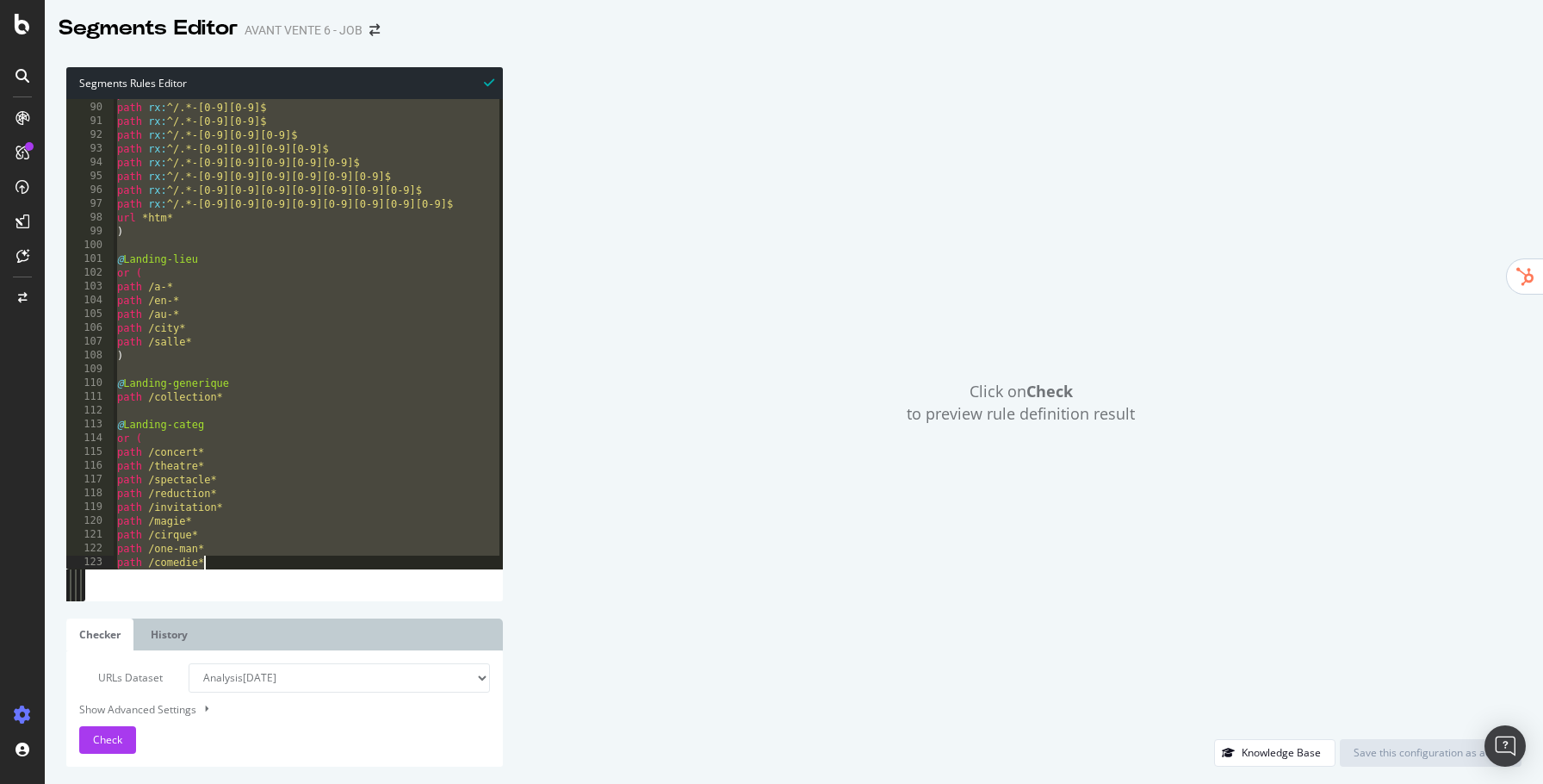
scroll to position [1597, 0]
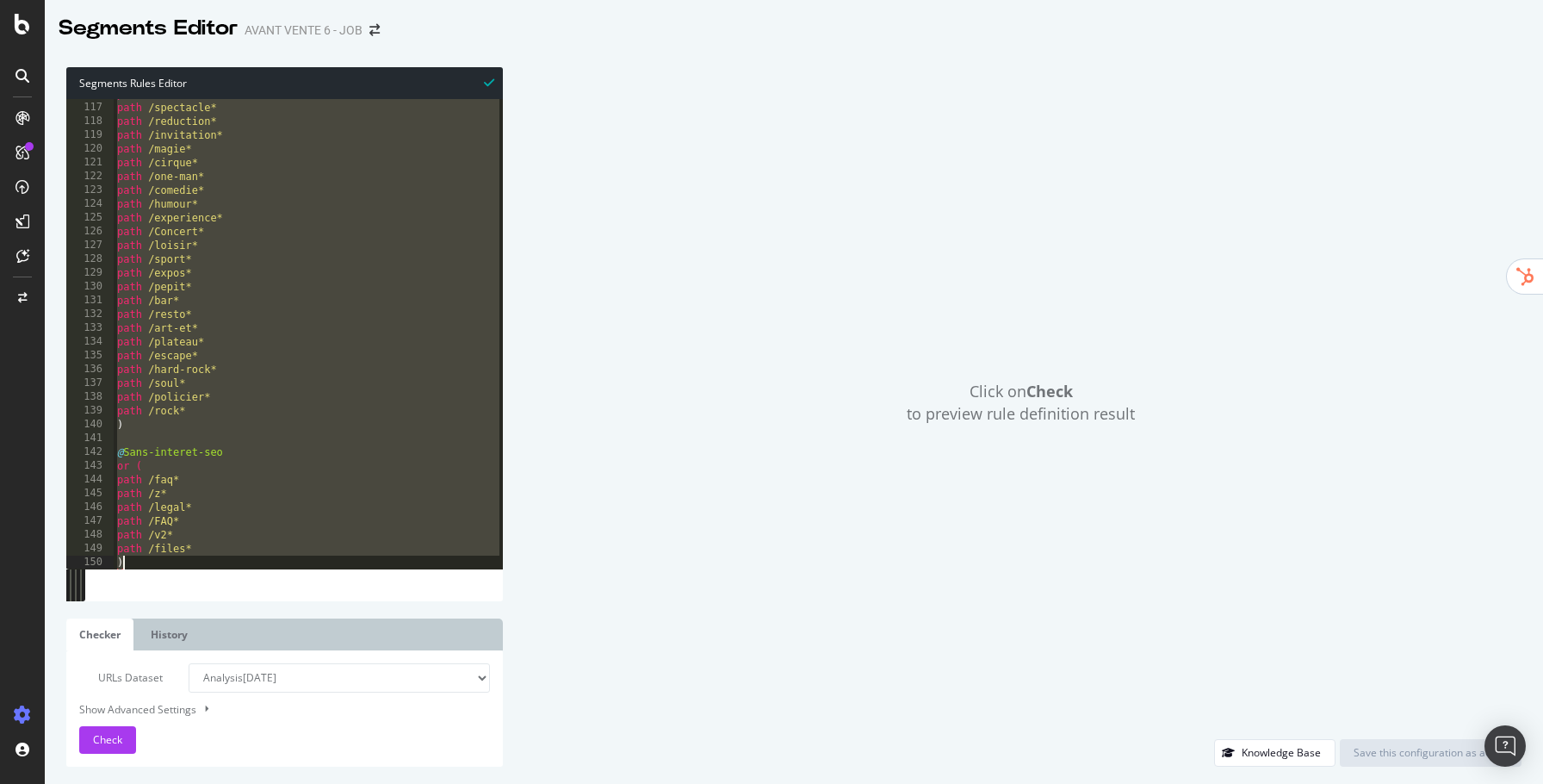
drag, startPoint x: 149, startPoint y: 455, endPoint x: 262, endPoint y: 684, distance: 255.4
click at [262, 684] on div "Segments Rules Editor 116 117 118 119 120 121 122 123 124 125 126 127 128 129 1…" at bounding box center [285, 417] width 437 height 699
type textarea "path /files* )"
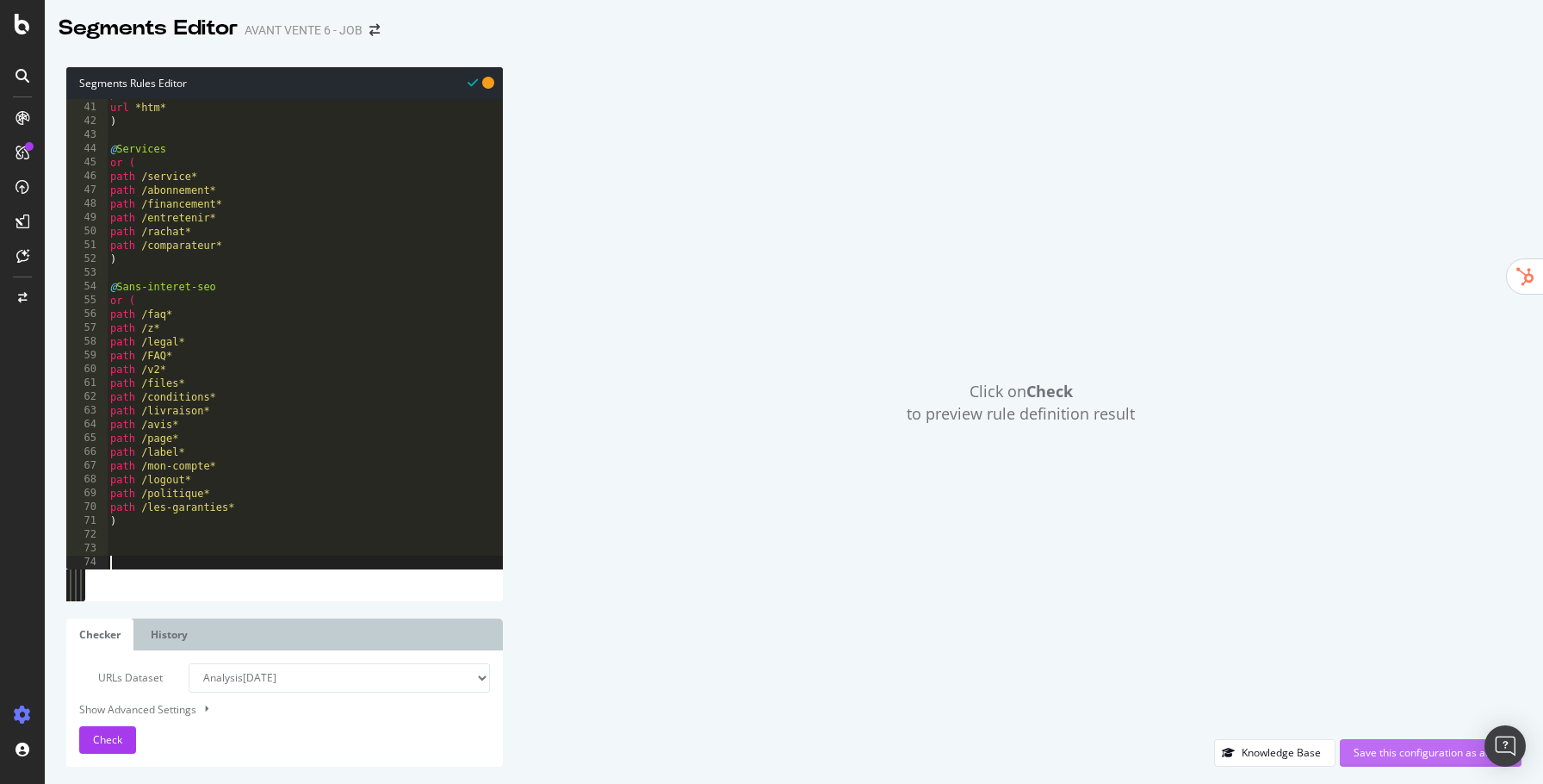
click at [1444, 756] on div "Save this configuration as active" at bounding box center [1431, 752] width 154 height 15
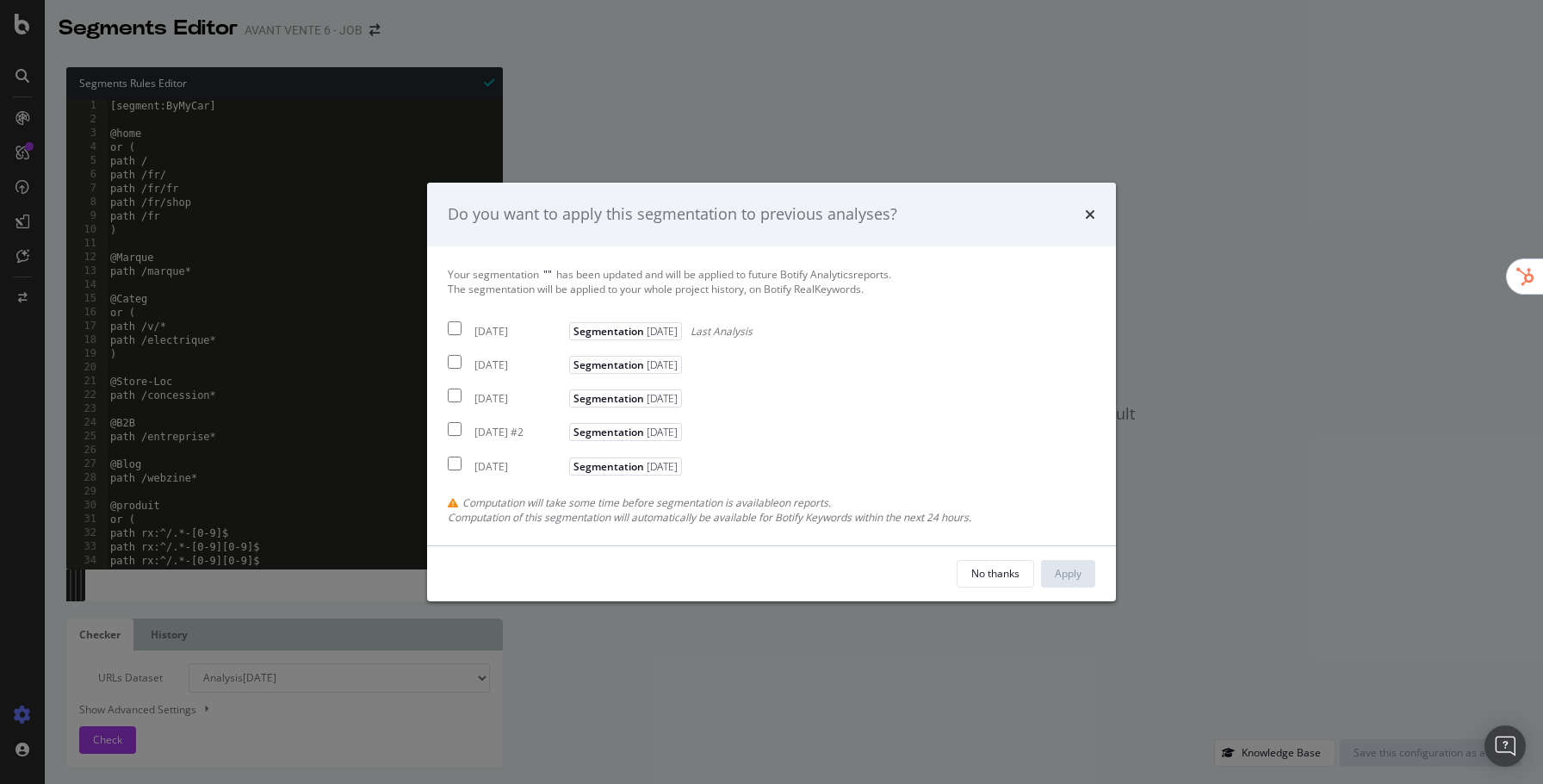
click at [501, 340] on div "Your segmentation " " has been updated and will be applied to future Botify Ana…" at bounding box center [772, 395] width 647 height 258
click at [504, 326] on div "[DATE]" at bounding box center [519, 331] width 90 height 15
checkbox input "true"
click at [1063, 577] on div "Apply" at bounding box center [1068, 573] width 27 height 15
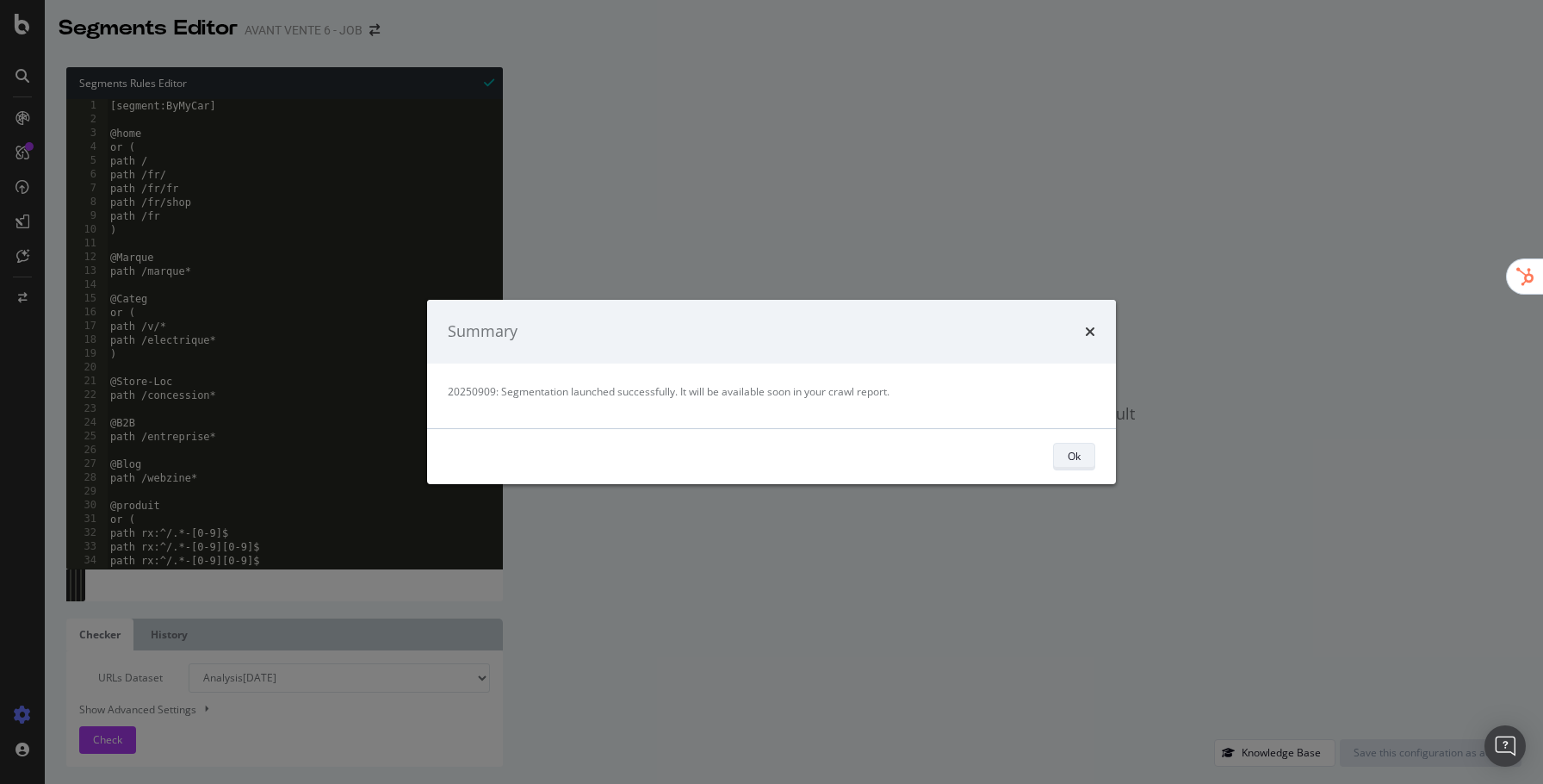
click at [1064, 462] on button "Ok" at bounding box center [1074, 457] width 42 height 28
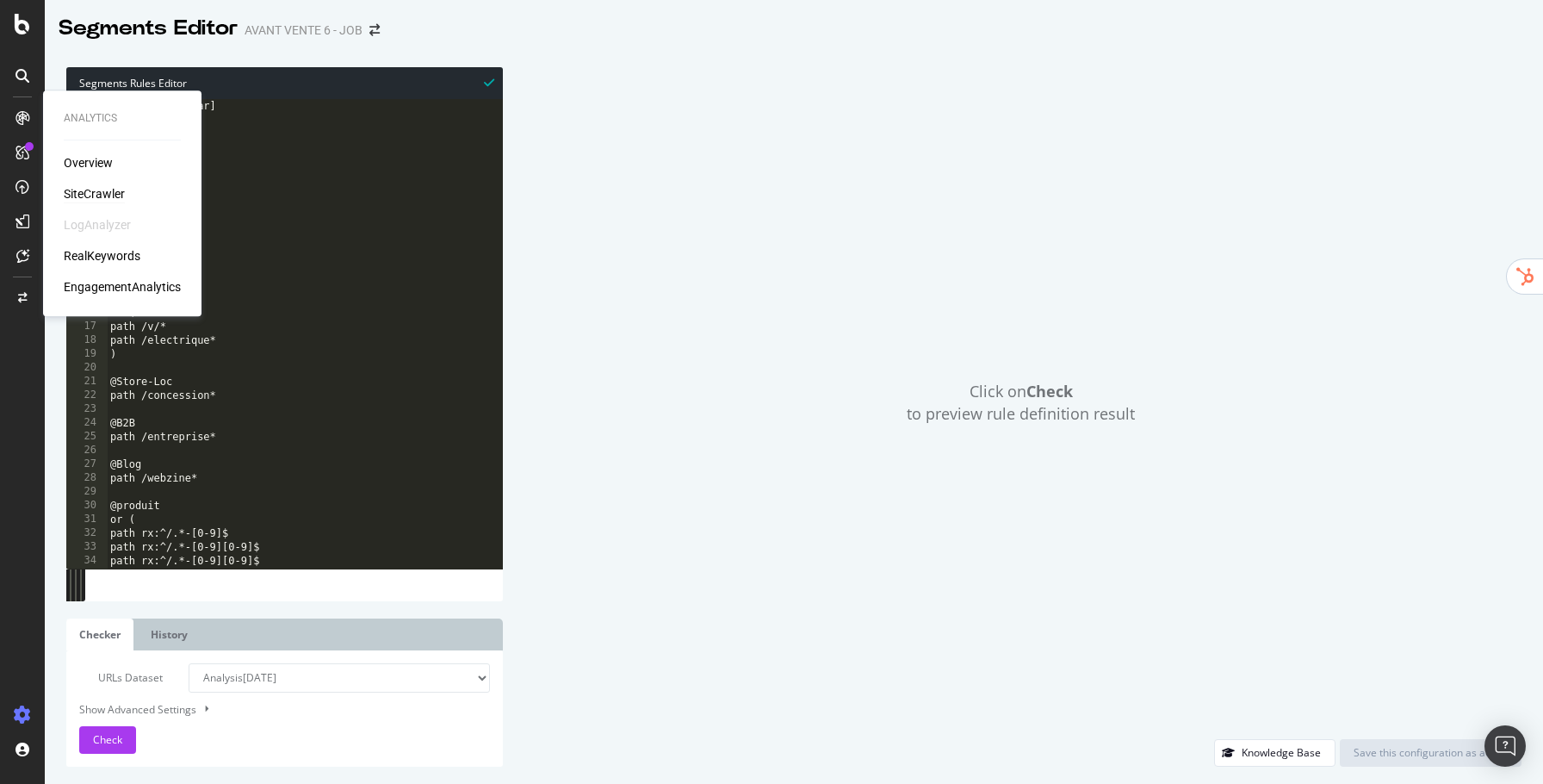
click at [101, 202] on div "SiteCrawler" at bounding box center [95, 193] width 61 height 18
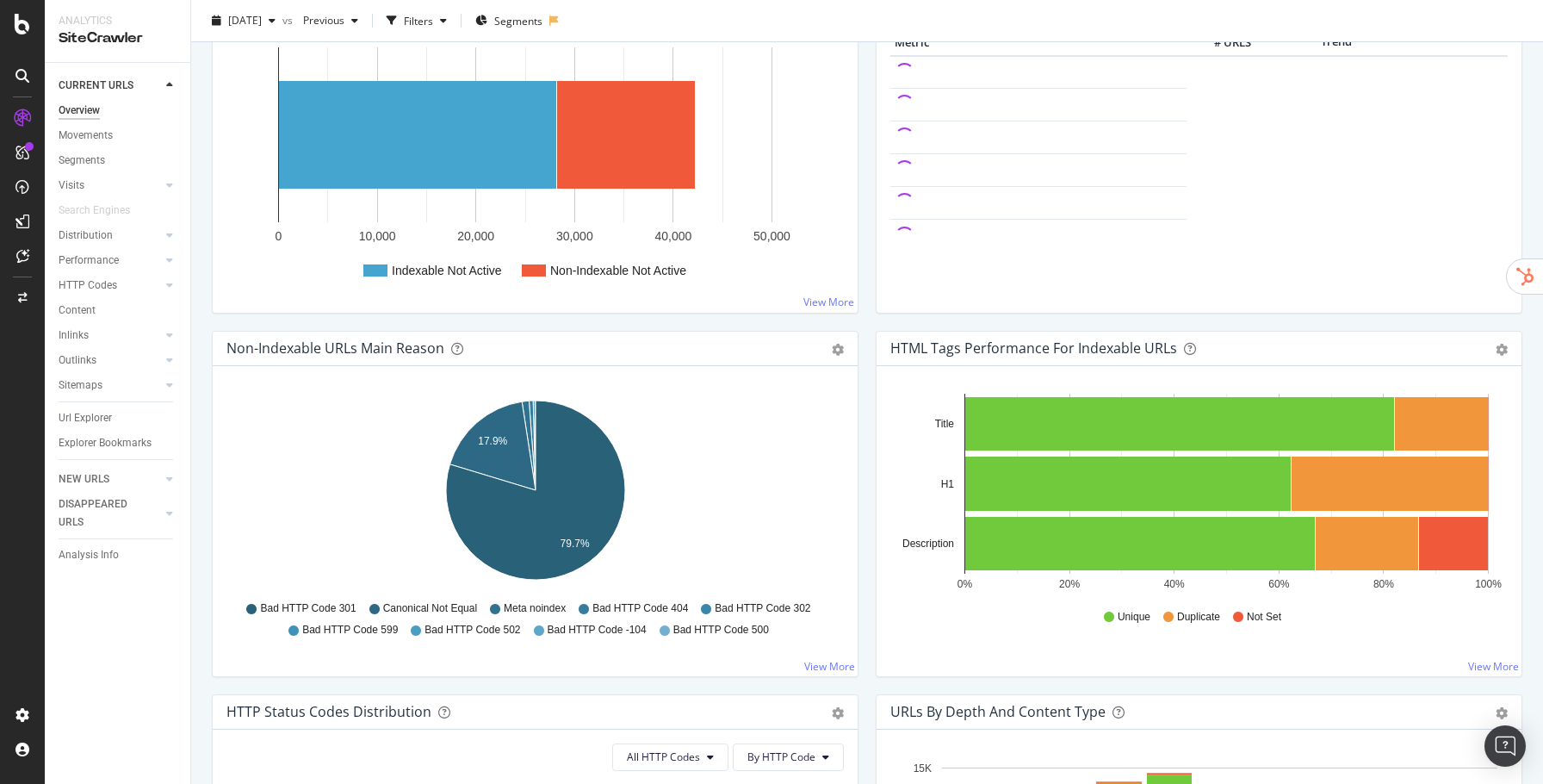
scroll to position [453, 0]
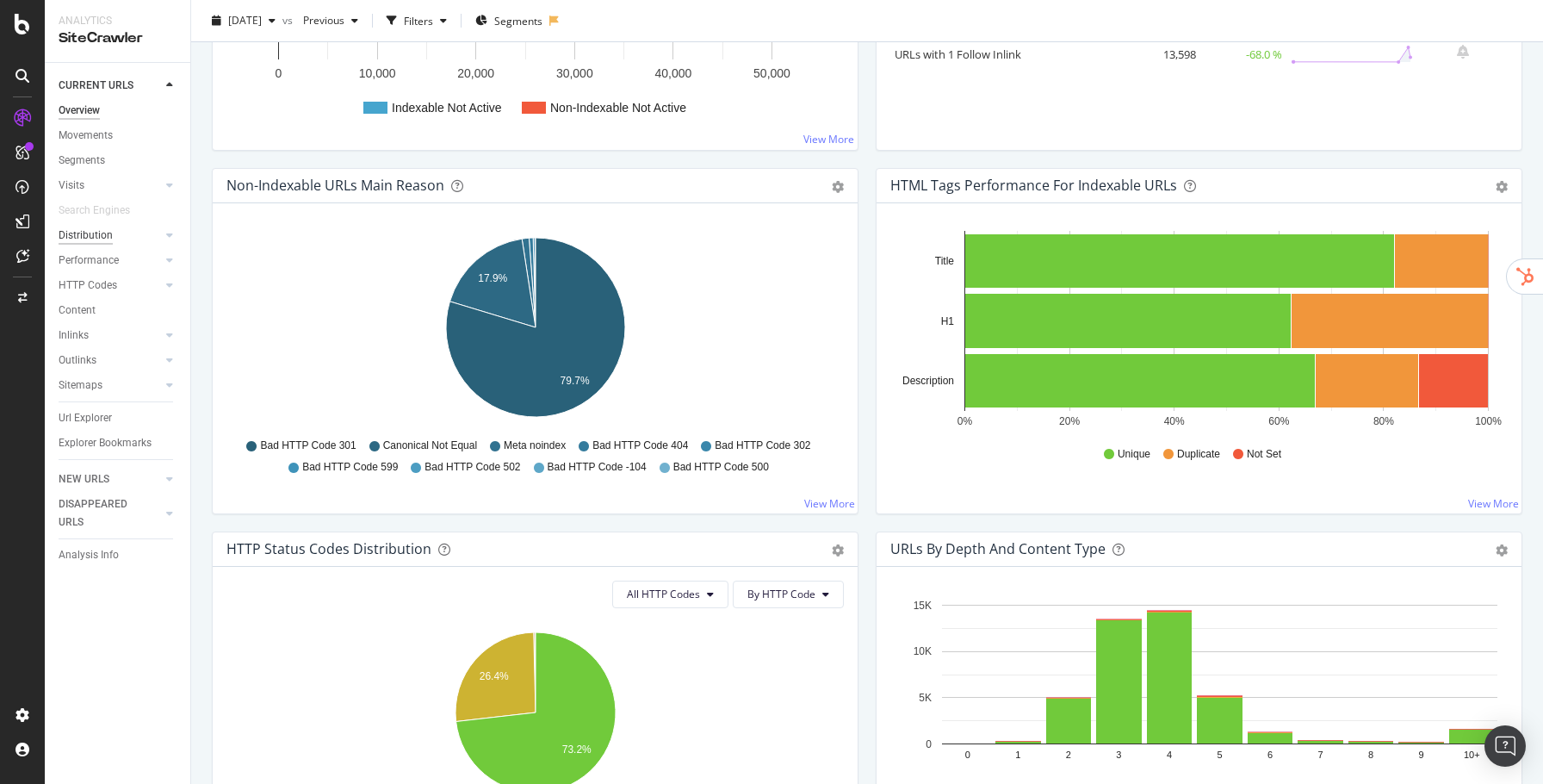
click at [86, 235] on div "Distribution" at bounding box center [86, 235] width 54 height 18
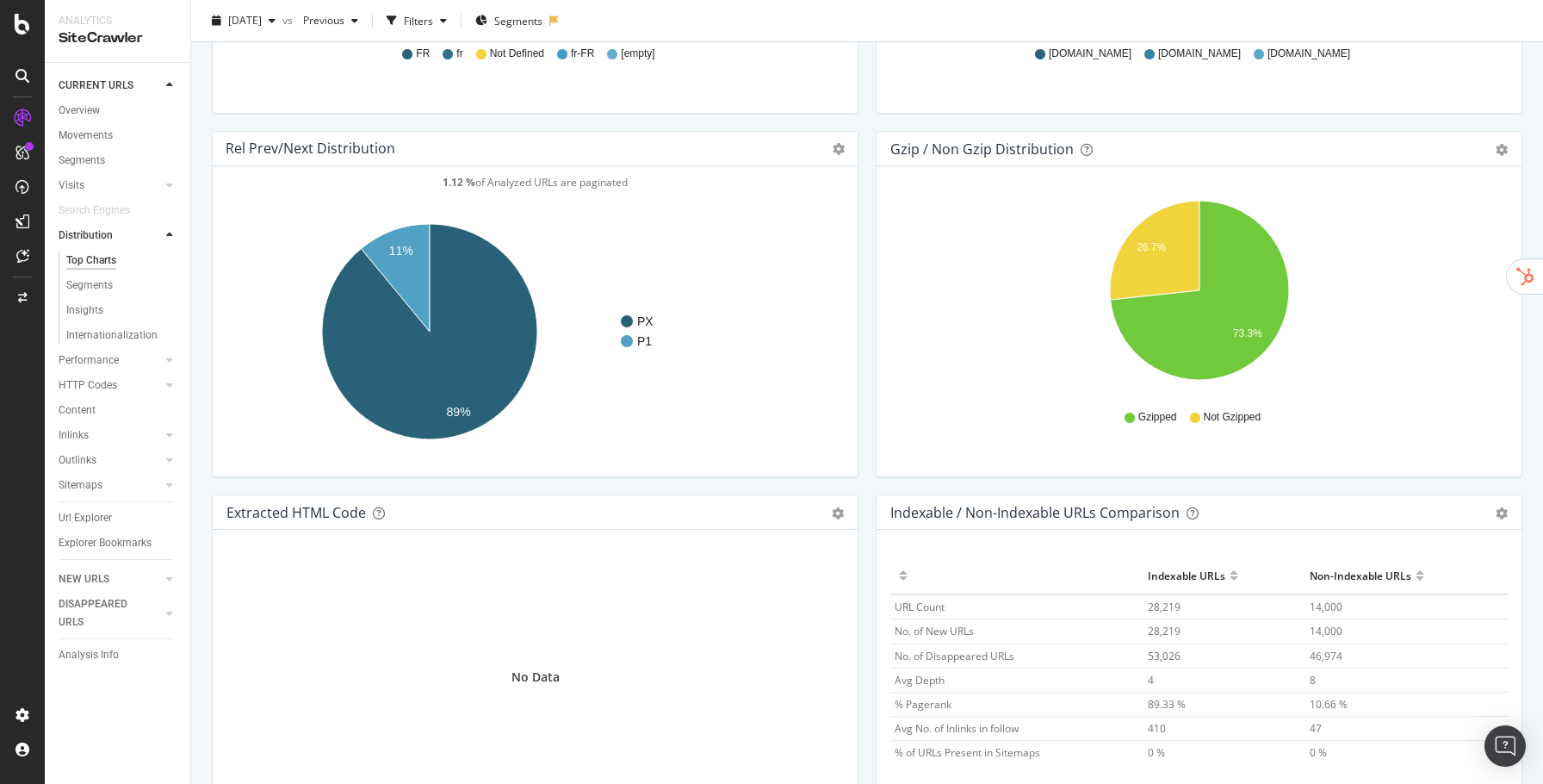
scroll to position [2413, 0]
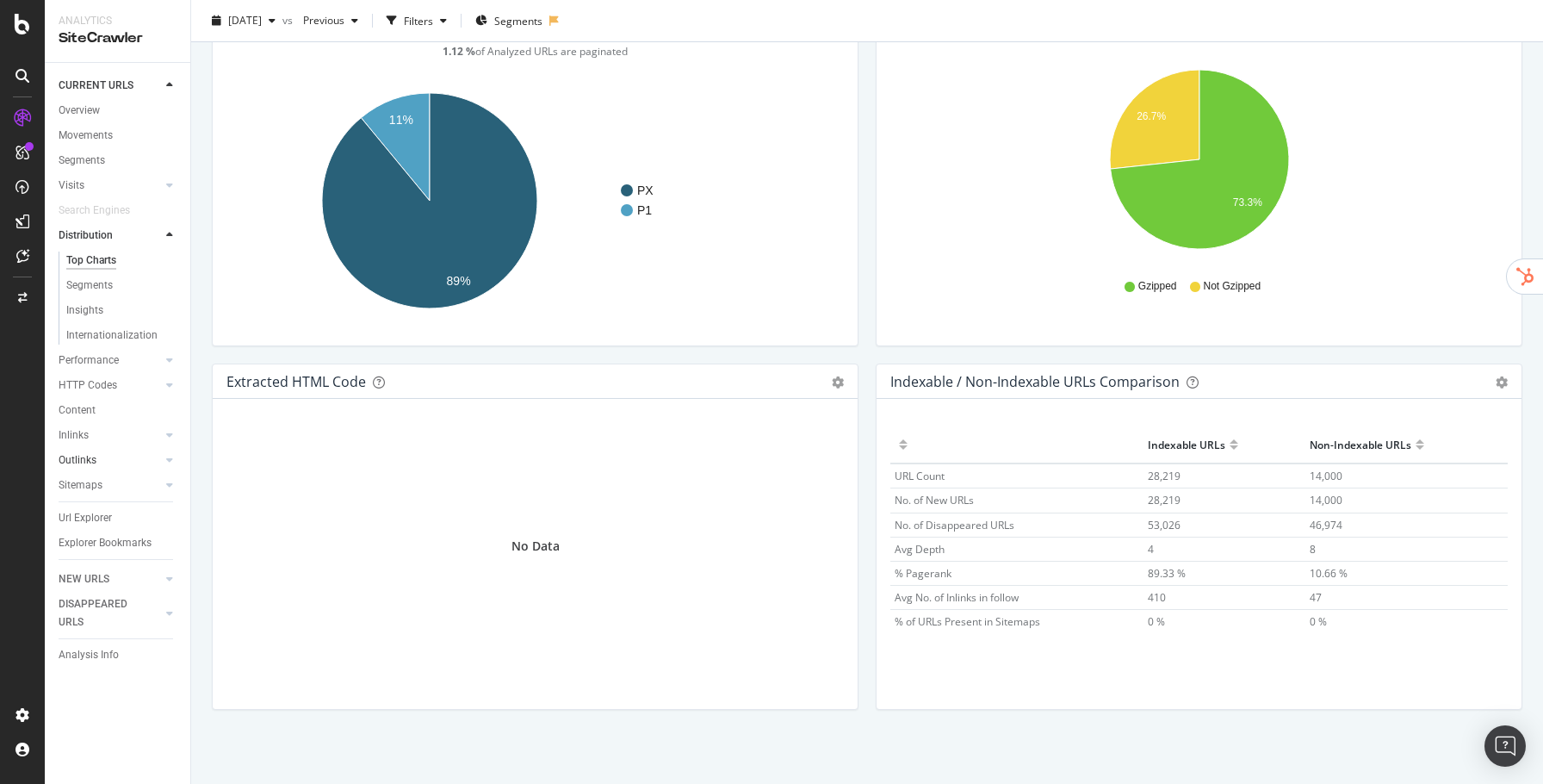
click at [110, 458] on link "Outlinks" at bounding box center [110, 459] width 102 height 18
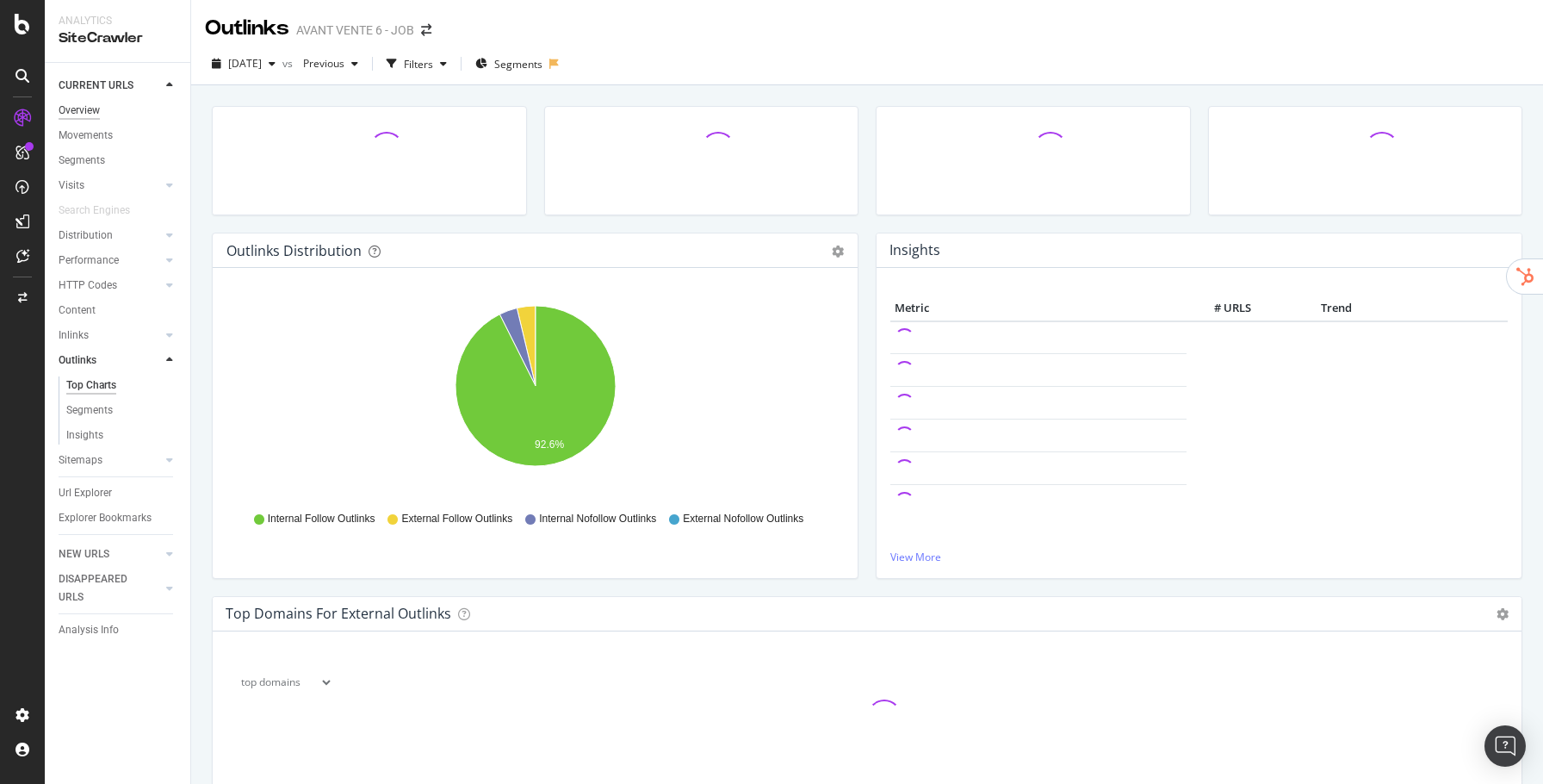
click at [88, 117] on div "Overview" at bounding box center [79, 110] width 41 height 18
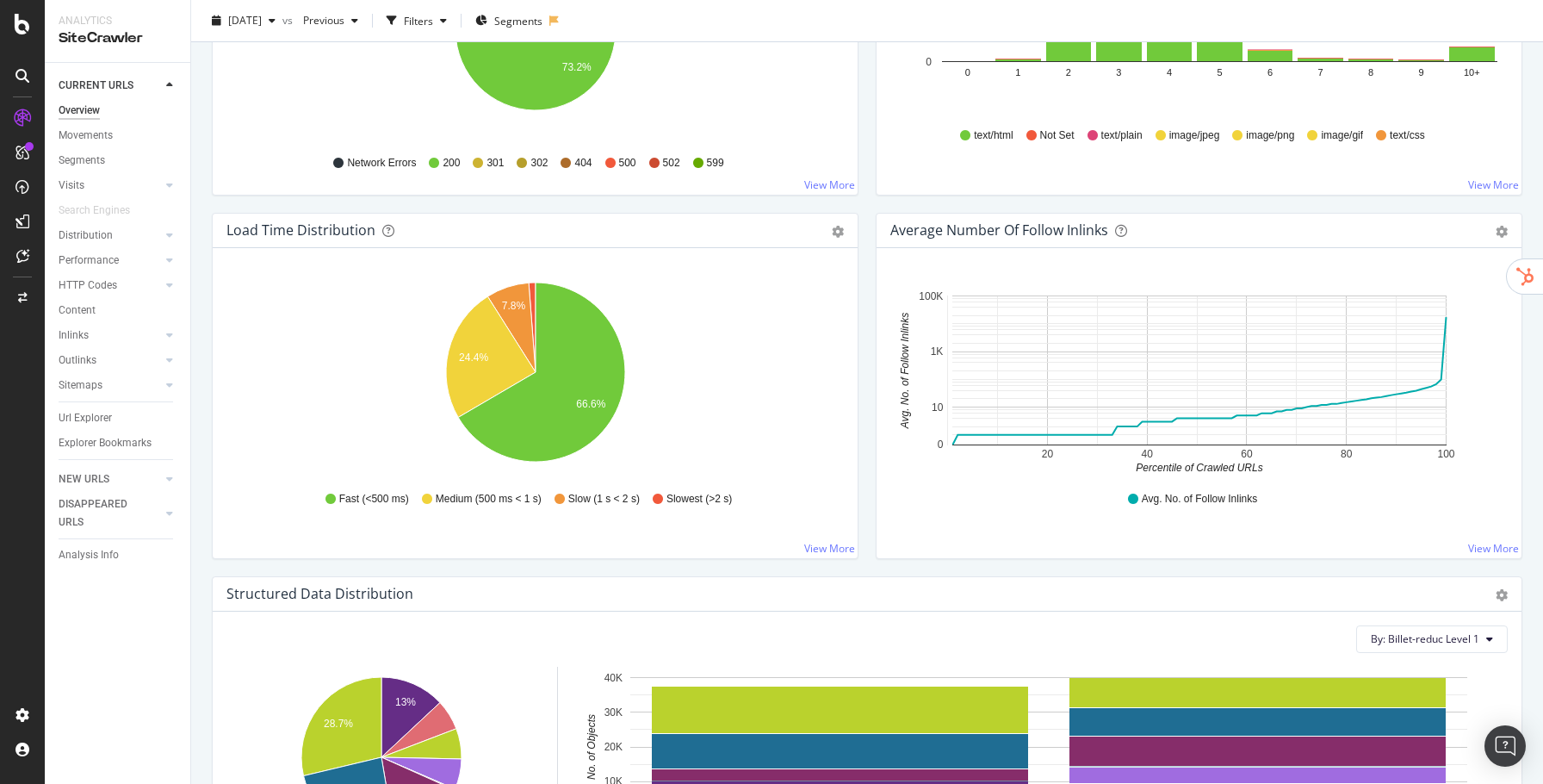
scroll to position [1242, 0]
